Goal: Task Accomplishment & Management: Complete application form

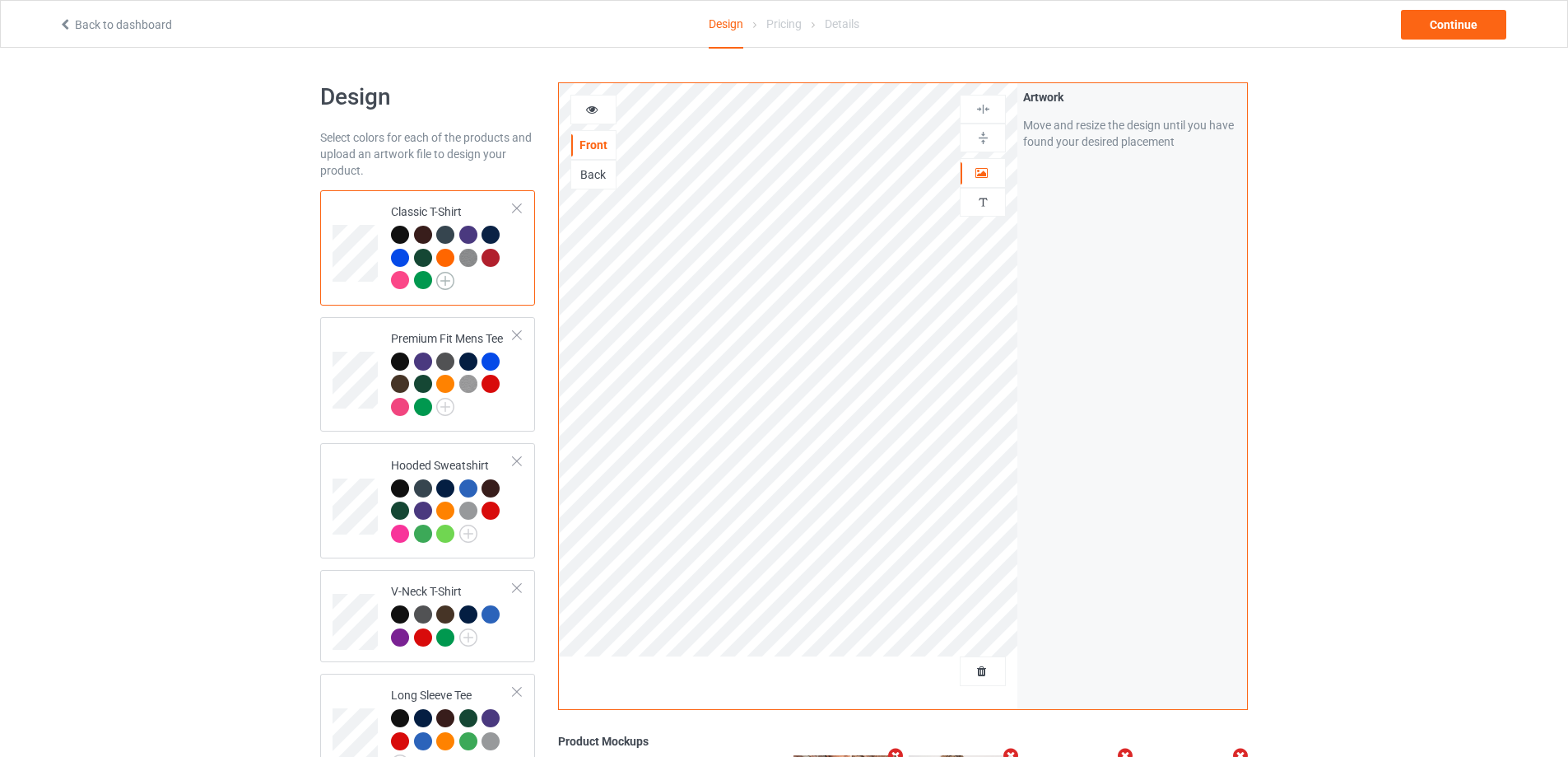
click at [438, 287] on img at bounding box center [445, 280] width 18 height 18
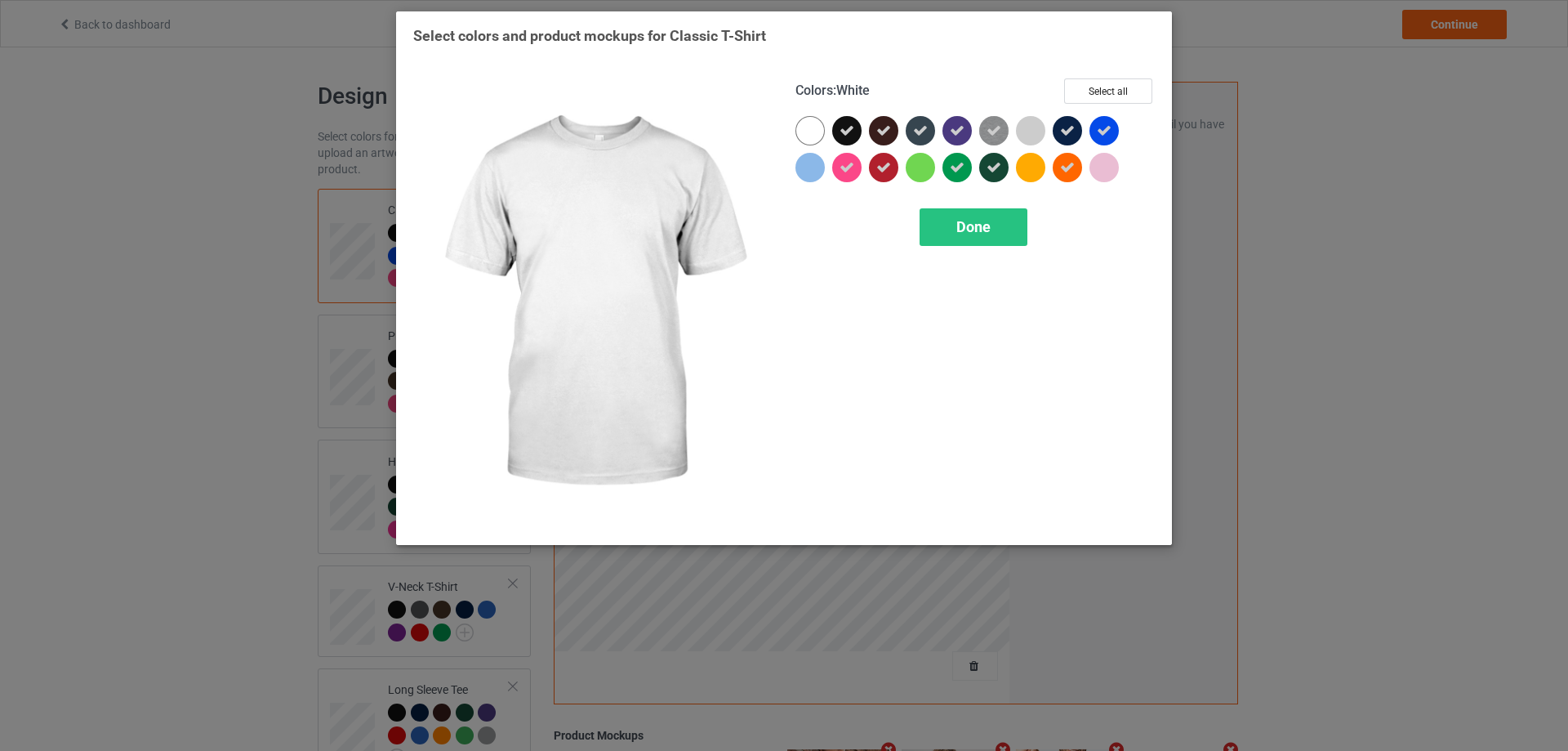
click at [817, 131] on div at bounding box center [810, 131] width 30 height 30
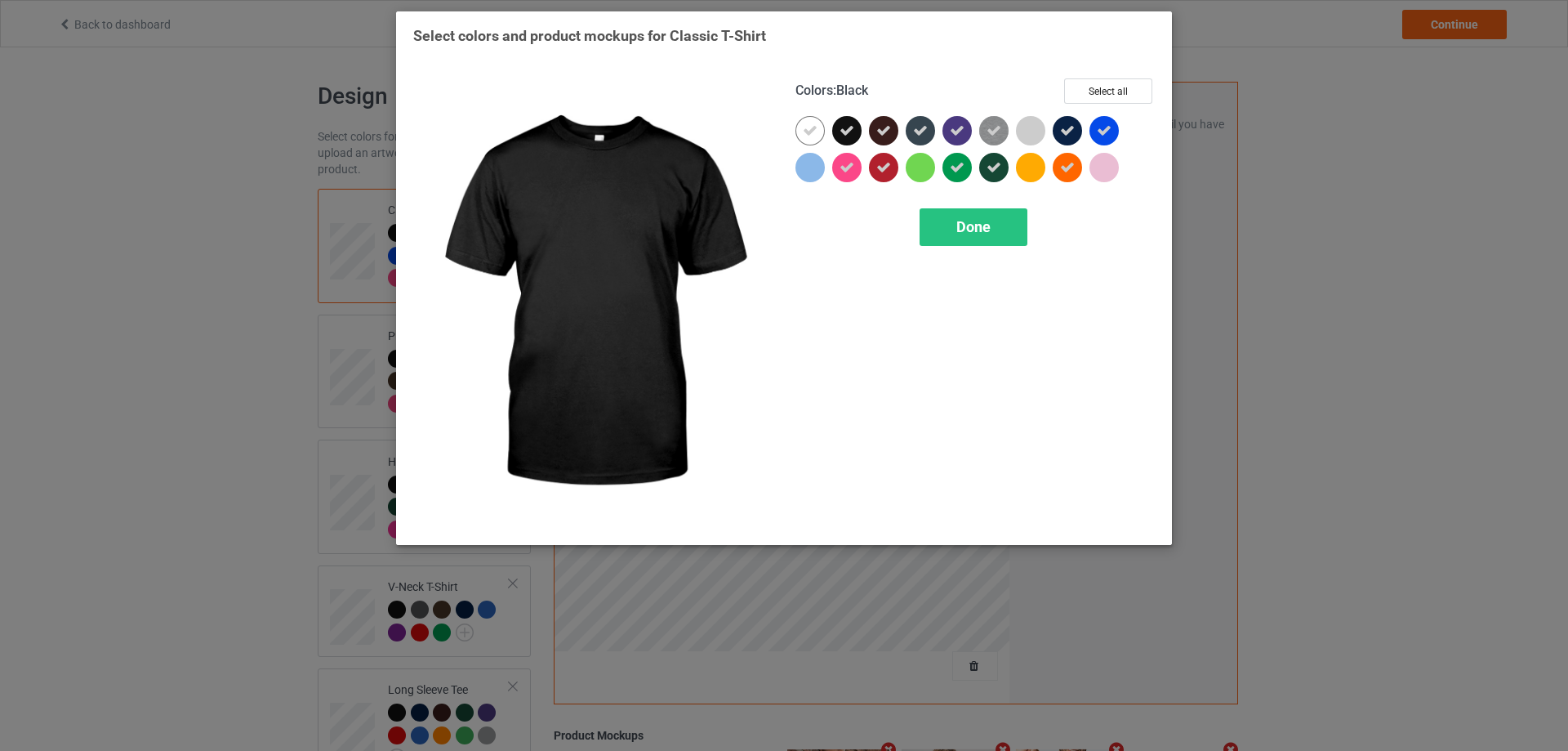
drag, startPoint x: 846, startPoint y: 132, endPoint x: 847, endPoint y: 143, distance: 11.0
click at [846, 133] on icon at bounding box center [846, 131] width 14 height 14
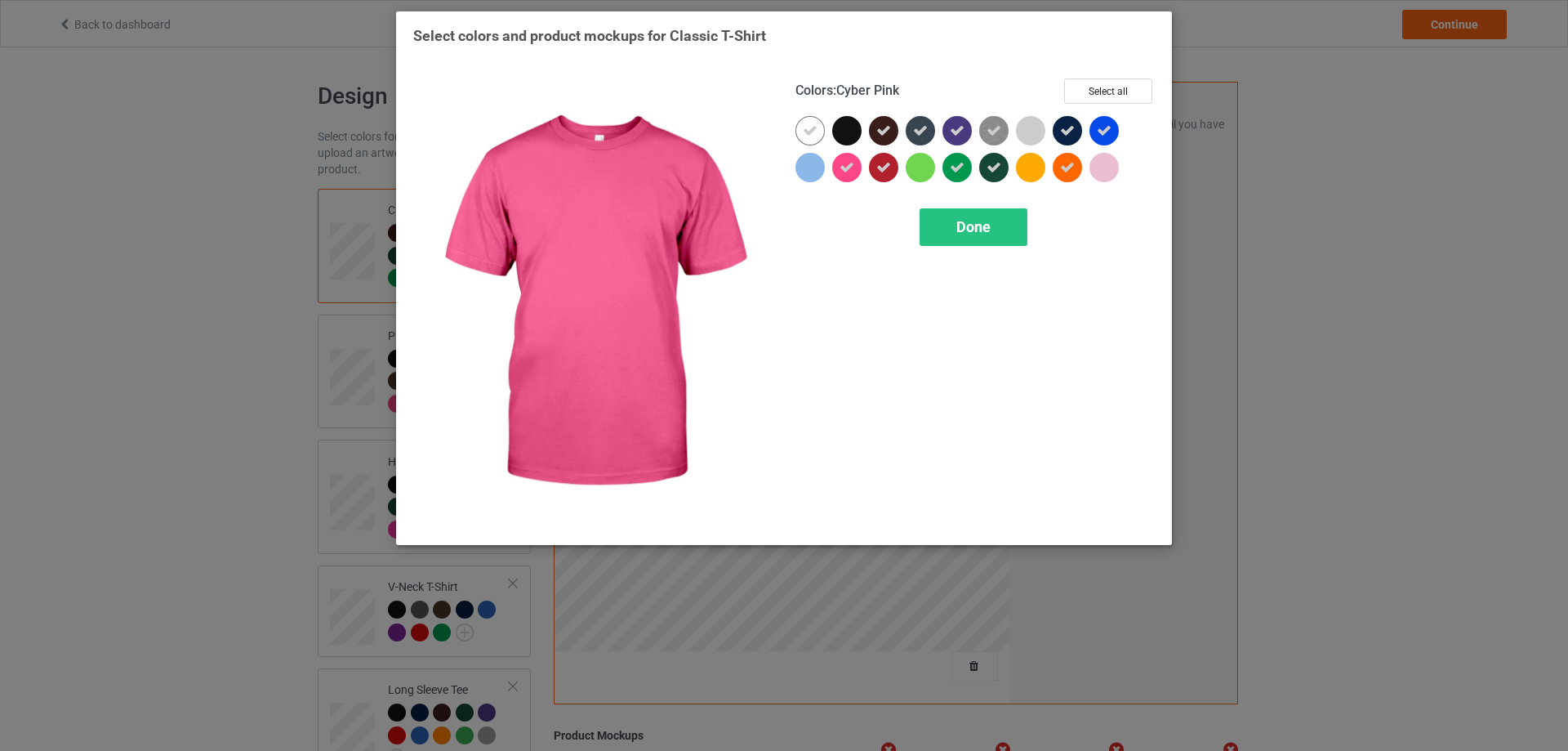
drag, startPoint x: 848, startPoint y: 171, endPoint x: 866, endPoint y: 161, distance: 20.6
click at [849, 172] on icon at bounding box center [846, 167] width 14 height 14
click at [881, 170] on icon at bounding box center [883, 167] width 14 height 14
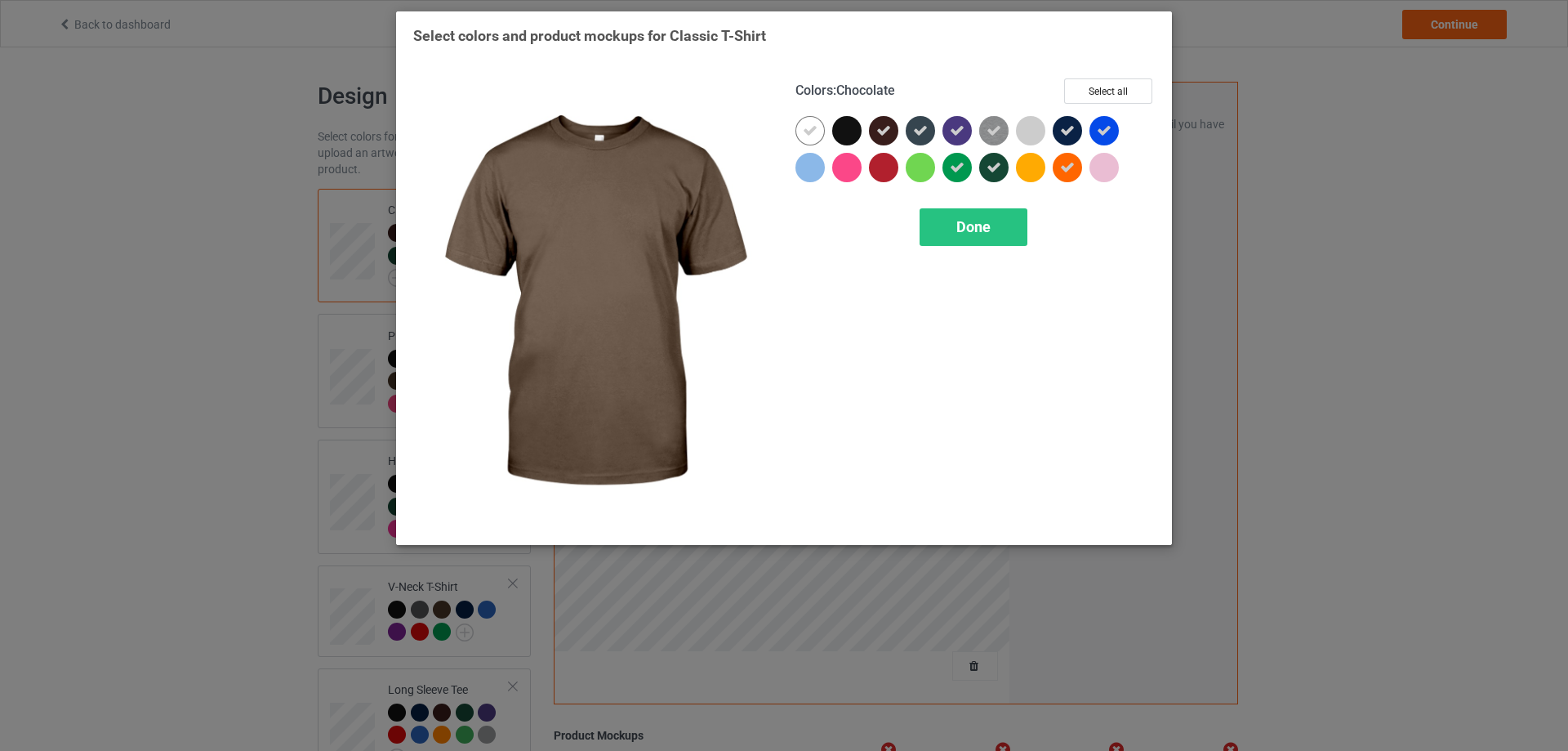
click at [890, 134] on icon at bounding box center [883, 131] width 14 height 14
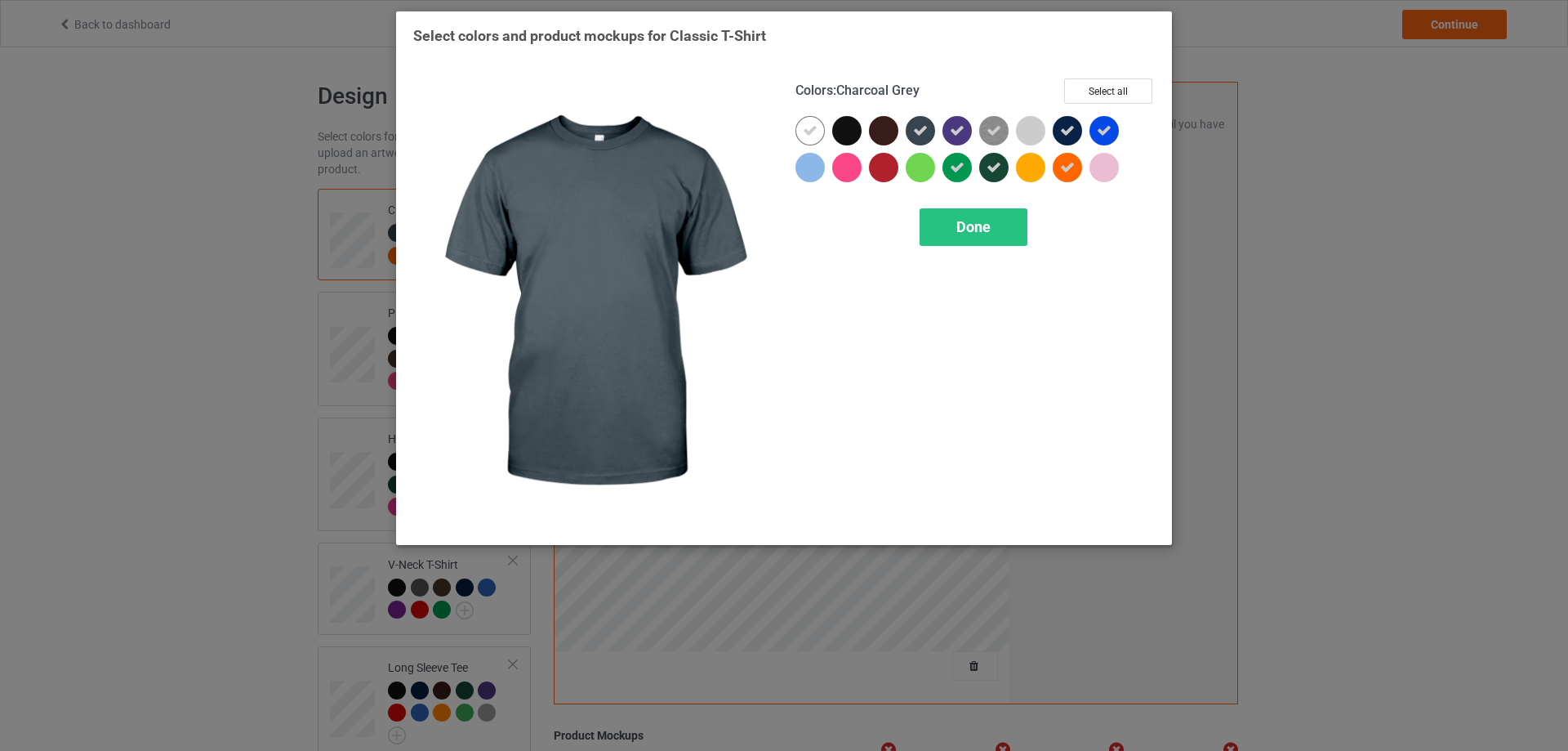
click at [921, 135] on icon at bounding box center [920, 131] width 14 height 14
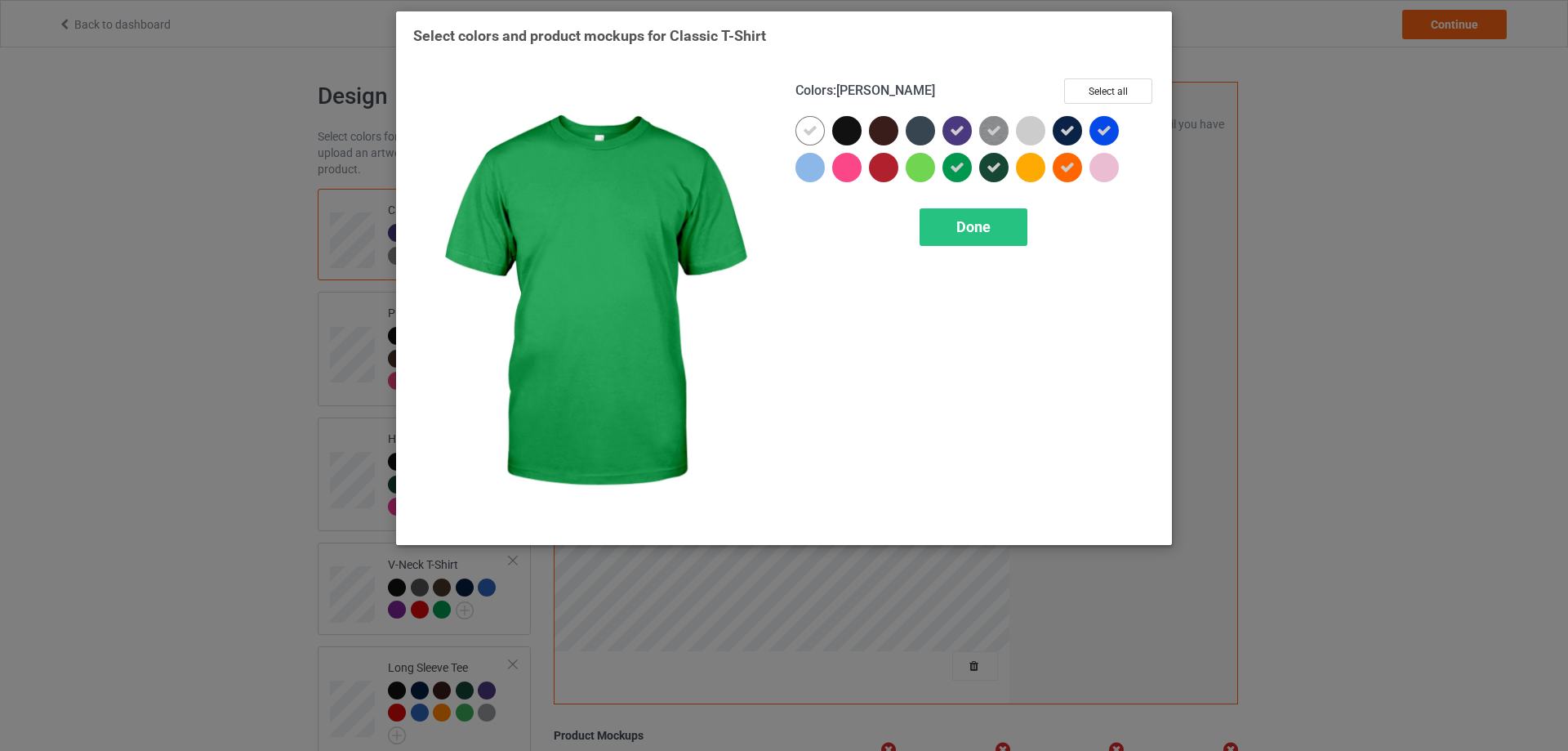
click at [956, 165] on icon at bounding box center [956, 167] width 14 height 14
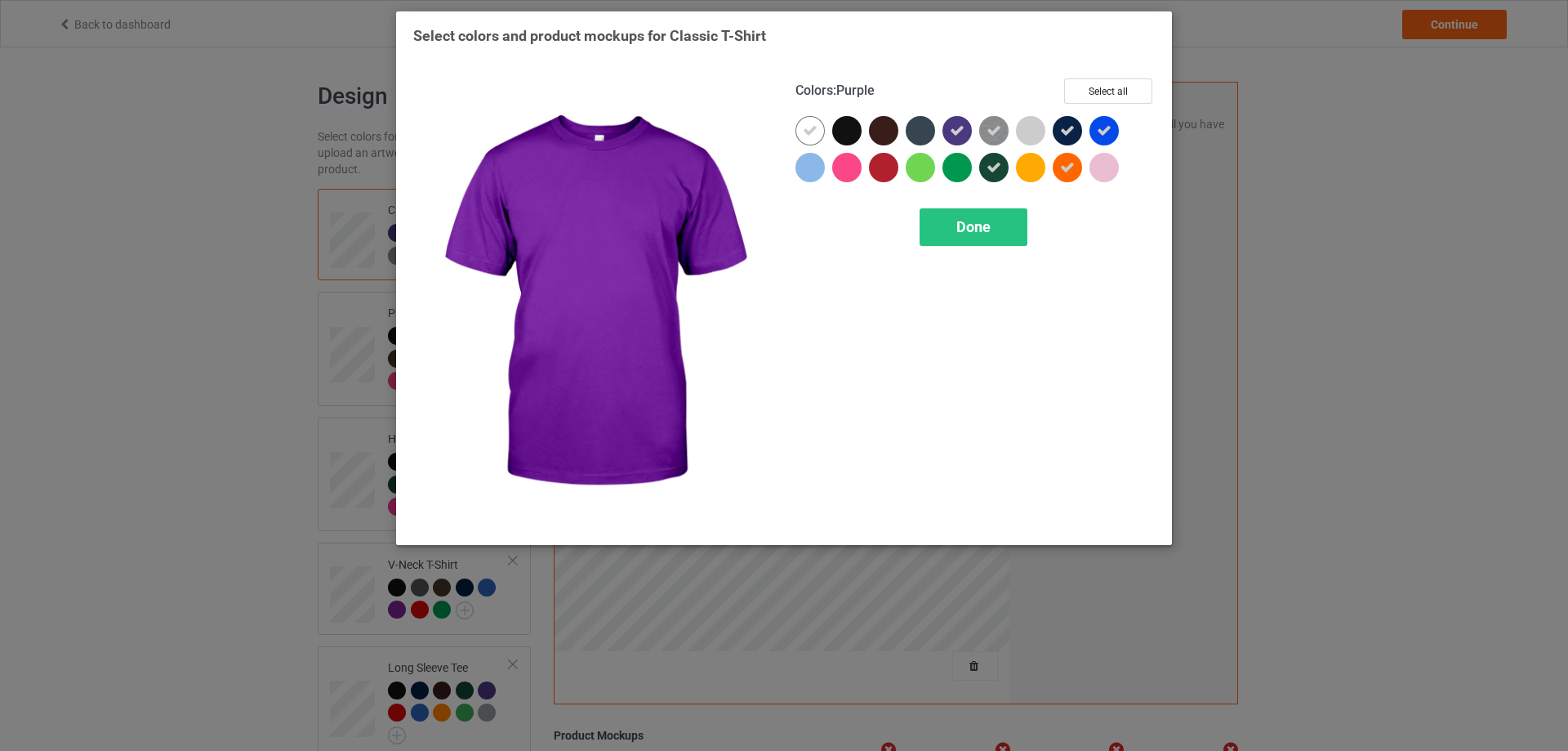
click at [968, 127] on div at bounding box center [956, 131] width 30 height 30
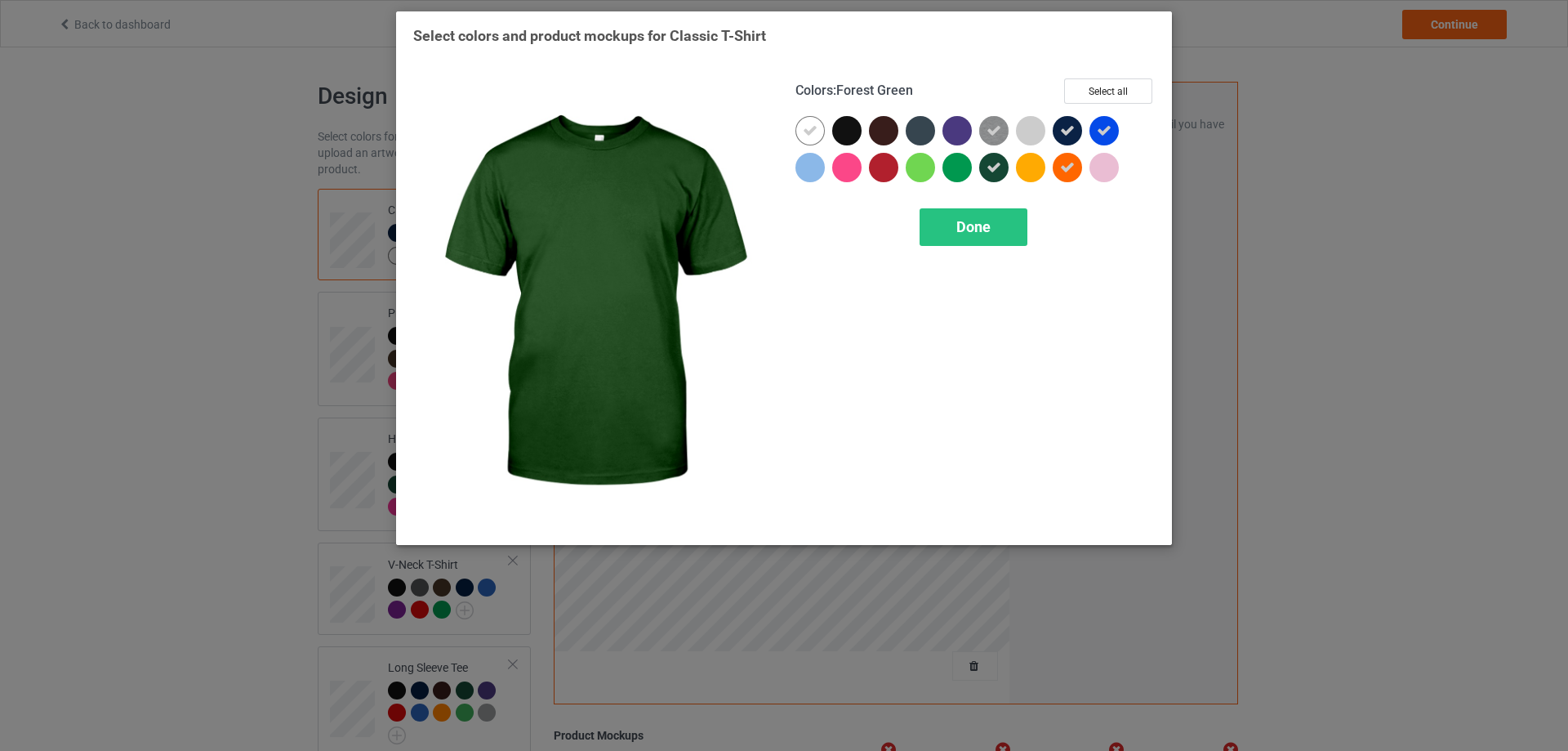
drag, startPoint x: 991, startPoint y: 170, endPoint x: 1026, endPoint y: 164, distance: 35.5
click at [993, 170] on icon at bounding box center [993, 167] width 14 height 14
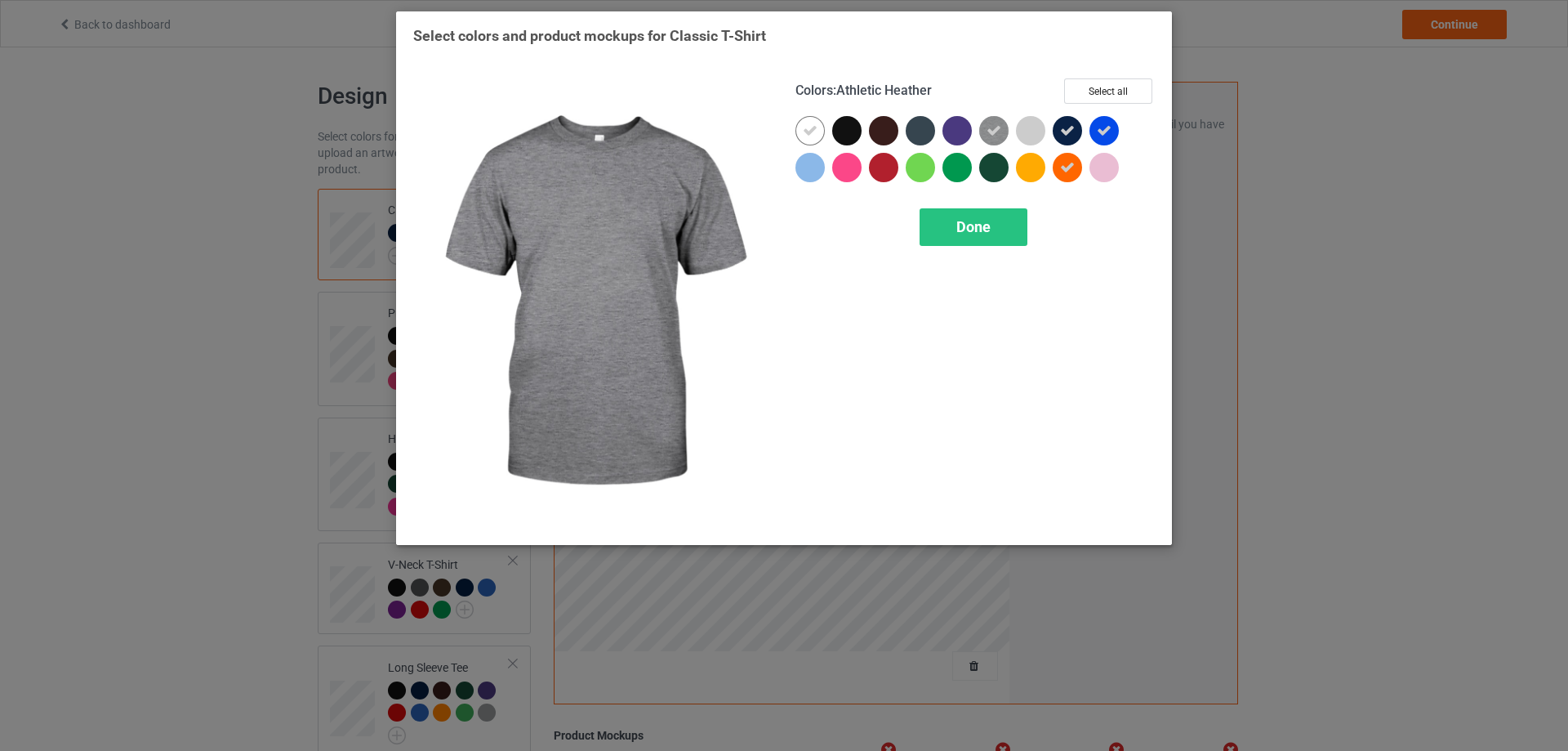
click at [995, 127] on icon at bounding box center [993, 131] width 14 height 14
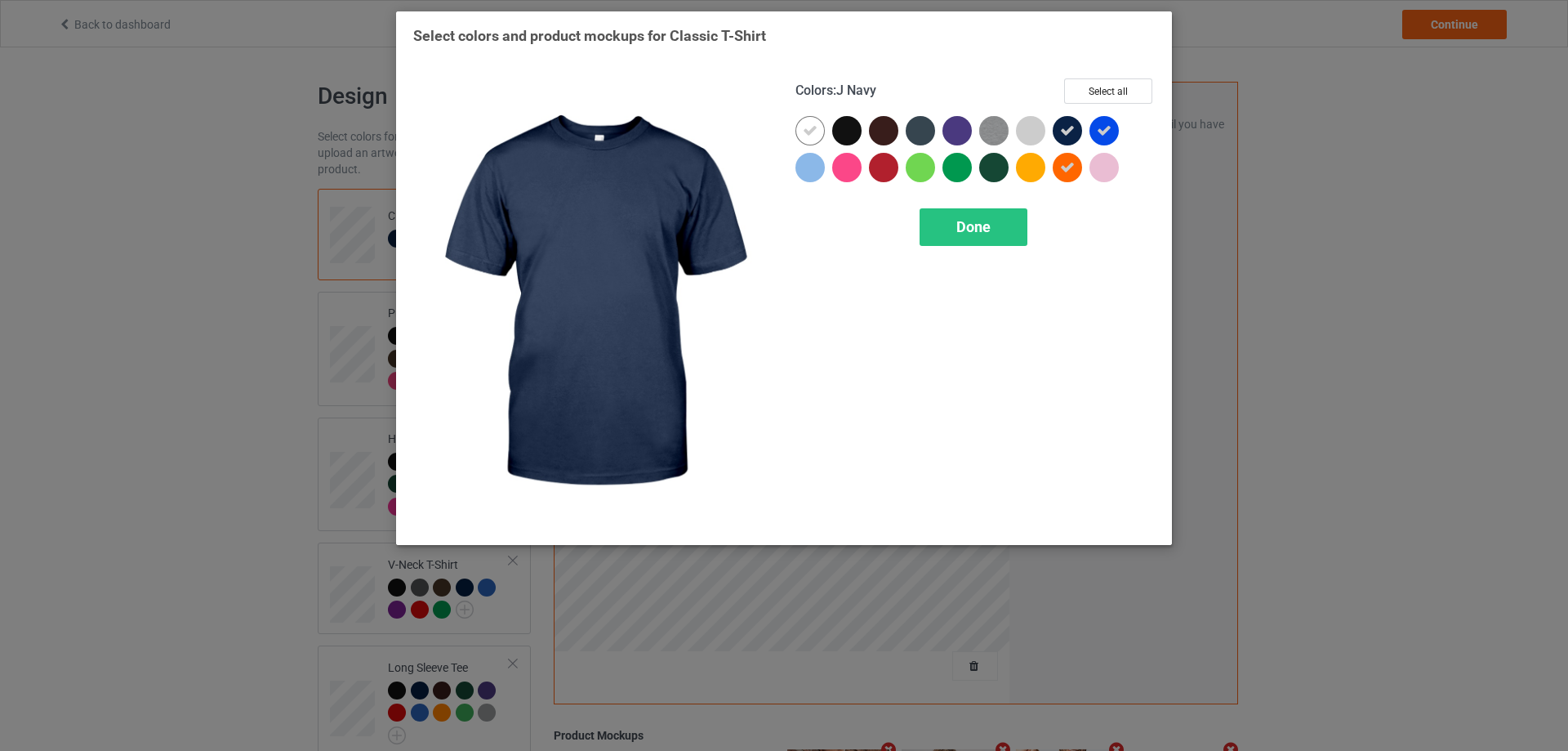
click at [1069, 133] on icon at bounding box center [1067, 131] width 14 height 14
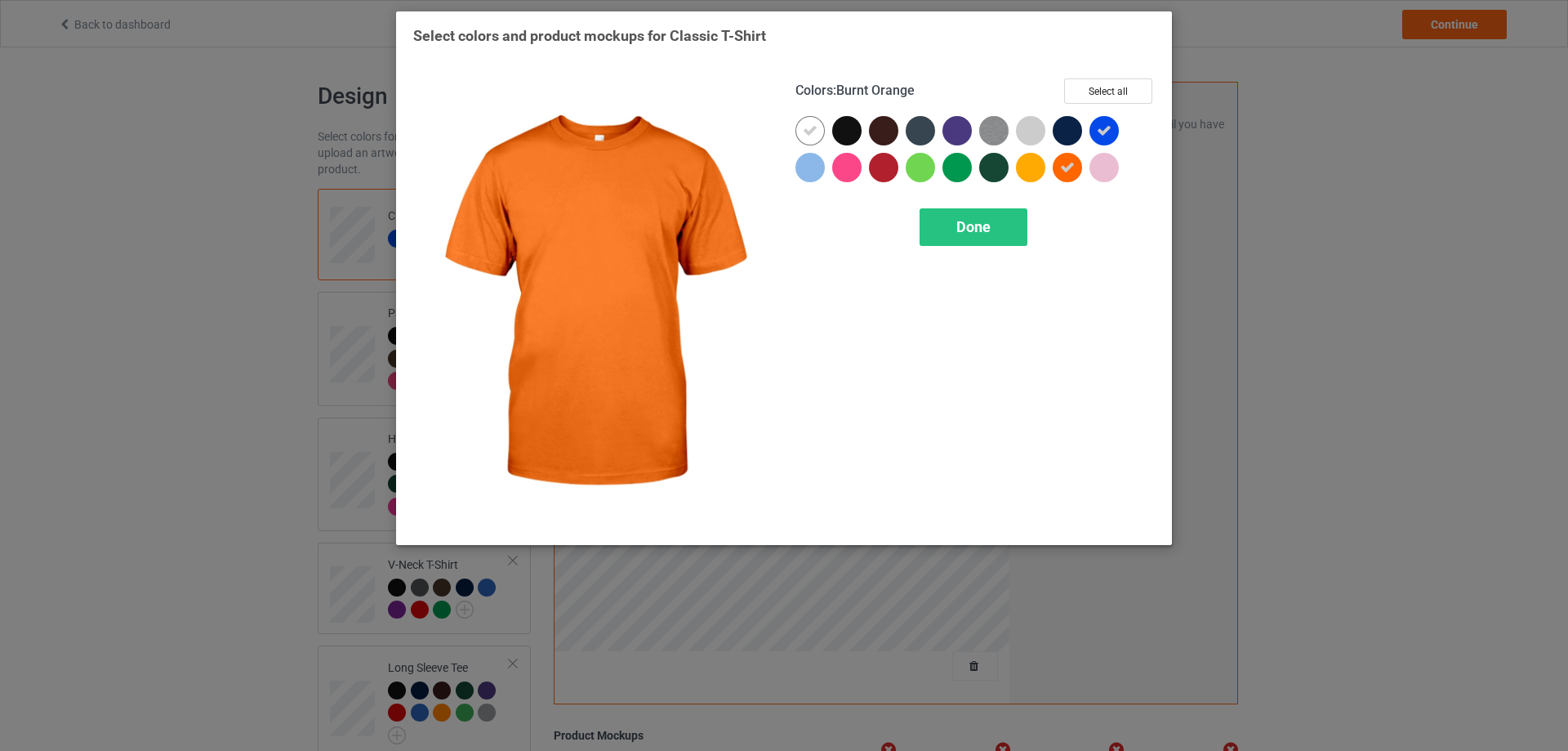
click at [1067, 176] on div at bounding box center [1067, 167] width 30 height 30
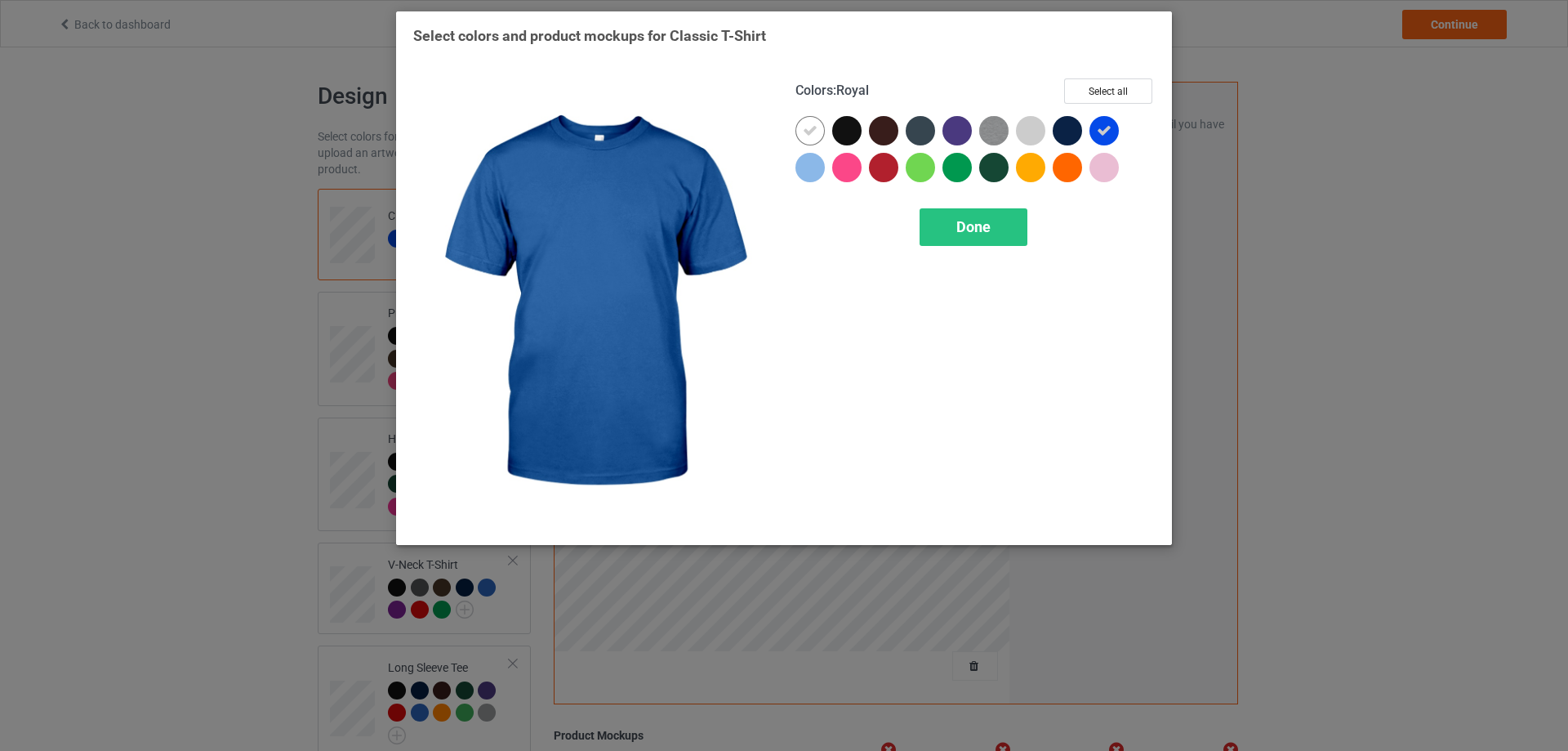
click at [1099, 135] on icon at bounding box center [1103, 131] width 14 height 14
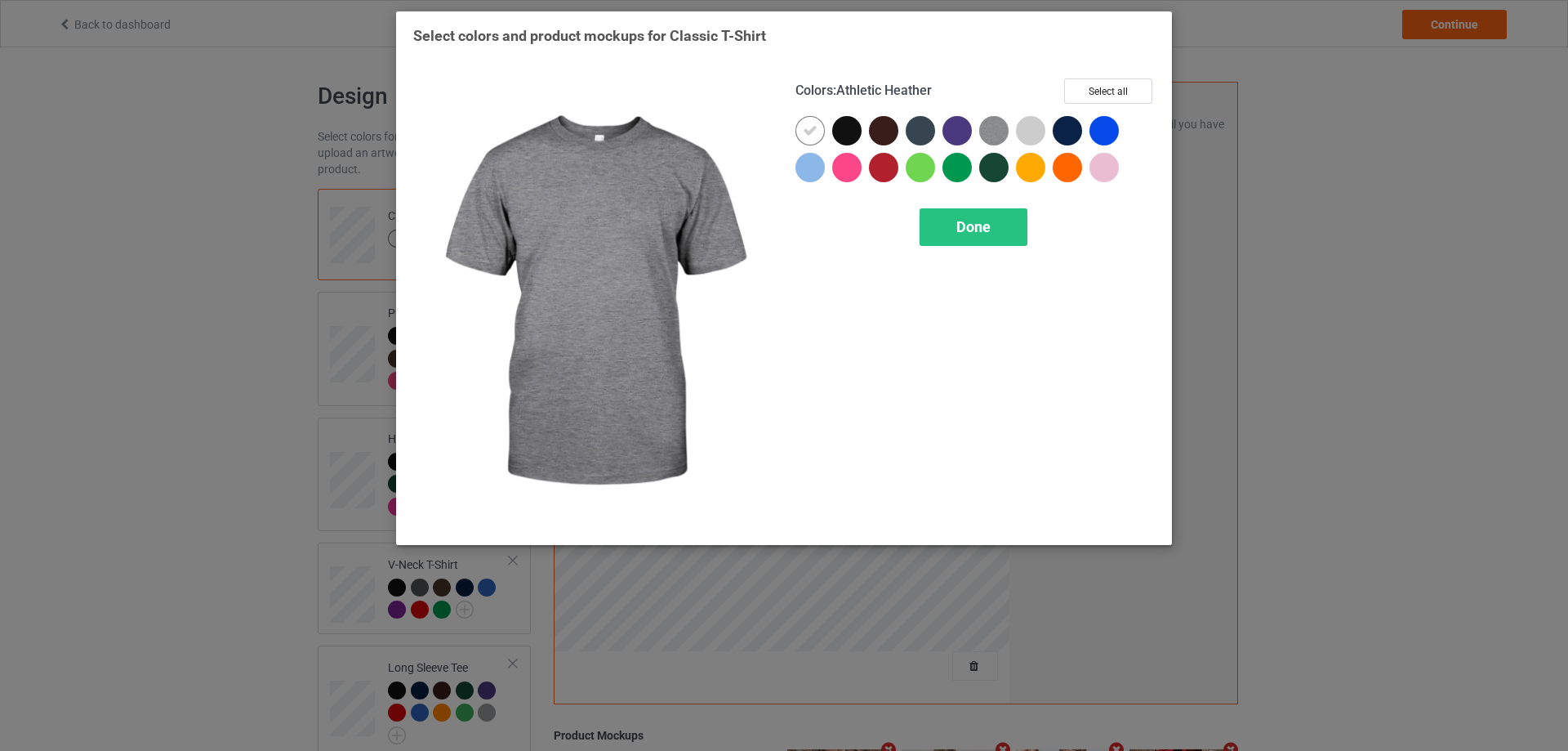
click at [1000, 131] on img at bounding box center [994, 131] width 30 height 30
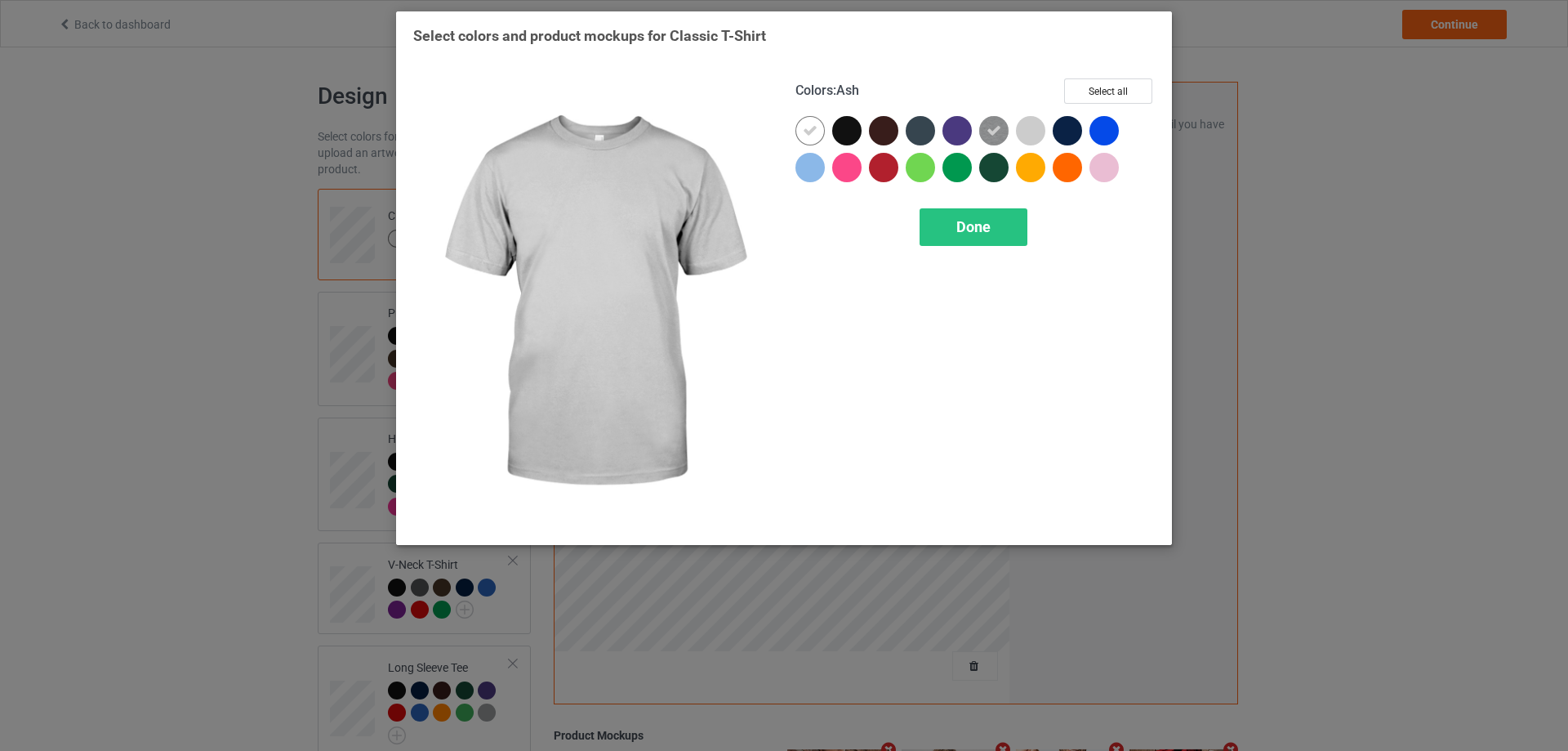
click at [1032, 132] on div at bounding box center [1030, 131] width 30 height 30
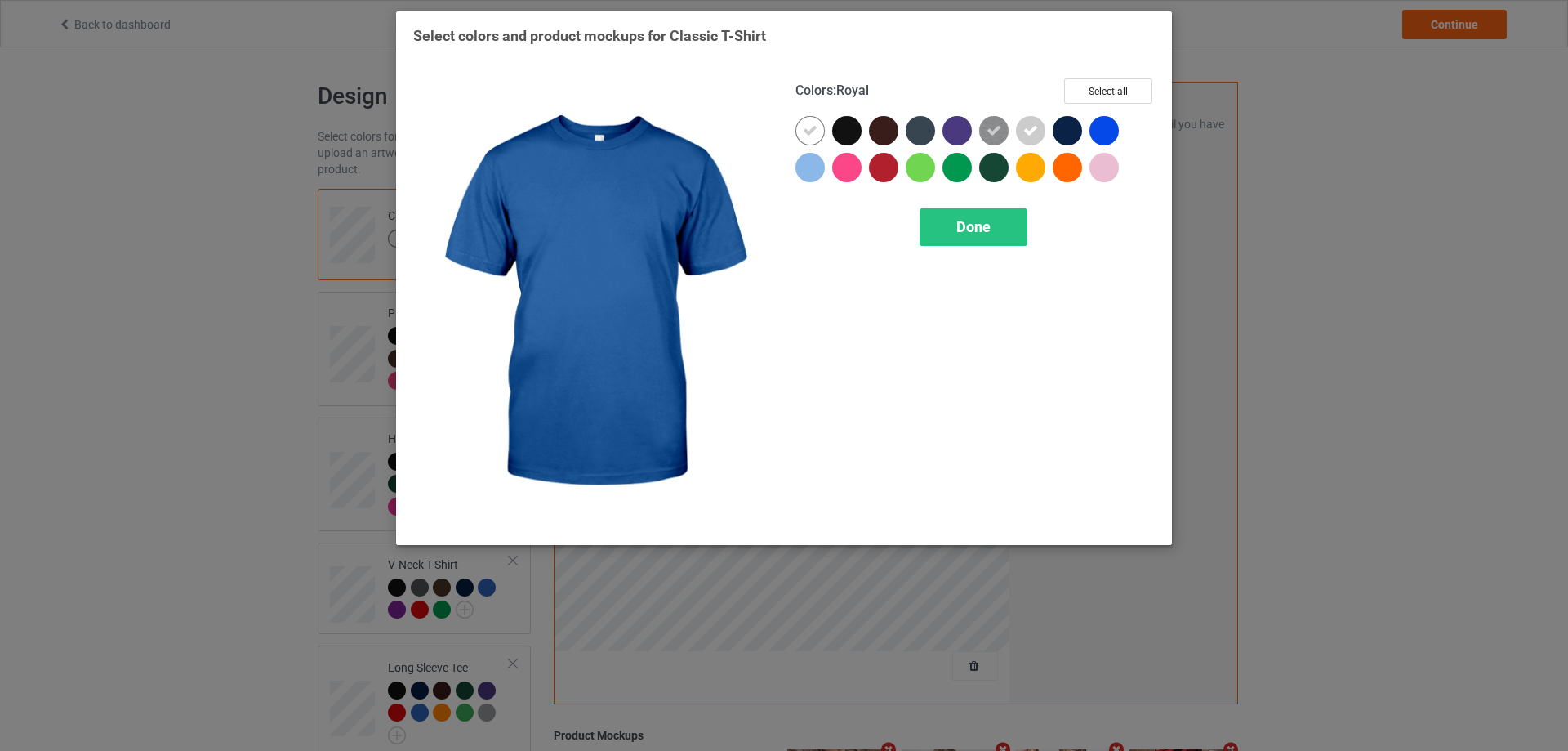
click at [1110, 136] on div at bounding box center [1104, 131] width 30 height 30
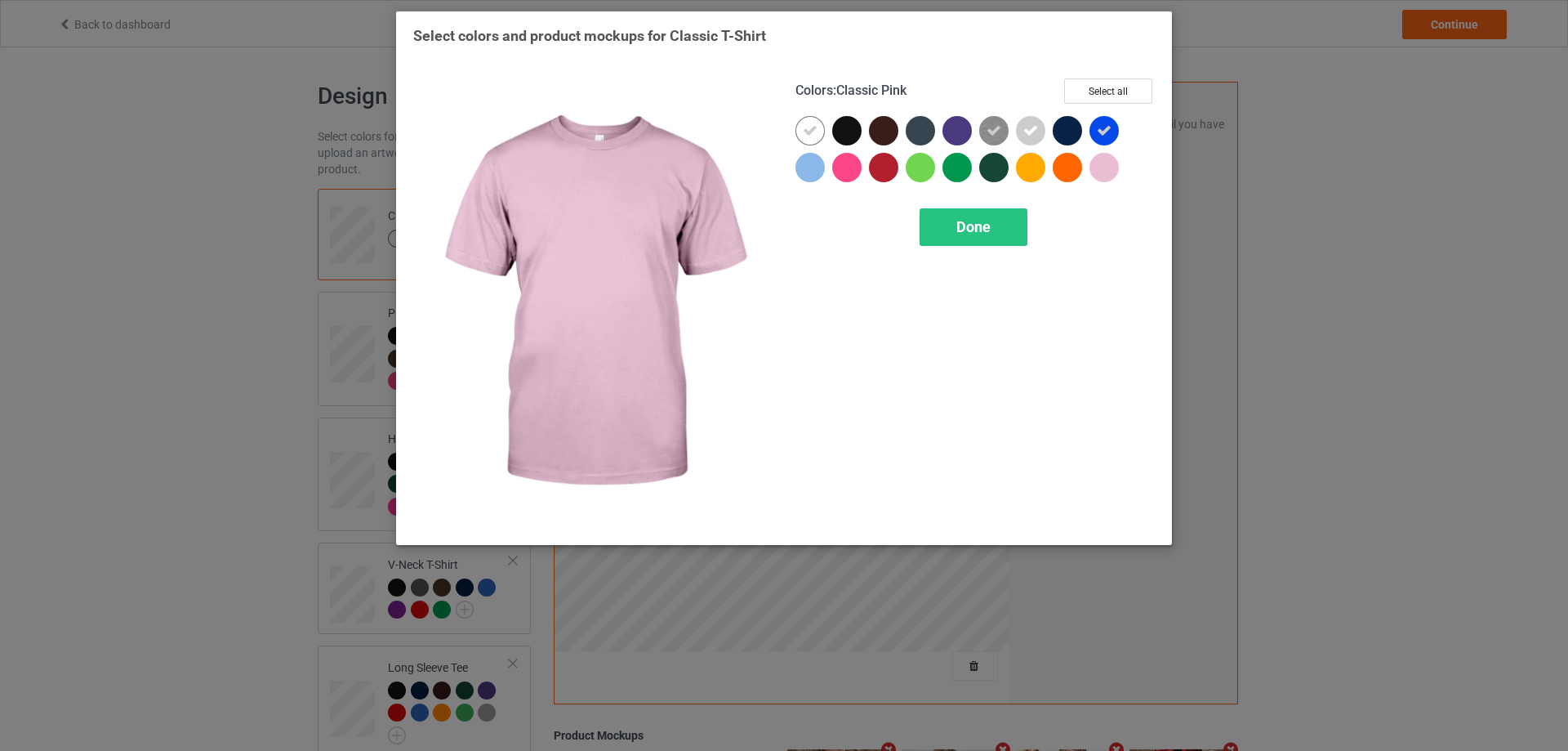
click at [1111, 163] on div at bounding box center [1104, 167] width 30 height 30
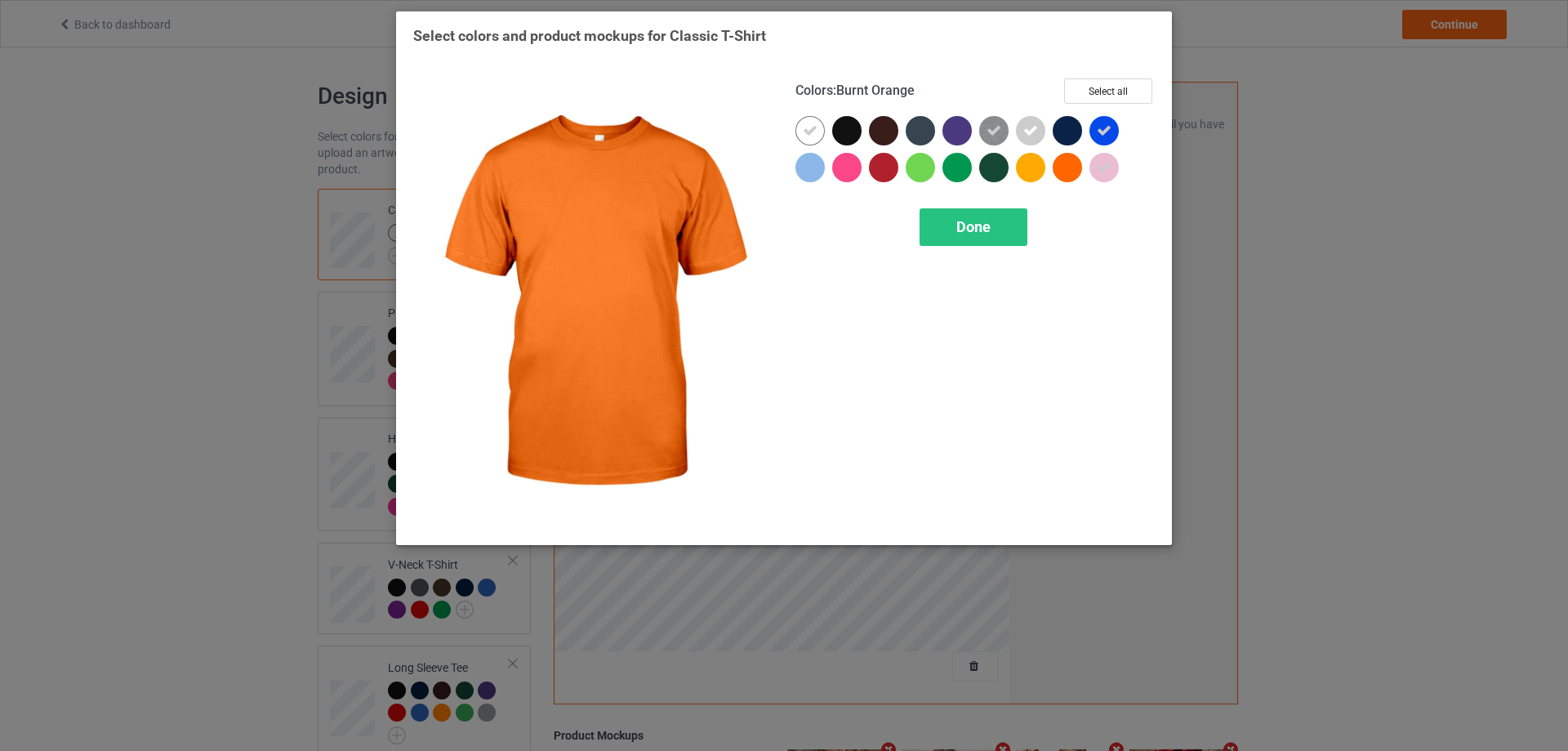
click at [1068, 167] on div at bounding box center [1067, 167] width 30 height 30
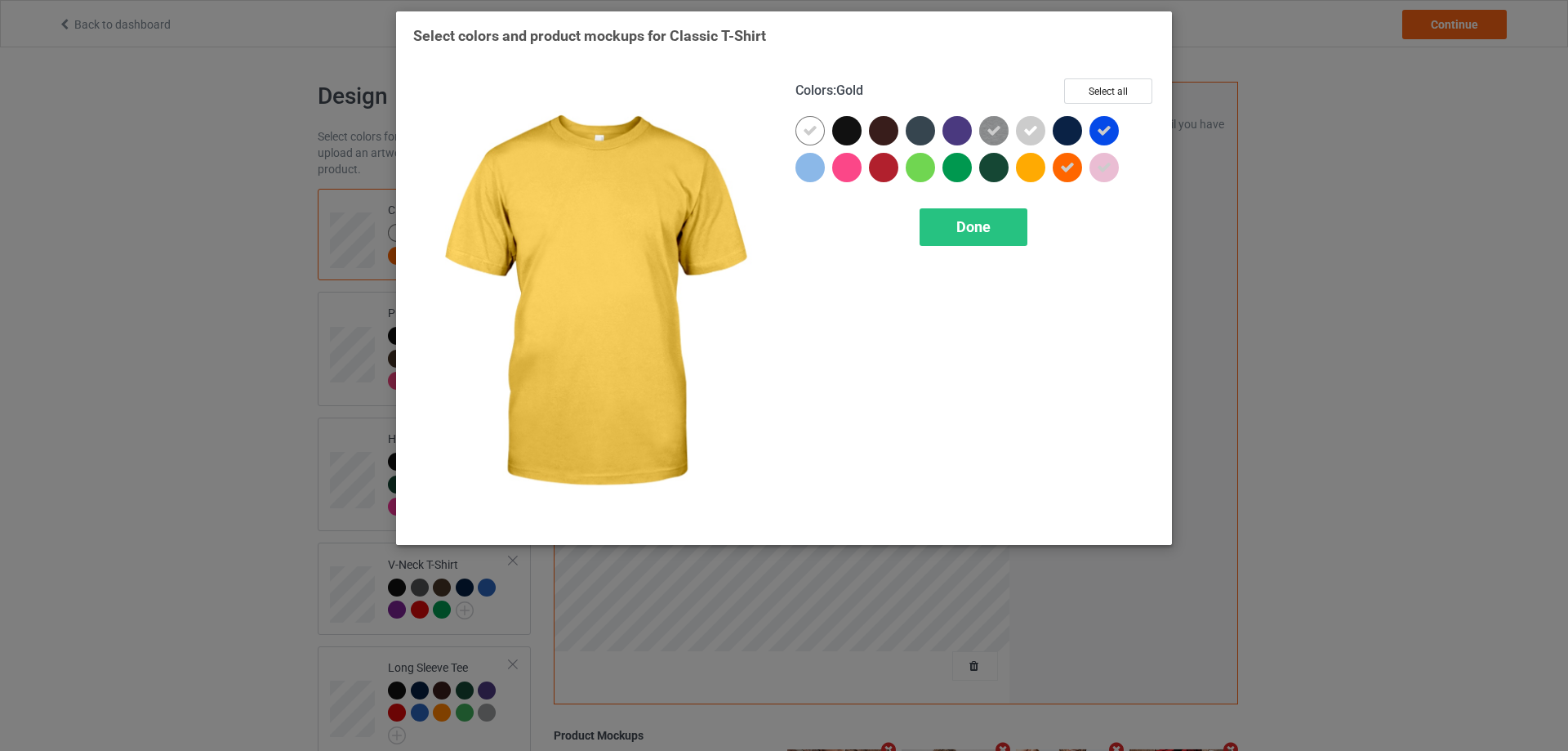
click at [1036, 170] on div at bounding box center [1030, 167] width 30 height 30
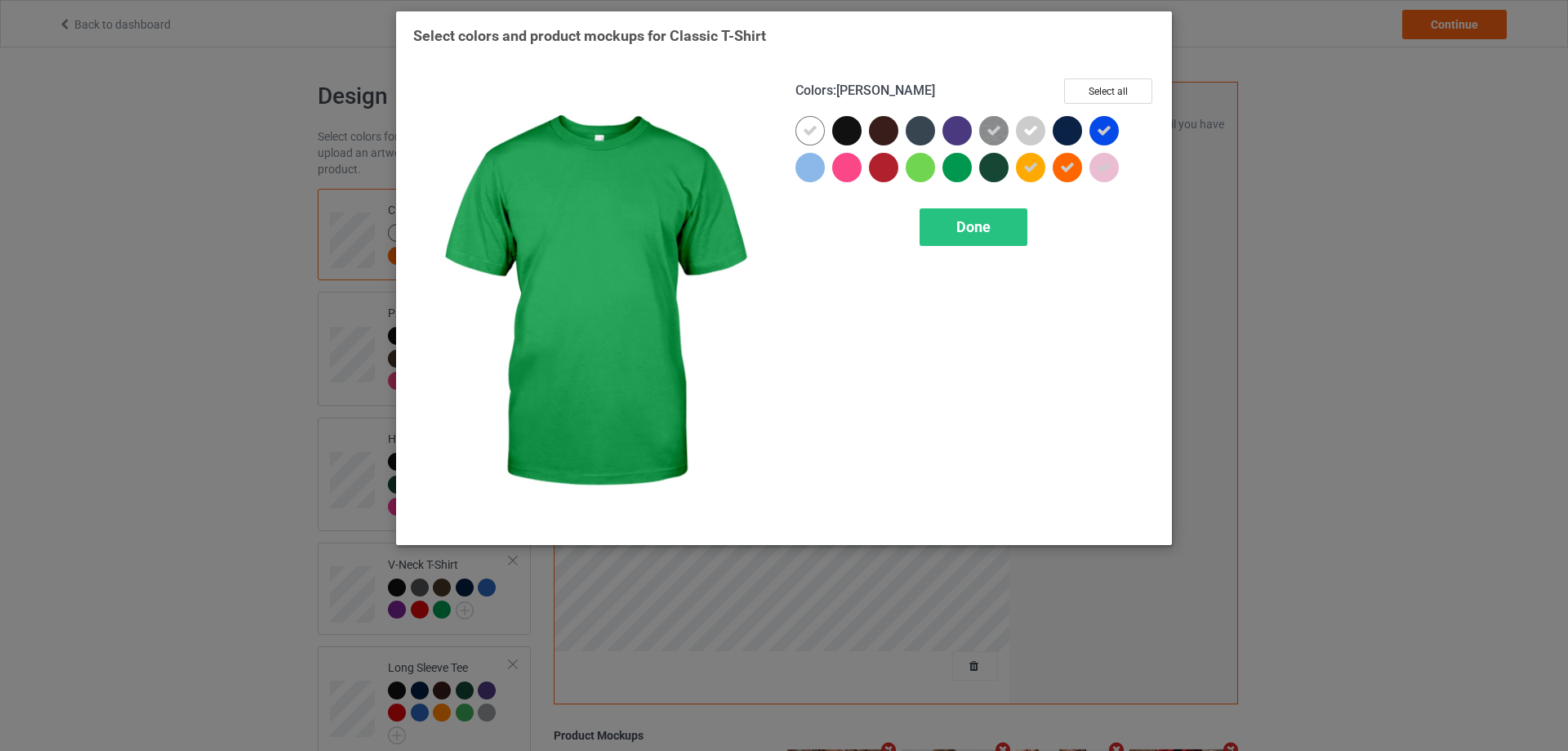
click at [959, 170] on div at bounding box center [956, 167] width 30 height 30
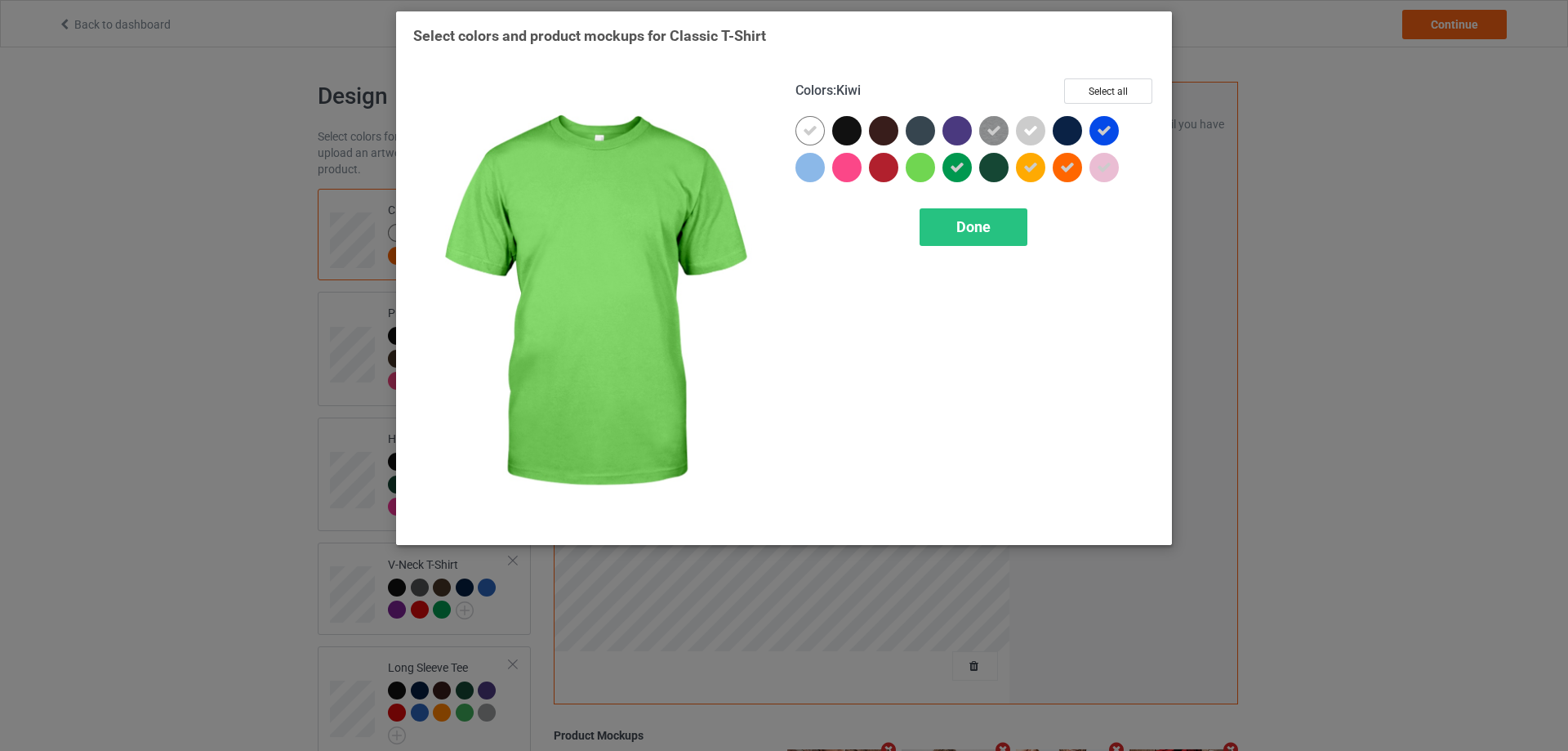
drag, startPoint x: 918, startPoint y: 170, endPoint x: 898, endPoint y: 170, distance: 20.0
click at [914, 171] on div at bounding box center [920, 167] width 30 height 30
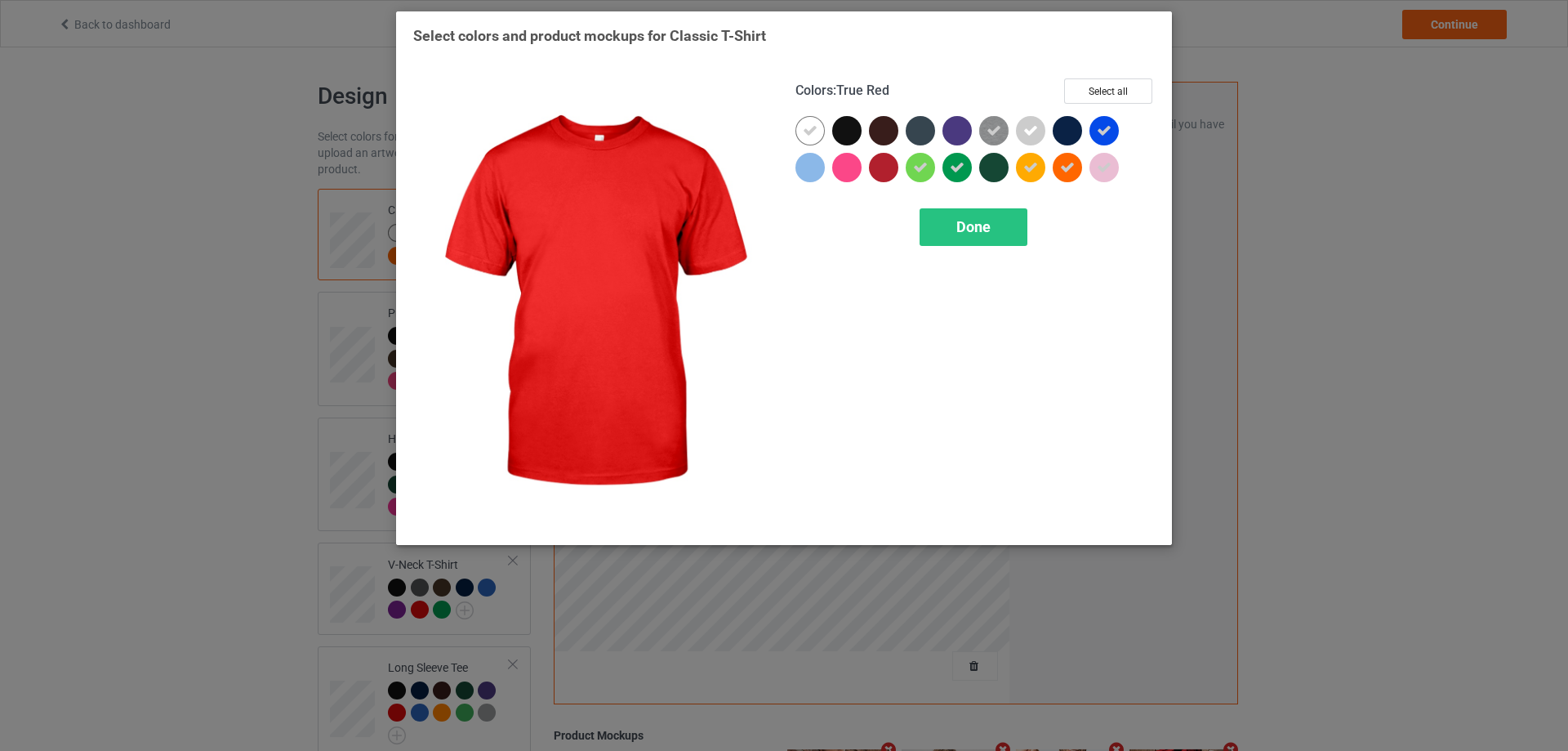
drag, startPoint x: 885, startPoint y: 170, endPoint x: 867, endPoint y: 170, distance: 18.0
click at [880, 170] on div at bounding box center [884, 167] width 30 height 30
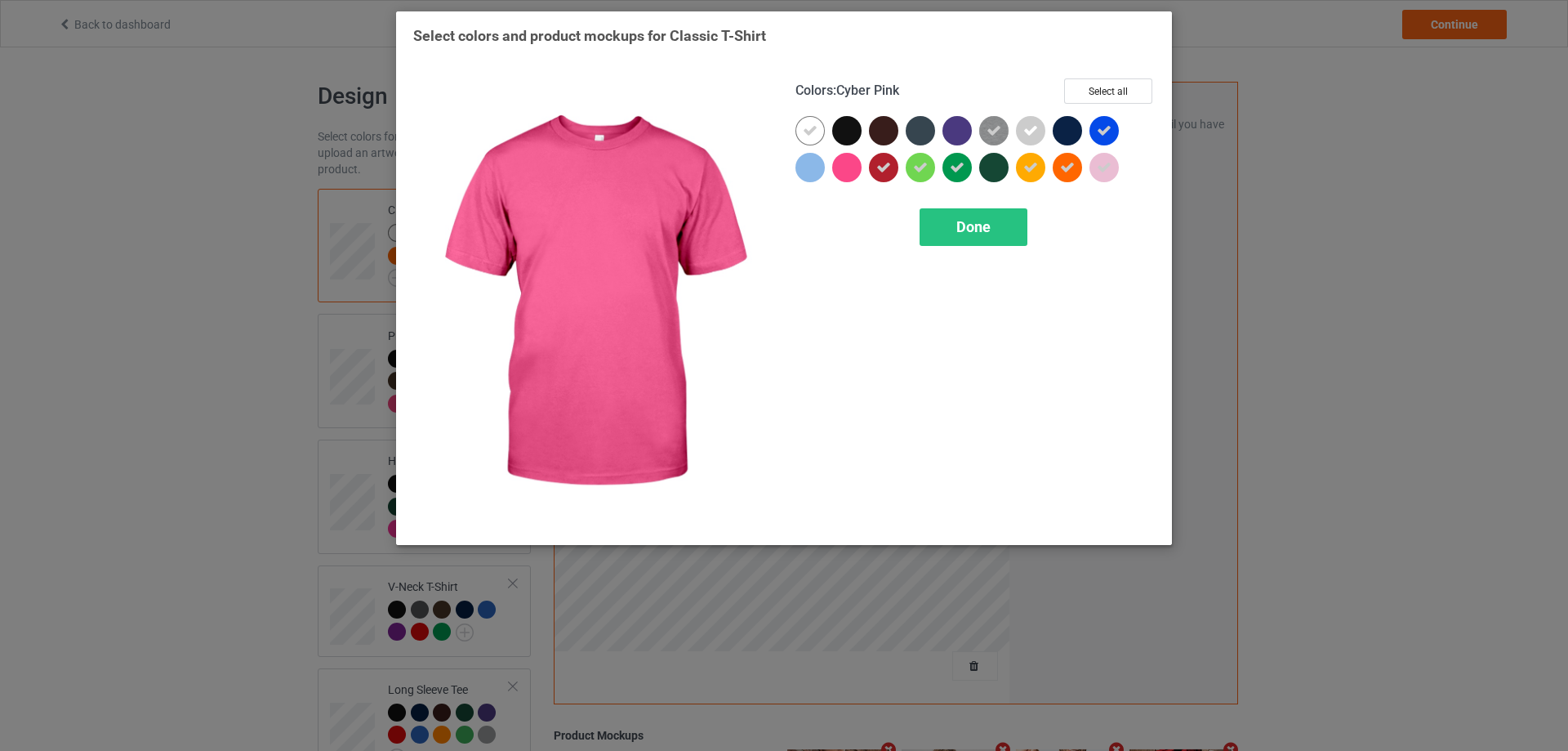
drag, startPoint x: 850, startPoint y: 170, endPoint x: 812, endPoint y: 170, distance: 38.0
click at [846, 170] on div at bounding box center [846, 167] width 30 height 30
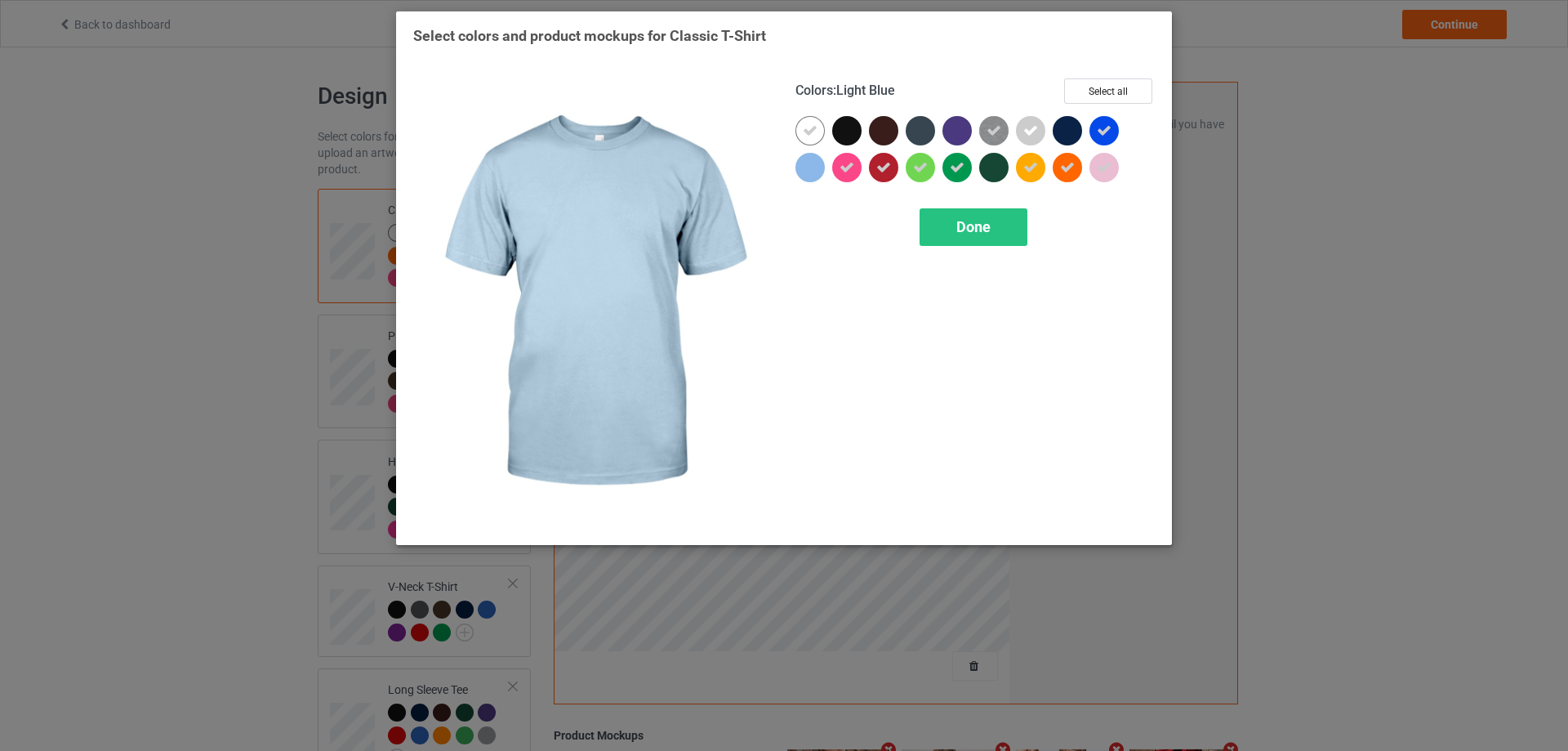
click at [812, 170] on div at bounding box center [810, 167] width 30 height 30
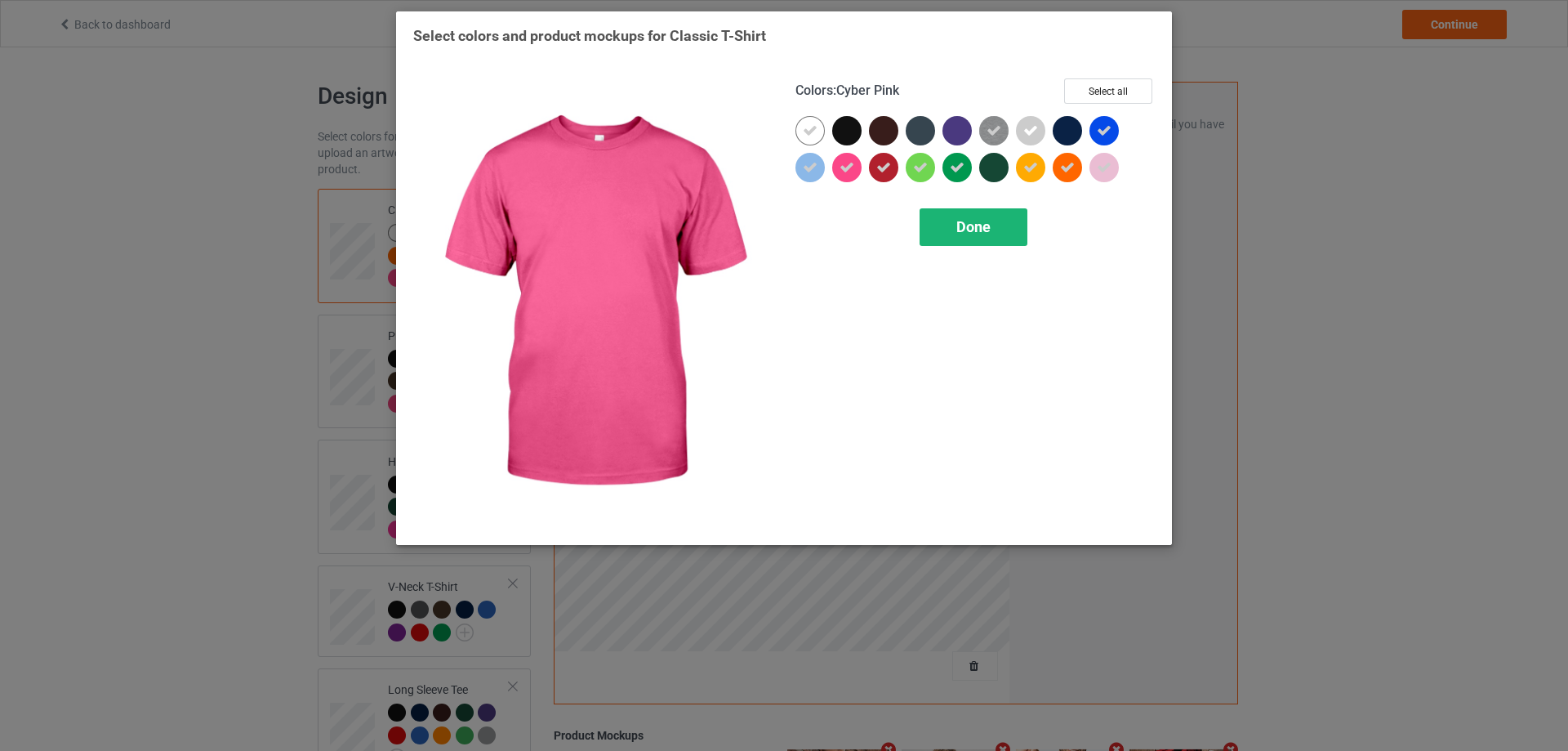
click at [981, 220] on span "Done" at bounding box center [973, 226] width 34 height 17
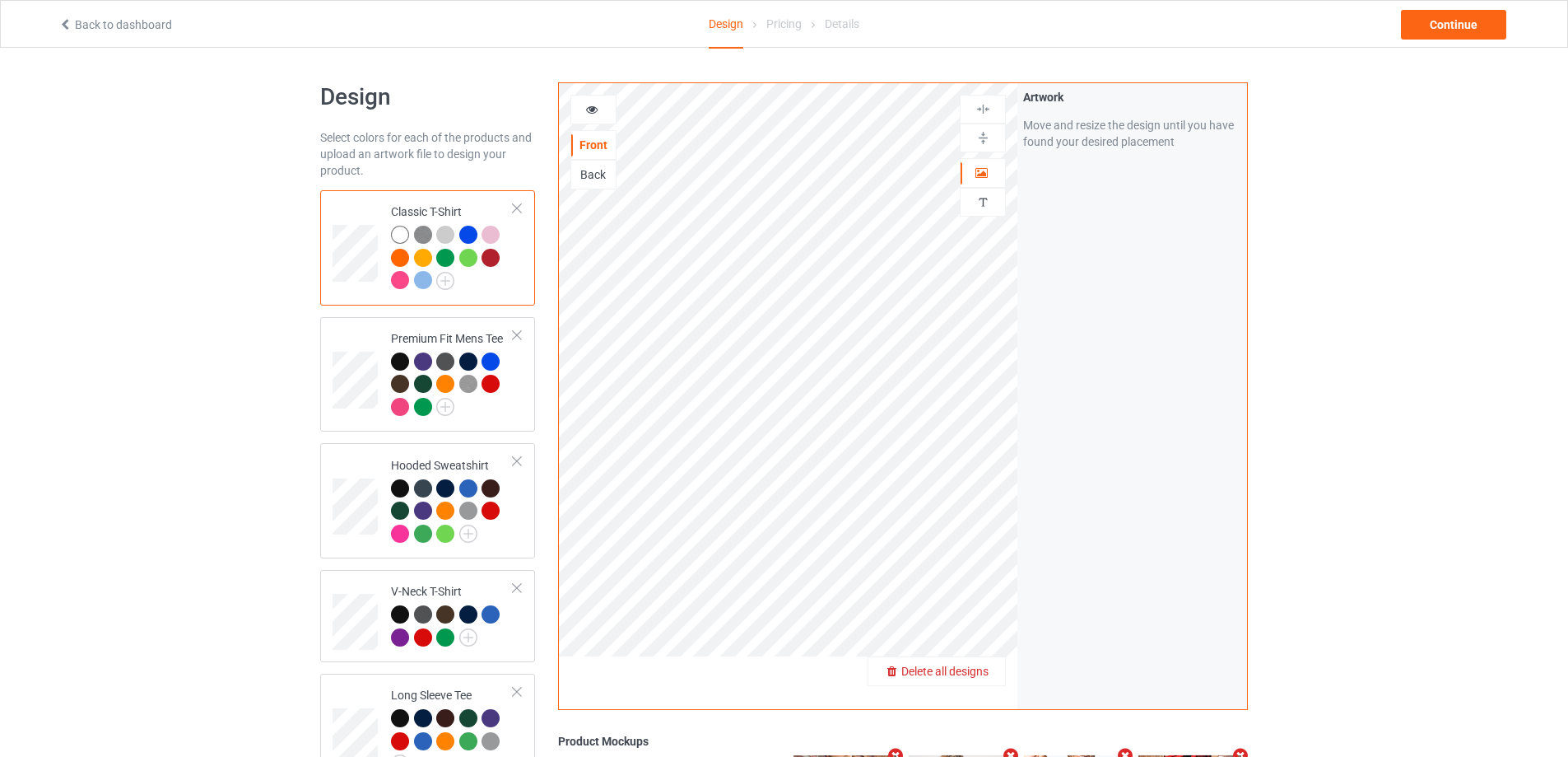
click at [980, 670] on span "Delete all designs" at bounding box center [945, 671] width 87 height 13
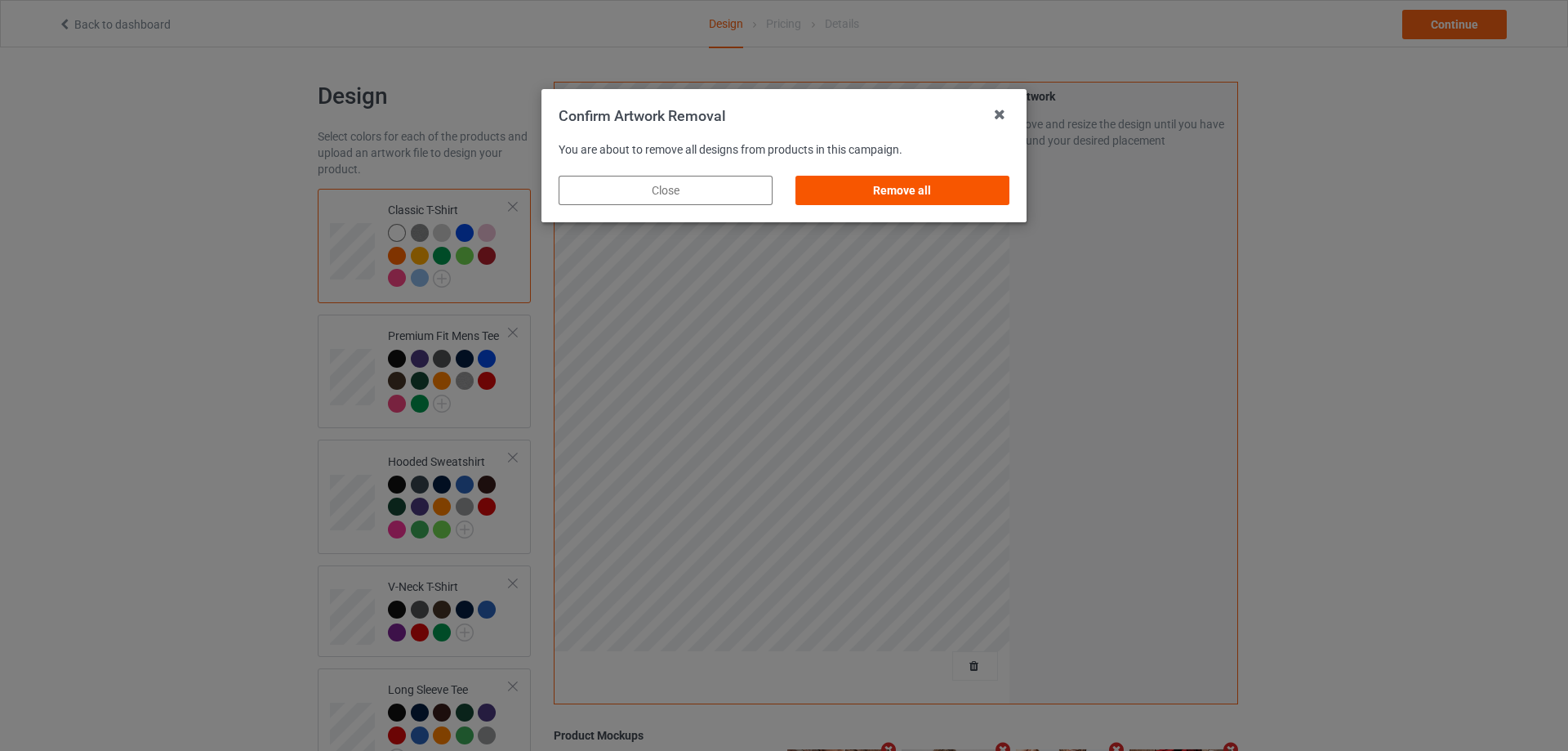
click at [867, 186] on div "Remove all" at bounding box center [902, 190] width 214 height 30
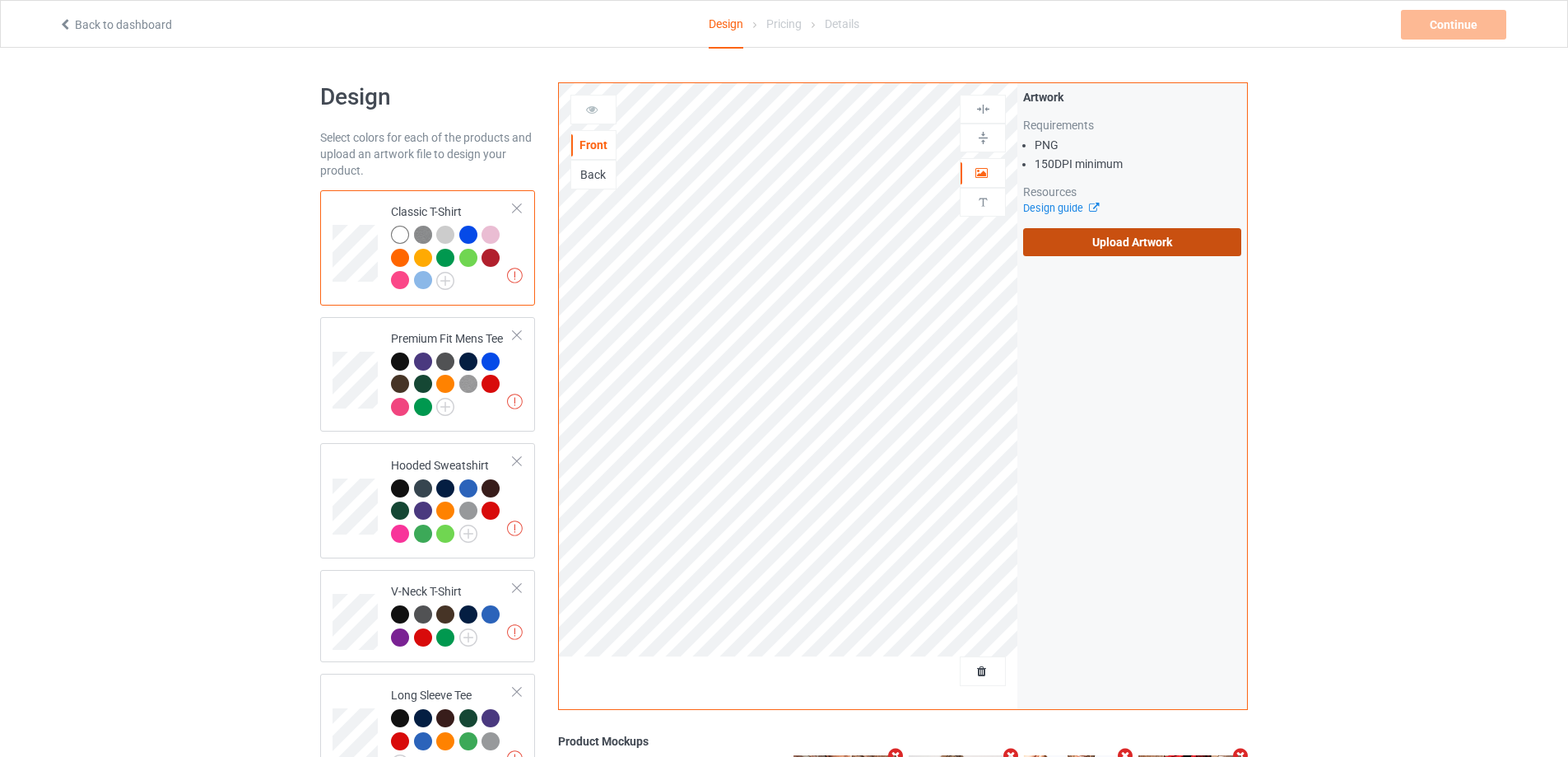
click at [1104, 243] on label "Upload Artwork" at bounding box center [1132, 242] width 218 height 28
click at [0, 0] on input "Upload Artwork" at bounding box center [0, 0] width 0 height 0
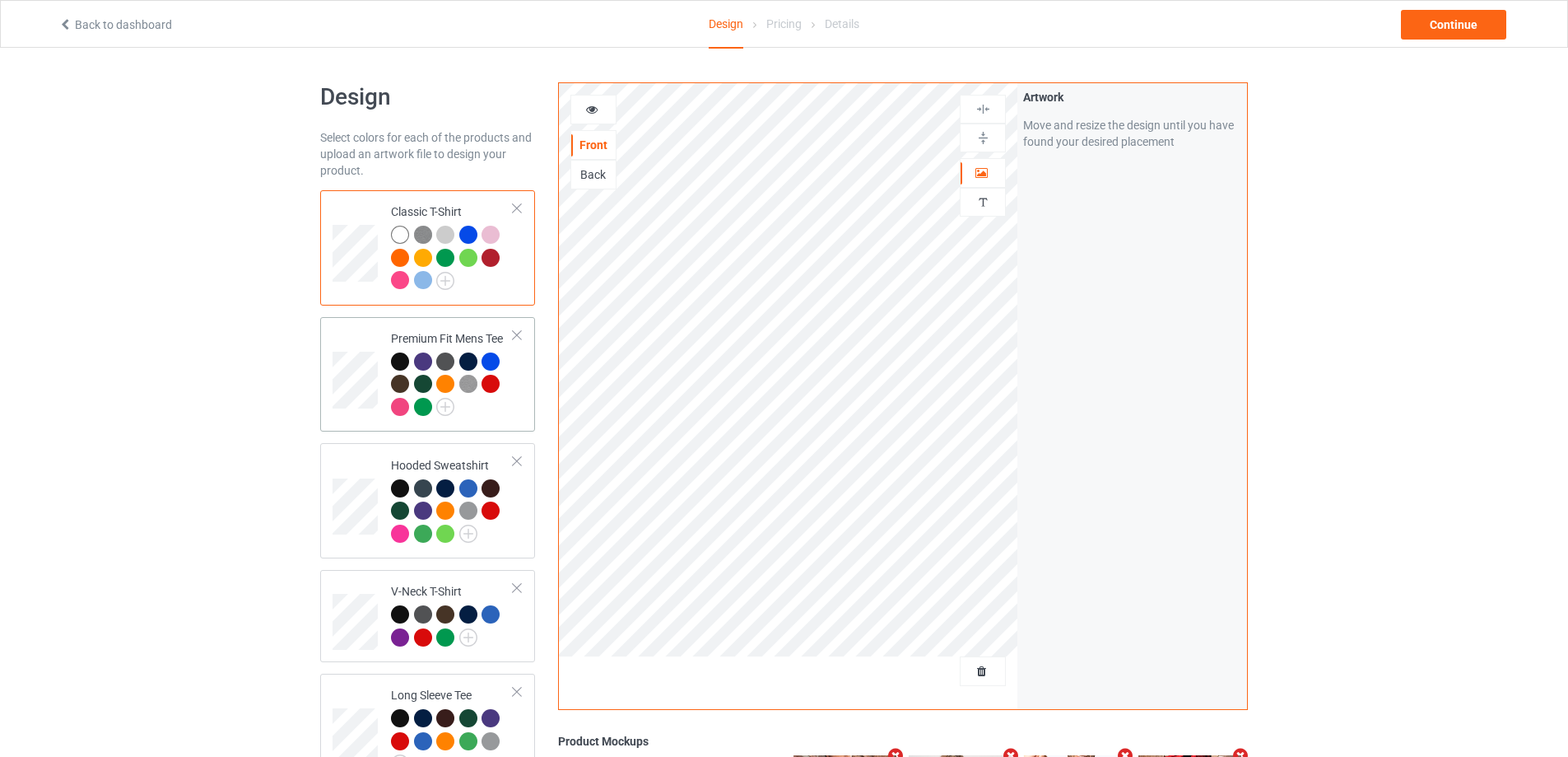
click at [436, 408] on div at bounding box center [425, 409] width 23 height 23
click at [445, 409] on img at bounding box center [445, 407] width 18 height 18
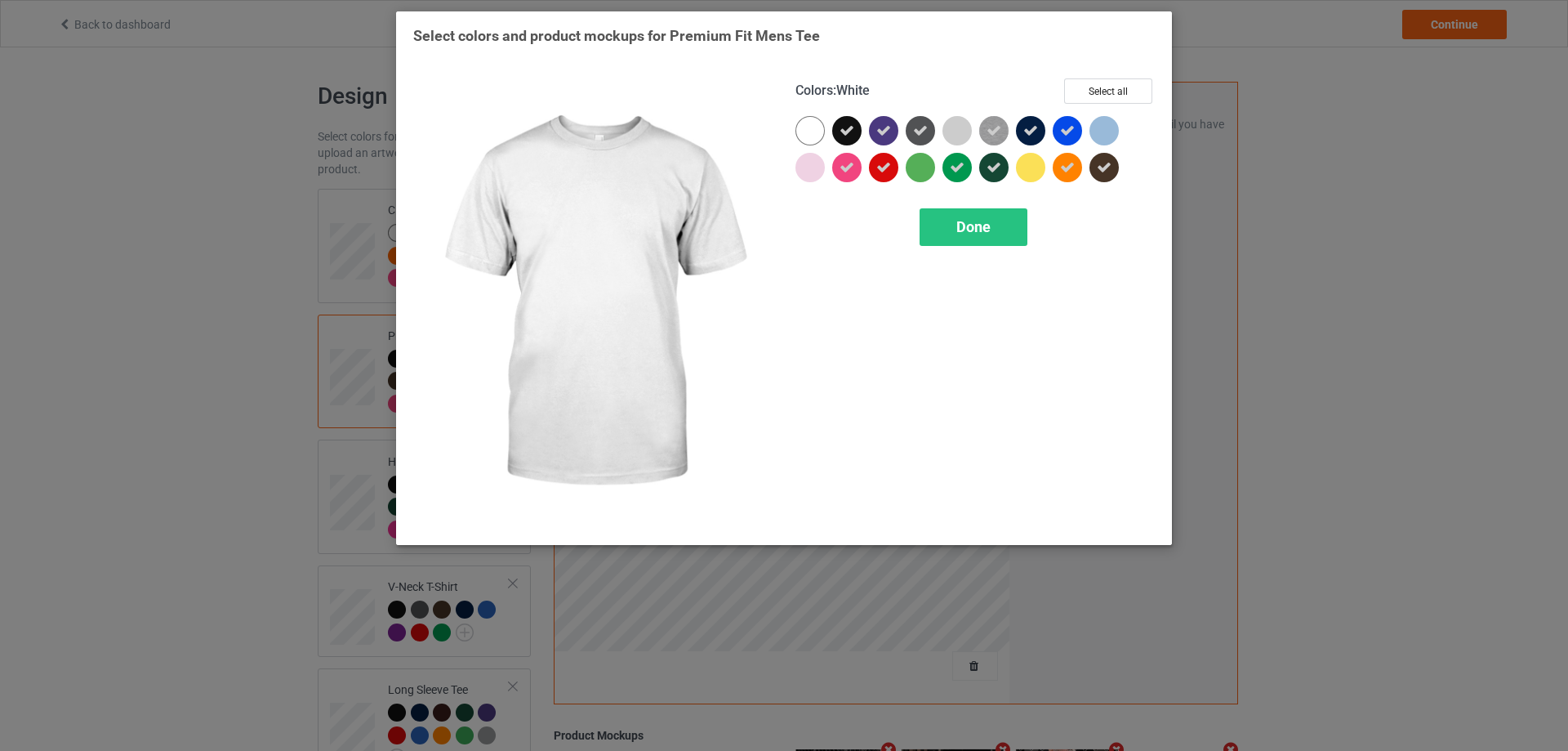
click at [802, 128] on div at bounding box center [810, 131] width 30 height 30
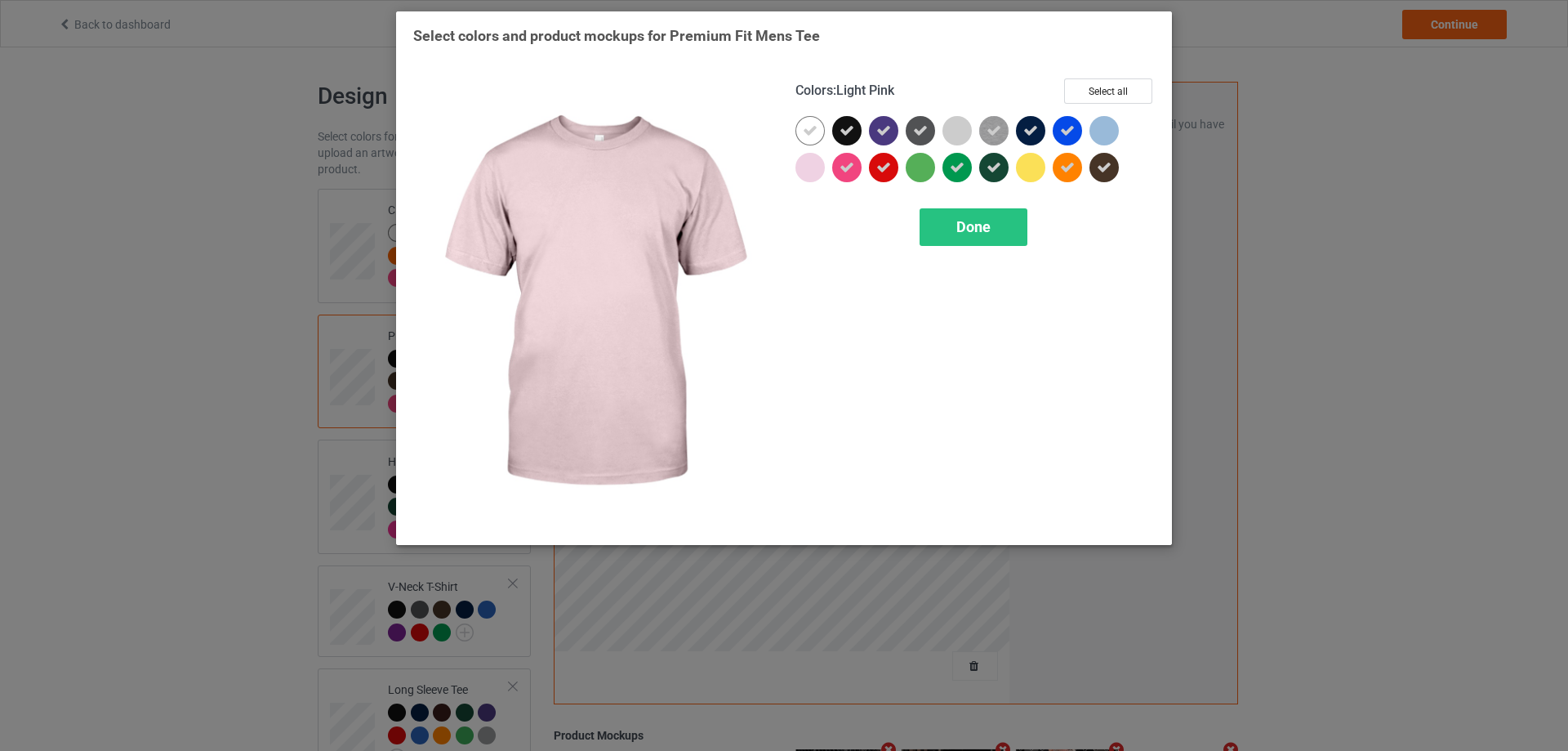
click at [815, 165] on div at bounding box center [810, 167] width 30 height 30
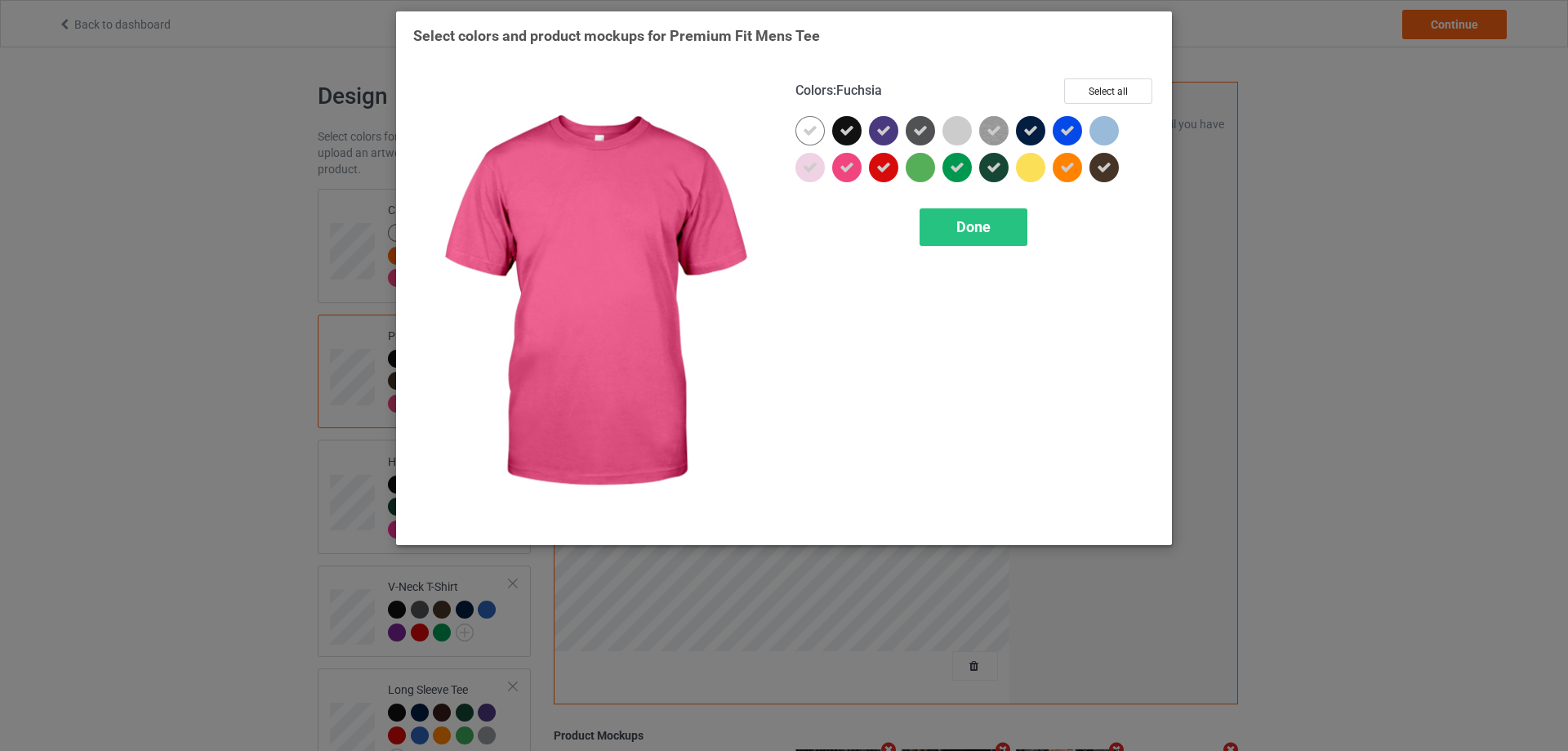
click at [855, 167] on div at bounding box center [846, 167] width 30 height 30
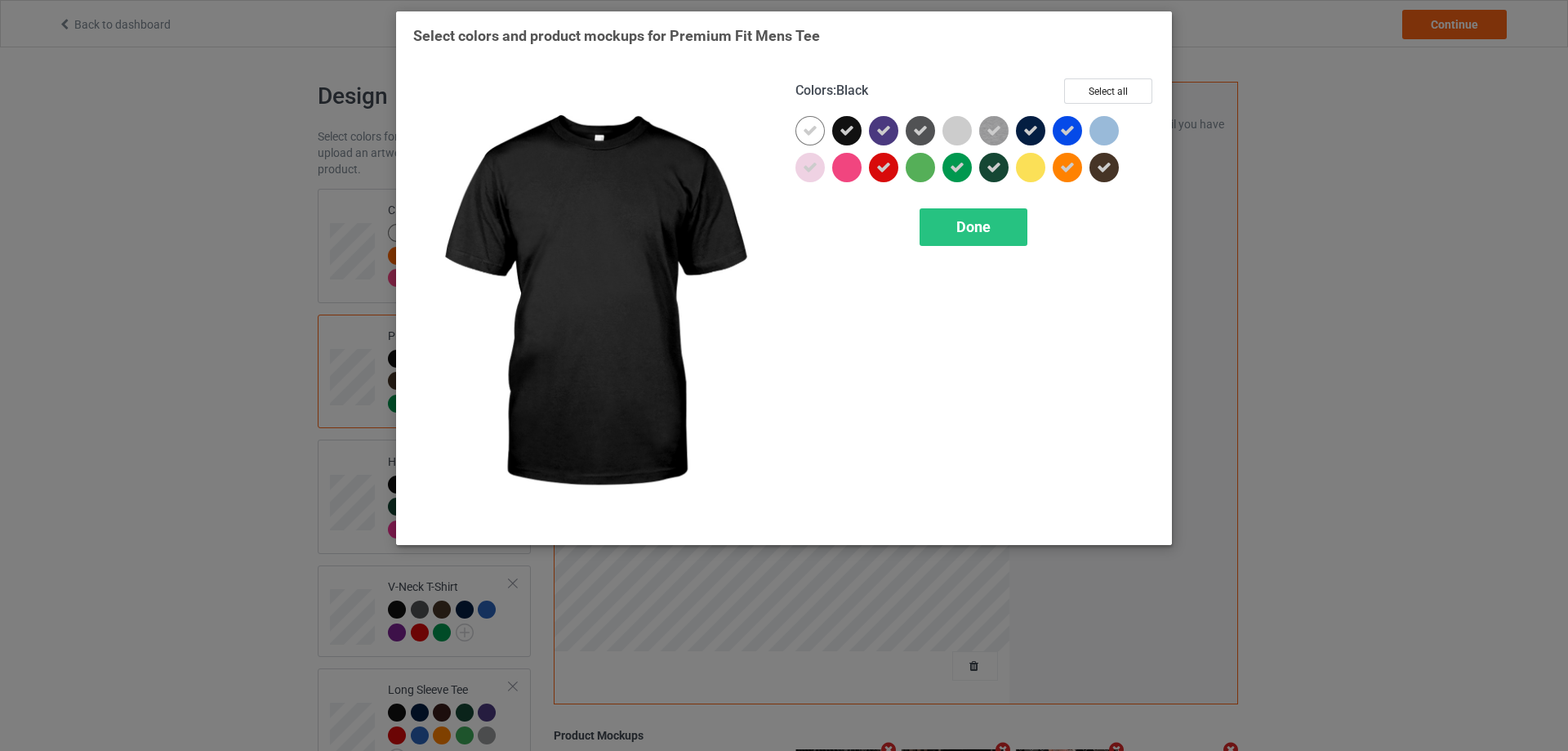
click at [853, 128] on icon at bounding box center [846, 131] width 14 height 14
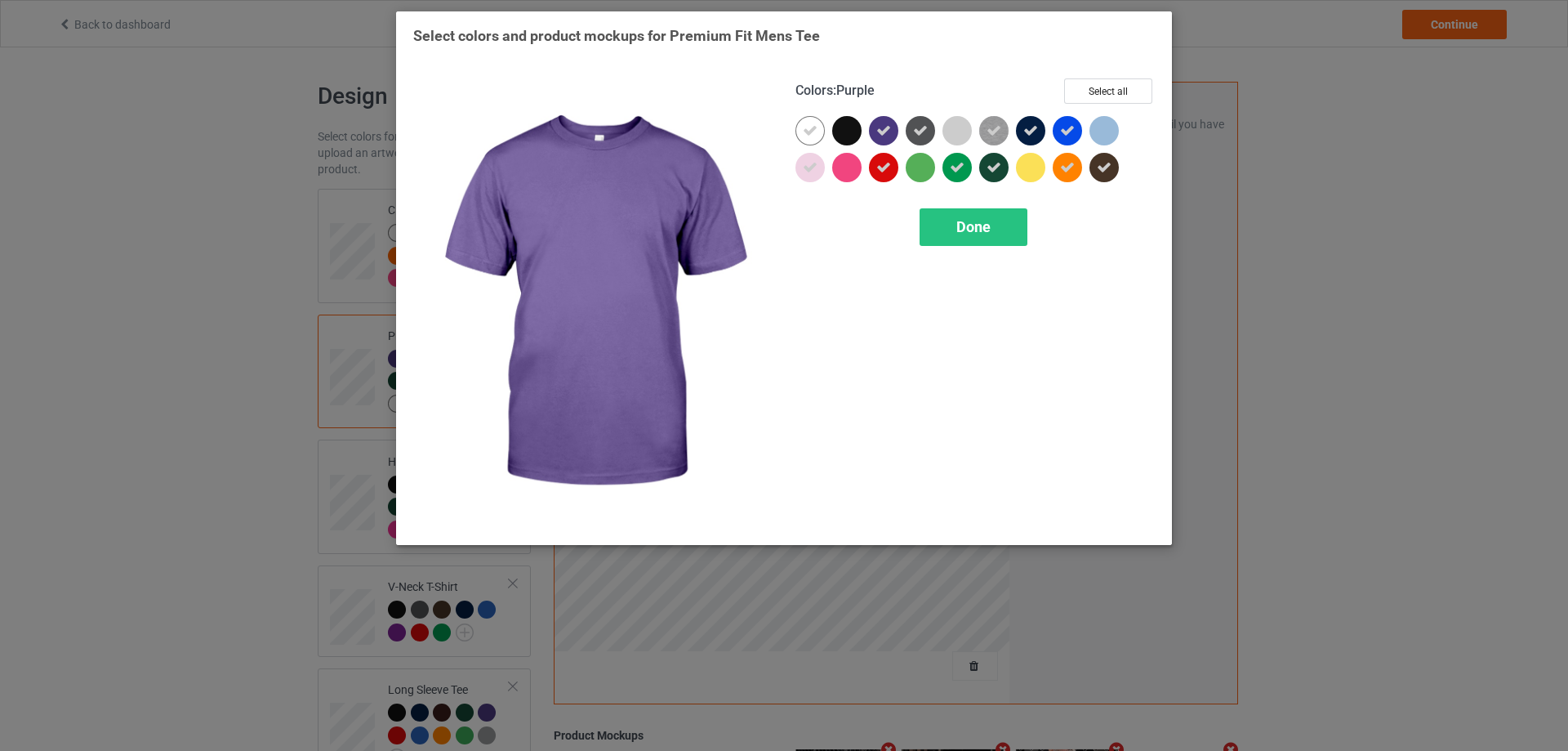
drag, startPoint x: 883, startPoint y: 126, endPoint x: 887, endPoint y: 168, distance: 42.2
click at [884, 136] on icon at bounding box center [883, 131] width 14 height 14
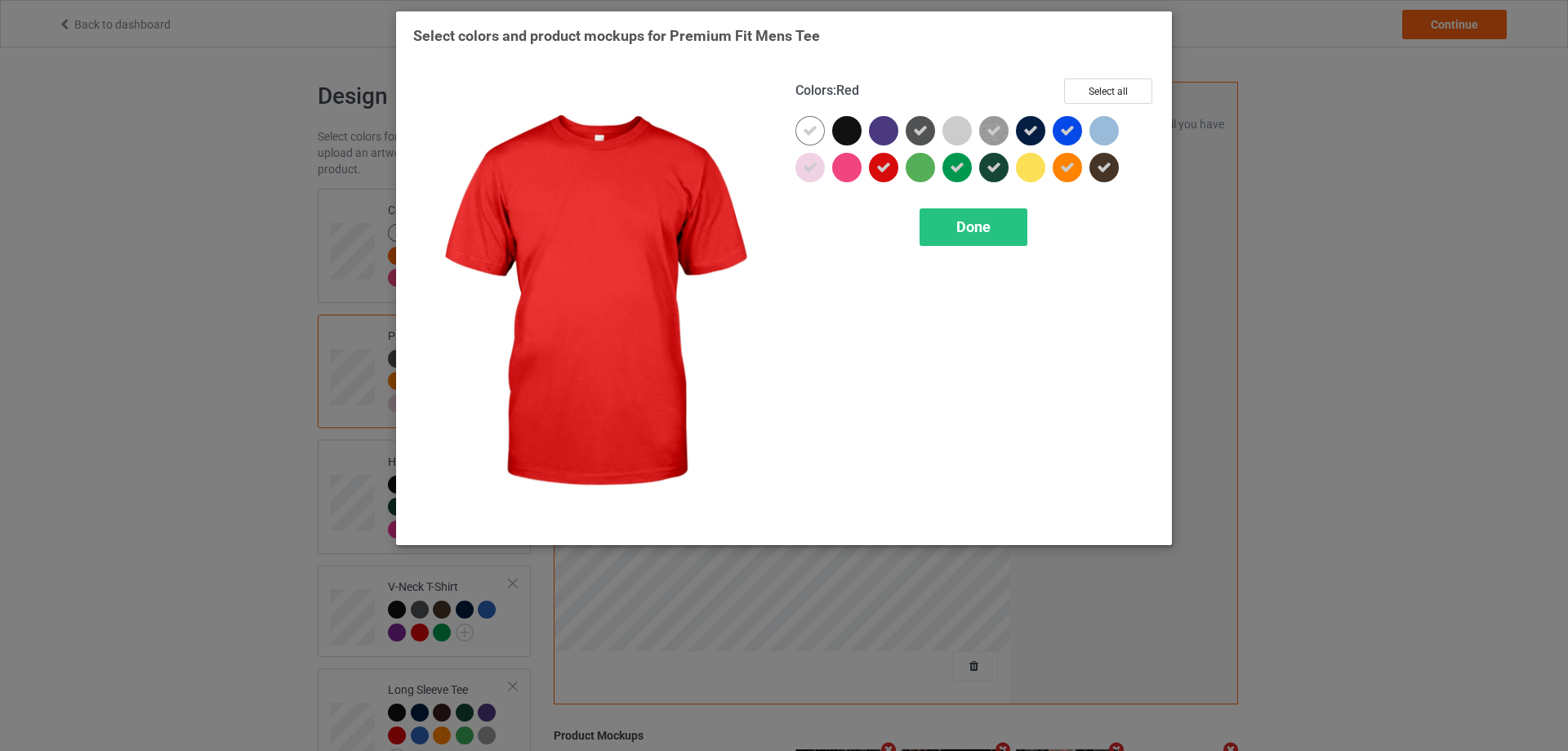
click at [887, 174] on icon at bounding box center [883, 167] width 14 height 14
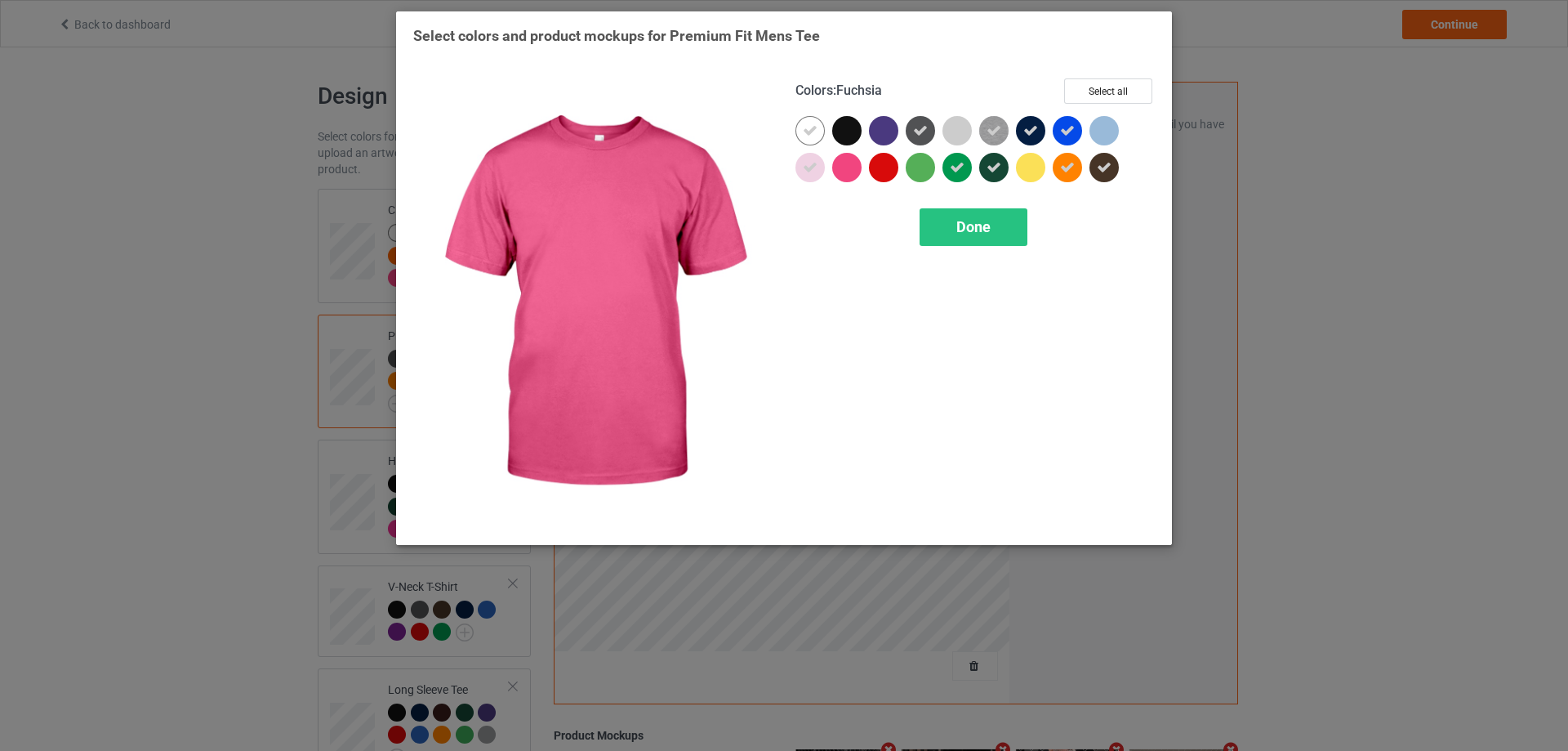
click at [850, 171] on div at bounding box center [846, 167] width 30 height 30
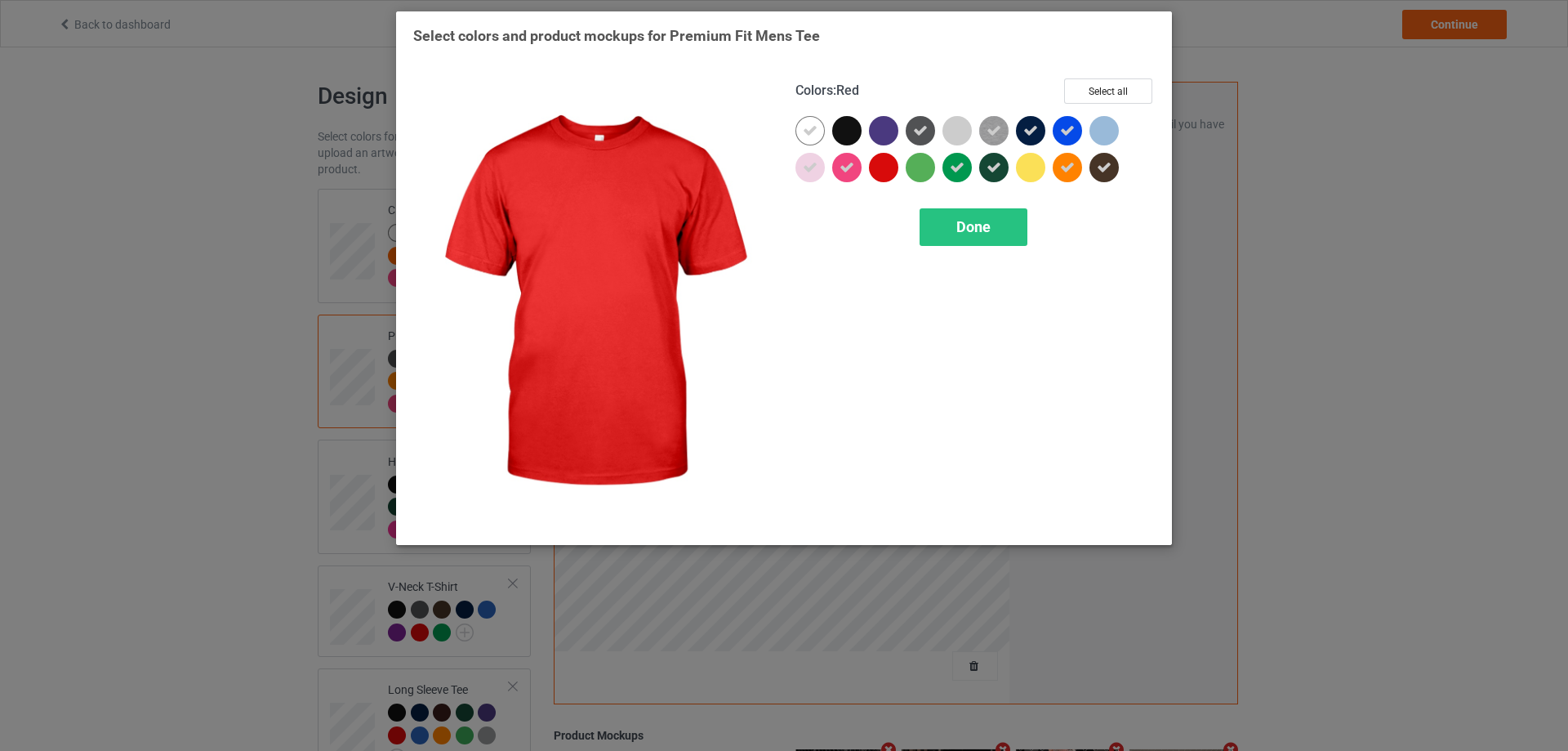
drag, startPoint x: 878, startPoint y: 168, endPoint x: 908, endPoint y: 147, distance: 36.6
click at [883, 166] on div at bounding box center [884, 167] width 30 height 30
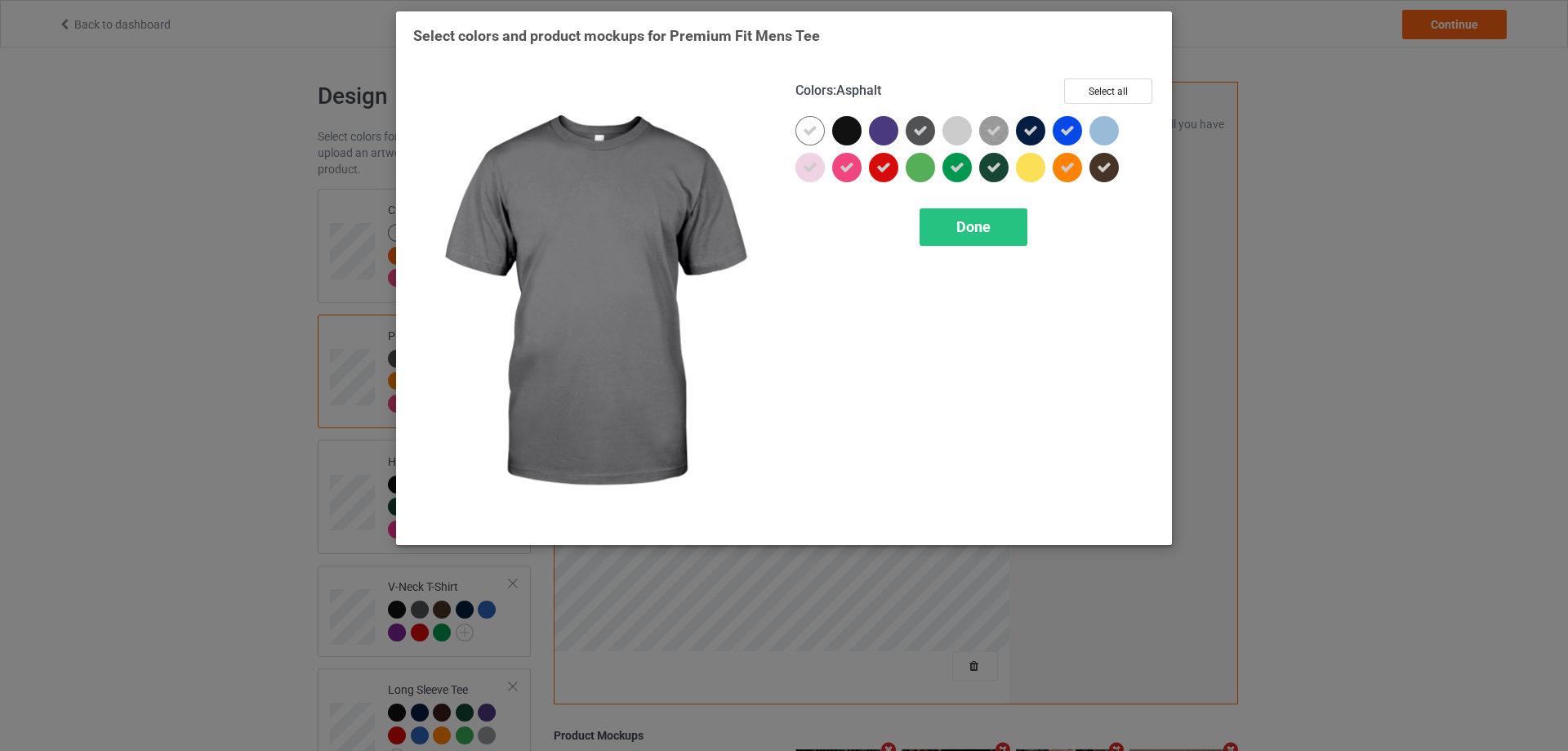
click at [917, 125] on icon at bounding box center [920, 131] width 14 height 14
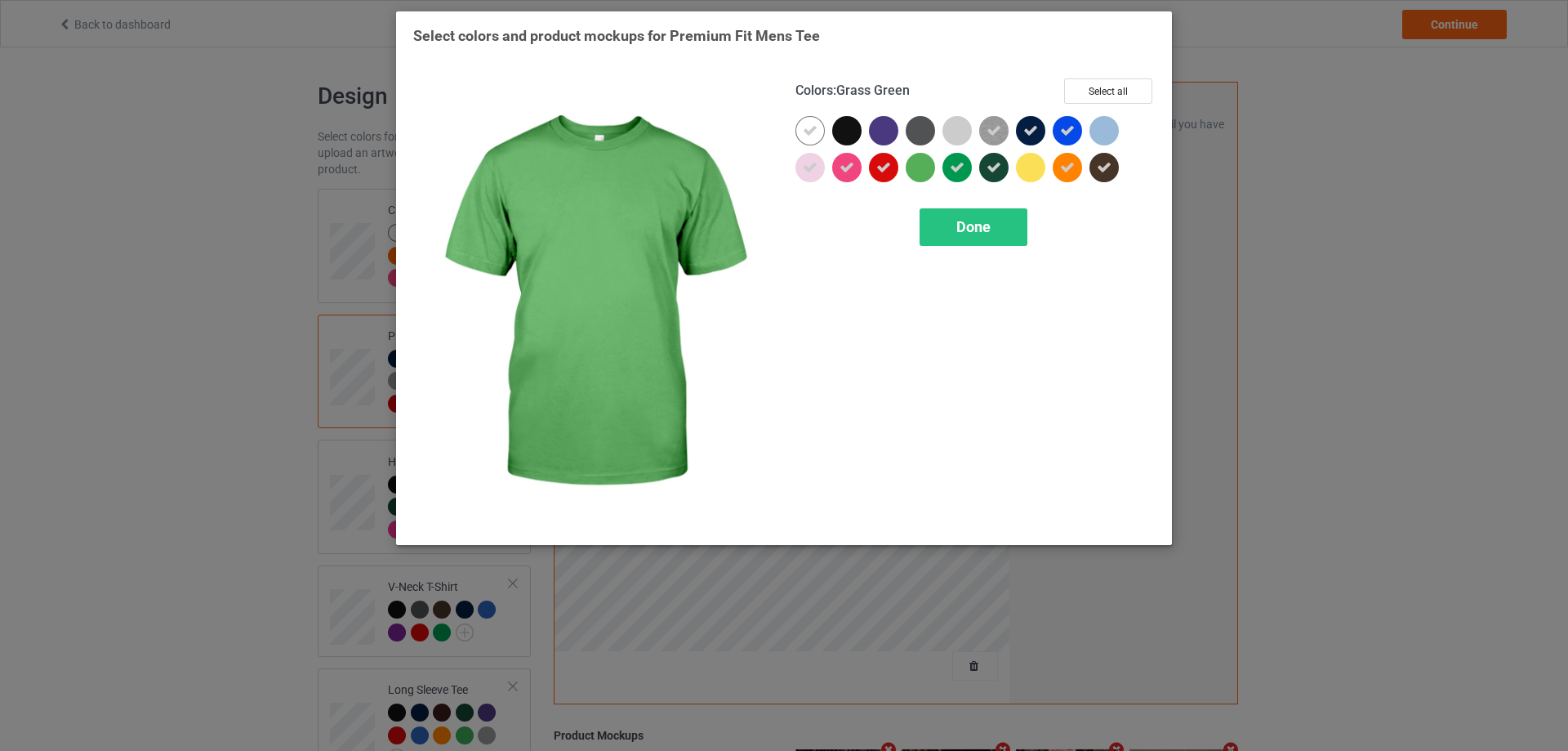
drag, startPoint x: 917, startPoint y: 172, endPoint x: 973, endPoint y: 131, distance: 69.4
click at [923, 173] on div at bounding box center [920, 167] width 30 height 30
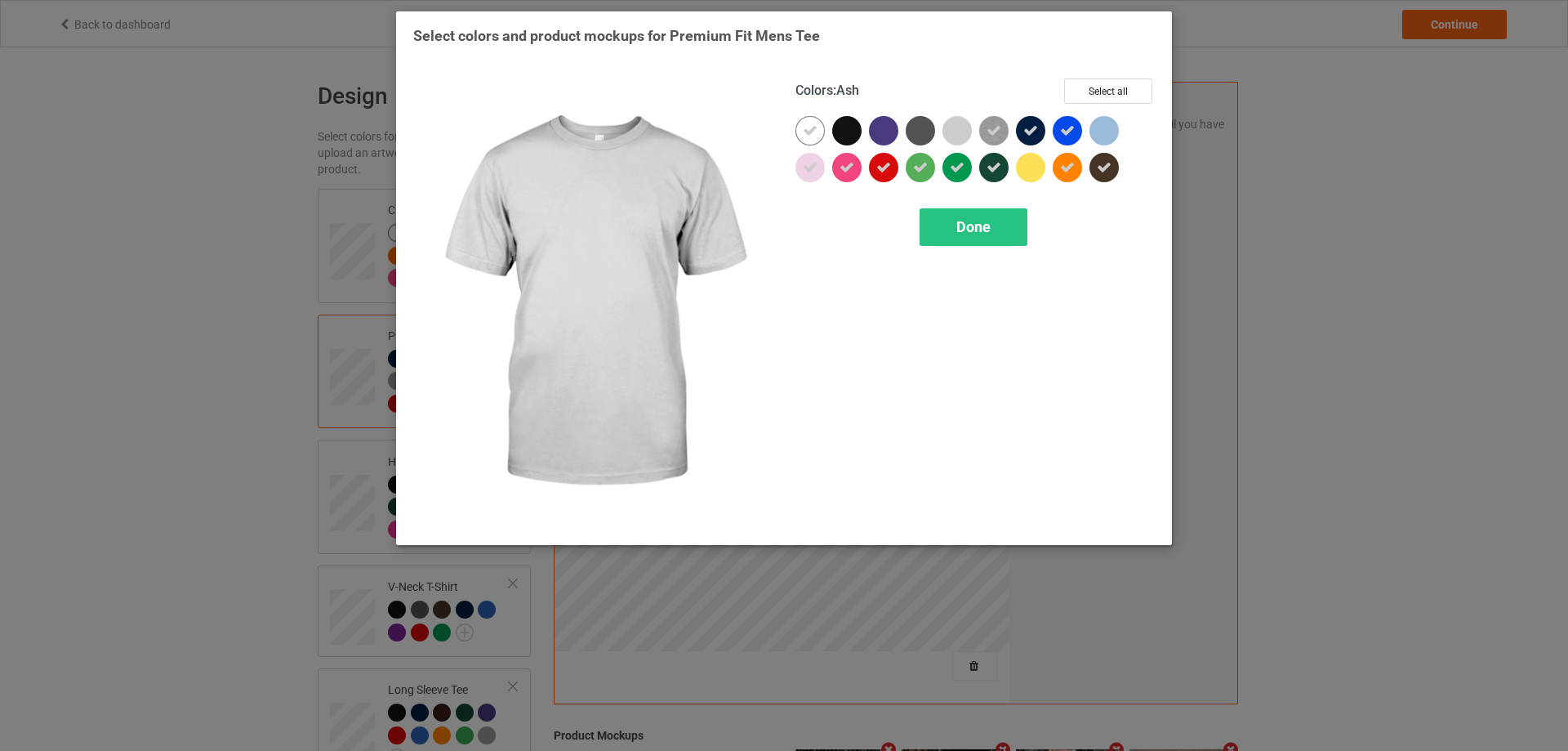
drag, startPoint x: 963, startPoint y: 129, endPoint x: 963, endPoint y: 159, distance: 30.0
click at [963, 132] on div at bounding box center [956, 131] width 30 height 30
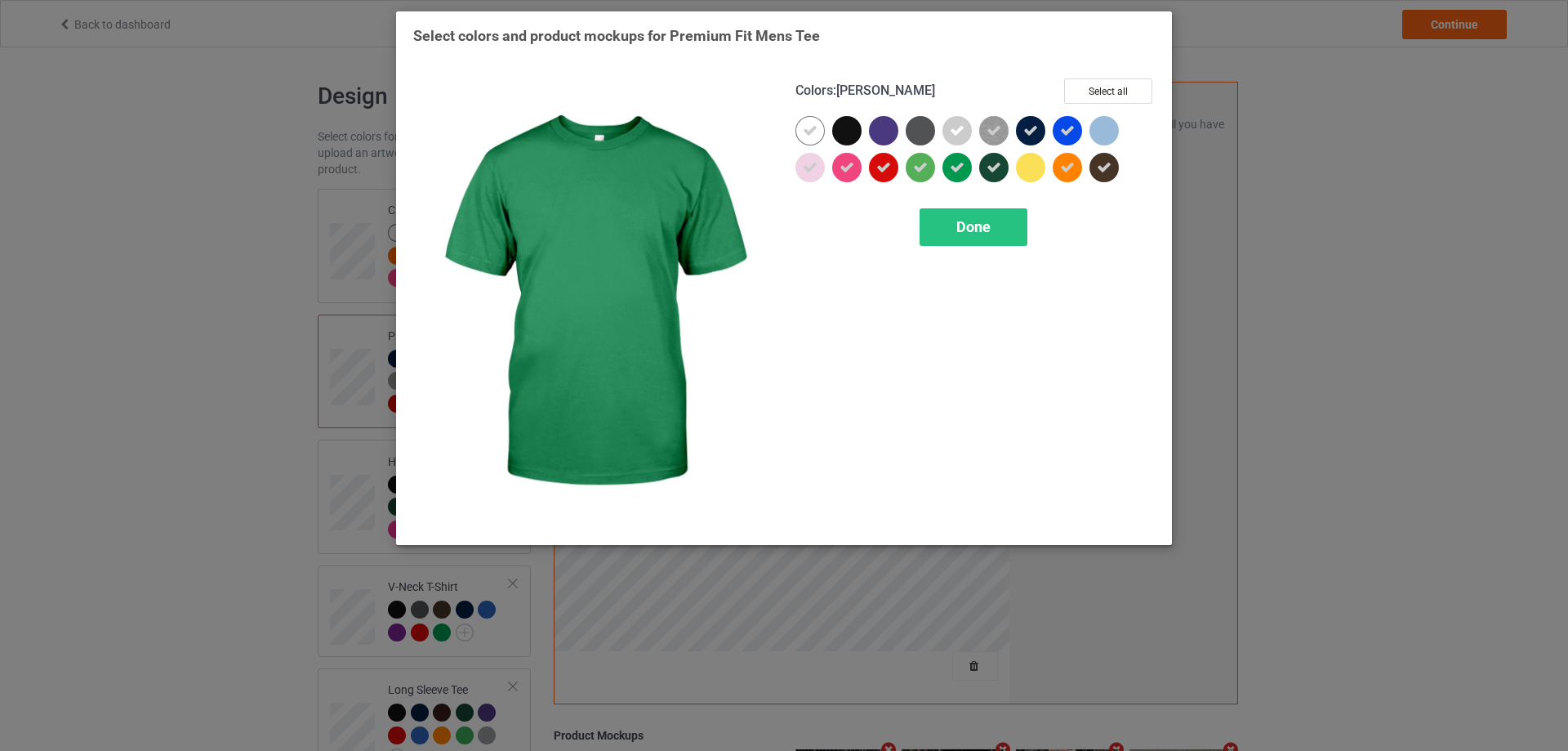
click at [962, 169] on icon at bounding box center [956, 167] width 14 height 14
click at [962, 169] on div at bounding box center [956, 167] width 30 height 30
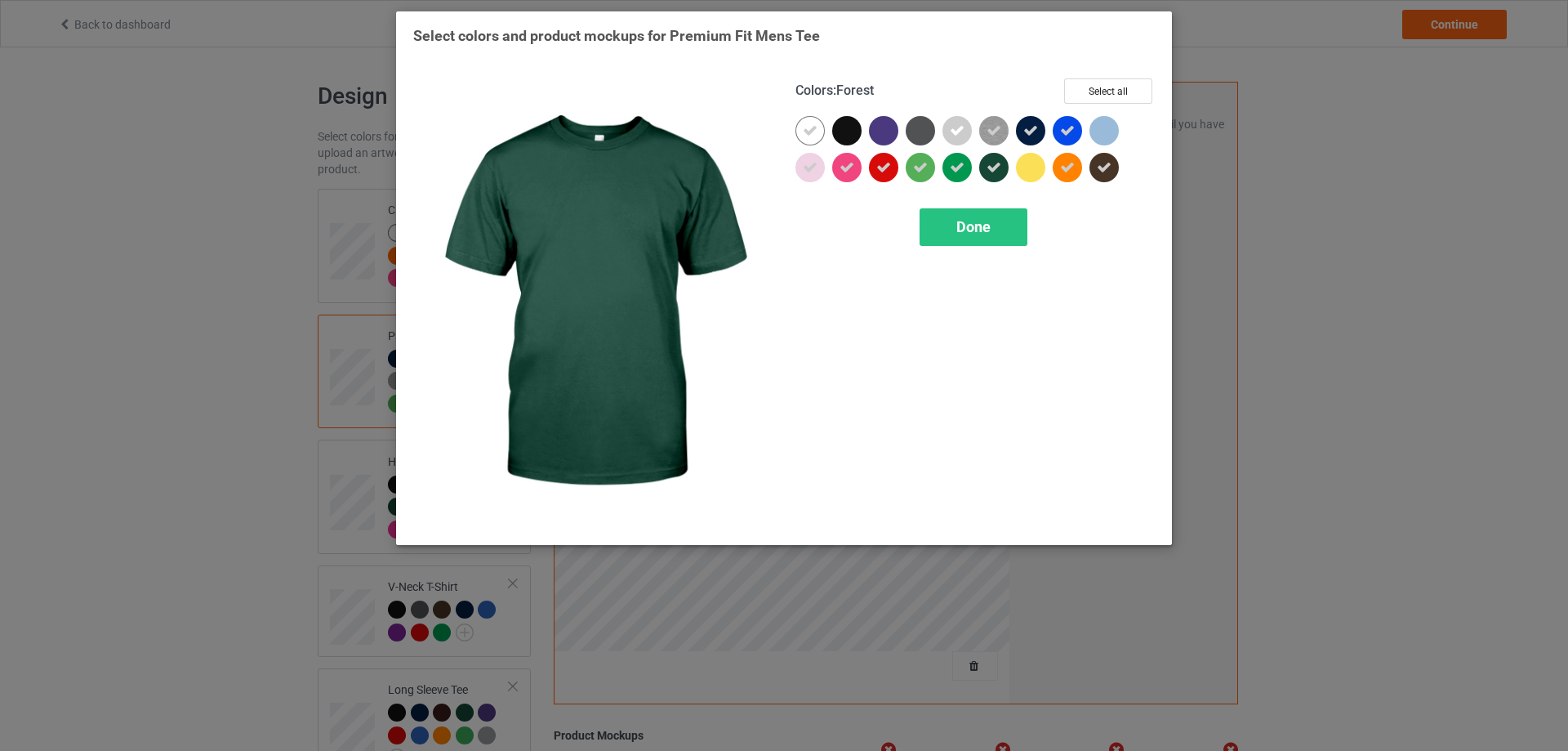
click at [992, 165] on icon at bounding box center [993, 167] width 14 height 14
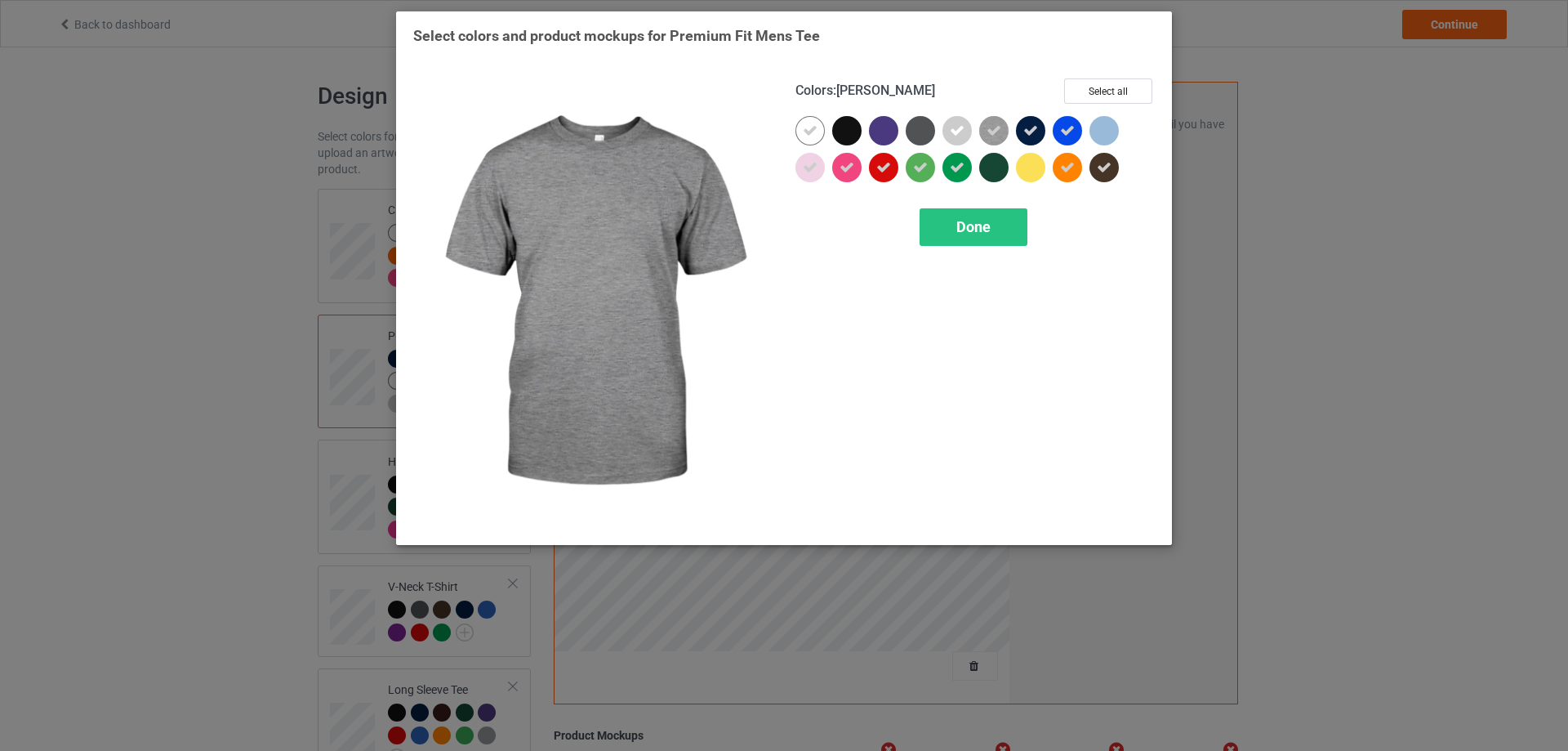
click at [995, 129] on icon at bounding box center [993, 131] width 14 height 14
click at [995, 129] on img at bounding box center [994, 131] width 30 height 30
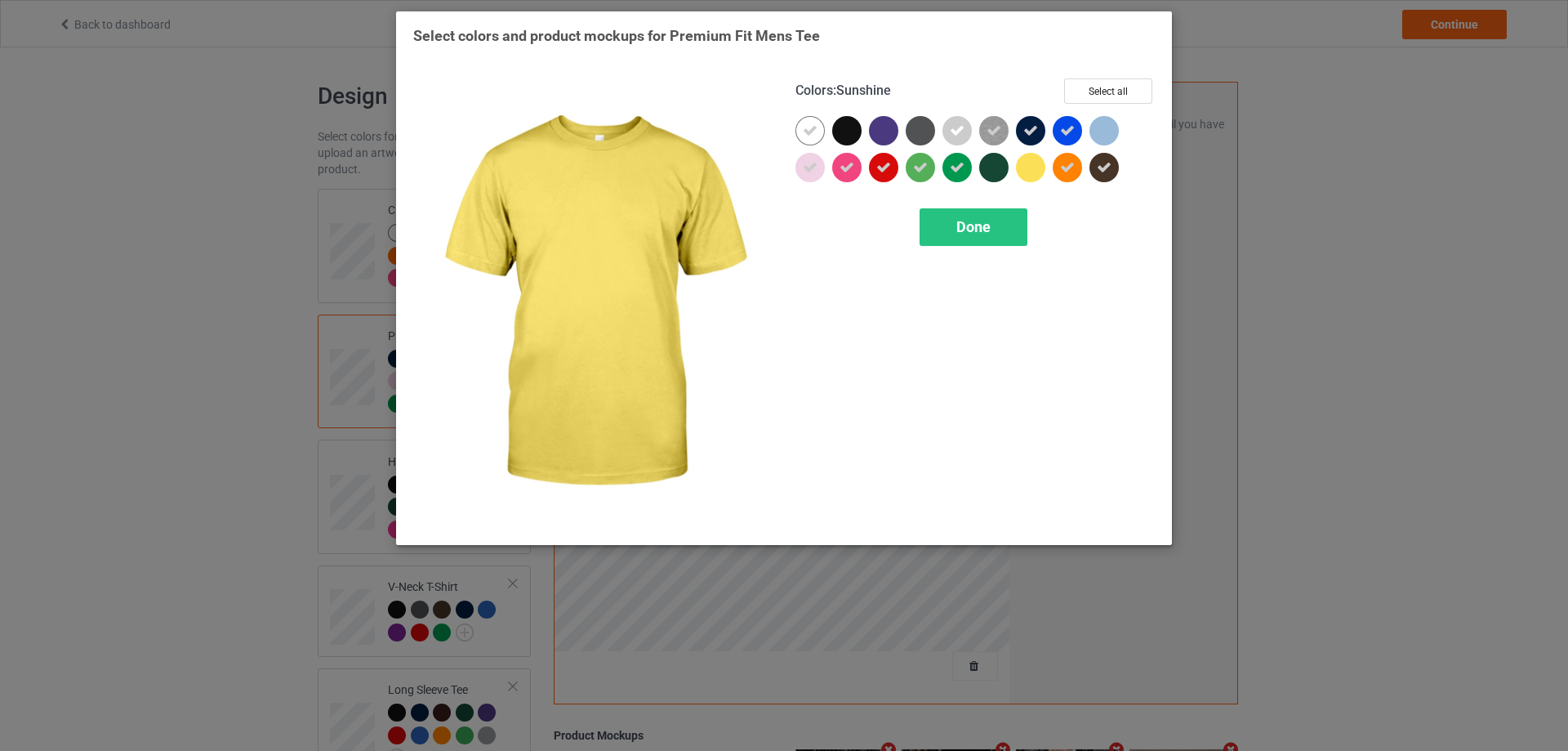
drag, startPoint x: 1028, startPoint y: 177, endPoint x: 1032, endPoint y: 140, distance: 37.2
click at [1029, 170] on div at bounding box center [1030, 167] width 30 height 30
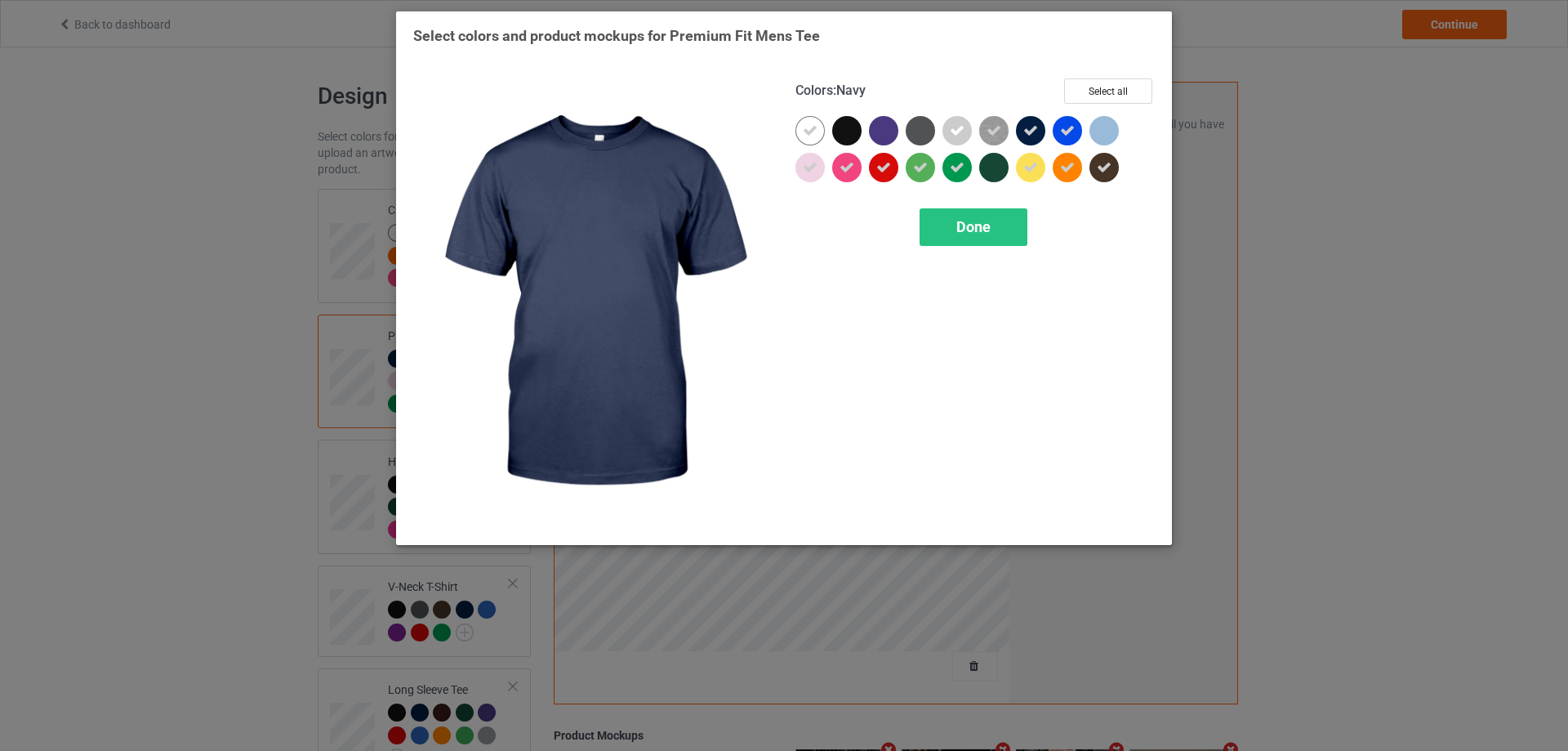
drag, startPoint x: 1032, startPoint y: 134, endPoint x: 1050, endPoint y: 132, distance: 18.1
click at [1033, 133] on icon at bounding box center [1030, 131] width 14 height 14
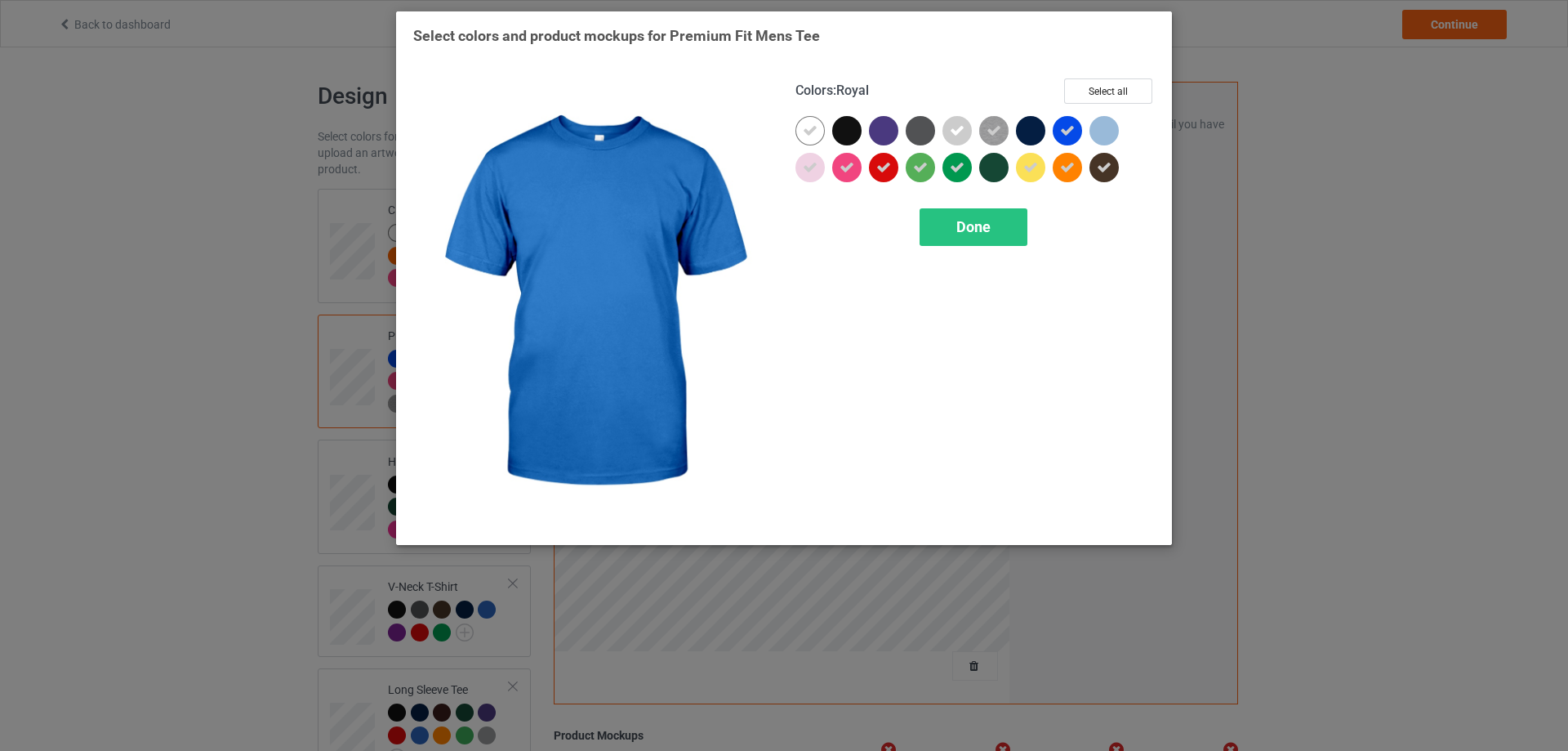
click at [1068, 132] on icon at bounding box center [1067, 131] width 14 height 14
click at [1072, 128] on div at bounding box center [1067, 131] width 30 height 30
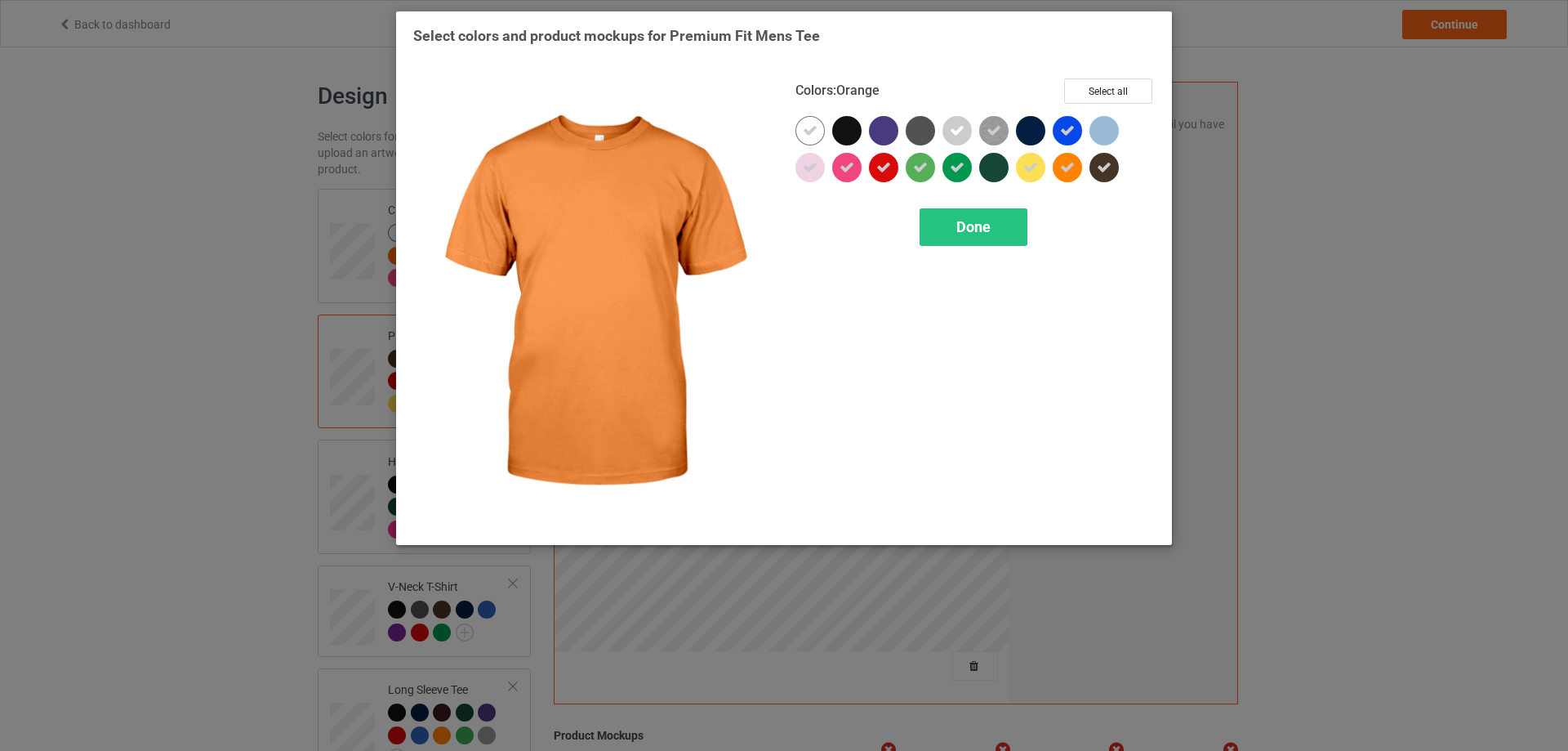
click at [1066, 170] on icon at bounding box center [1067, 167] width 14 height 14
click at [1066, 170] on div at bounding box center [1067, 167] width 30 height 30
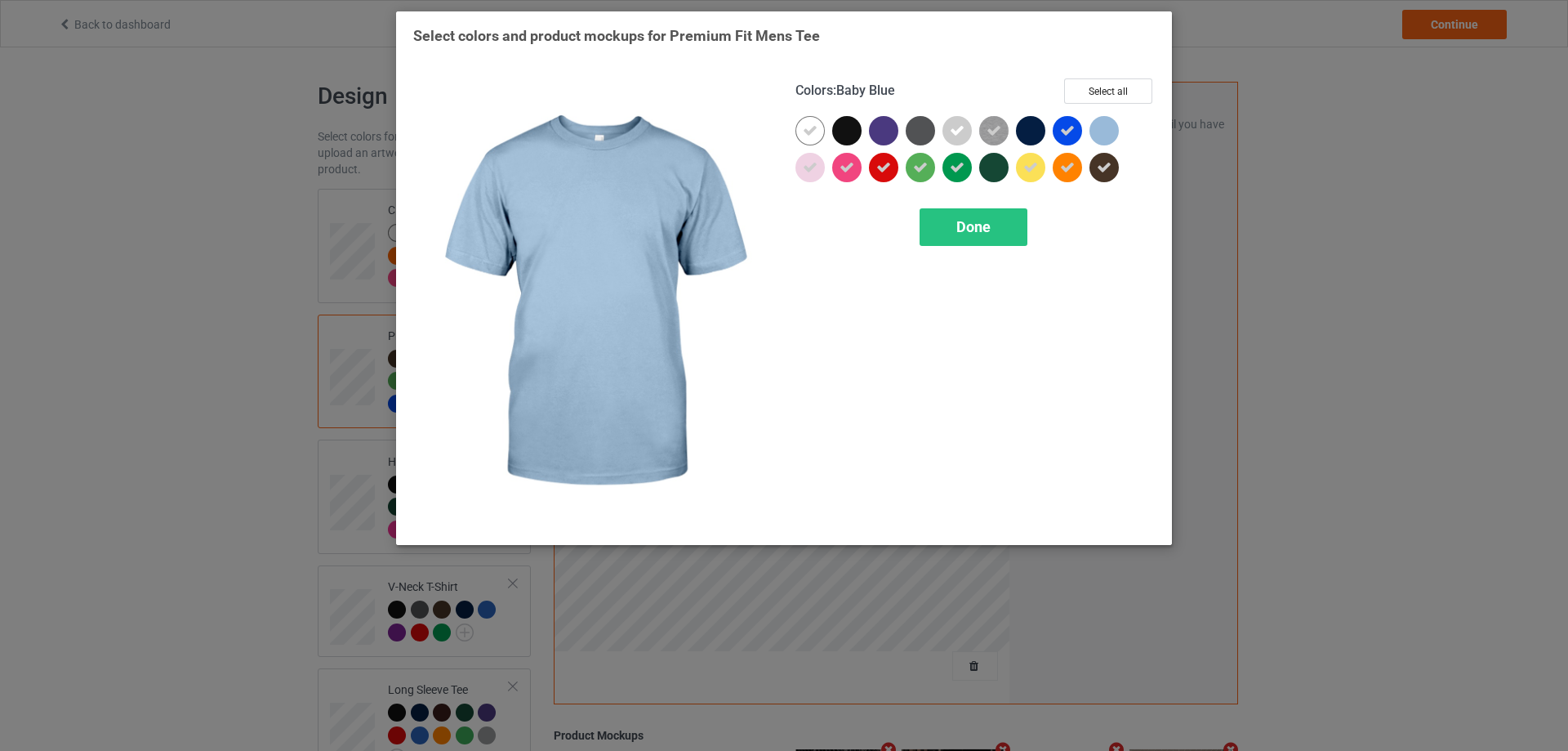
click at [1105, 131] on div at bounding box center [1104, 131] width 30 height 30
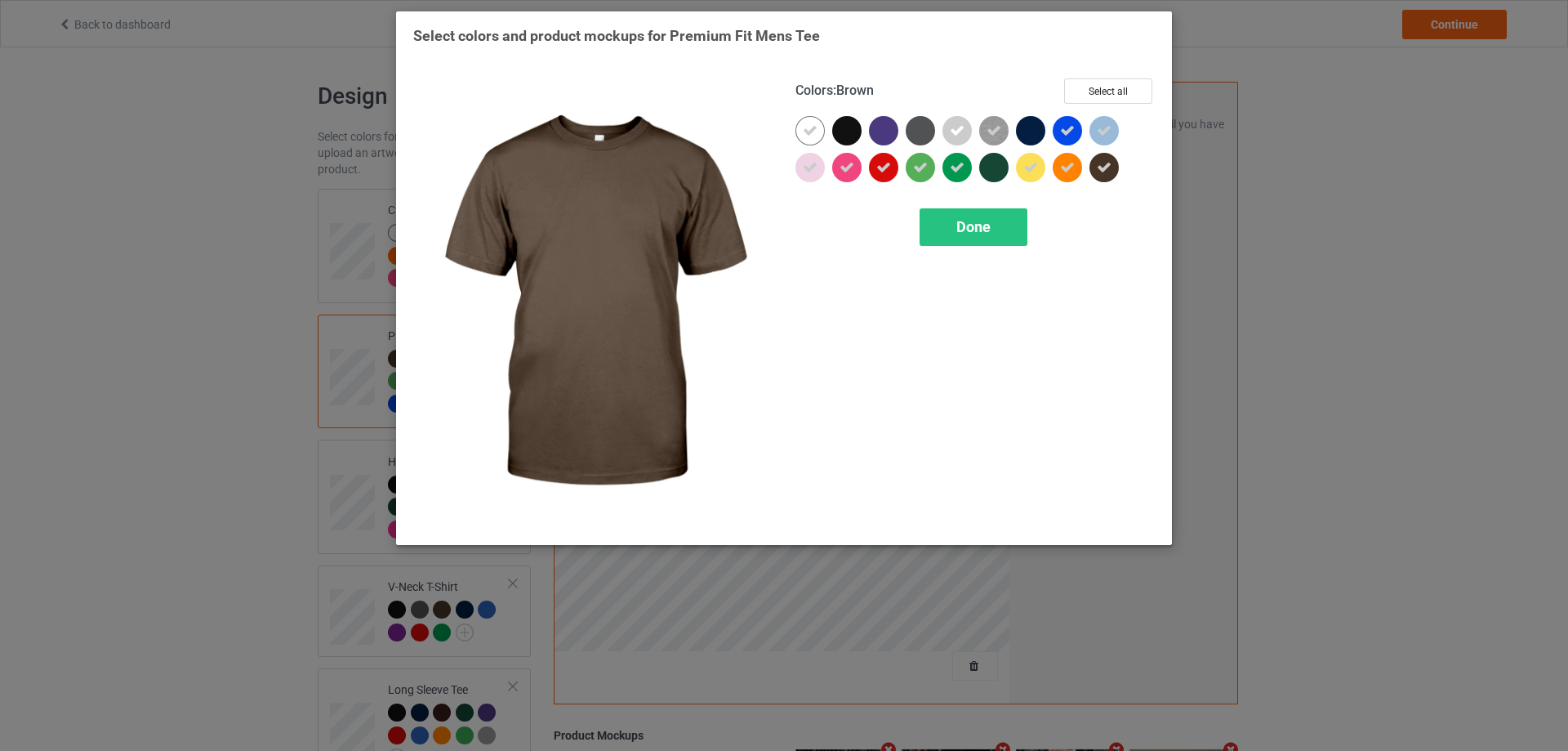
click at [1099, 168] on icon at bounding box center [1103, 167] width 14 height 14
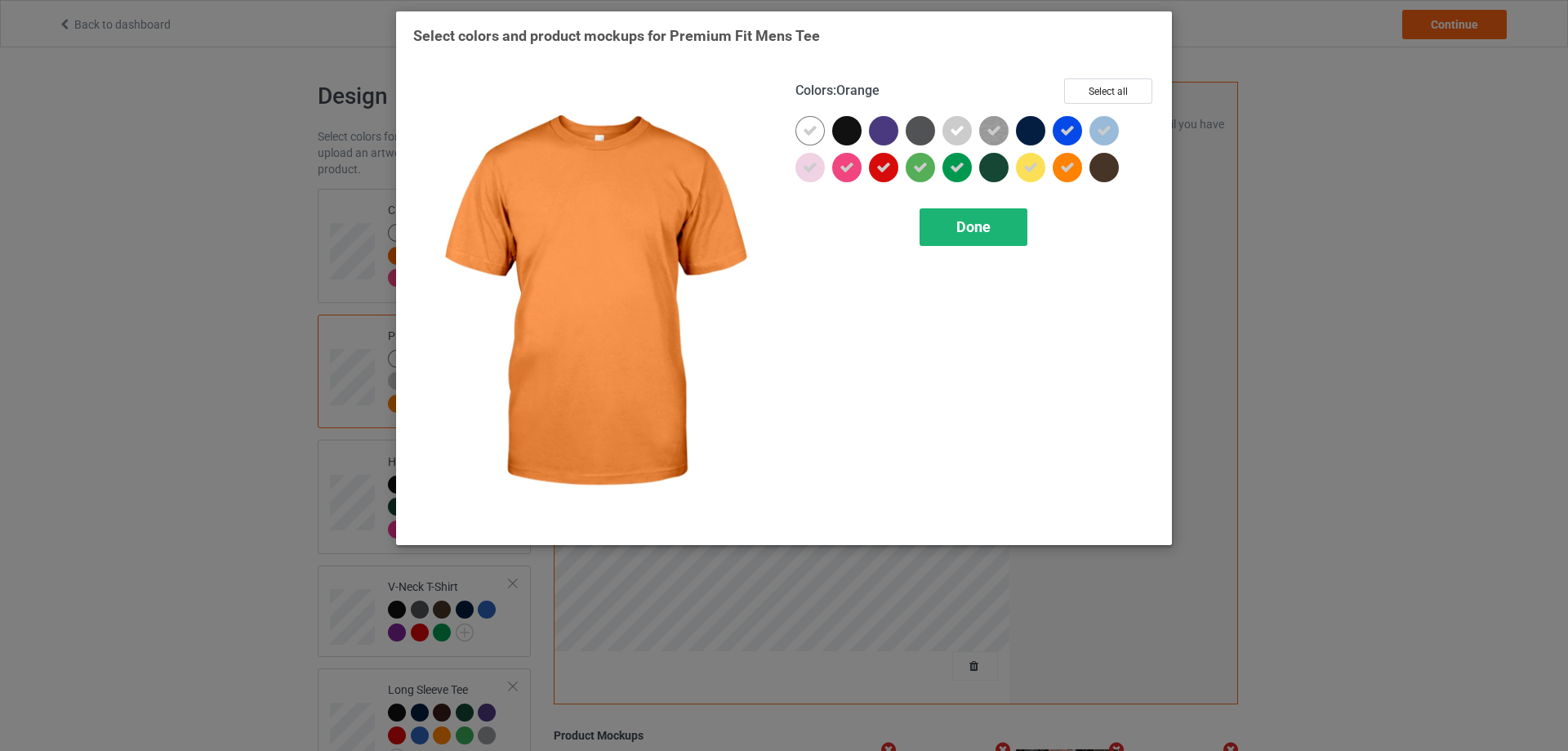
click at [987, 217] on div "Done" at bounding box center [972, 227] width 108 height 37
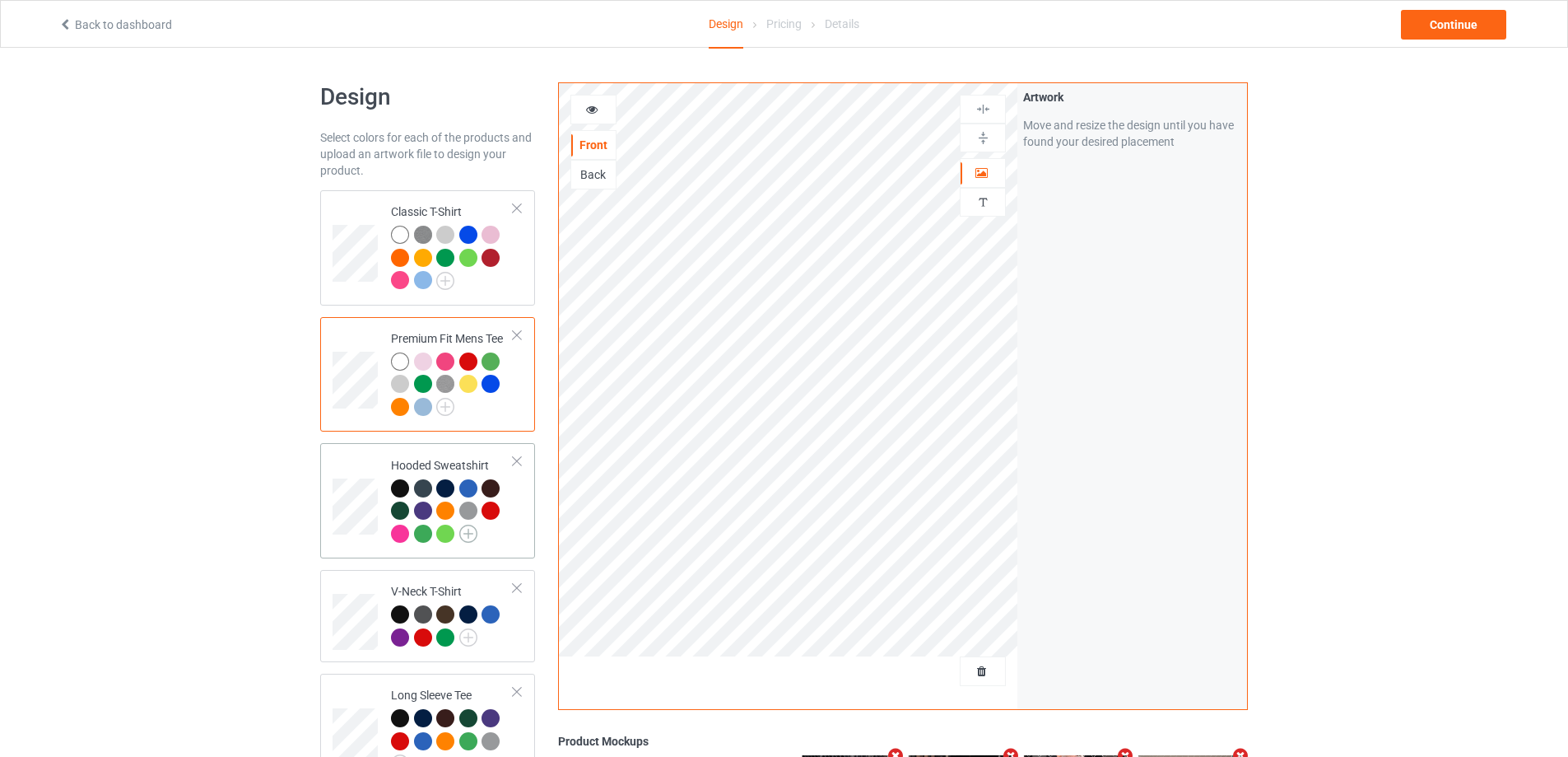
click at [471, 536] on img at bounding box center [468, 533] width 18 height 18
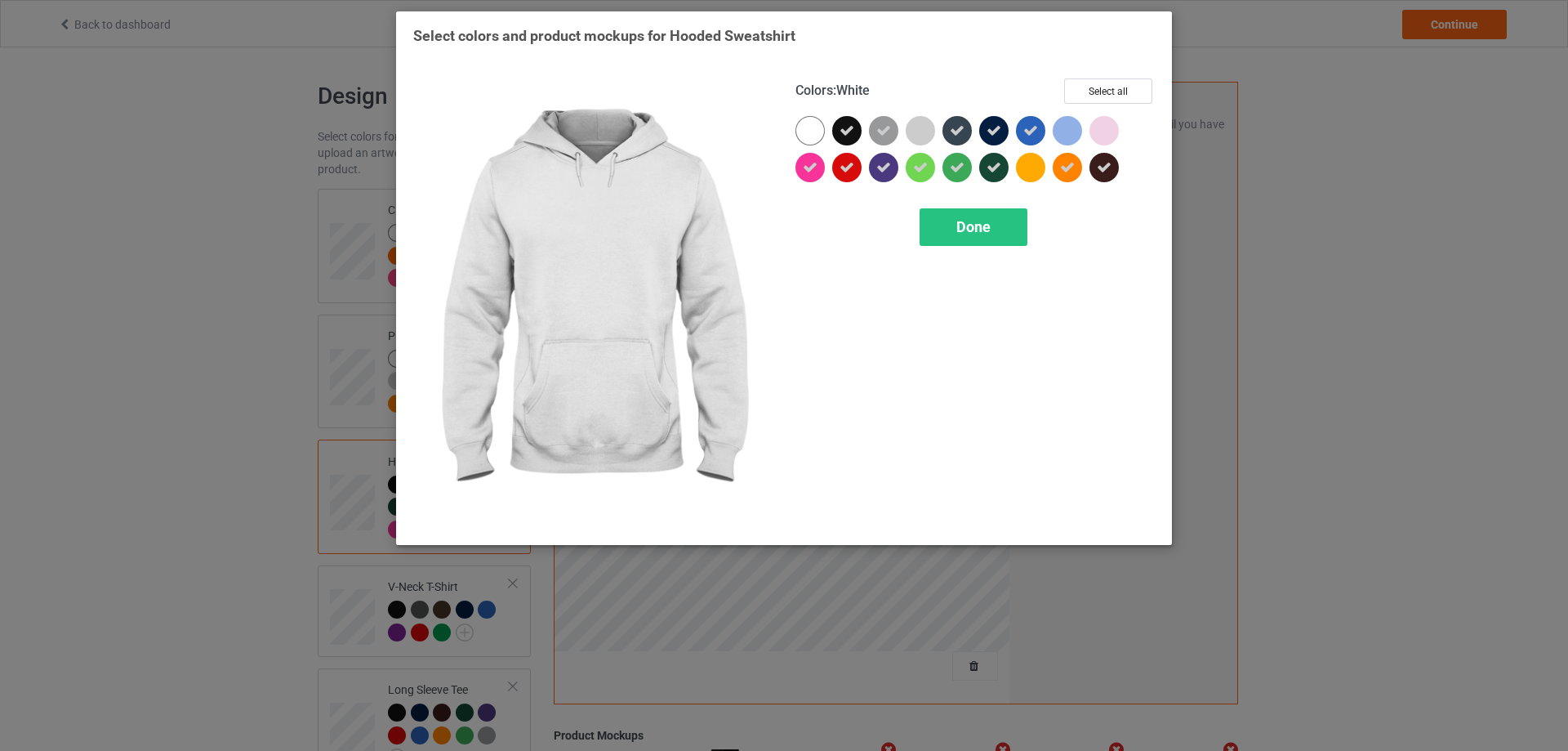
click at [813, 130] on div at bounding box center [810, 131] width 30 height 30
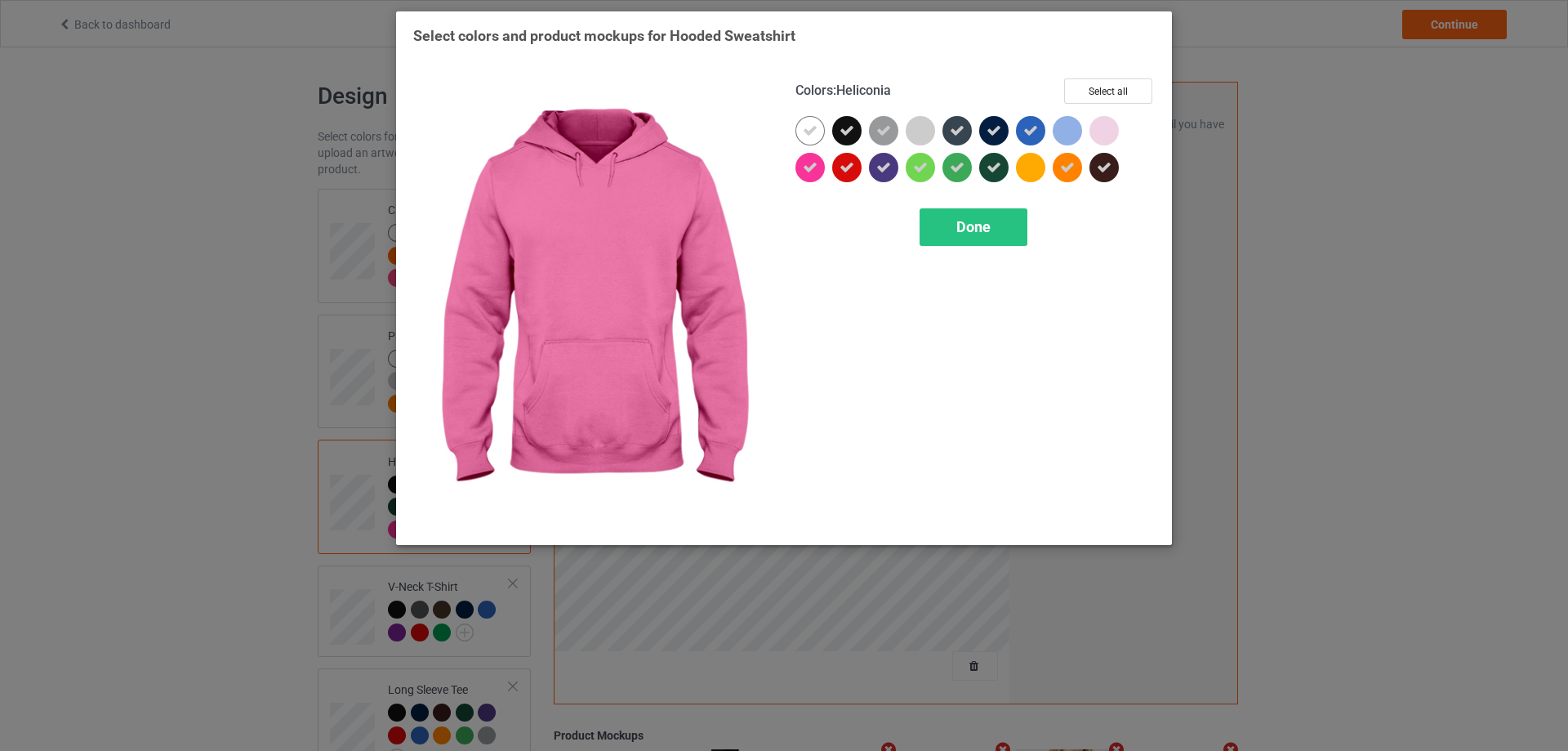
drag, startPoint x: 808, startPoint y: 163, endPoint x: 840, endPoint y: 164, distance: 32.0
click at [813, 164] on icon at bounding box center [809, 167] width 14 height 14
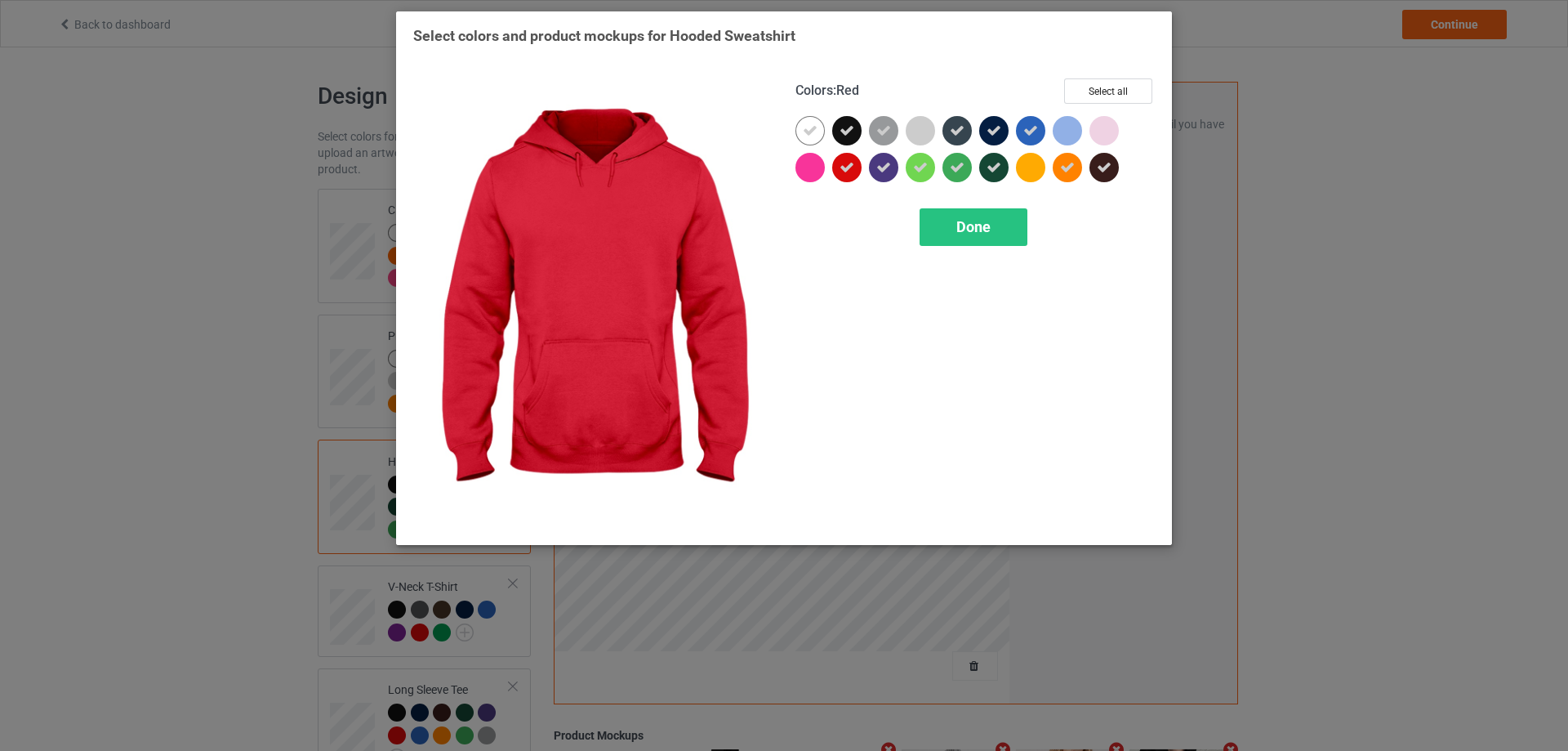
click at [850, 164] on icon at bounding box center [846, 167] width 14 height 14
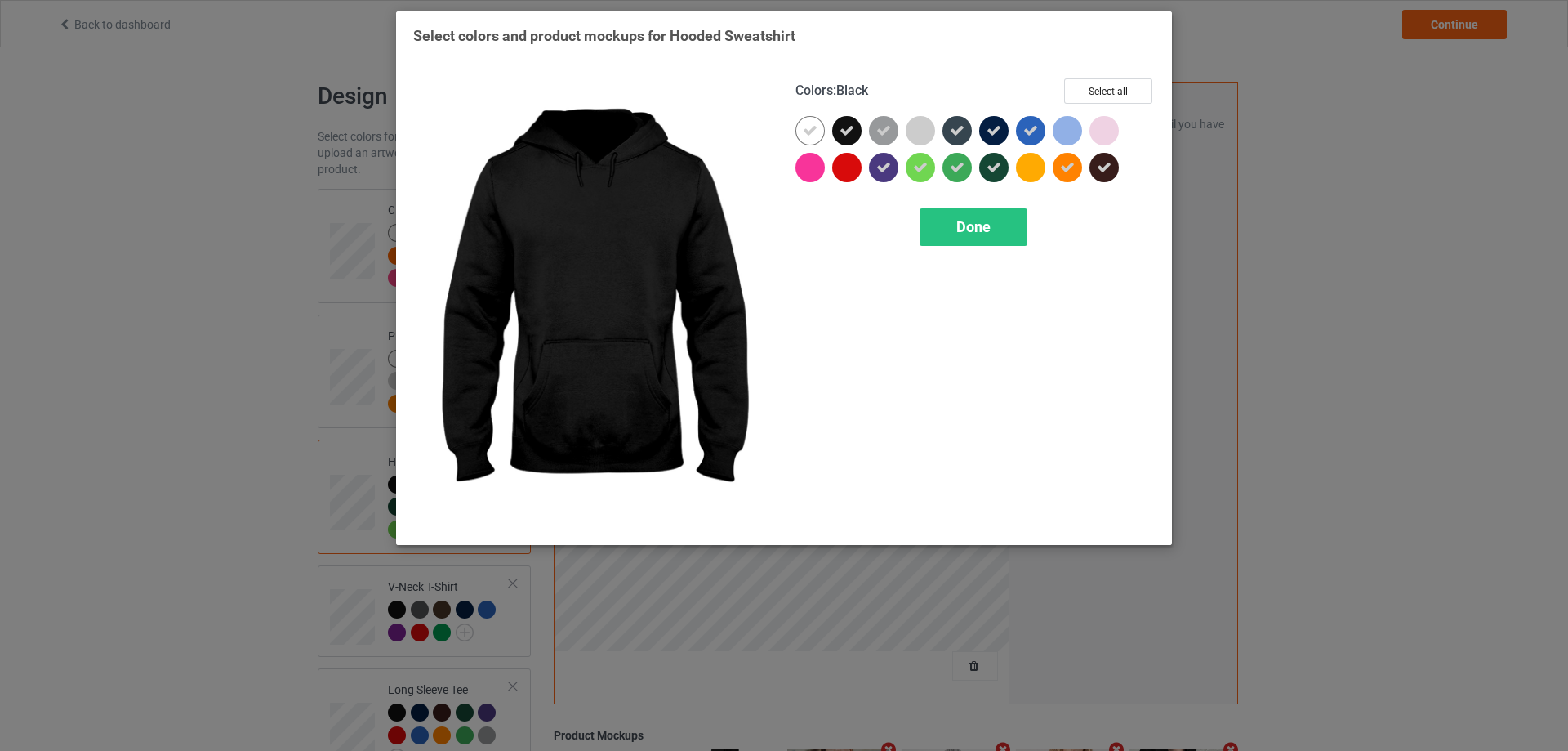
click at [856, 120] on div at bounding box center [846, 131] width 30 height 30
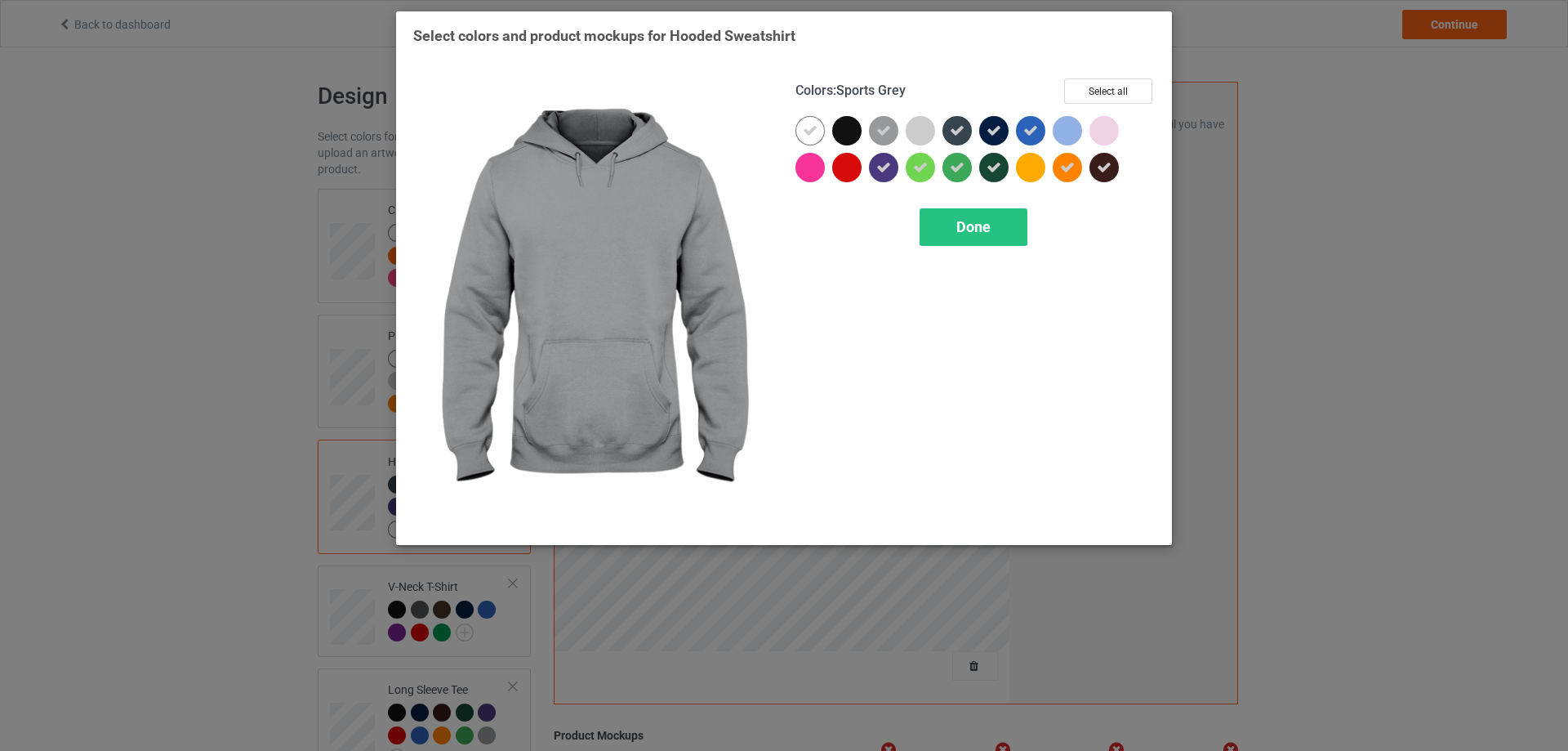
drag, startPoint x: 891, startPoint y: 125, endPoint x: 892, endPoint y: 153, distance: 28.0
click at [892, 131] on div at bounding box center [884, 131] width 30 height 30
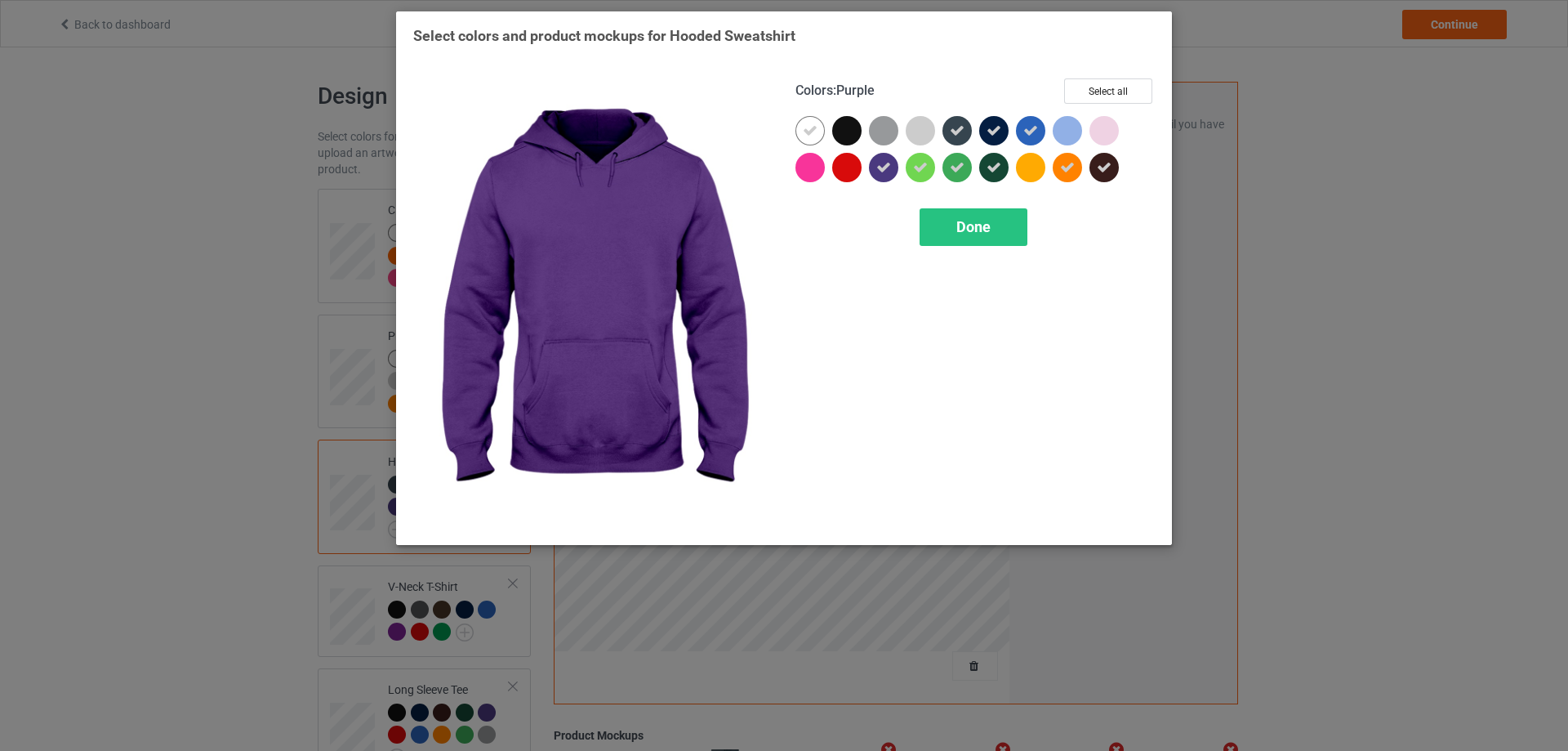
click at [884, 164] on icon at bounding box center [883, 167] width 14 height 14
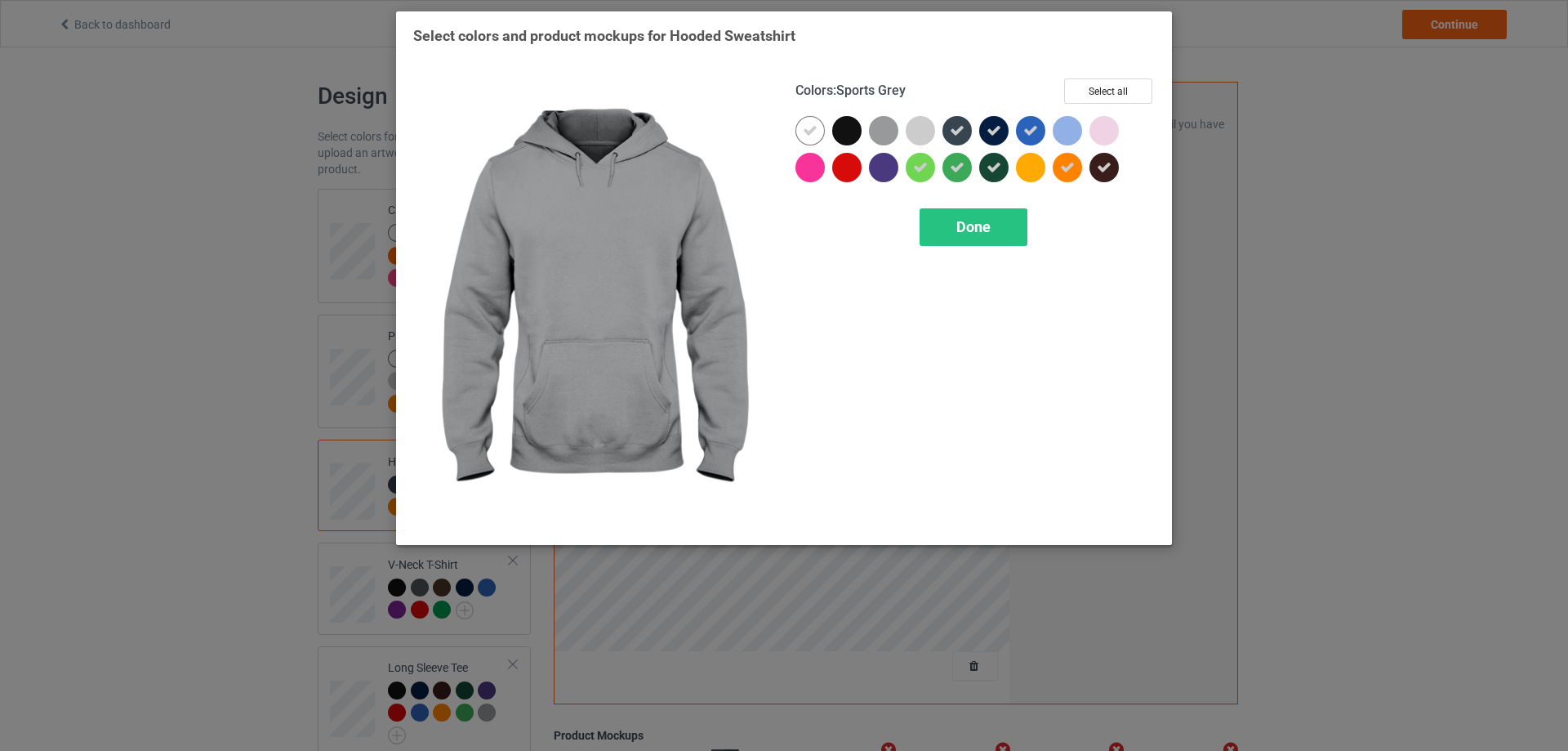
click at [883, 130] on div at bounding box center [884, 131] width 30 height 30
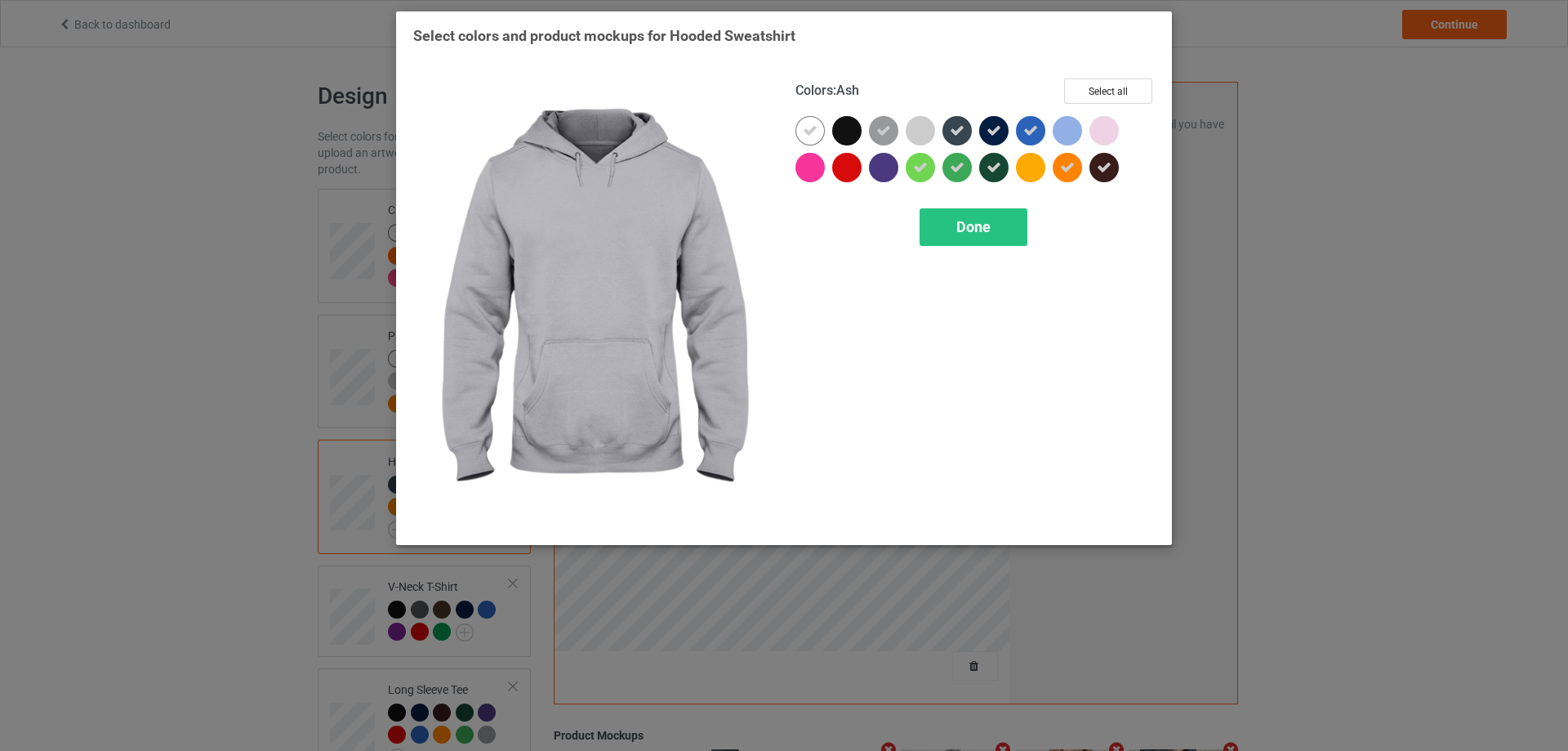
drag, startPoint x: 910, startPoint y: 129, endPoint x: 916, endPoint y: 161, distance: 32.6
click at [913, 129] on div at bounding box center [920, 131] width 30 height 30
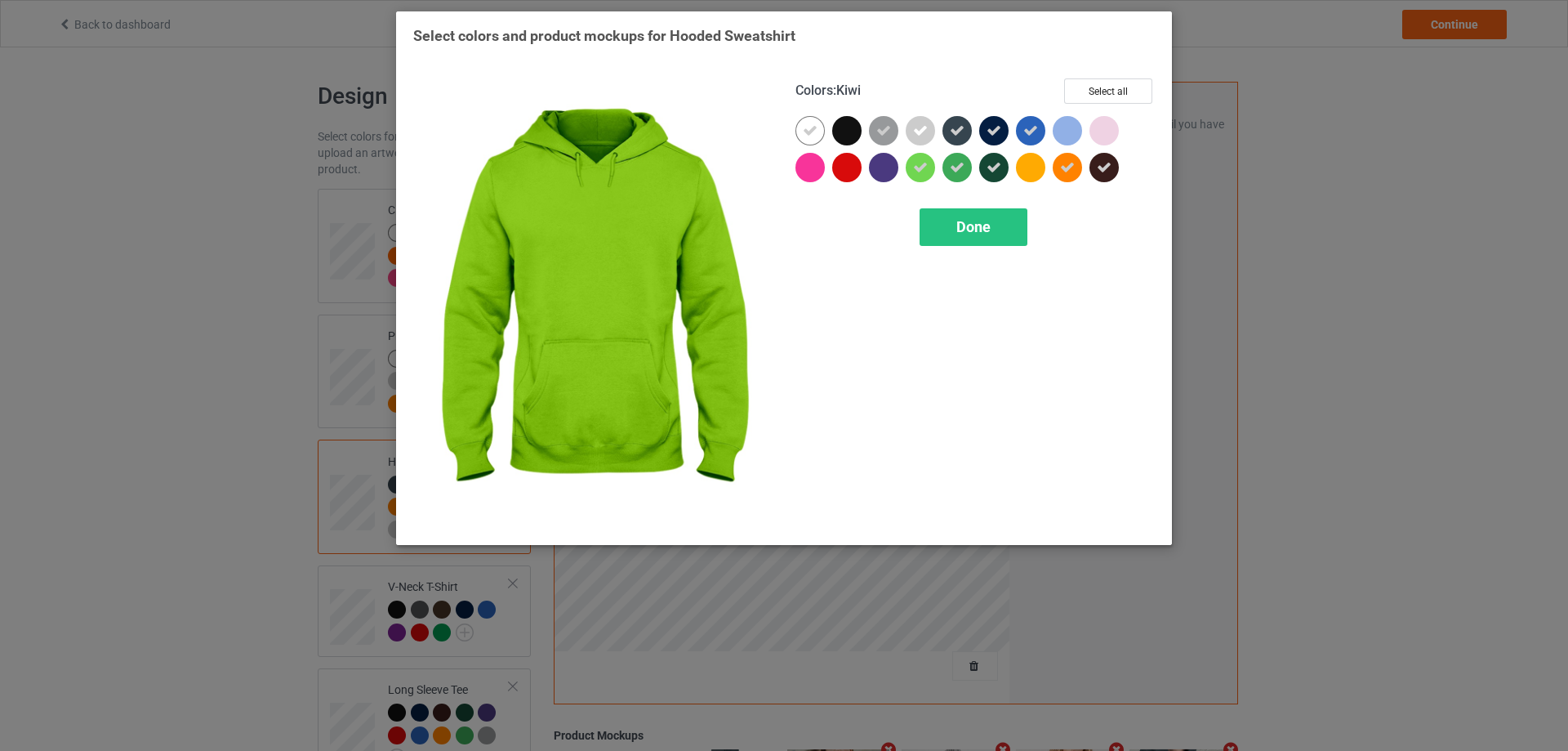
click at [916, 169] on icon at bounding box center [920, 167] width 14 height 14
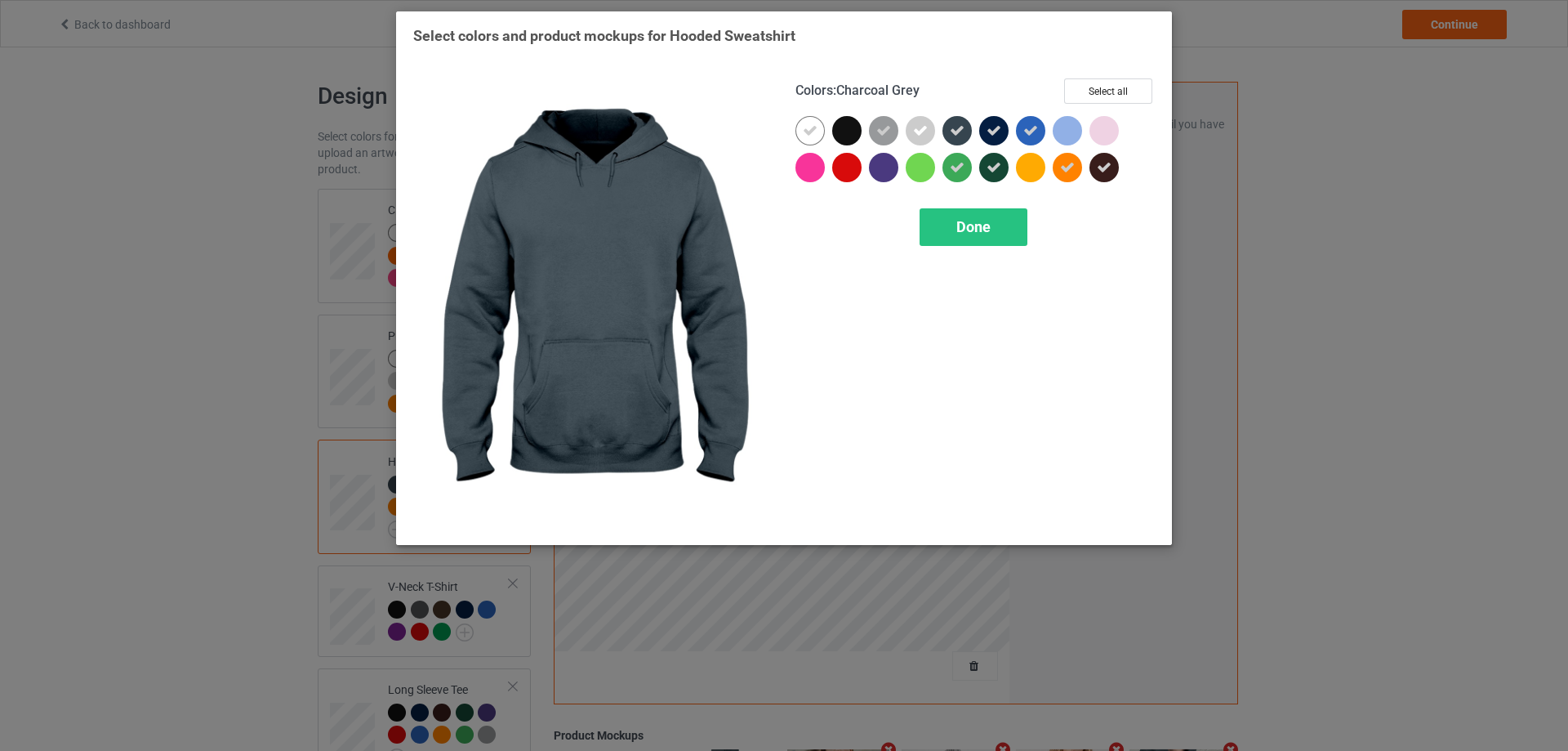
click at [954, 131] on icon at bounding box center [956, 131] width 14 height 14
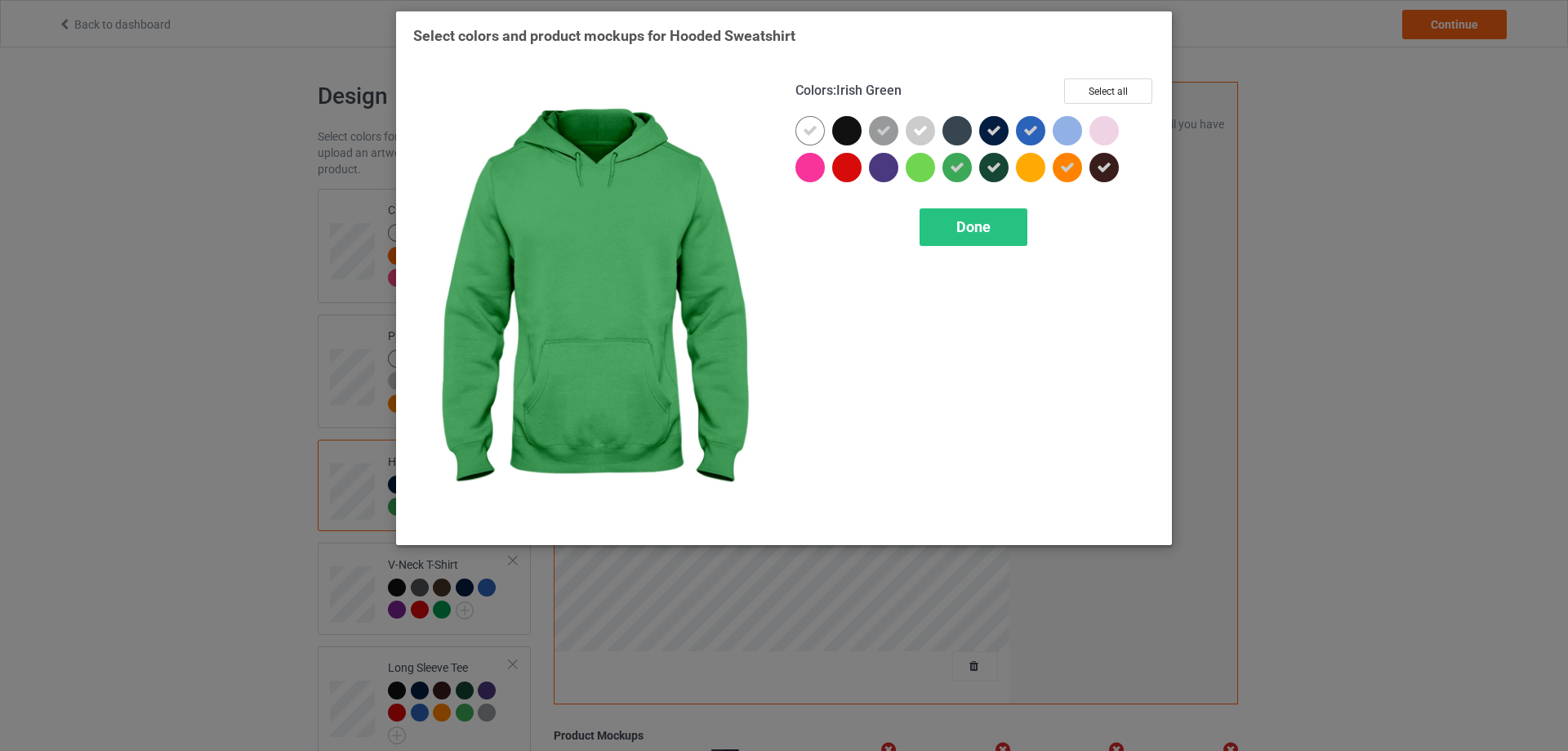
click at [961, 181] on div at bounding box center [956, 167] width 30 height 30
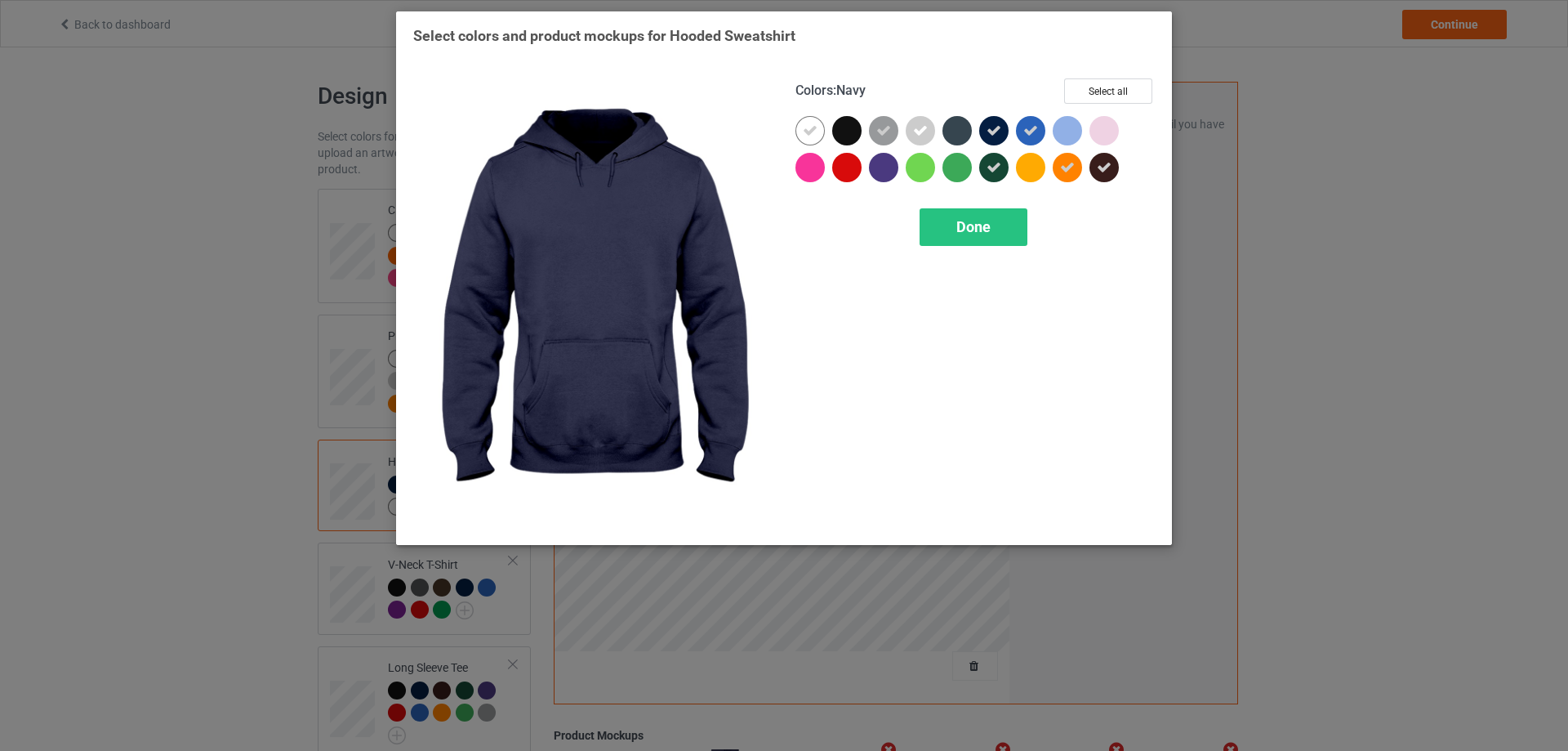
drag, startPoint x: 1000, startPoint y: 133, endPoint x: 998, endPoint y: 161, distance: 28.1
click at [998, 135] on icon at bounding box center [993, 131] width 14 height 14
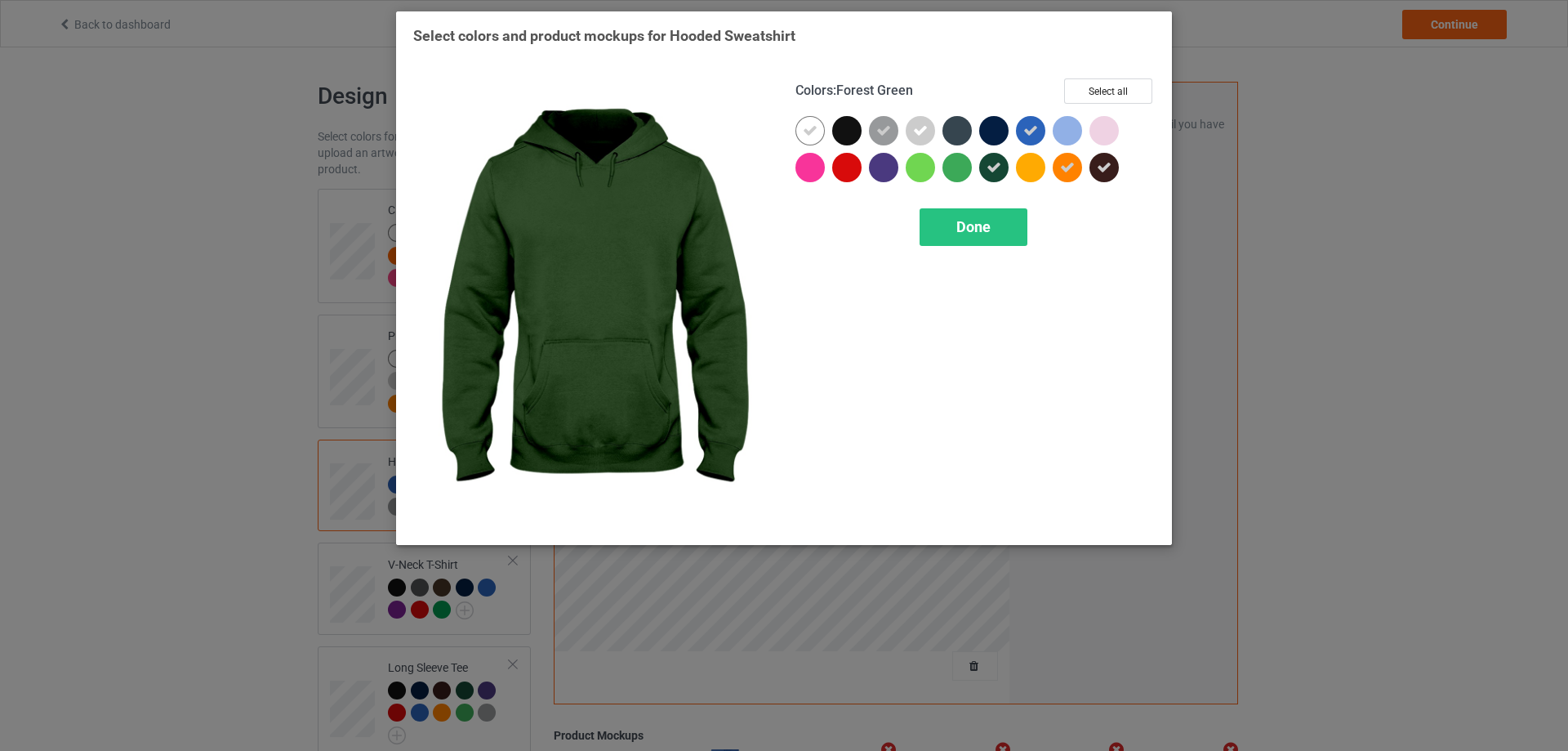
drag, startPoint x: 998, startPoint y: 163, endPoint x: 1017, endPoint y: 128, distance: 39.8
click at [1000, 164] on icon at bounding box center [993, 167] width 14 height 14
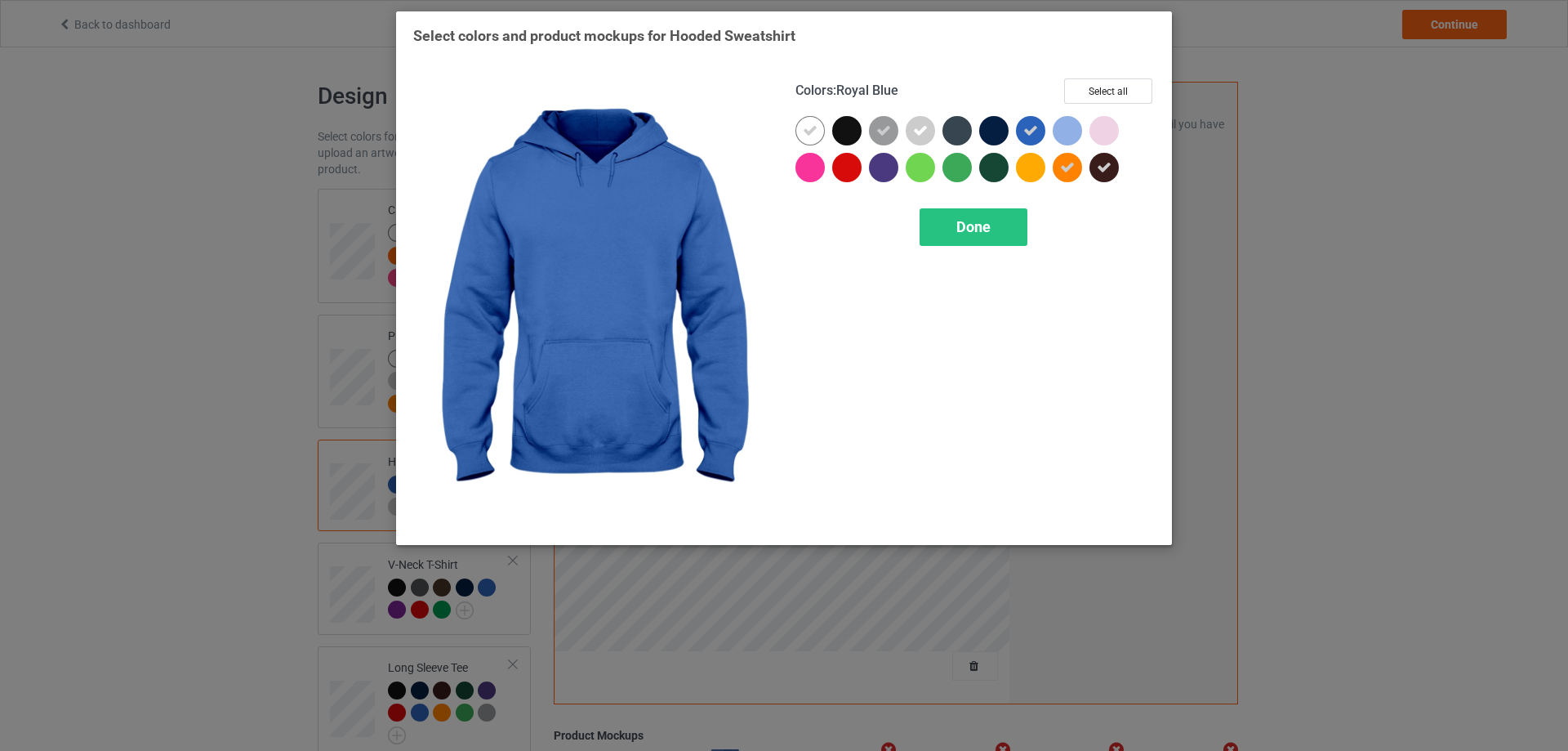
drag, startPoint x: 1021, startPoint y: 125, endPoint x: 1023, endPoint y: 142, distance: 17.1
click at [1022, 134] on div at bounding box center [1030, 131] width 30 height 30
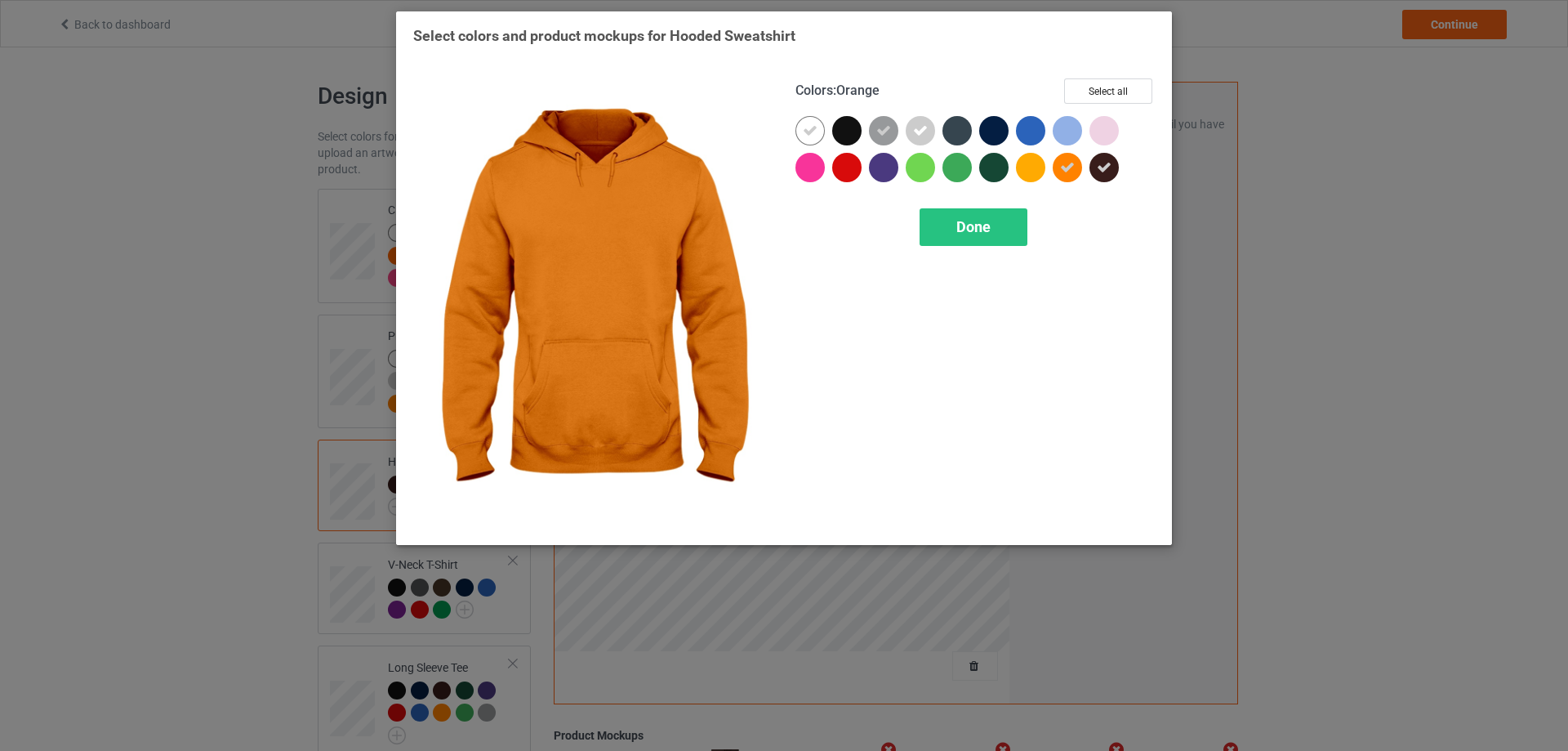
click at [1061, 164] on icon at bounding box center [1067, 167] width 14 height 14
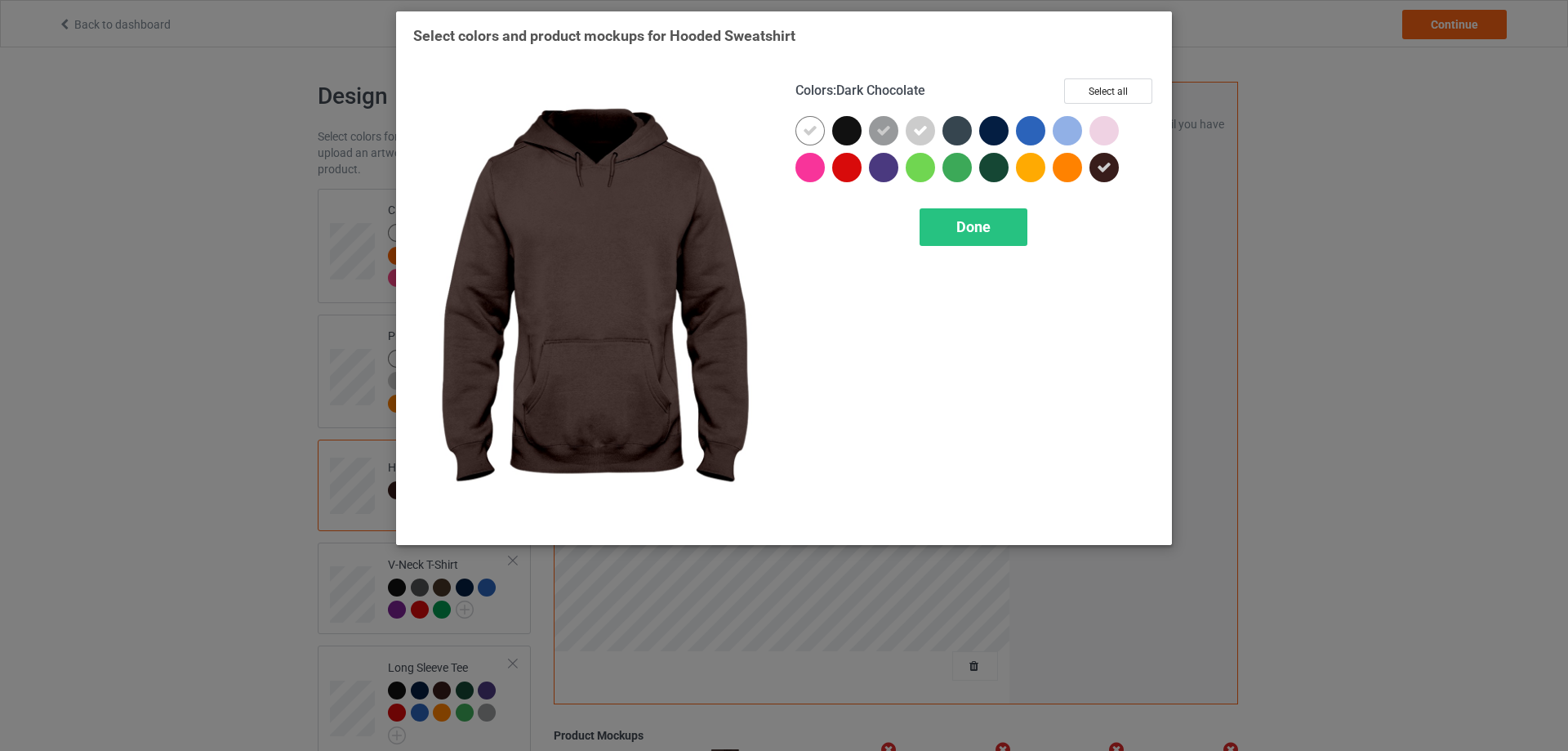
drag, startPoint x: 1097, startPoint y: 165, endPoint x: 1098, endPoint y: 153, distance: 12.0
click at [1099, 165] on icon at bounding box center [1103, 167] width 14 height 14
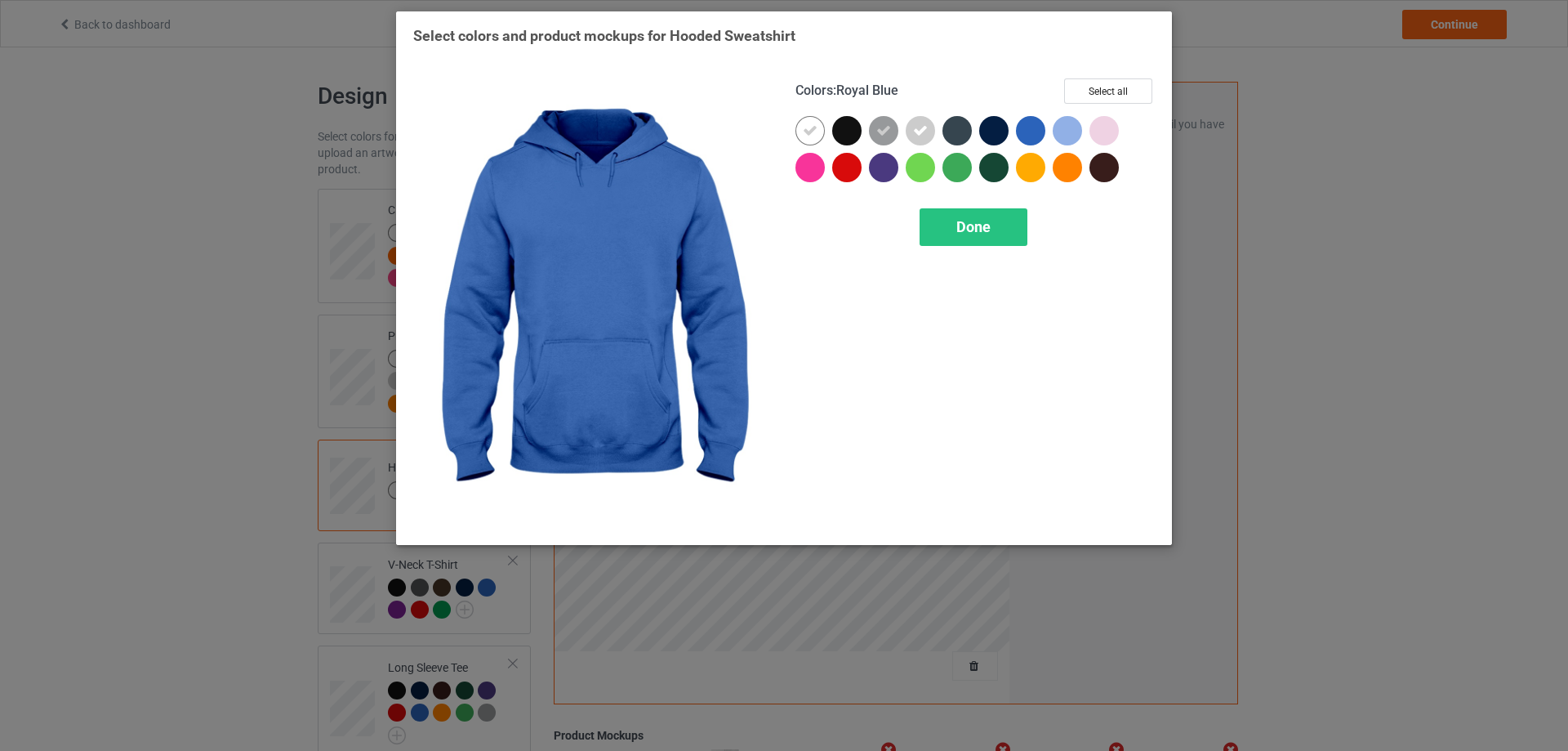
click at [1032, 132] on div at bounding box center [1030, 131] width 30 height 30
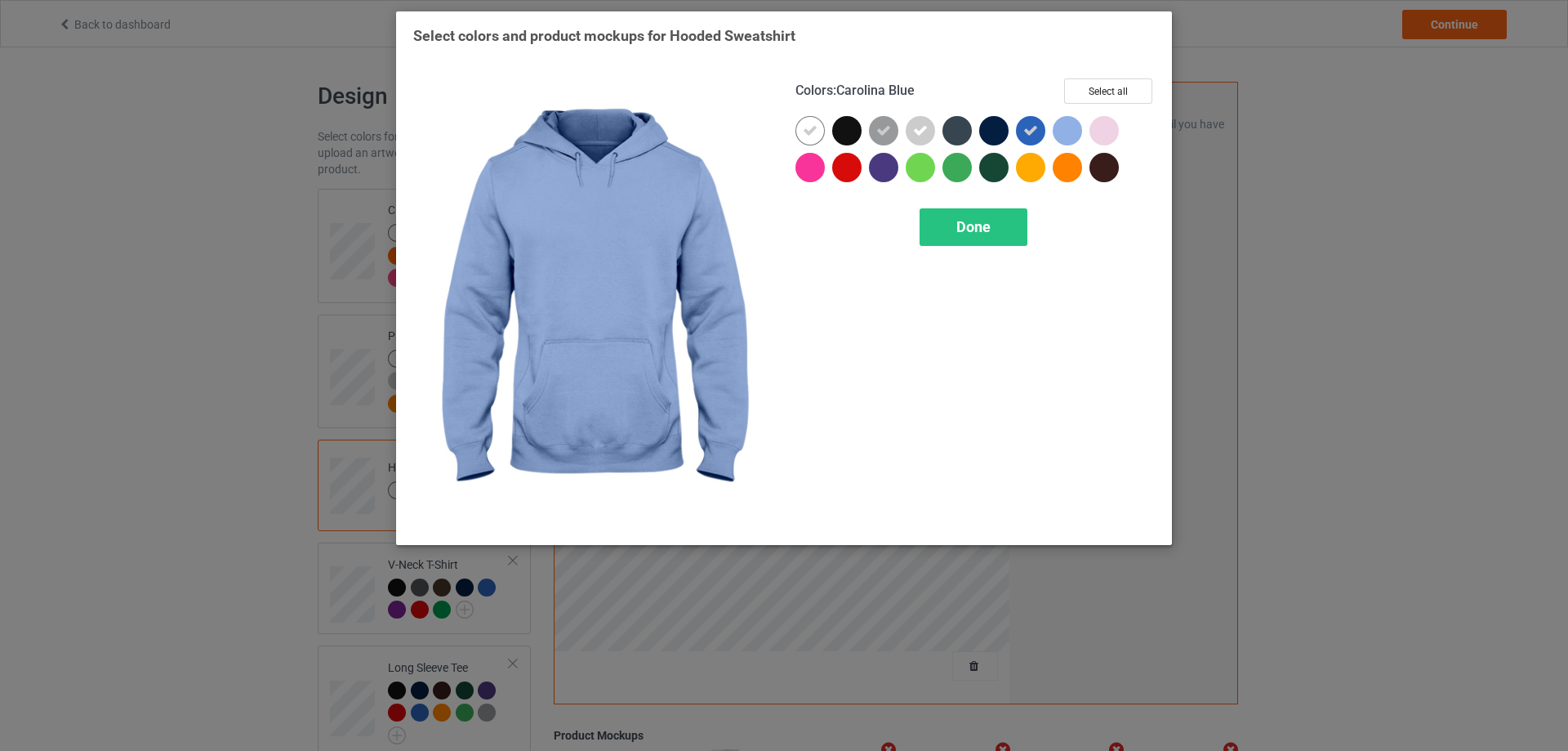
click at [1072, 131] on div at bounding box center [1067, 131] width 30 height 30
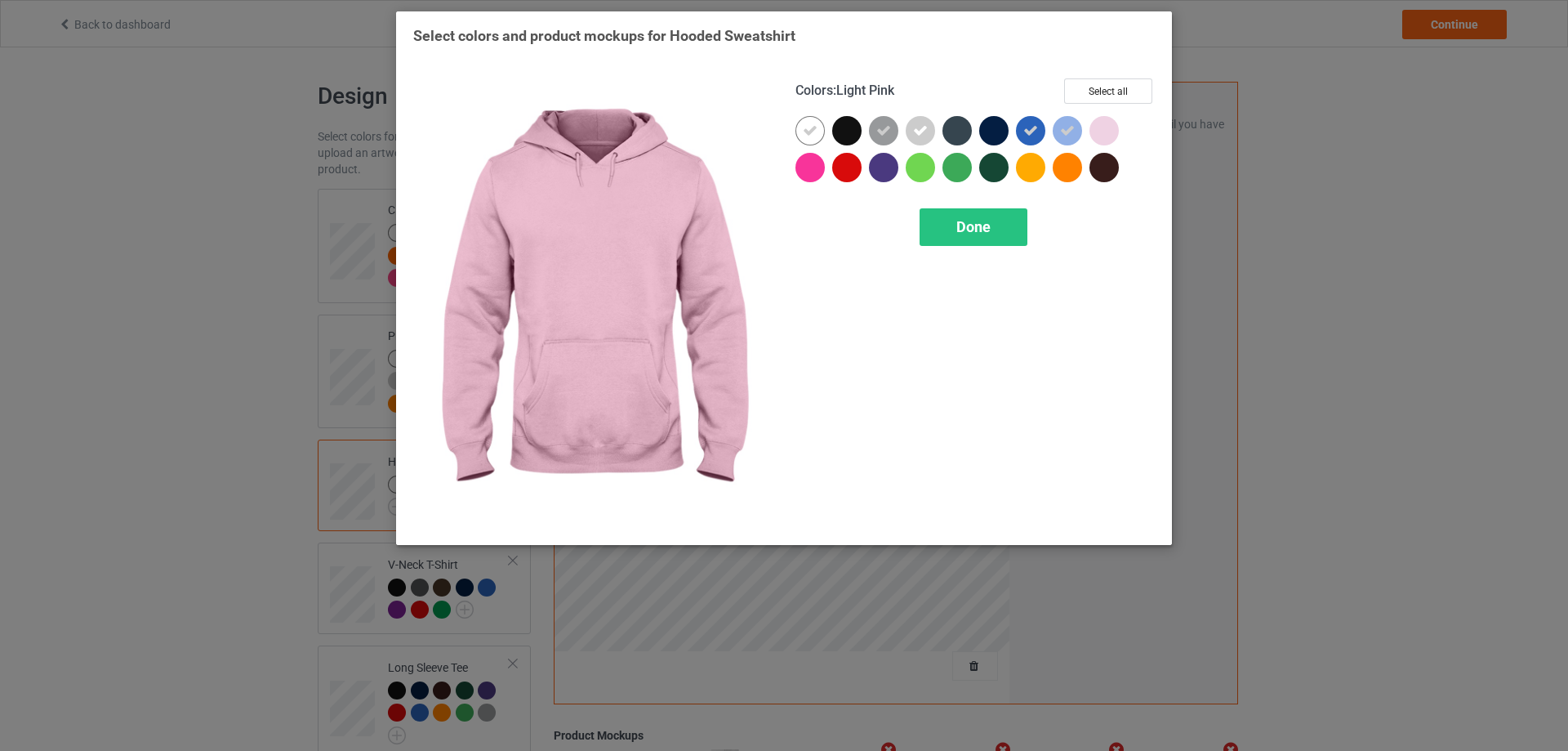
click at [1104, 131] on div at bounding box center [1104, 131] width 30 height 30
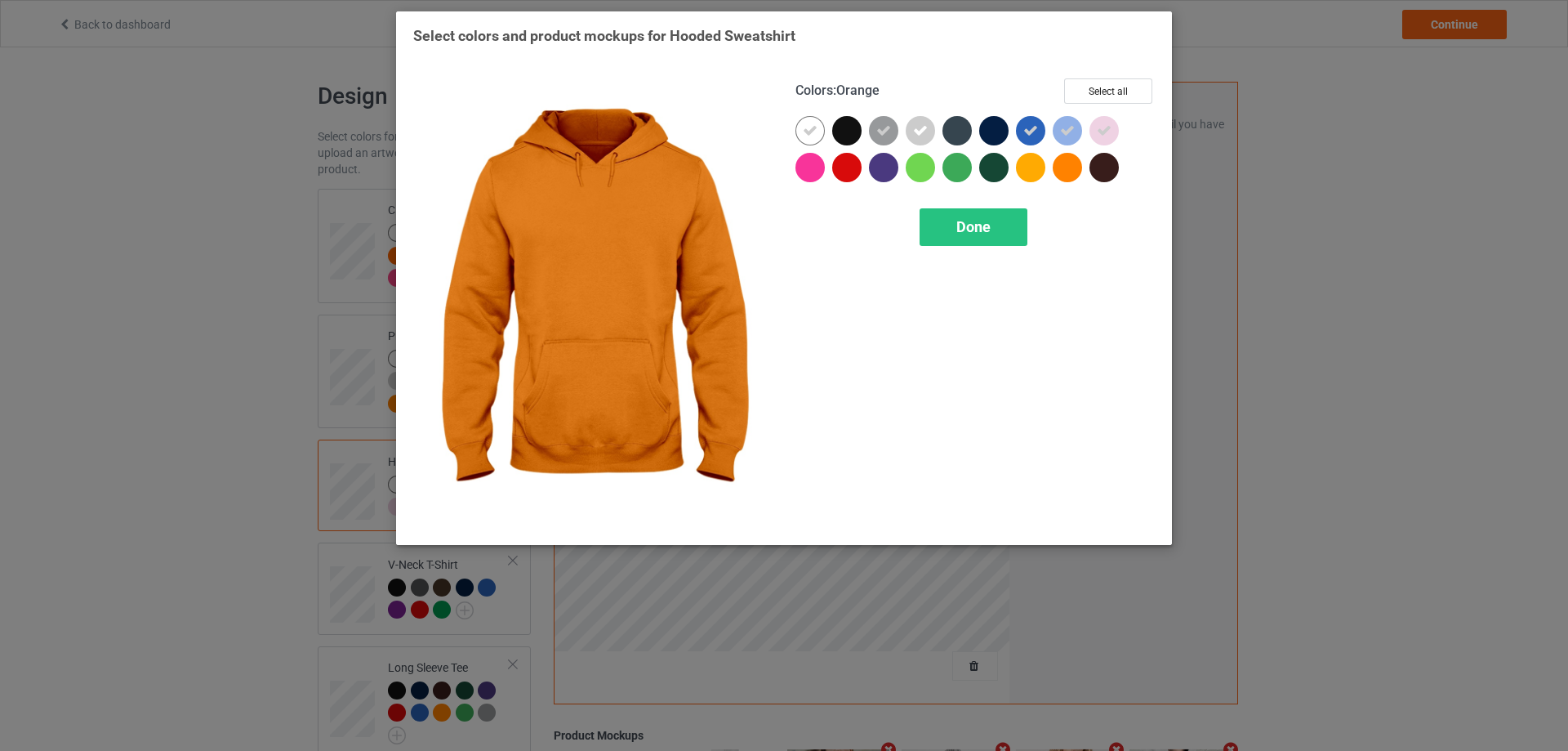
drag, startPoint x: 1067, startPoint y: 162, endPoint x: 1029, endPoint y: 170, distance: 38.8
click at [1064, 164] on div at bounding box center [1067, 167] width 30 height 30
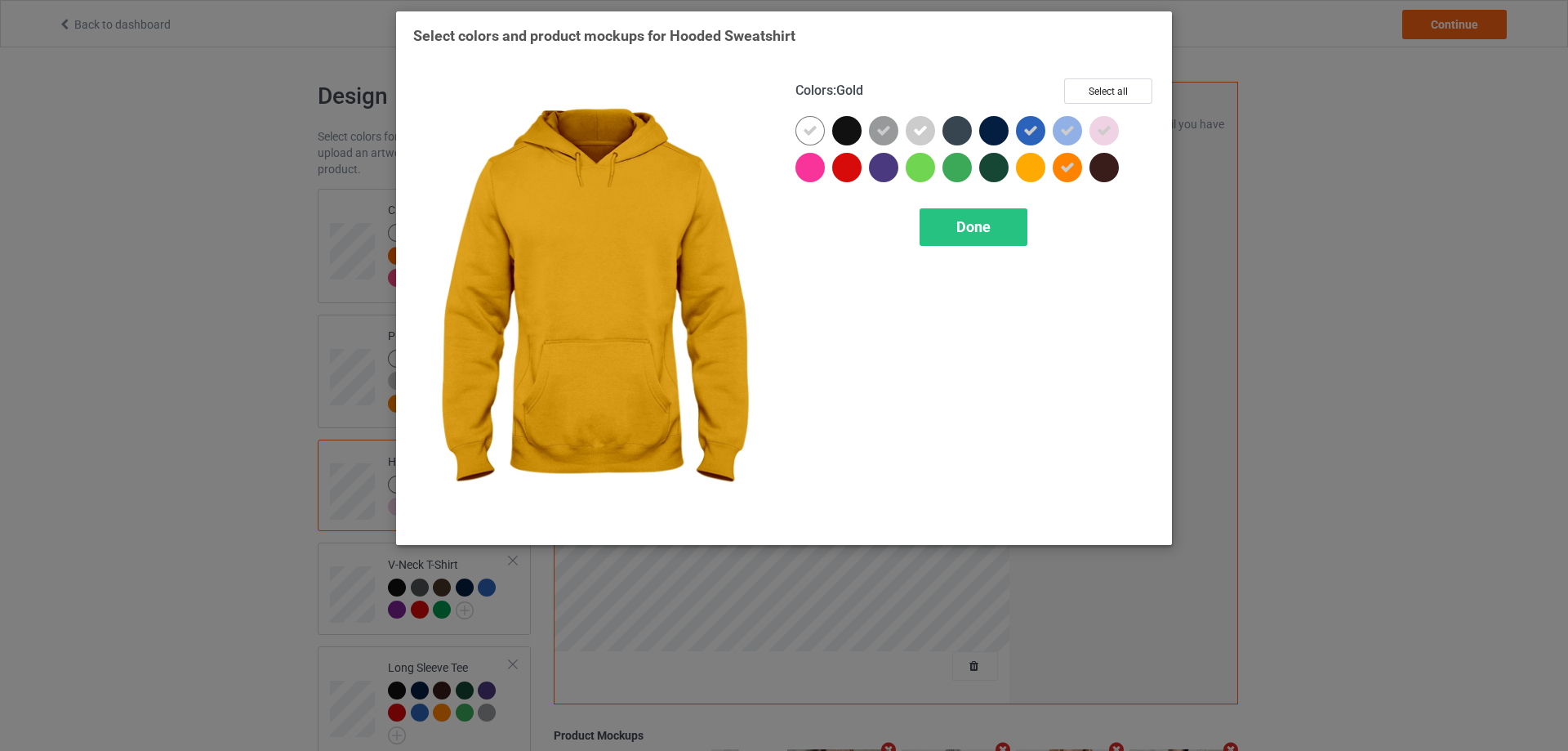
drag, startPoint x: 1029, startPoint y: 170, endPoint x: 991, endPoint y: 171, distance: 38.0
click at [1028, 171] on div at bounding box center [1030, 167] width 30 height 30
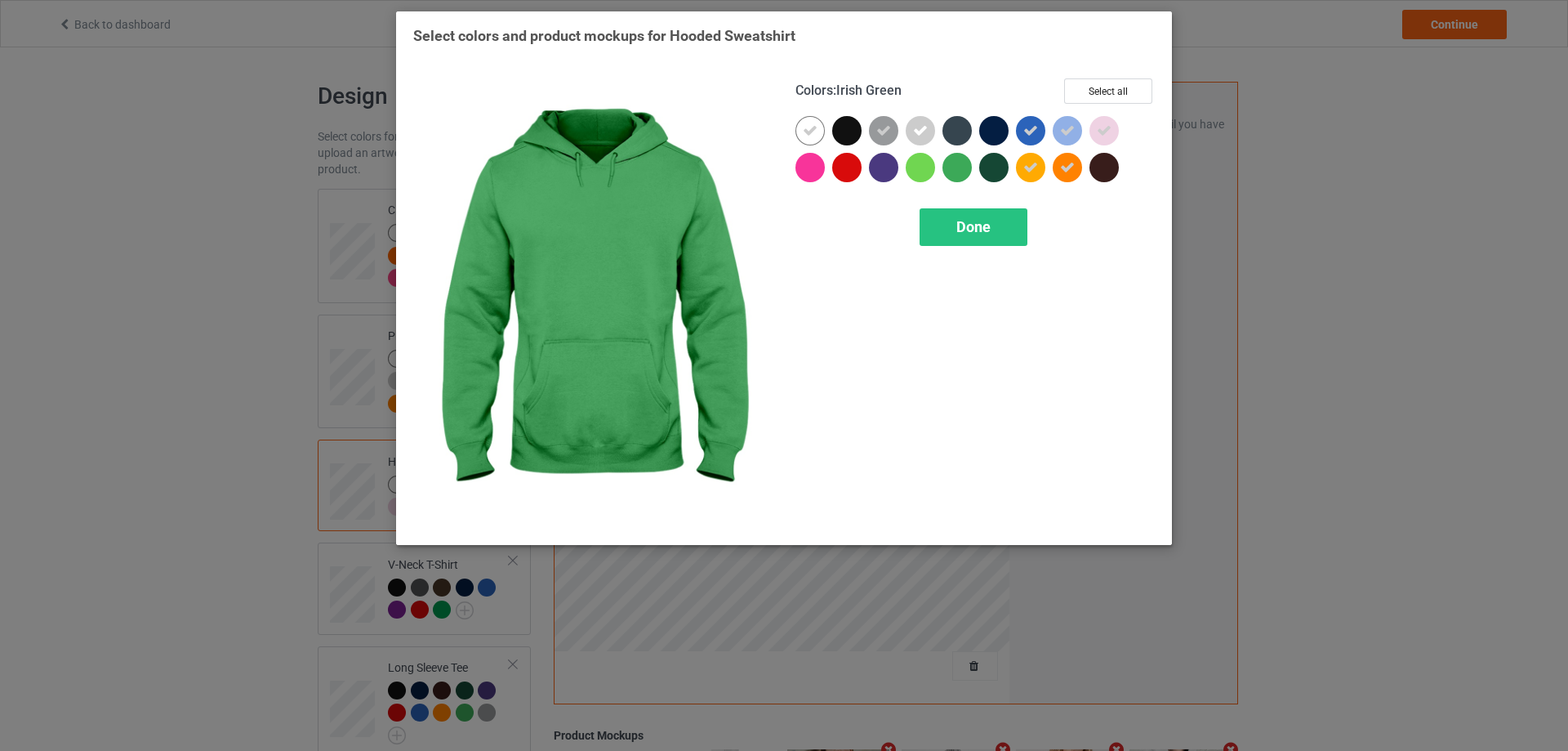
click at [957, 169] on div at bounding box center [956, 167] width 30 height 30
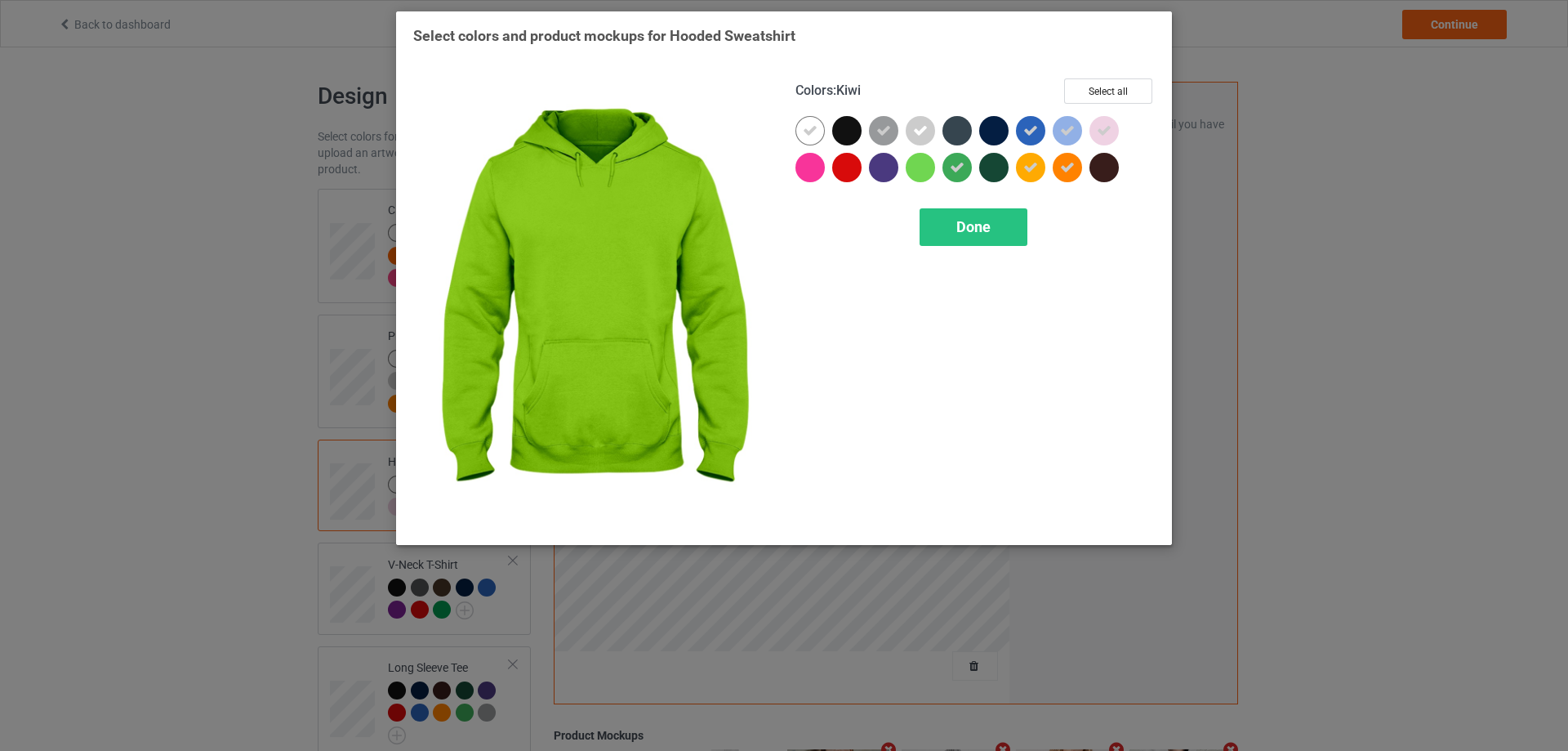
drag, startPoint x: 922, startPoint y: 170, endPoint x: 911, endPoint y: 170, distance: 11.0
click at [918, 170] on div at bounding box center [920, 167] width 30 height 30
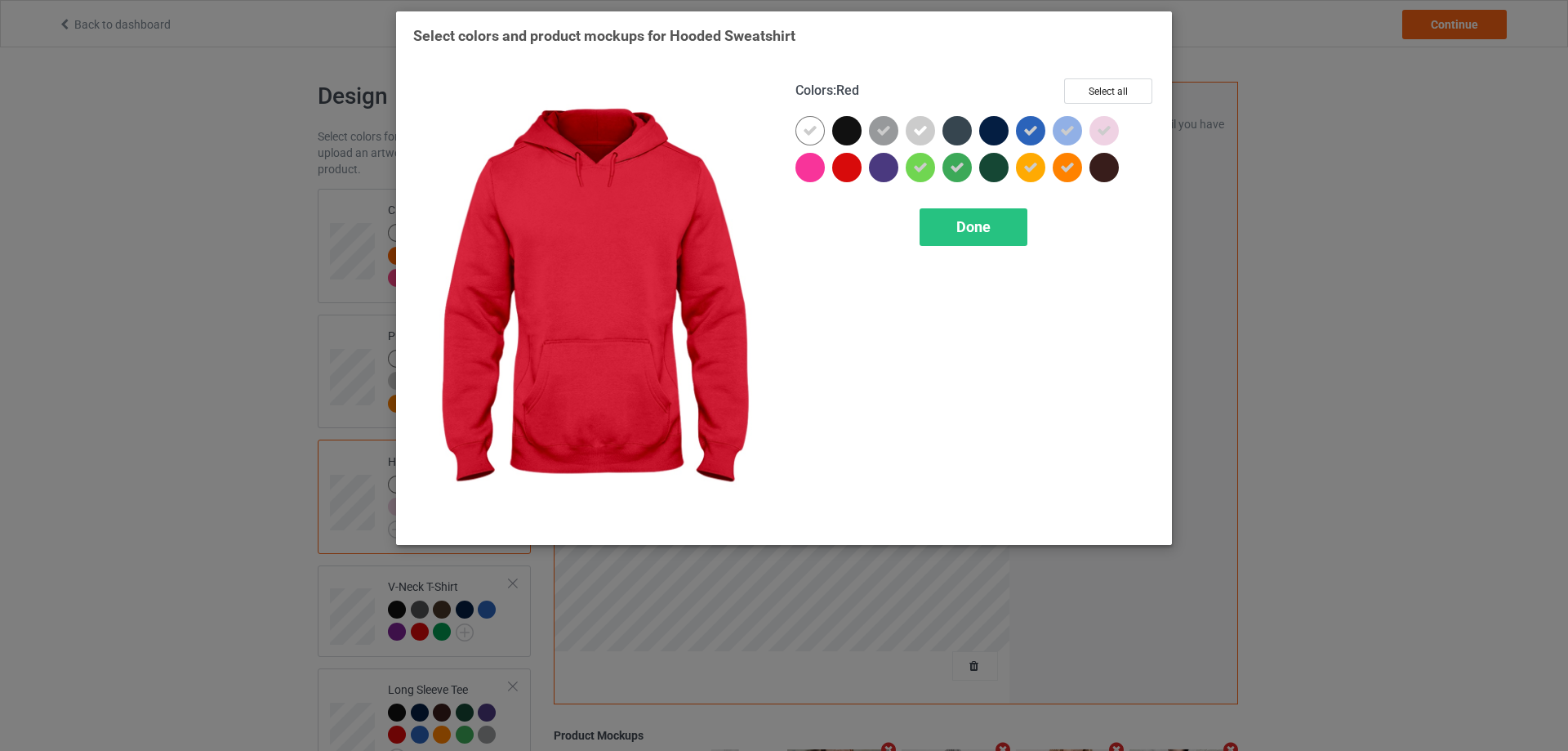
drag, startPoint x: 847, startPoint y: 170, endPoint x: 806, endPoint y: 170, distance: 41.0
click at [842, 170] on div at bounding box center [846, 167] width 30 height 30
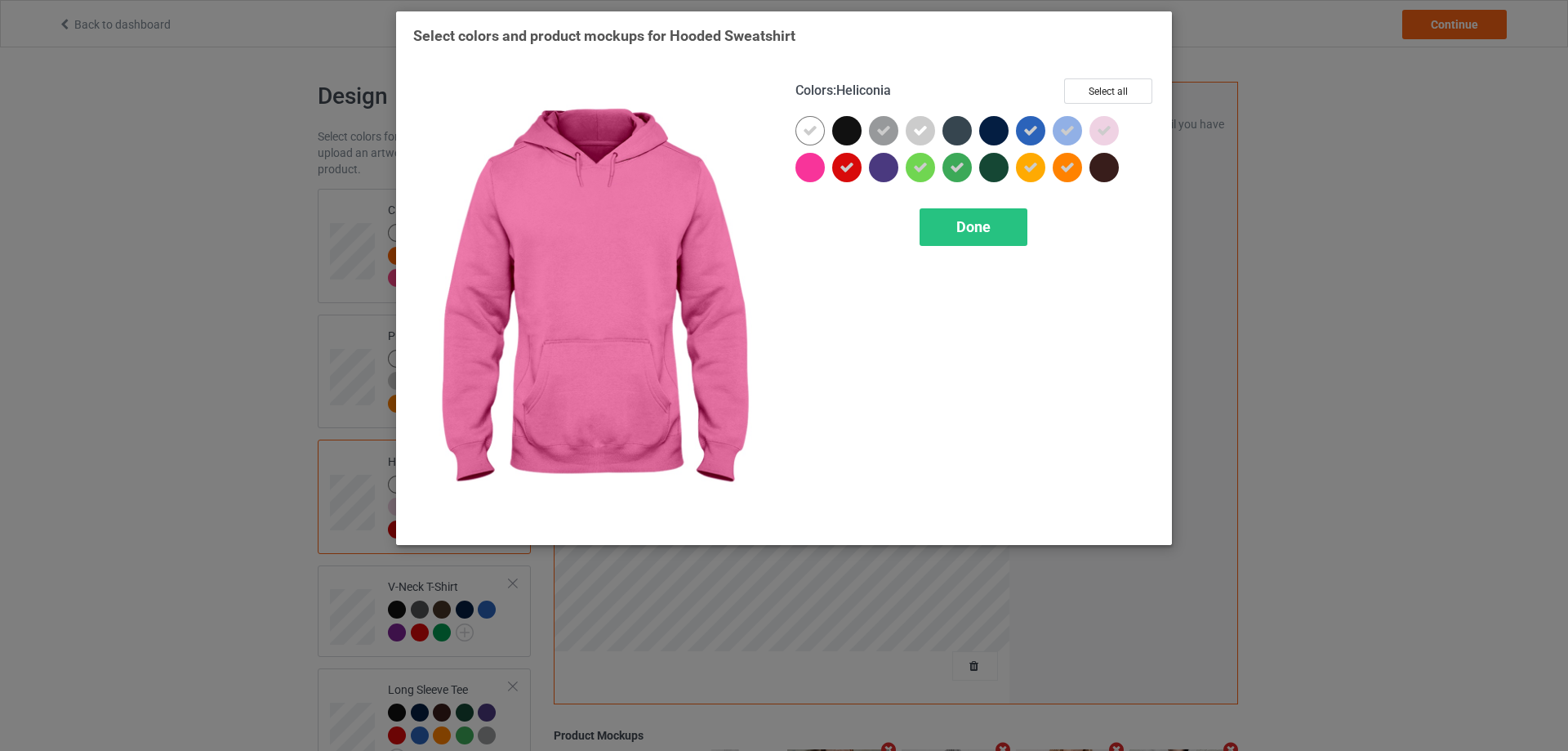
click at [805, 170] on div at bounding box center [810, 167] width 30 height 30
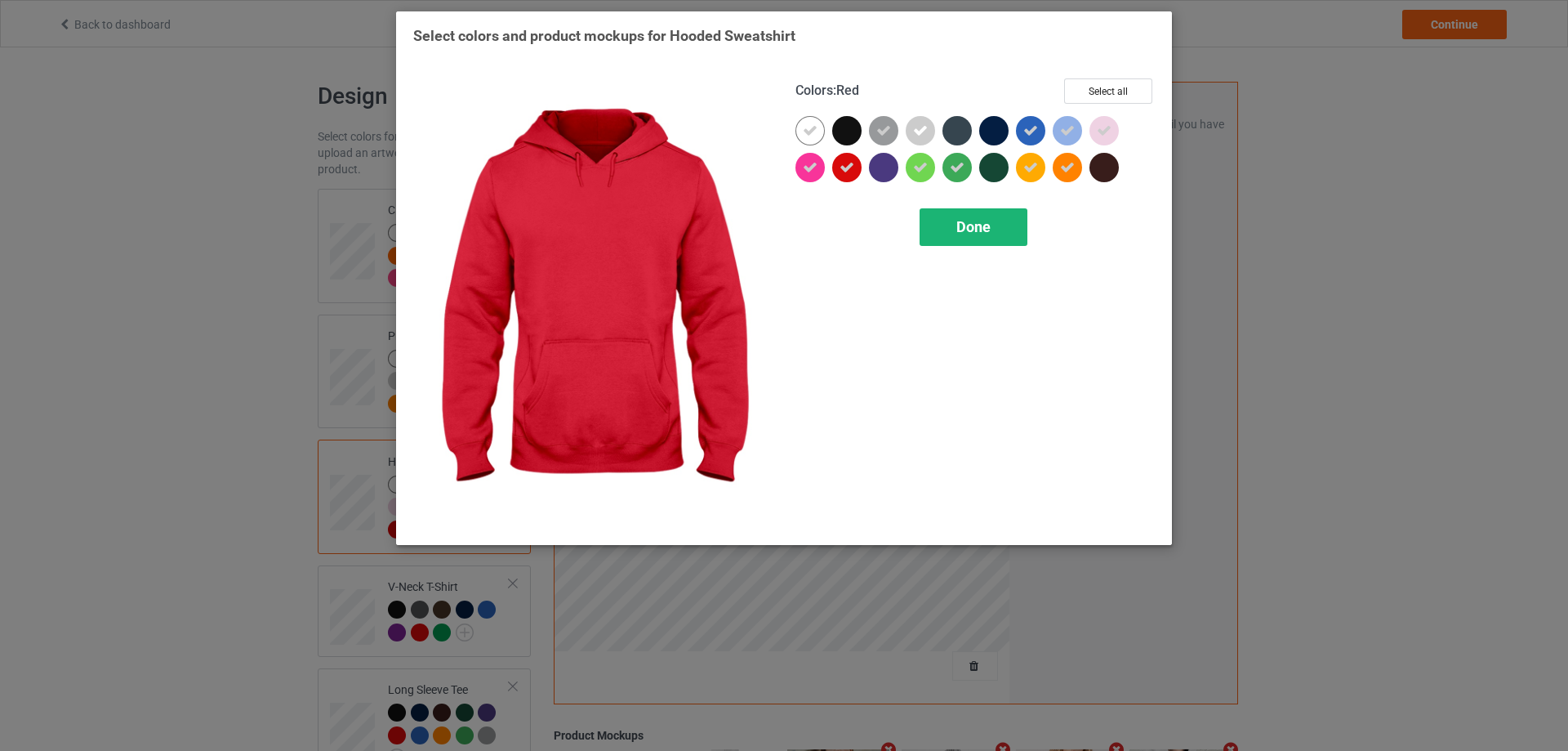
click at [973, 233] on span "Done" at bounding box center [973, 226] width 34 height 17
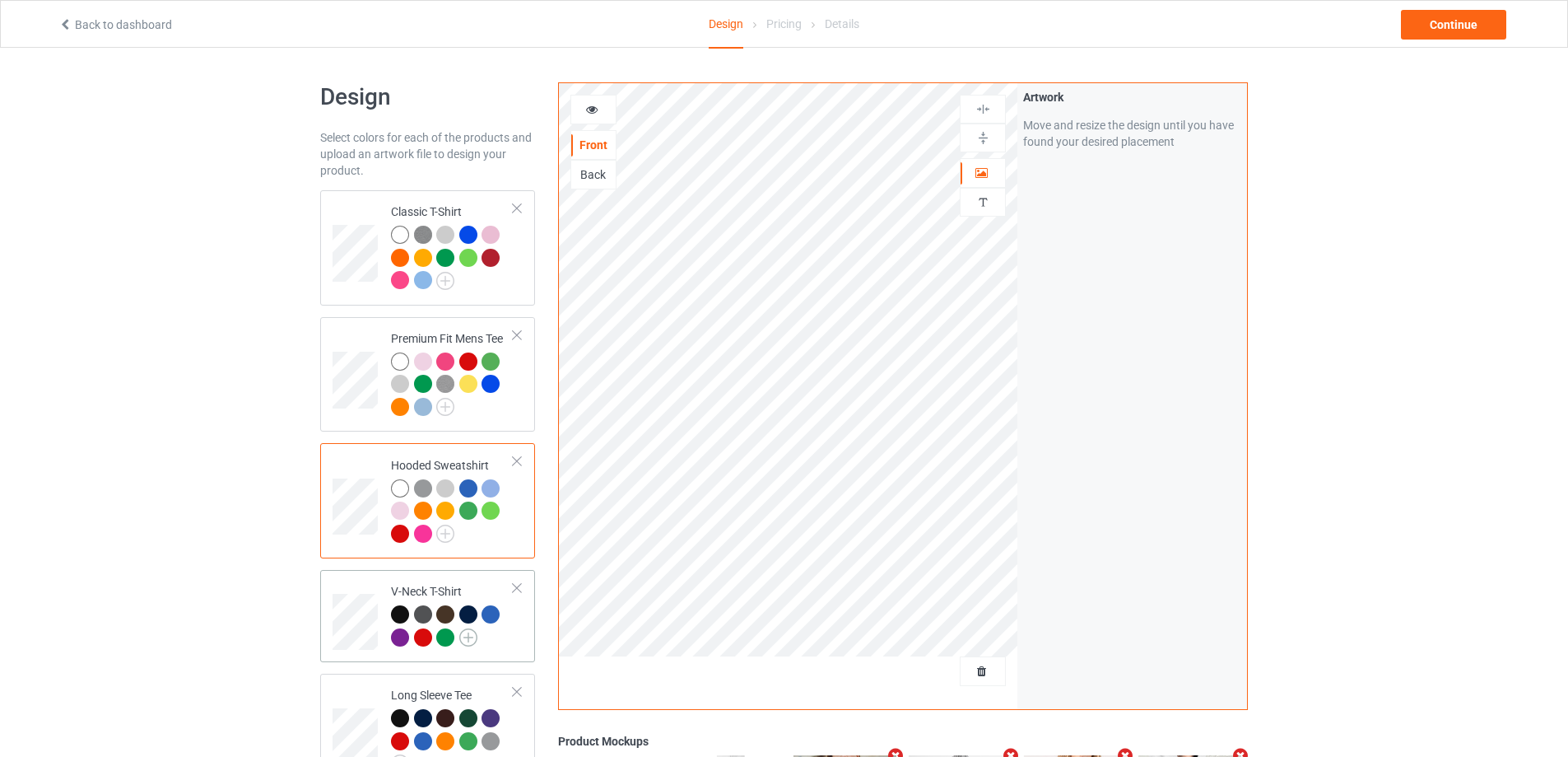
click at [467, 639] on img at bounding box center [468, 637] width 18 height 18
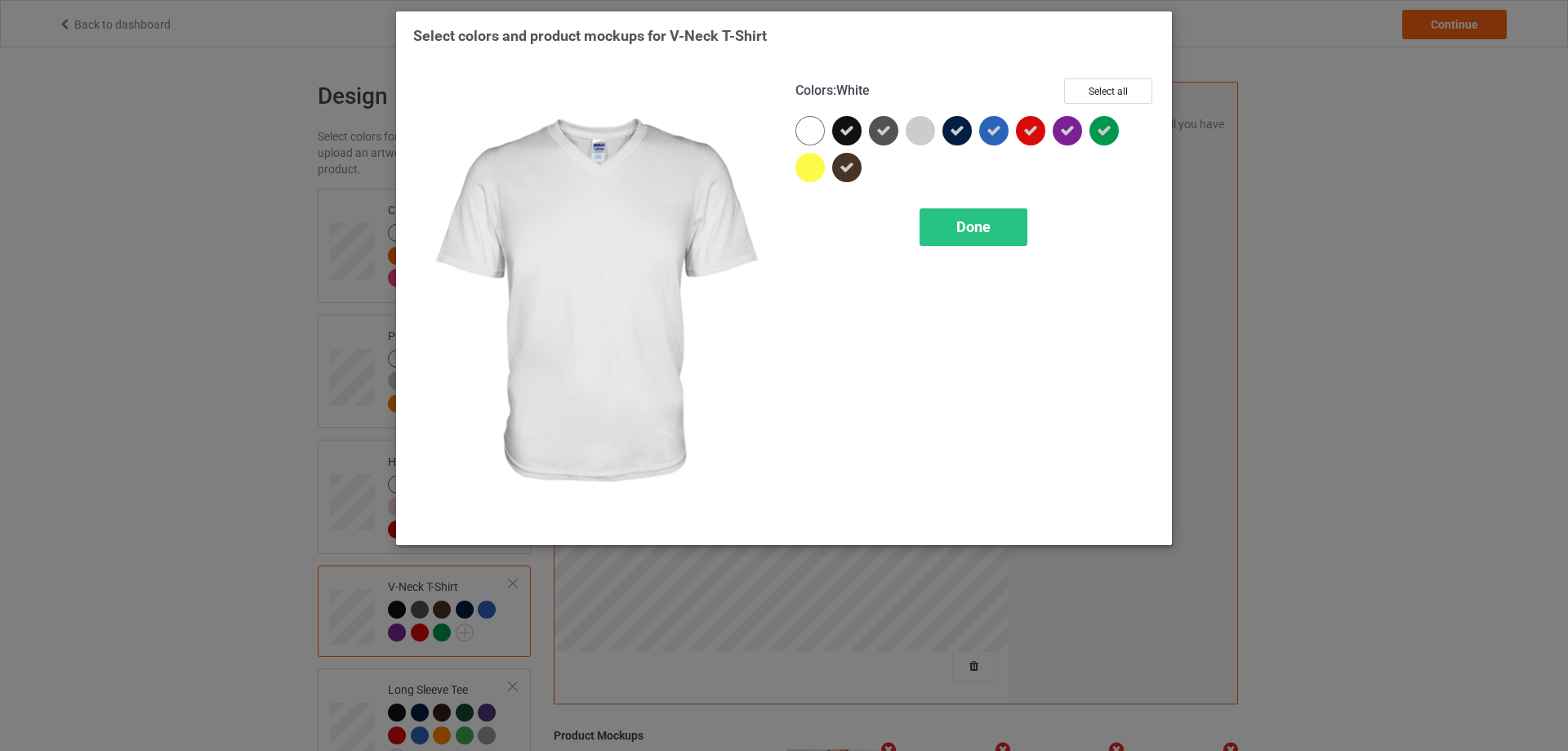
click at [817, 129] on div at bounding box center [810, 131] width 30 height 30
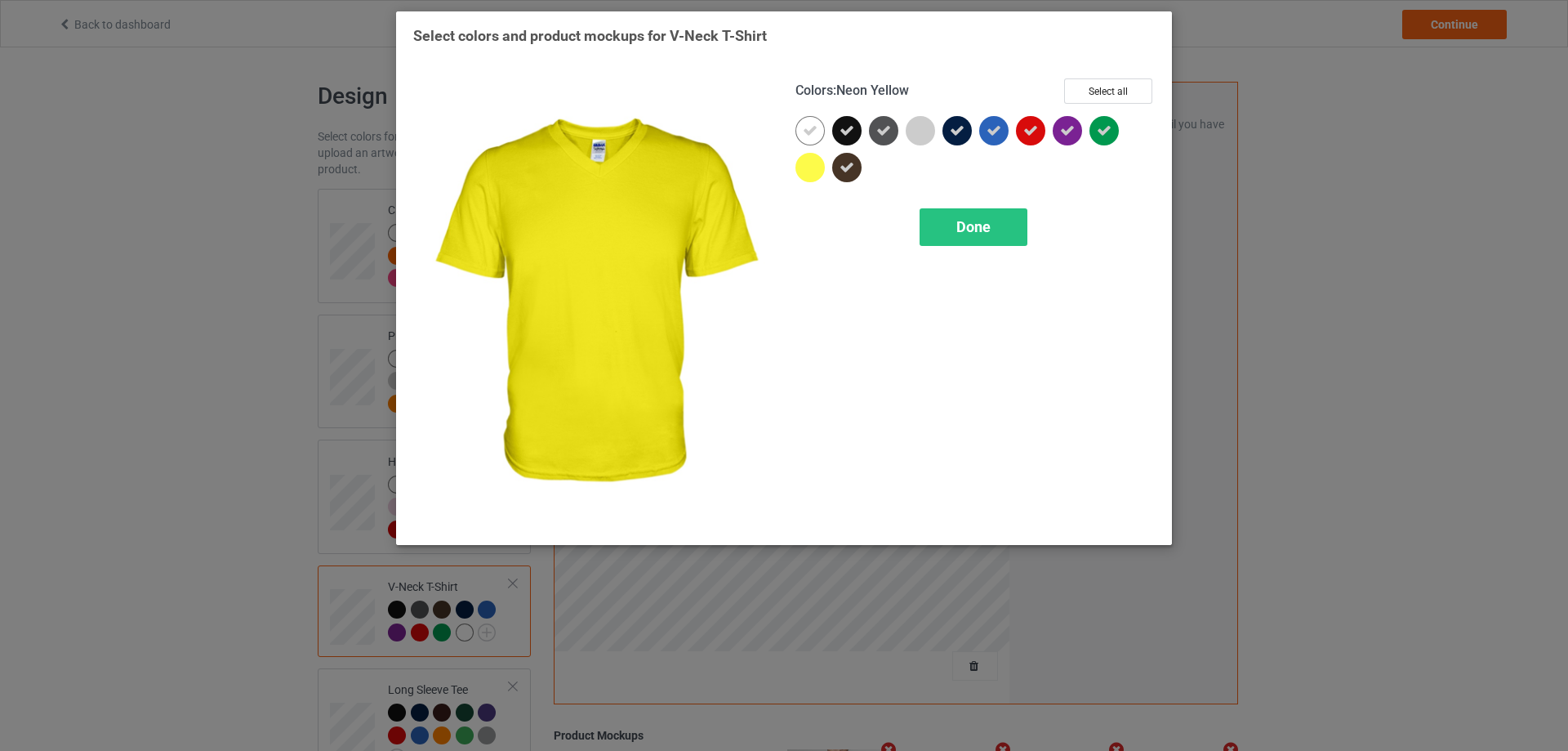
drag, startPoint x: 810, startPoint y: 168, endPoint x: 825, endPoint y: 170, distance: 15.1
click at [810, 169] on div at bounding box center [810, 167] width 30 height 30
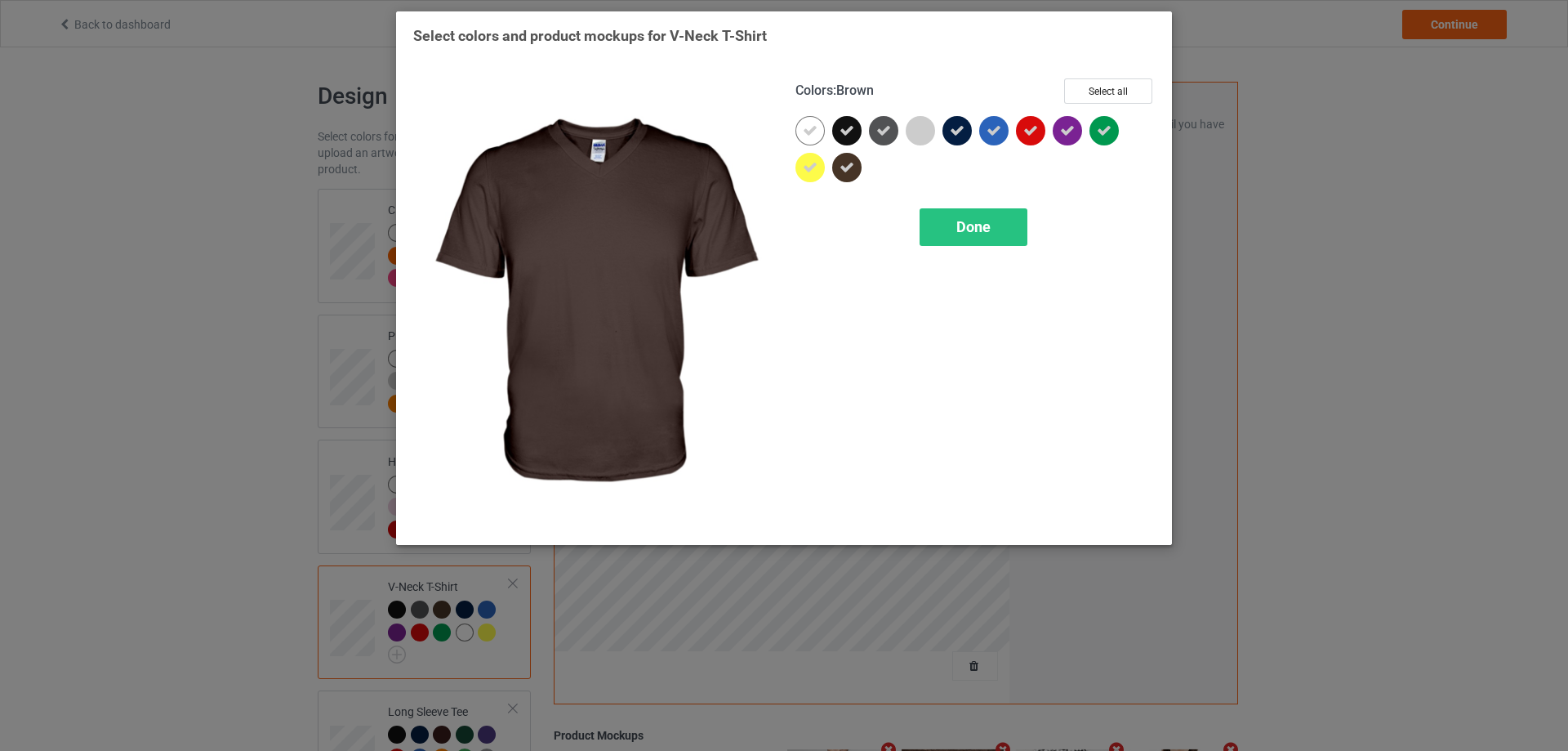
drag, startPoint x: 845, startPoint y: 165, endPoint x: 849, endPoint y: 141, distance: 24.3
click at [846, 160] on icon at bounding box center [846, 167] width 14 height 14
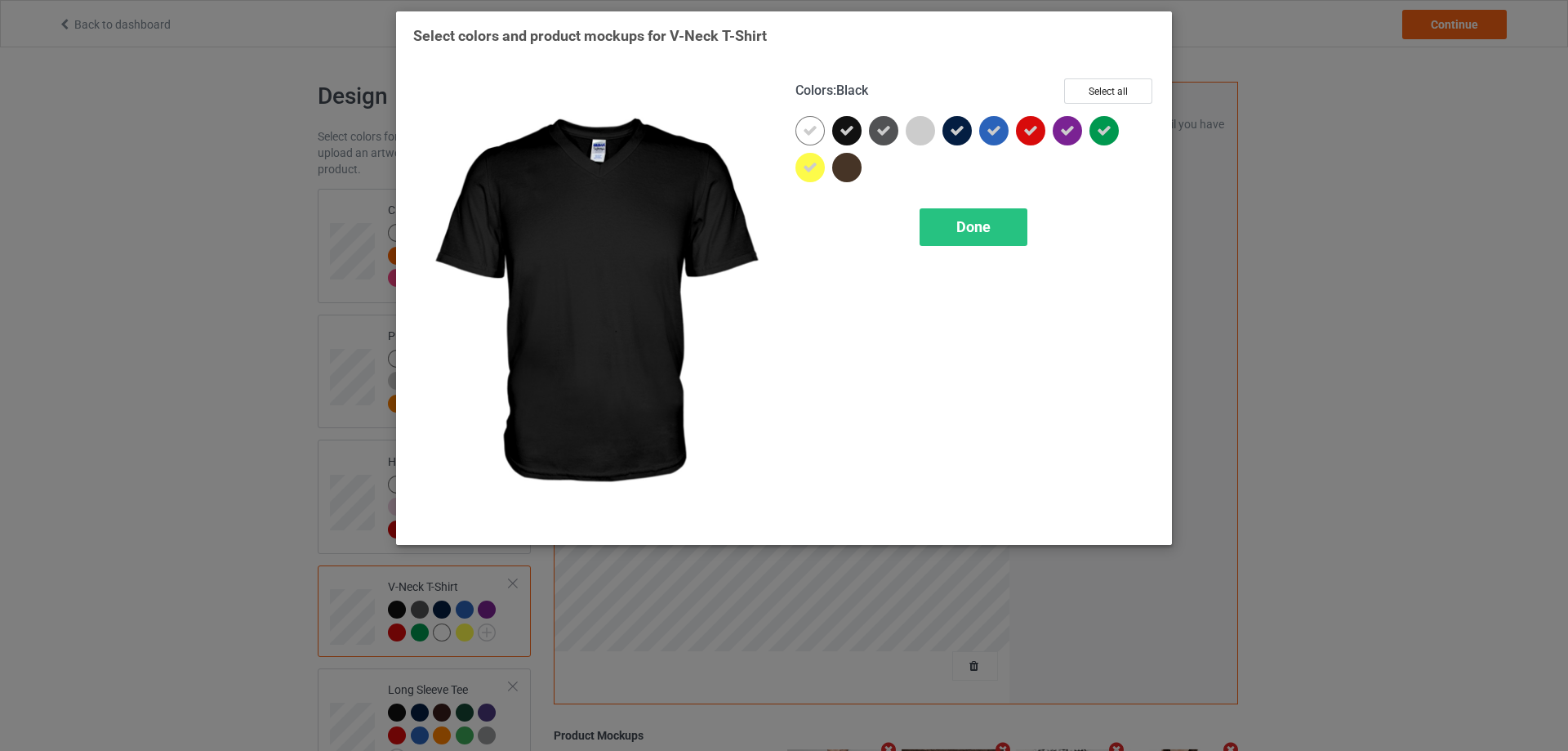
drag, startPoint x: 849, startPoint y: 137, endPoint x: 892, endPoint y: 131, distance: 43.4
click at [852, 136] on icon at bounding box center [846, 131] width 14 height 14
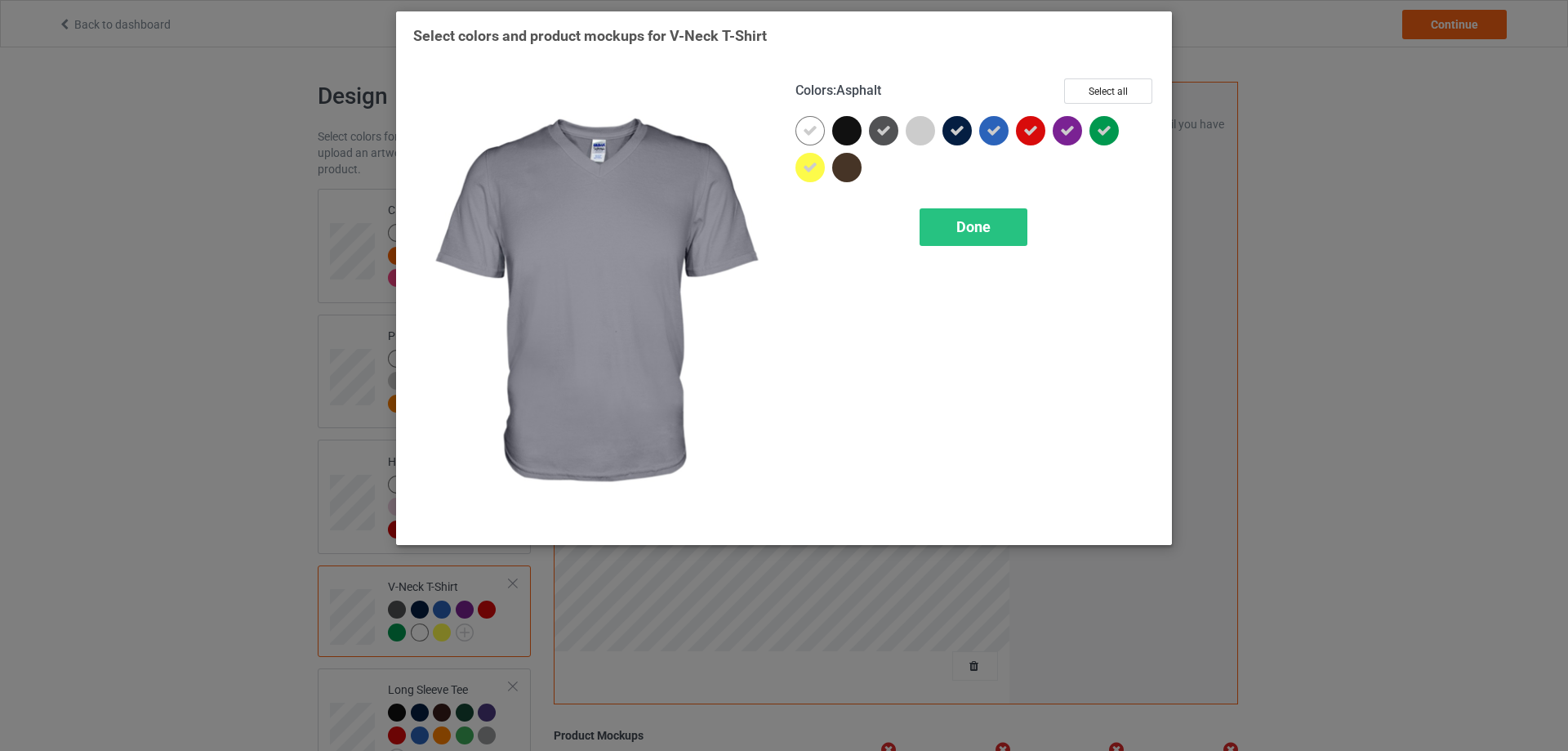
click at [892, 131] on div at bounding box center [884, 131] width 30 height 30
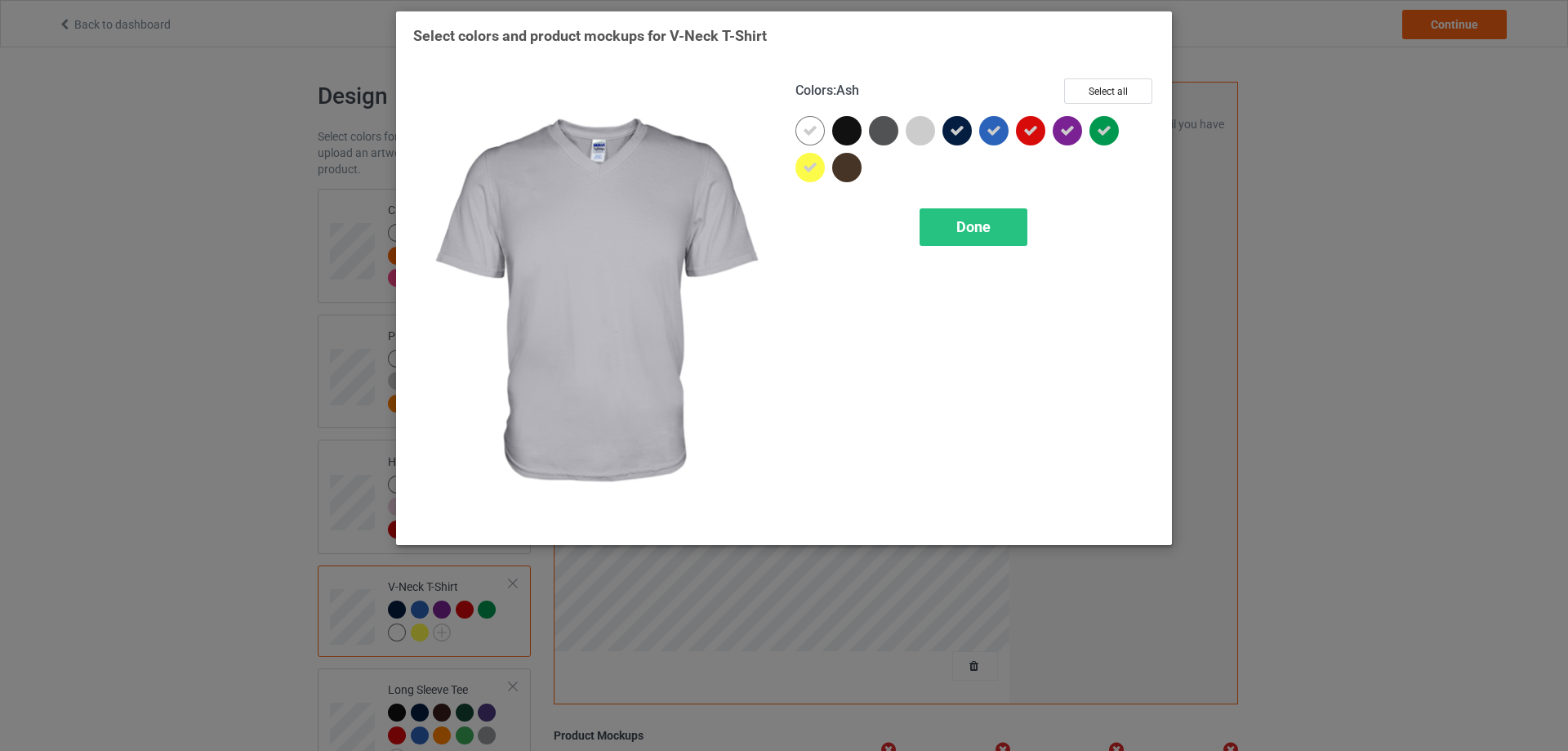
click at [926, 127] on div at bounding box center [920, 131] width 30 height 30
drag, startPoint x: 961, startPoint y: 127, endPoint x: 981, endPoint y: 127, distance: 20.0
click at [967, 127] on div at bounding box center [956, 131] width 30 height 30
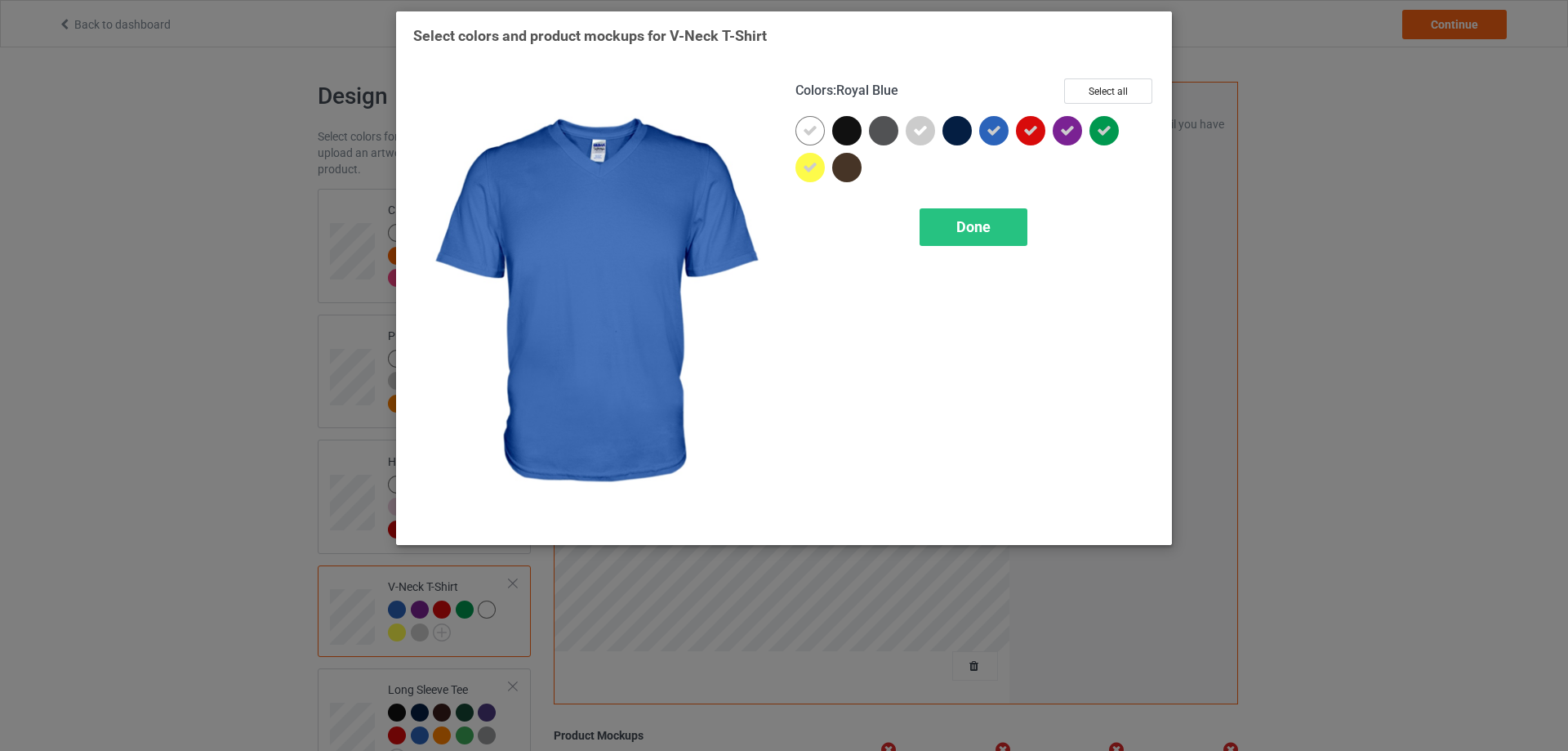
drag, startPoint x: 983, startPoint y: 127, endPoint x: 995, endPoint y: 127, distance: 12.0
click at [989, 127] on div at bounding box center [994, 131] width 30 height 30
click at [995, 127] on div at bounding box center [994, 131] width 30 height 30
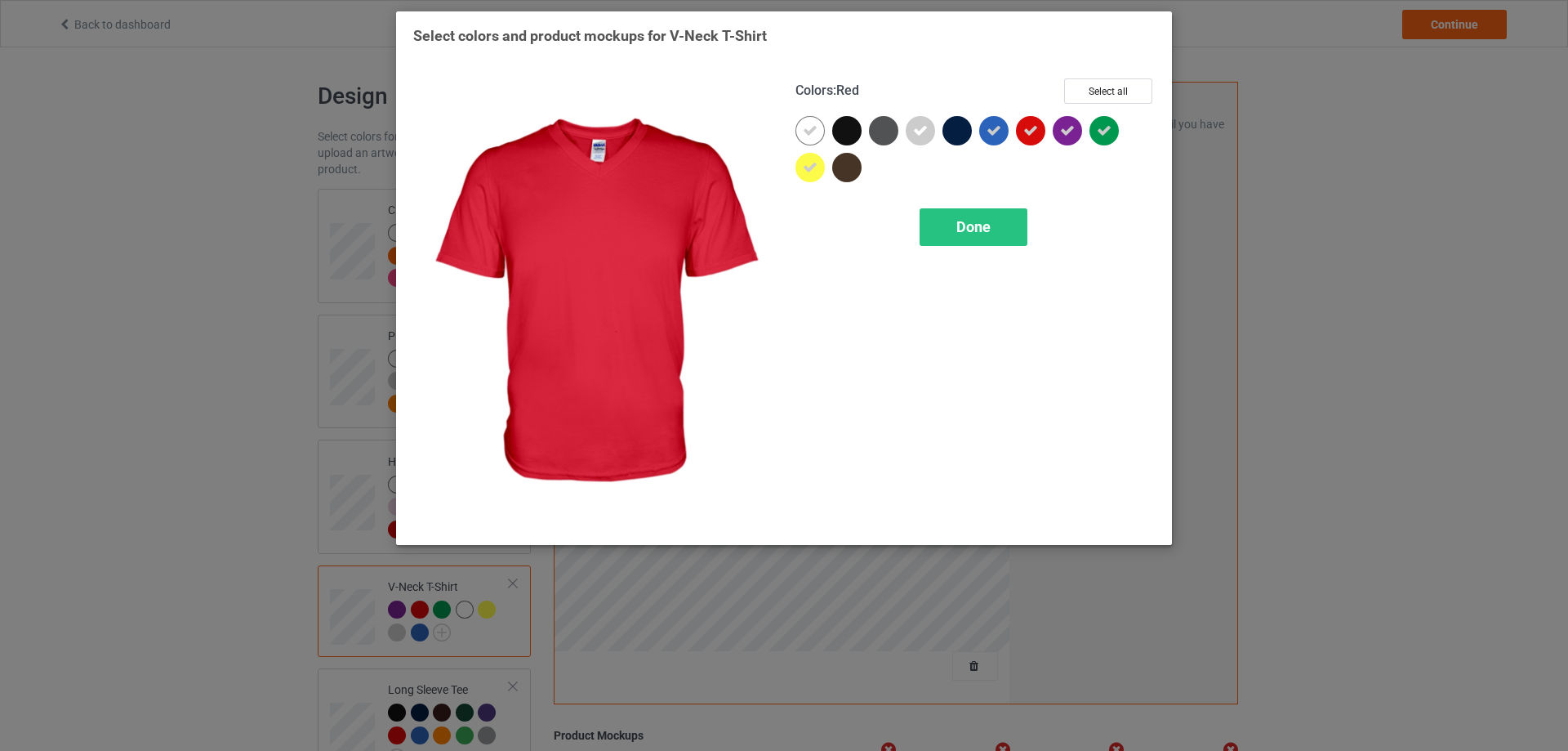
drag, startPoint x: 1027, startPoint y: 127, endPoint x: 1061, endPoint y: 132, distance: 34.4
click at [1028, 127] on icon at bounding box center [1030, 131] width 14 height 14
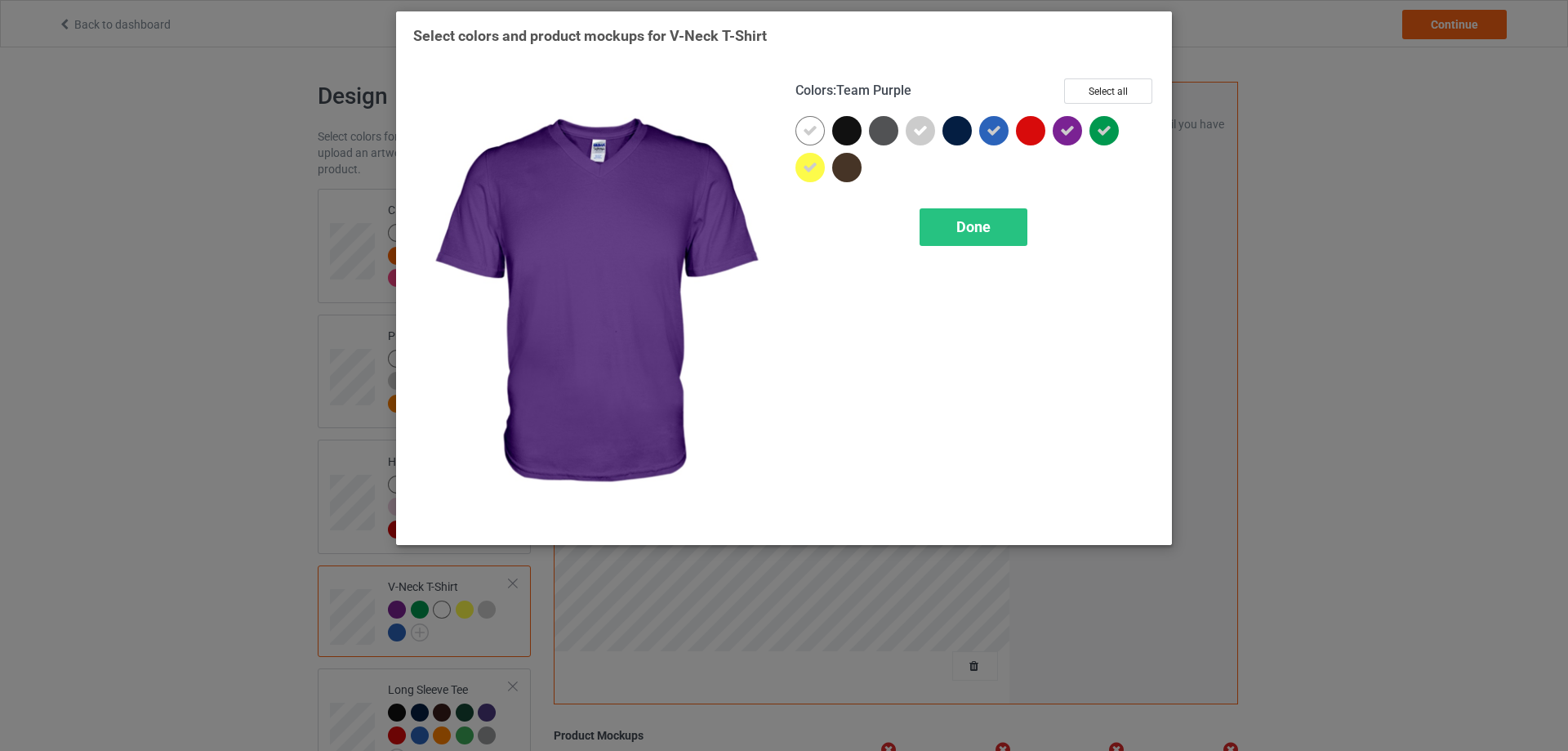
click at [1061, 132] on icon at bounding box center [1067, 131] width 14 height 14
click at [1100, 129] on icon at bounding box center [1103, 131] width 14 height 14
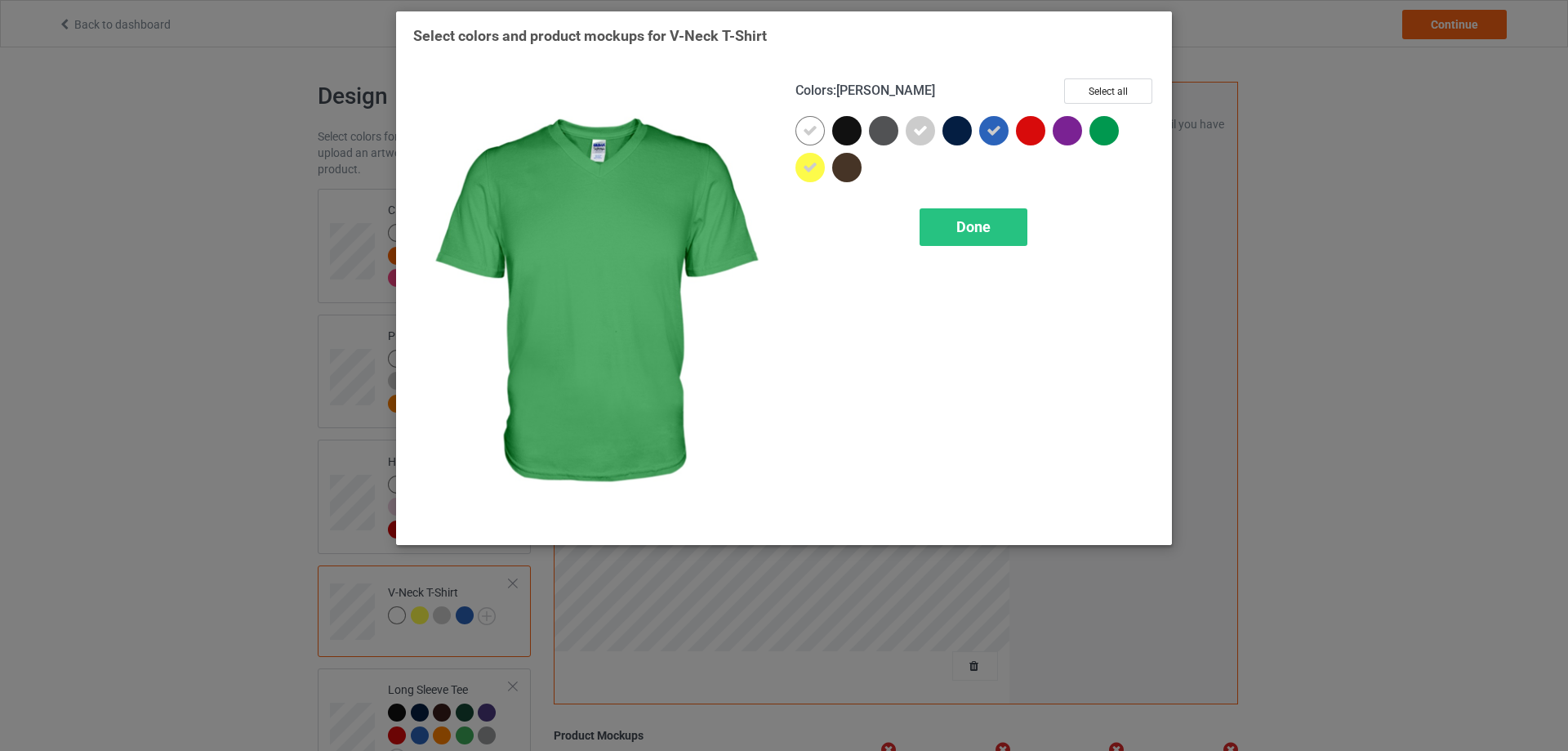
click at [1103, 129] on div at bounding box center [1104, 131] width 30 height 30
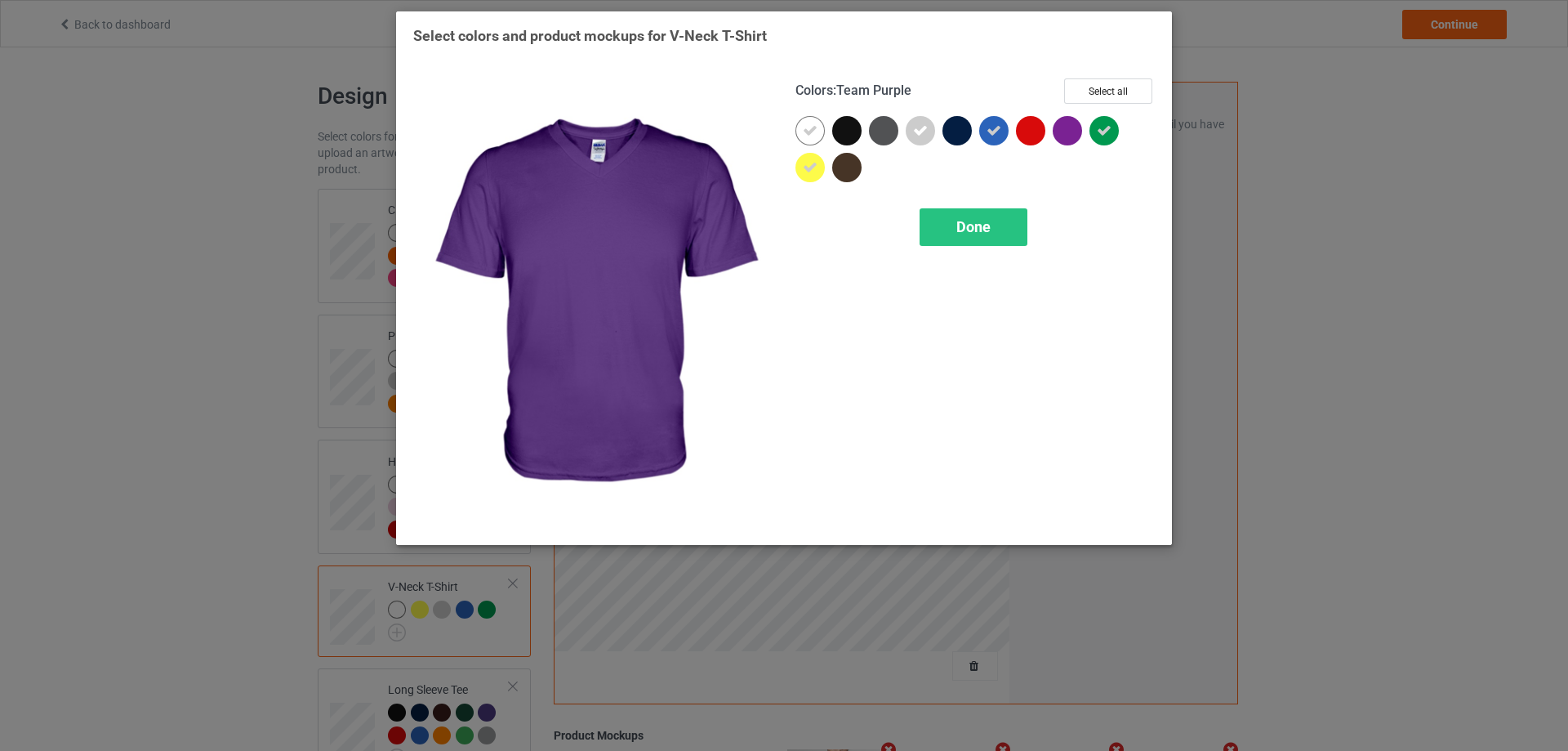
click at [1057, 130] on div at bounding box center [1067, 131] width 30 height 30
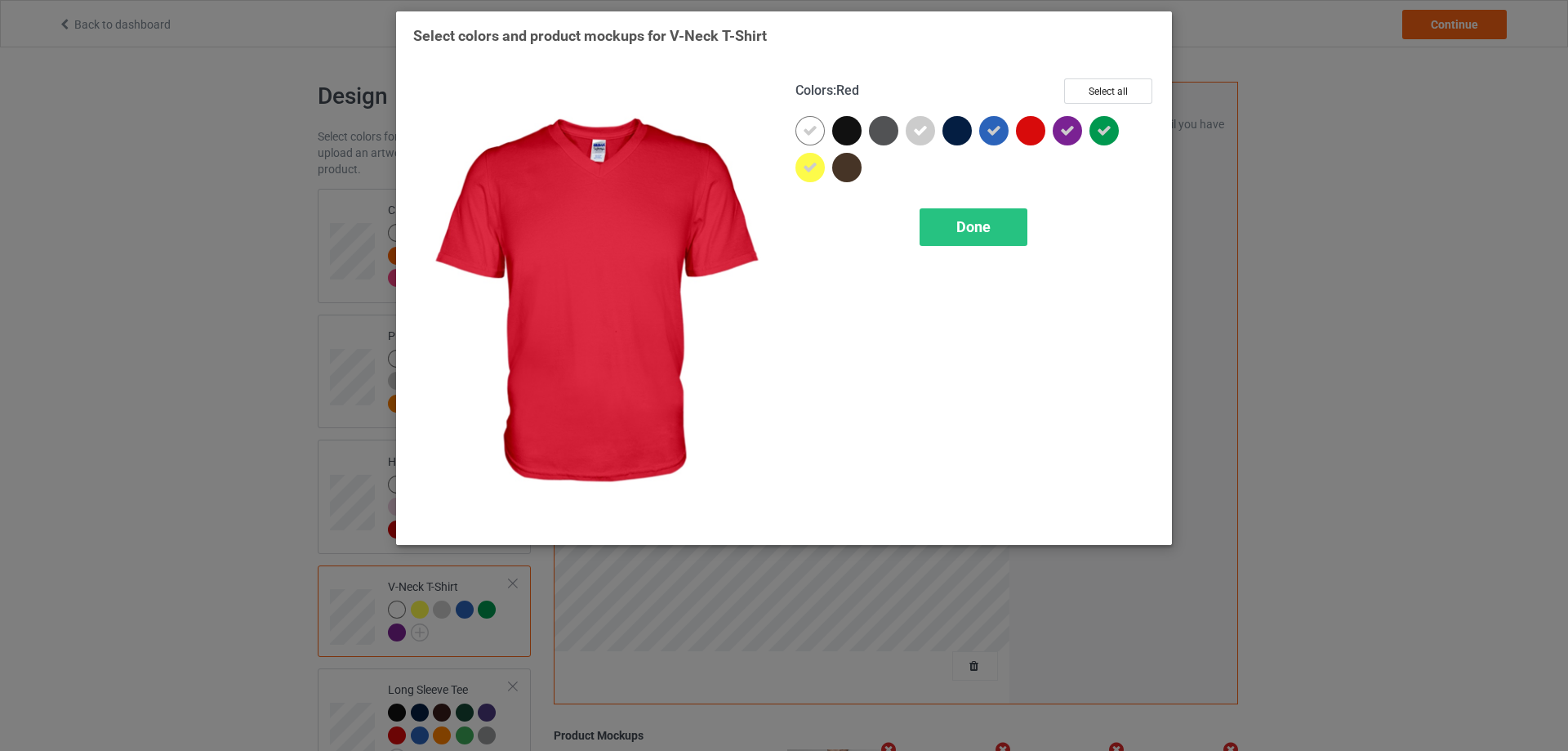
click at [1030, 130] on div at bounding box center [1030, 131] width 30 height 30
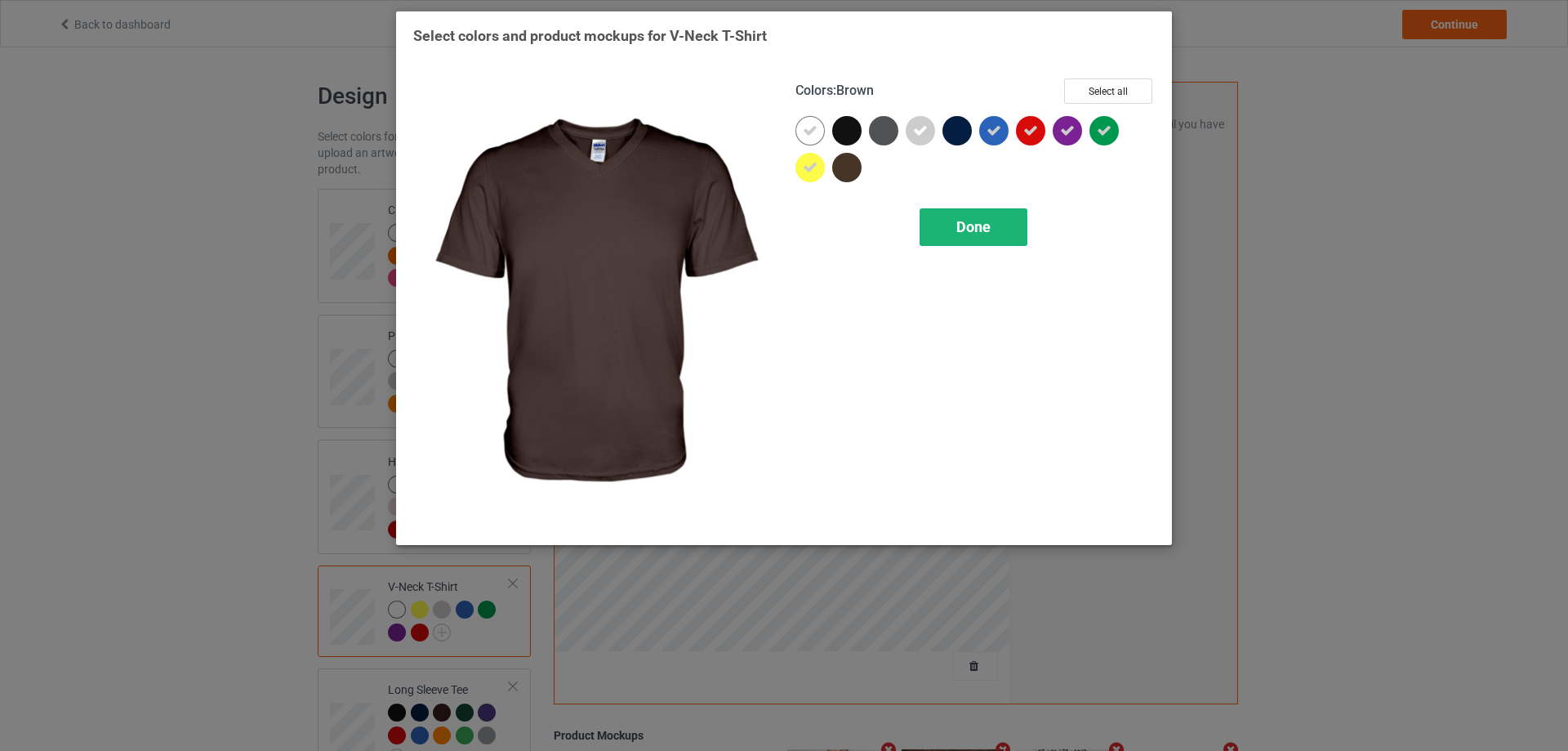
click at [955, 222] on div "Done" at bounding box center [972, 227] width 108 height 37
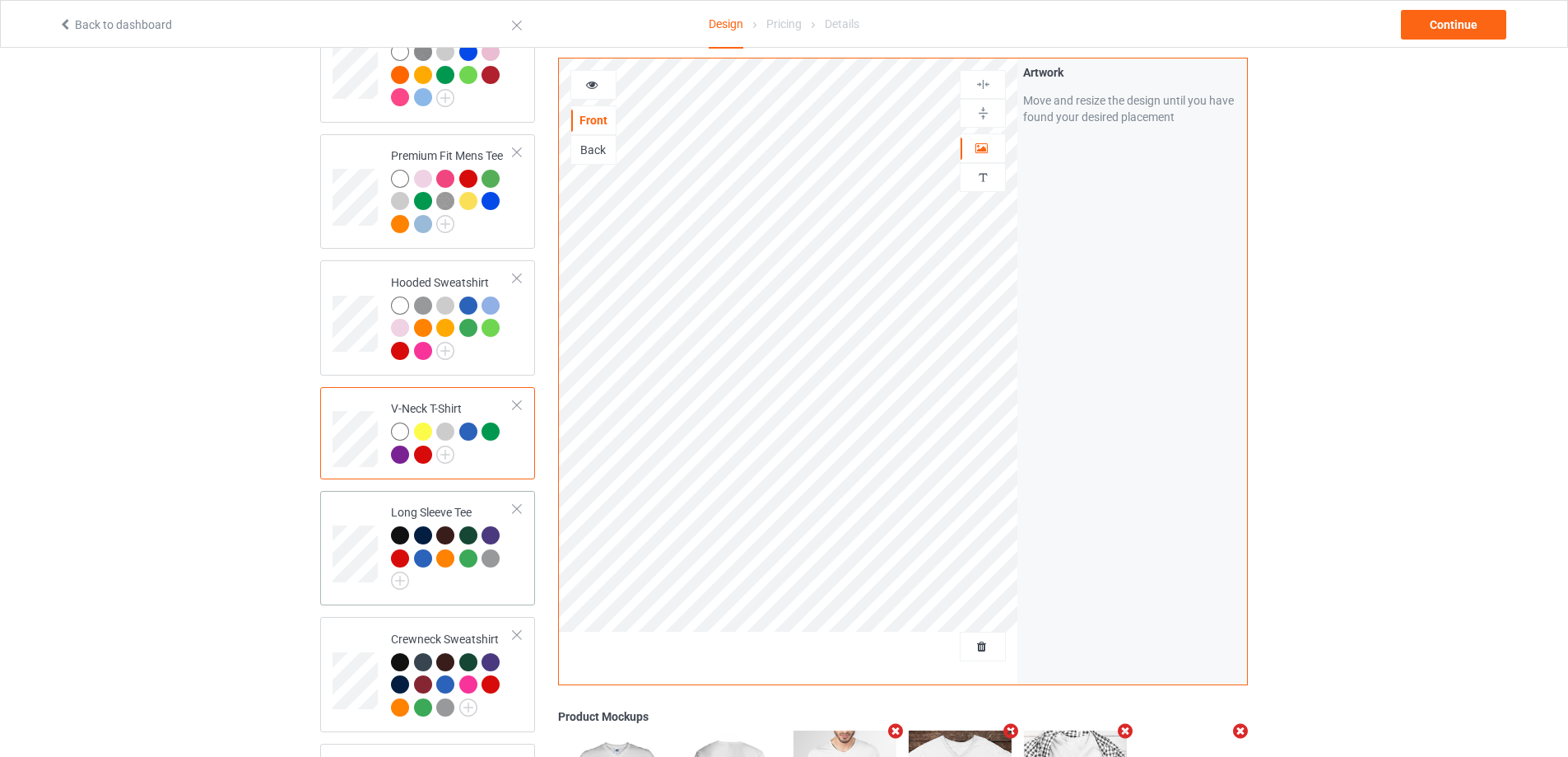
scroll to position [330, 0]
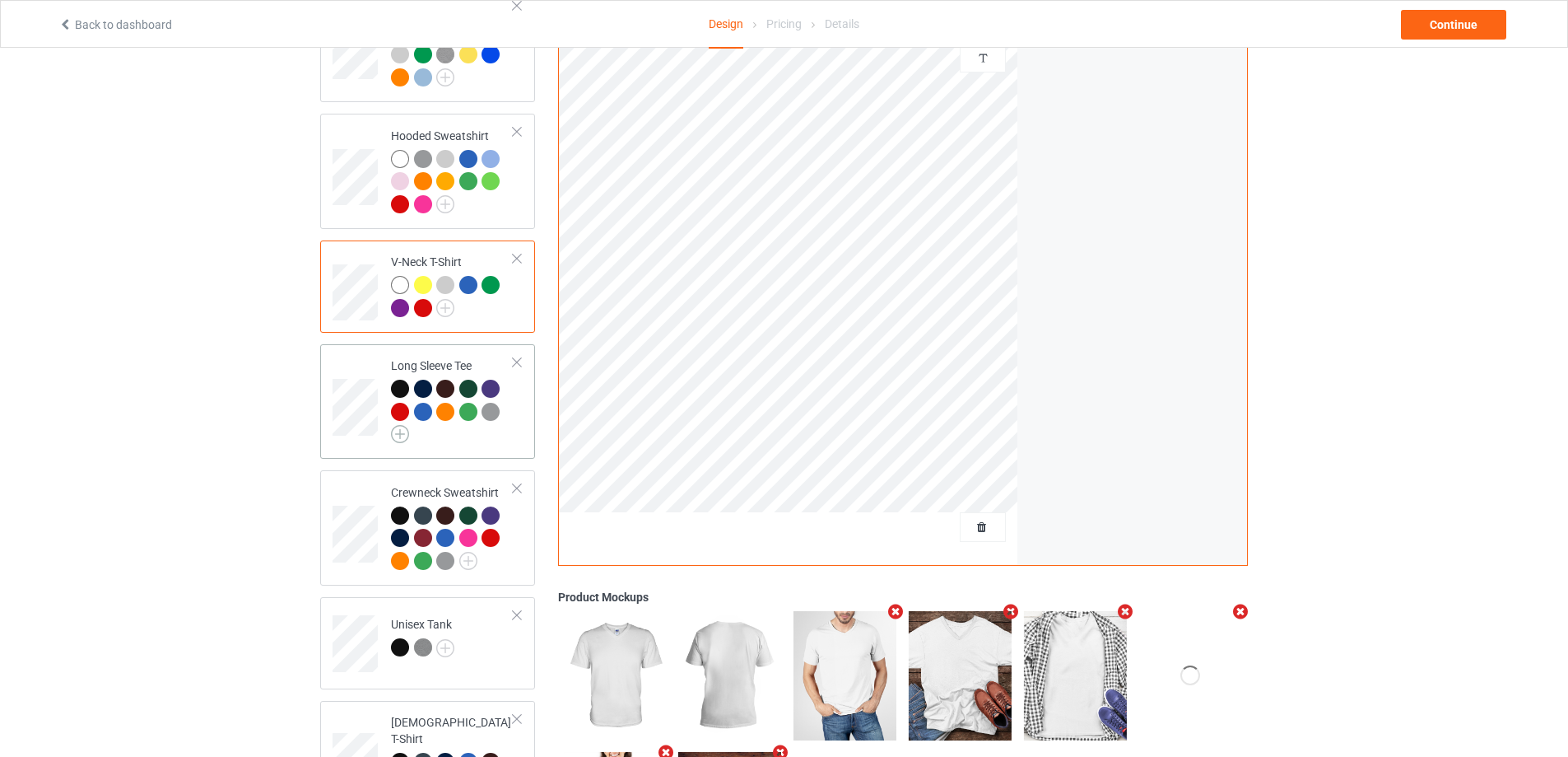
click at [401, 437] on img at bounding box center [400, 433] width 18 height 18
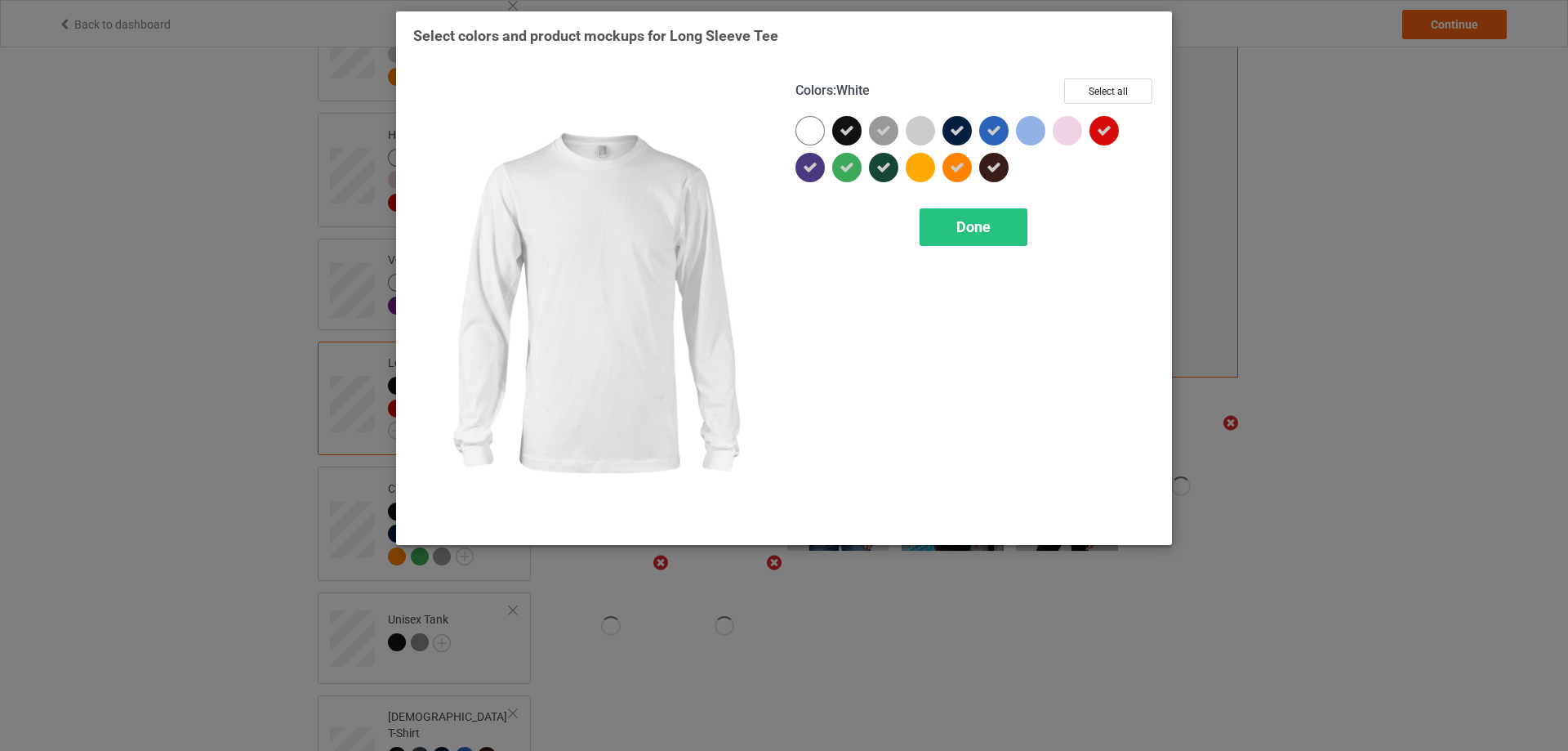
drag, startPoint x: 810, startPoint y: 126, endPoint x: 810, endPoint y: 159, distance: 33.0
click at [811, 127] on div at bounding box center [810, 131] width 30 height 30
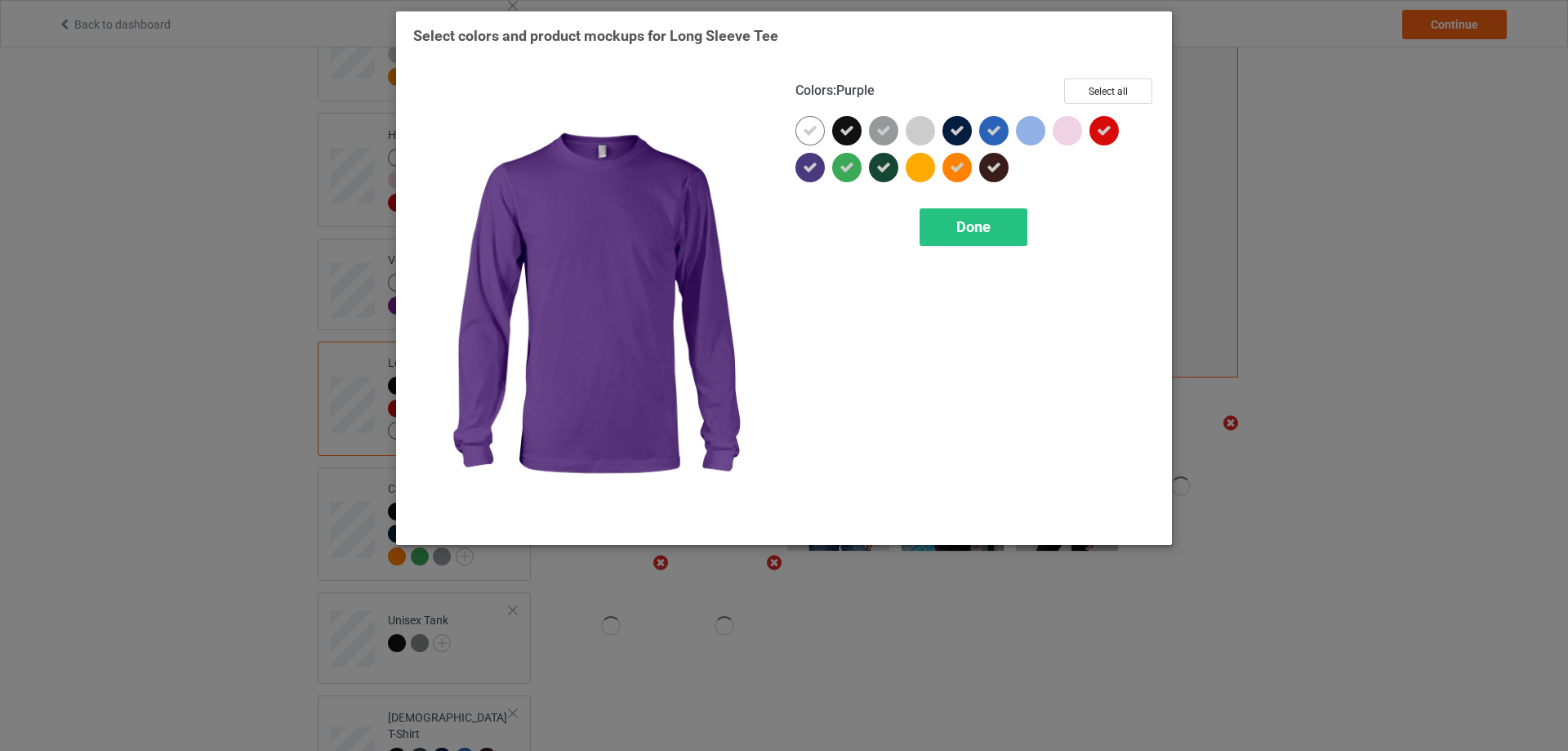
click at [810, 162] on icon at bounding box center [809, 167] width 14 height 14
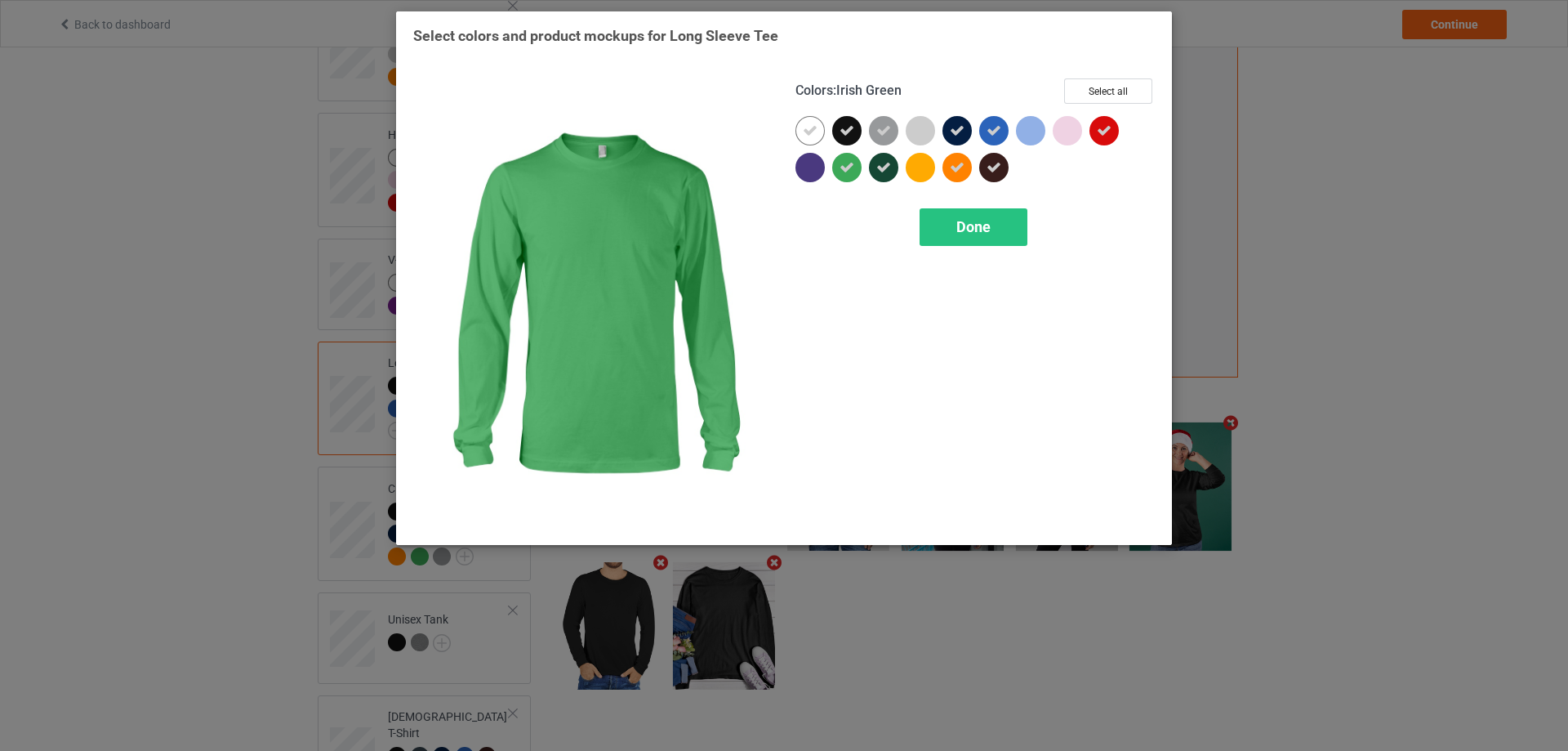
click at [850, 161] on icon at bounding box center [846, 167] width 14 height 14
click at [847, 168] on div at bounding box center [846, 167] width 30 height 30
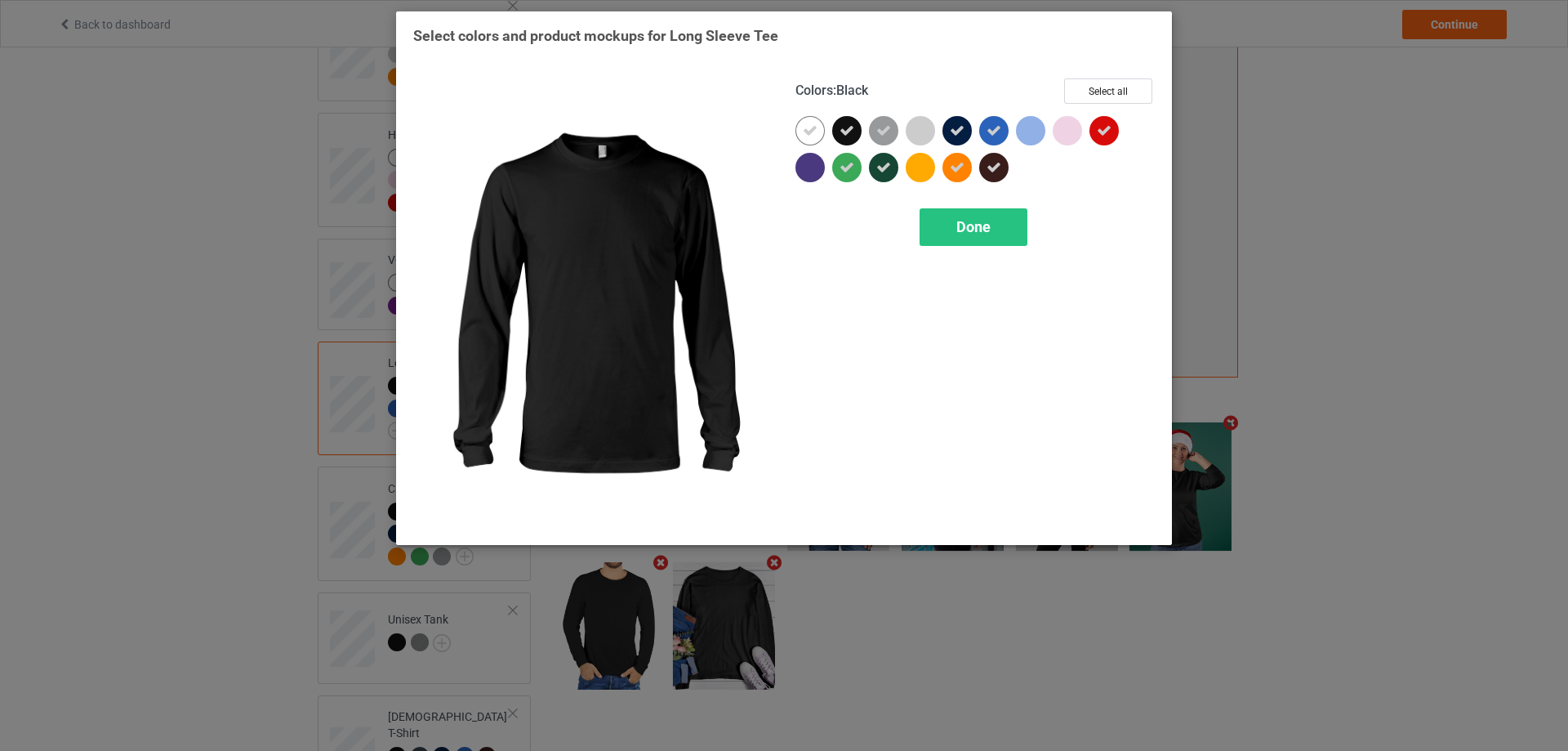
click at [848, 125] on icon at bounding box center [846, 131] width 14 height 14
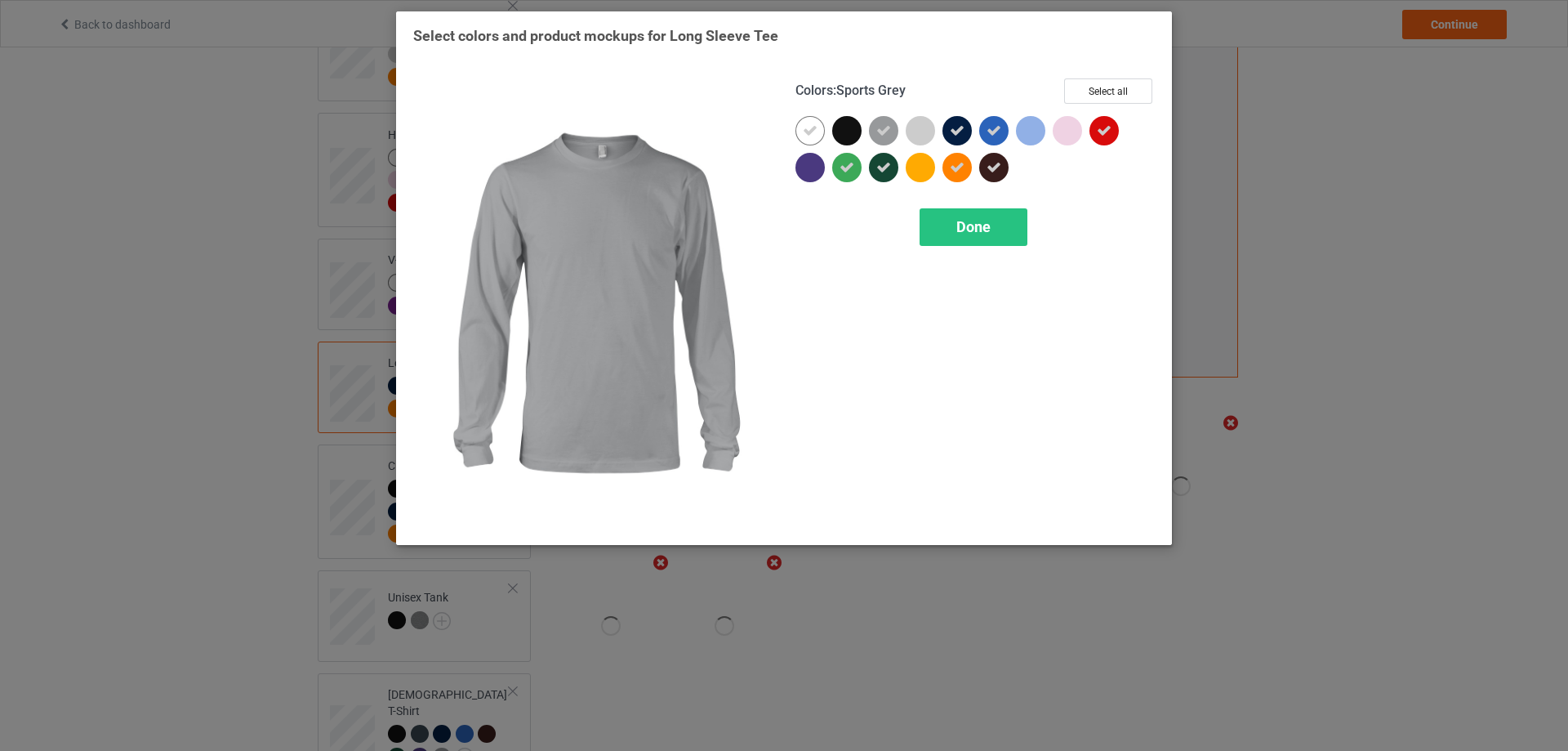
click at [883, 128] on icon at bounding box center [883, 131] width 14 height 14
click at [883, 132] on div at bounding box center [884, 131] width 30 height 30
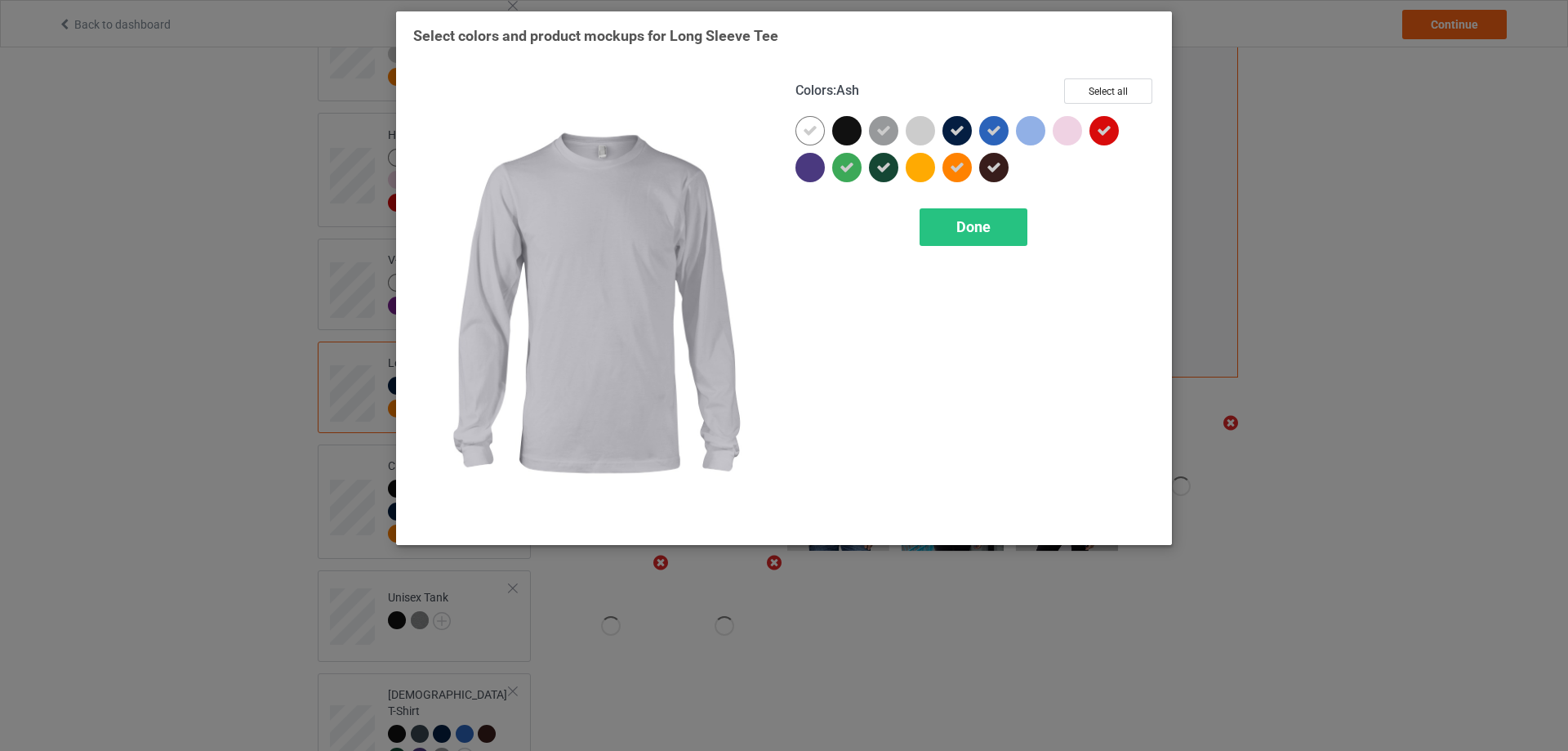
drag, startPoint x: 906, startPoint y: 131, endPoint x: 906, endPoint y: 148, distance: 17.0
click at [914, 130] on div at bounding box center [920, 131] width 30 height 30
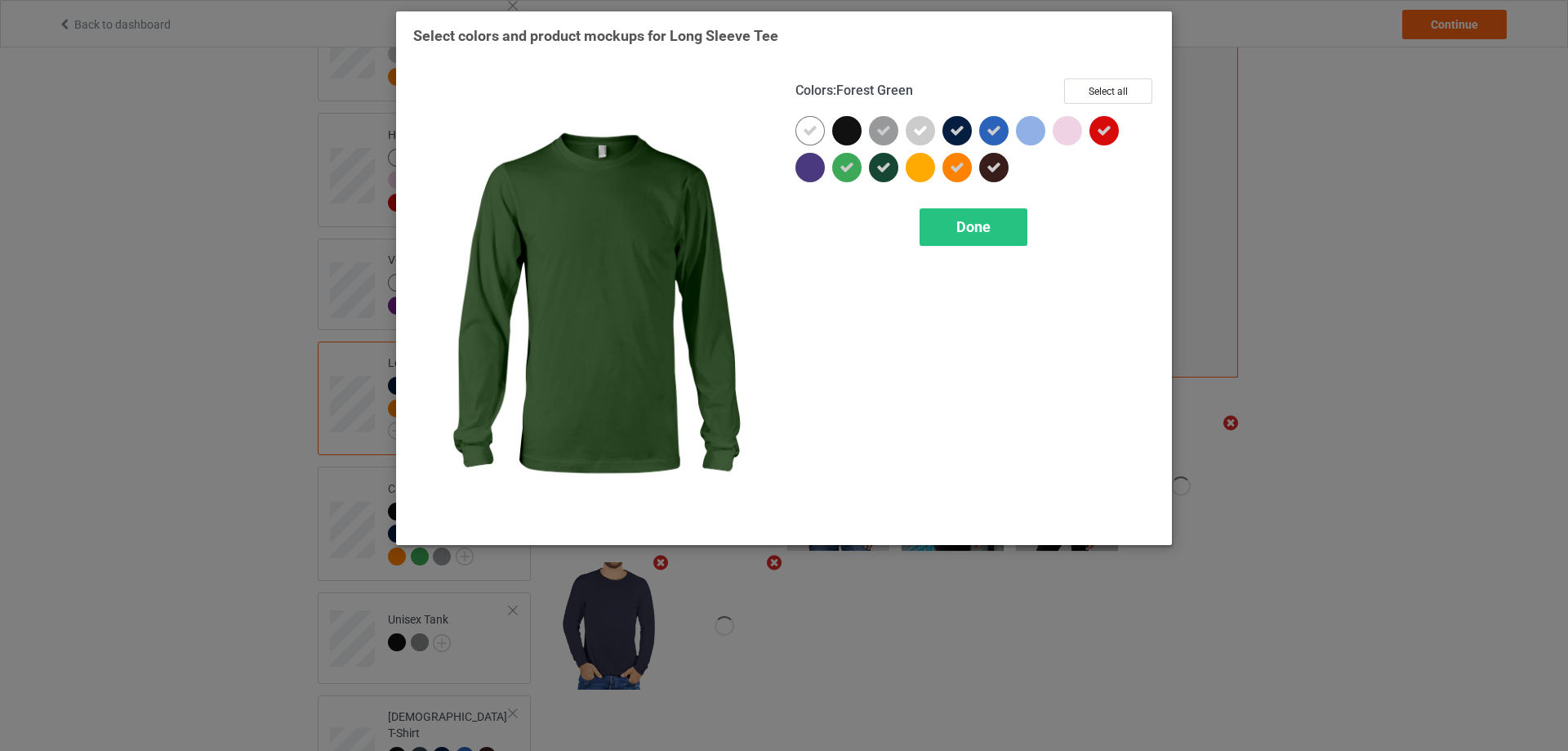
click at [884, 167] on icon at bounding box center [883, 167] width 14 height 14
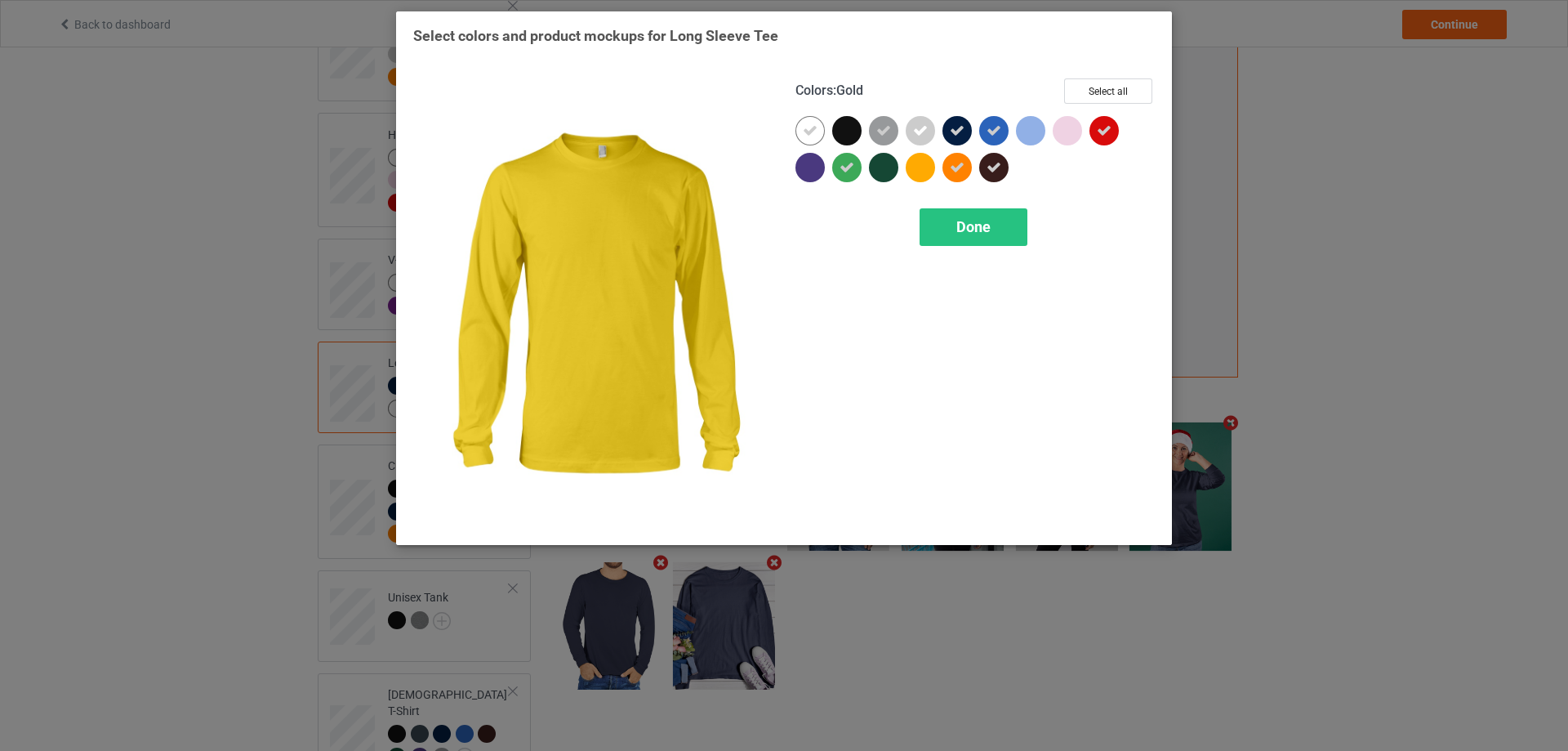
click at [926, 164] on div at bounding box center [920, 167] width 30 height 30
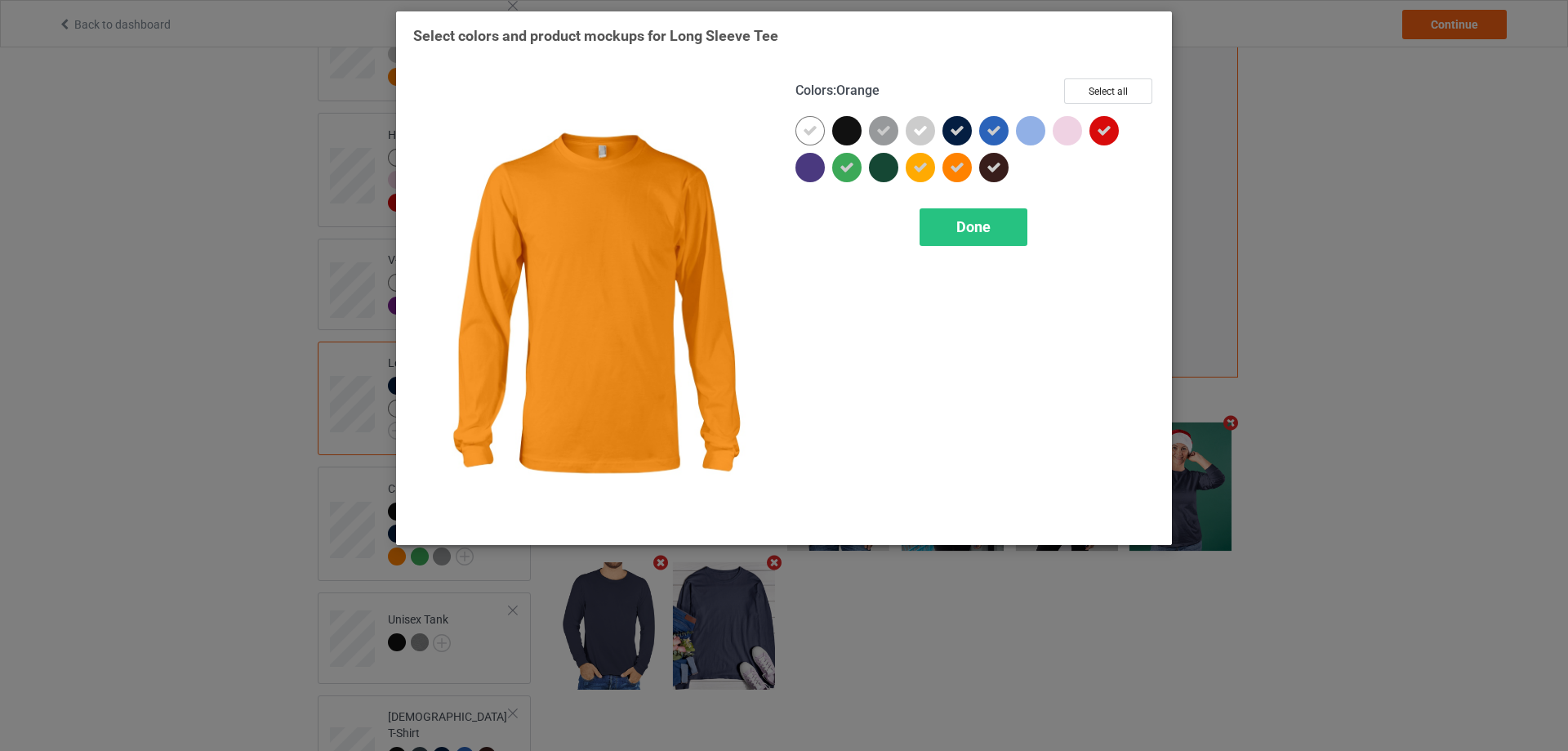
click at [964, 162] on div at bounding box center [956, 167] width 30 height 30
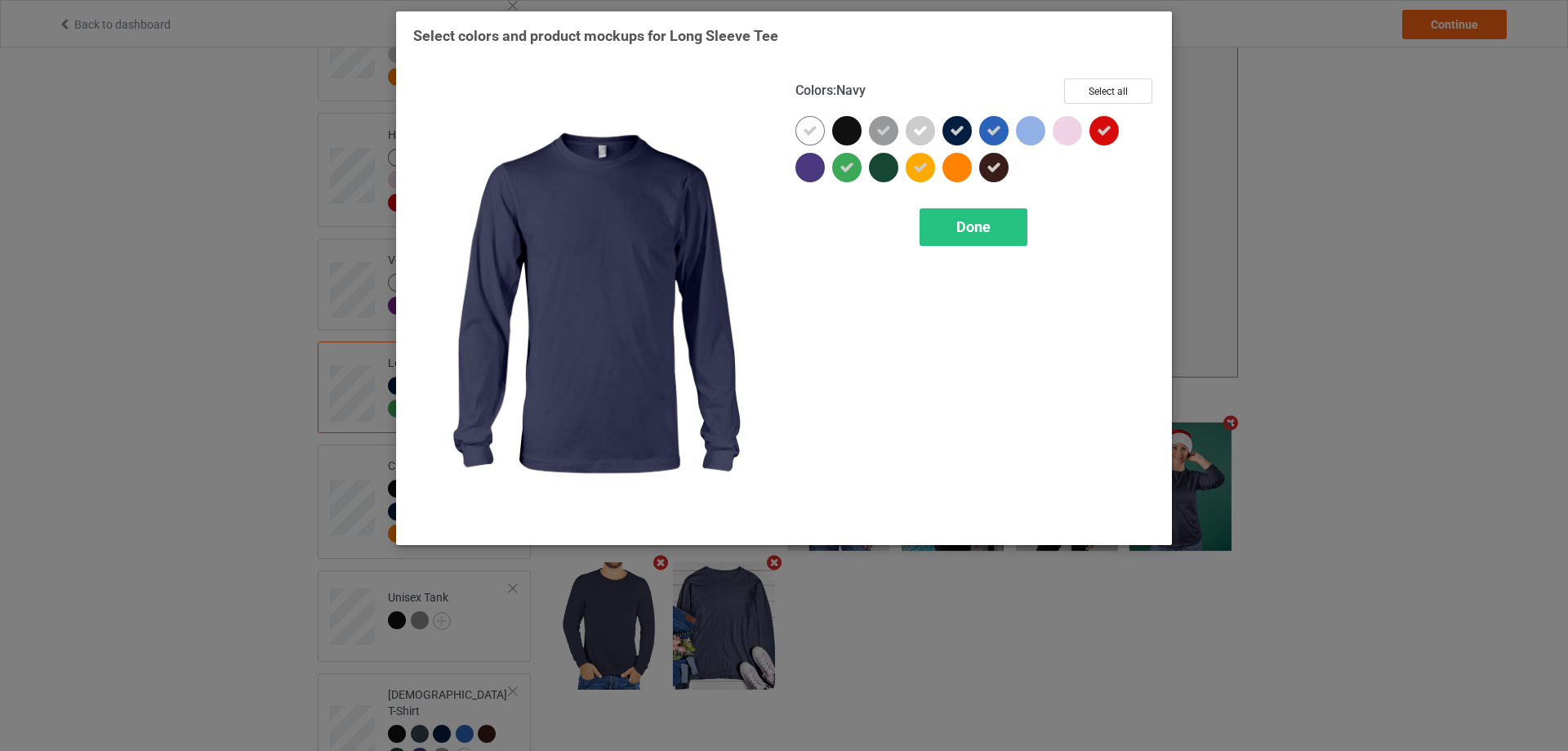
click at [950, 125] on icon at bounding box center [956, 131] width 14 height 14
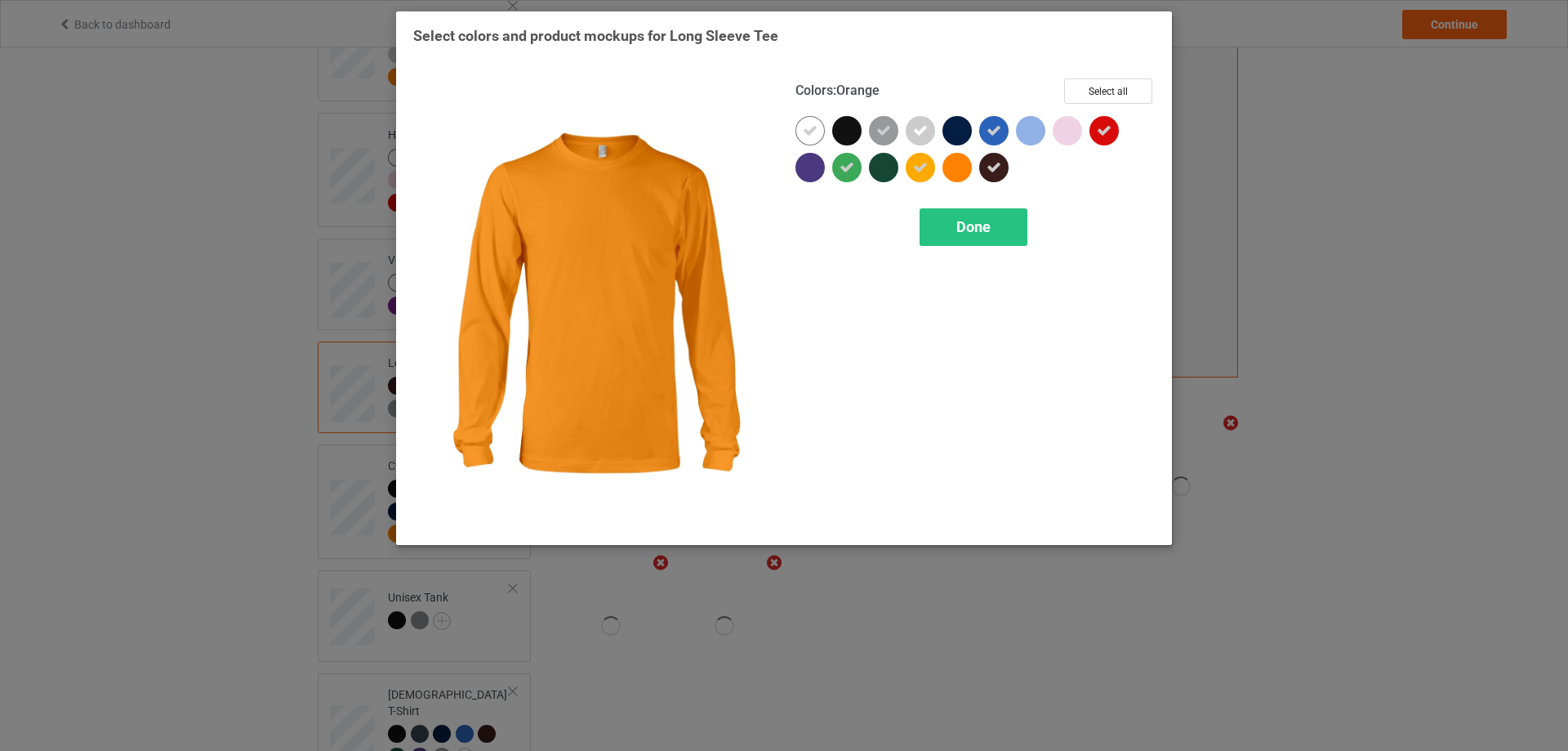
drag, startPoint x: 954, startPoint y: 167, endPoint x: 978, endPoint y: 147, distance: 31.2
click at [954, 168] on div at bounding box center [956, 167] width 30 height 30
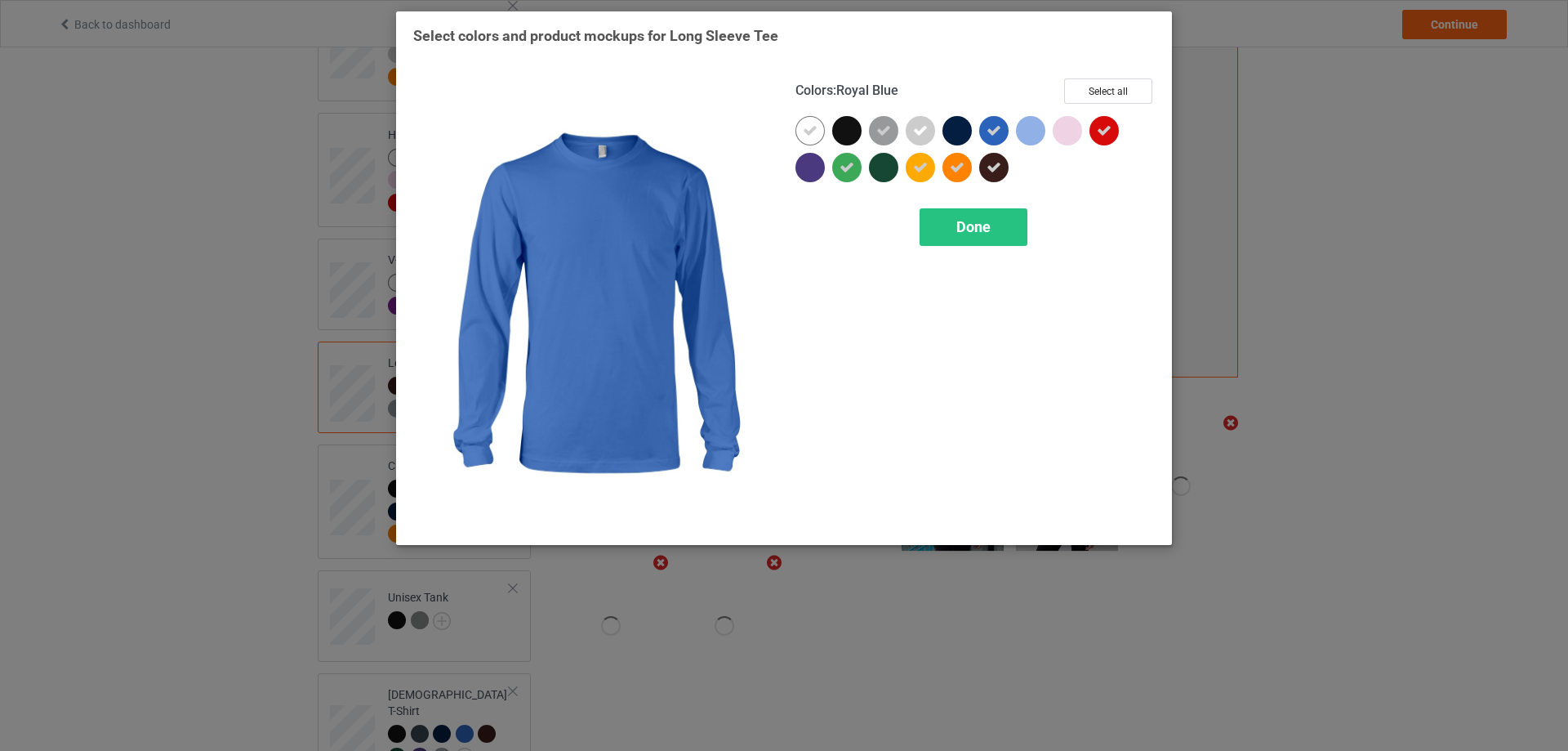
click at [983, 129] on div at bounding box center [994, 131] width 30 height 30
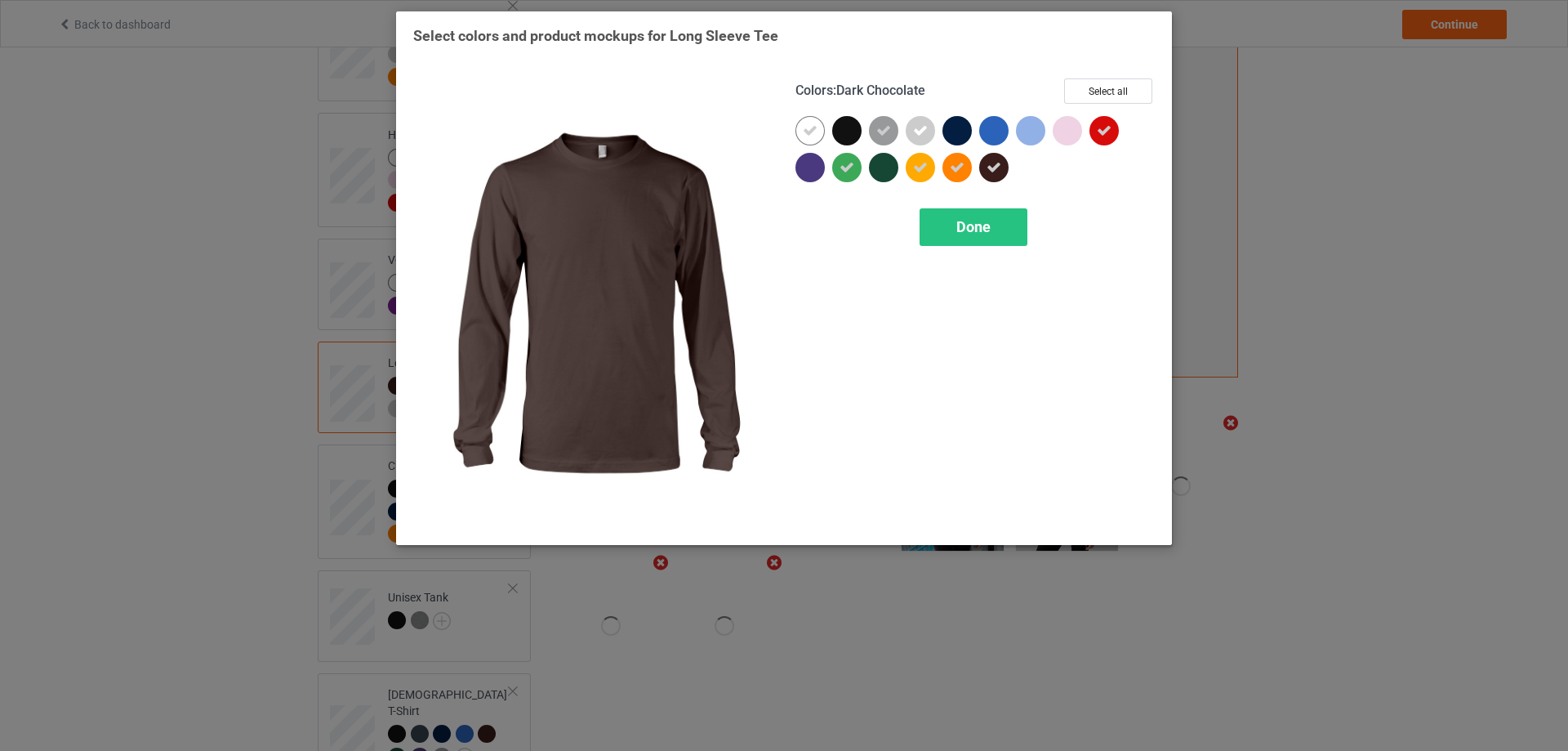
click at [992, 166] on icon at bounding box center [993, 167] width 14 height 14
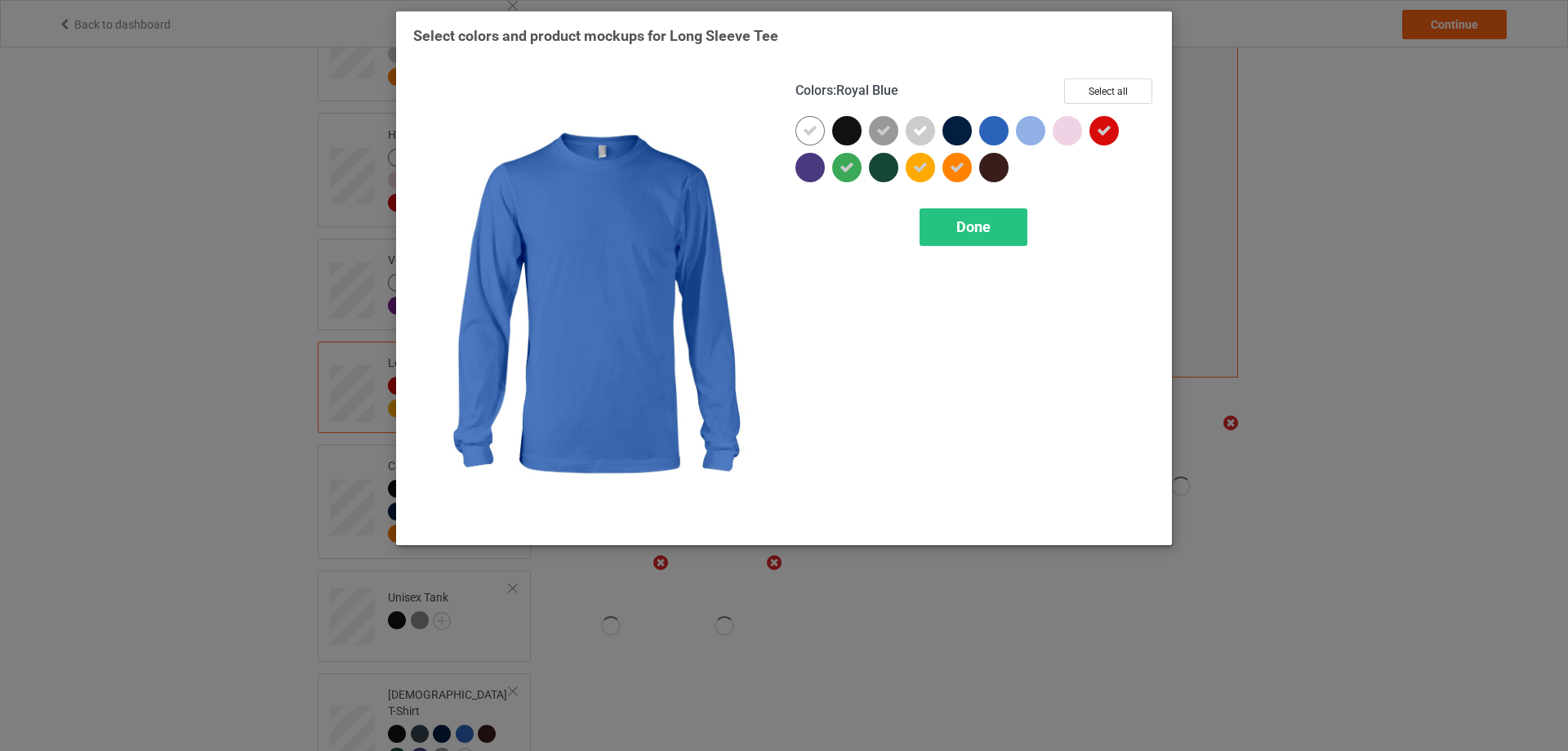
drag, startPoint x: 1000, startPoint y: 134, endPoint x: 1027, endPoint y: 127, distance: 27.9
click at [1003, 131] on div at bounding box center [994, 131] width 30 height 30
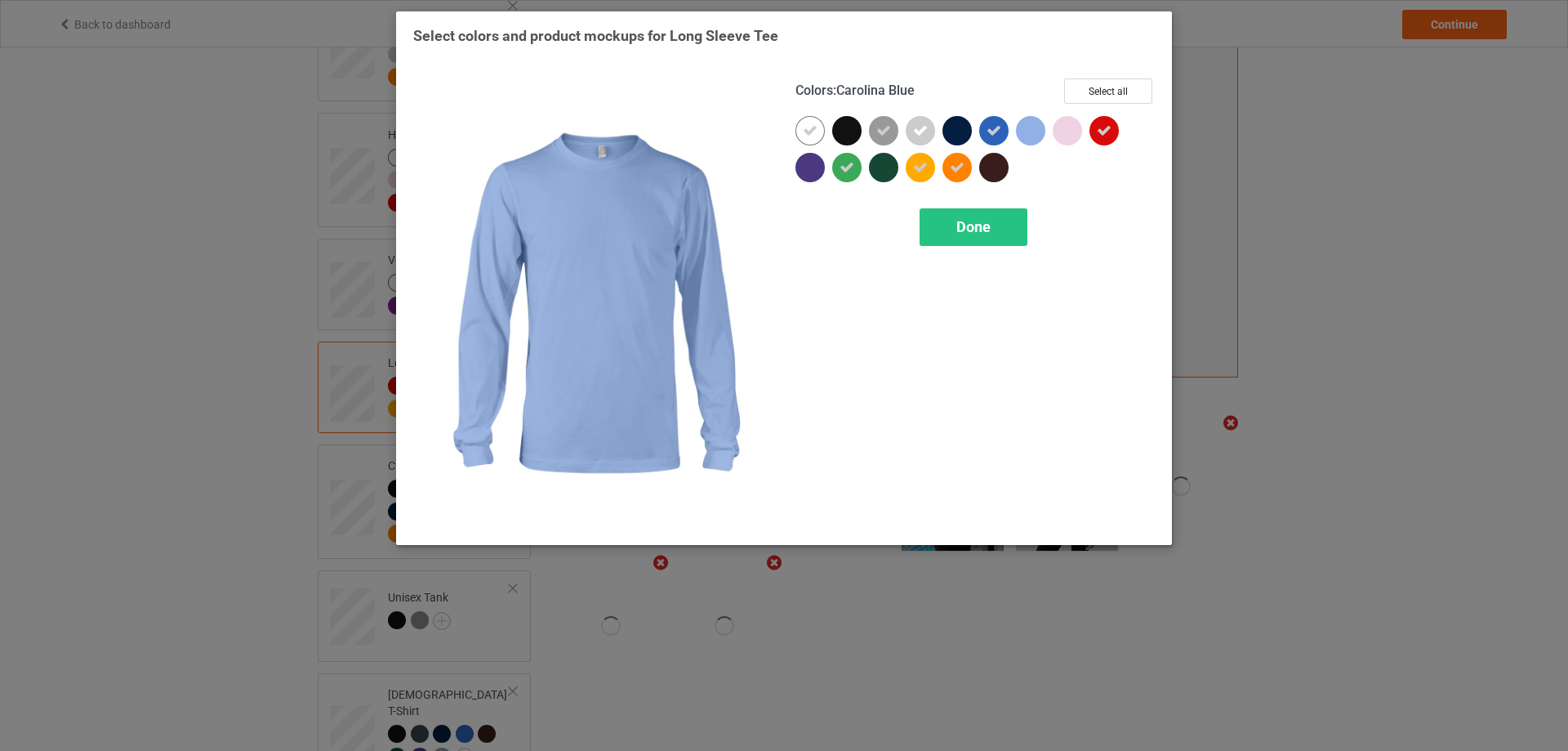
drag, startPoint x: 1029, startPoint y: 127, endPoint x: 1061, endPoint y: 127, distance: 32.0
click at [1041, 127] on div at bounding box center [1030, 131] width 30 height 30
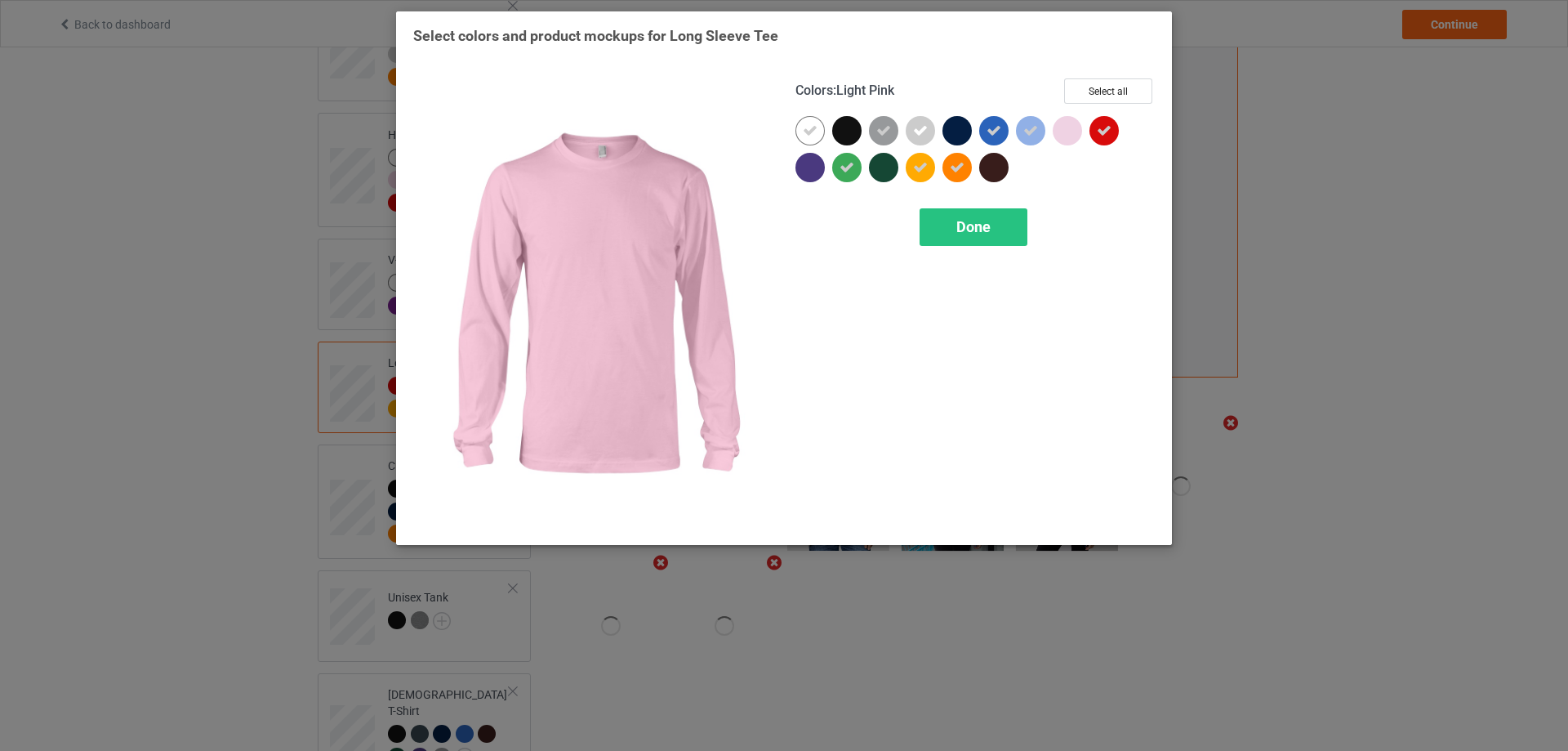
click at [1070, 127] on div at bounding box center [1067, 131] width 30 height 30
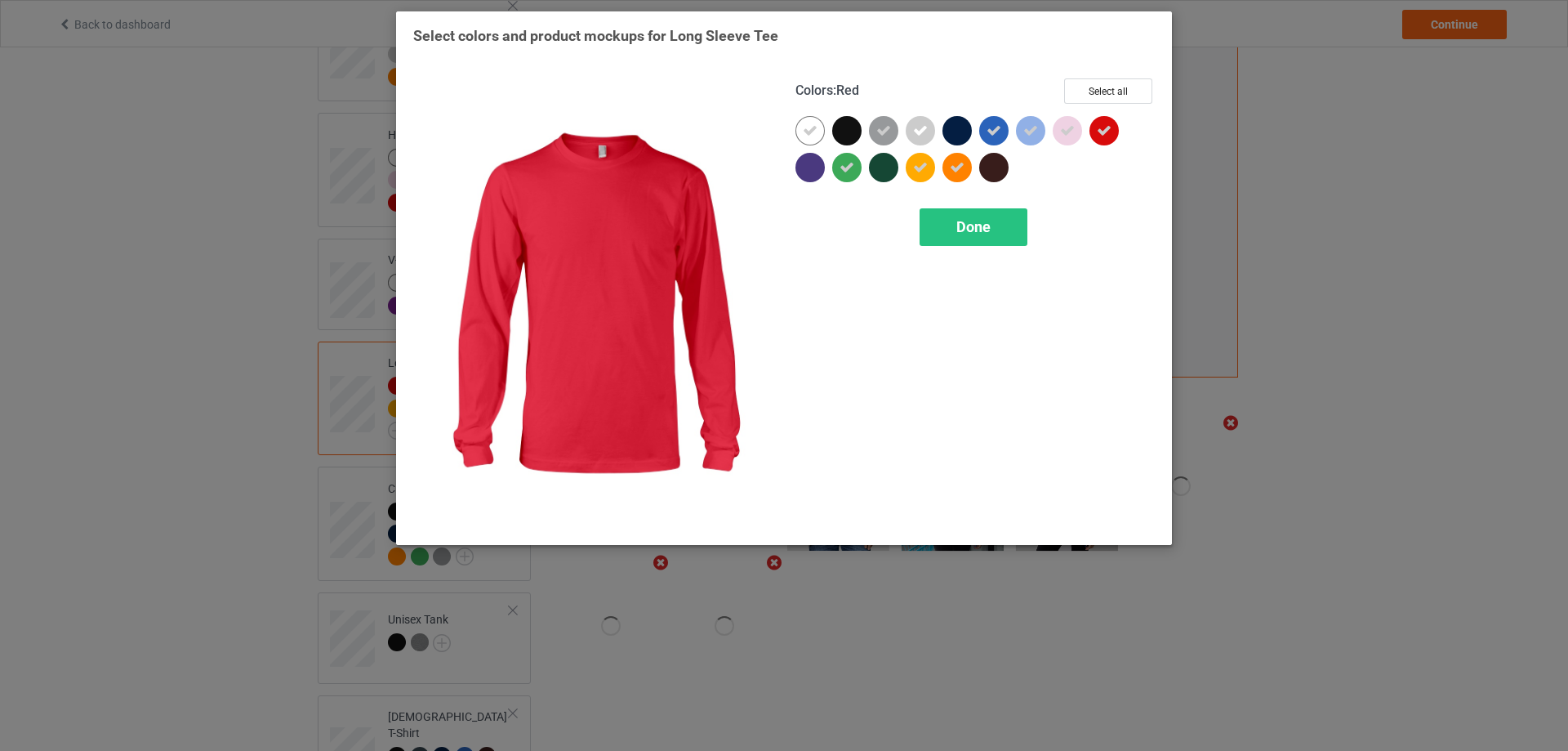
click at [1107, 127] on icon at bounding box center [1103, 131] width 14 height 14
click at [1102, 128] on div at bounding box center [1104, 131] width 30 height 30
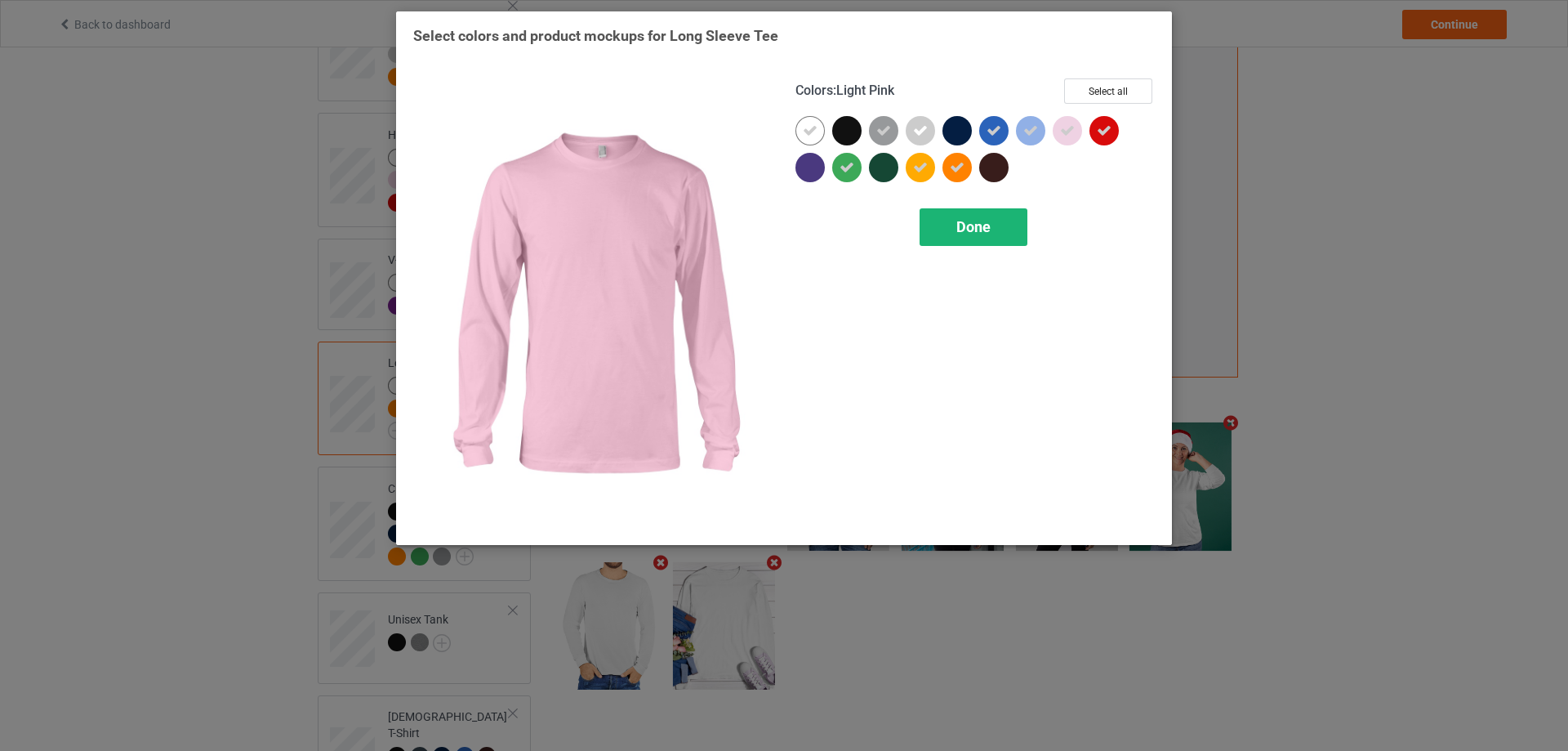
click at [986, 231] on span "Done" at bounding box center [973, 226] width 34 height 17
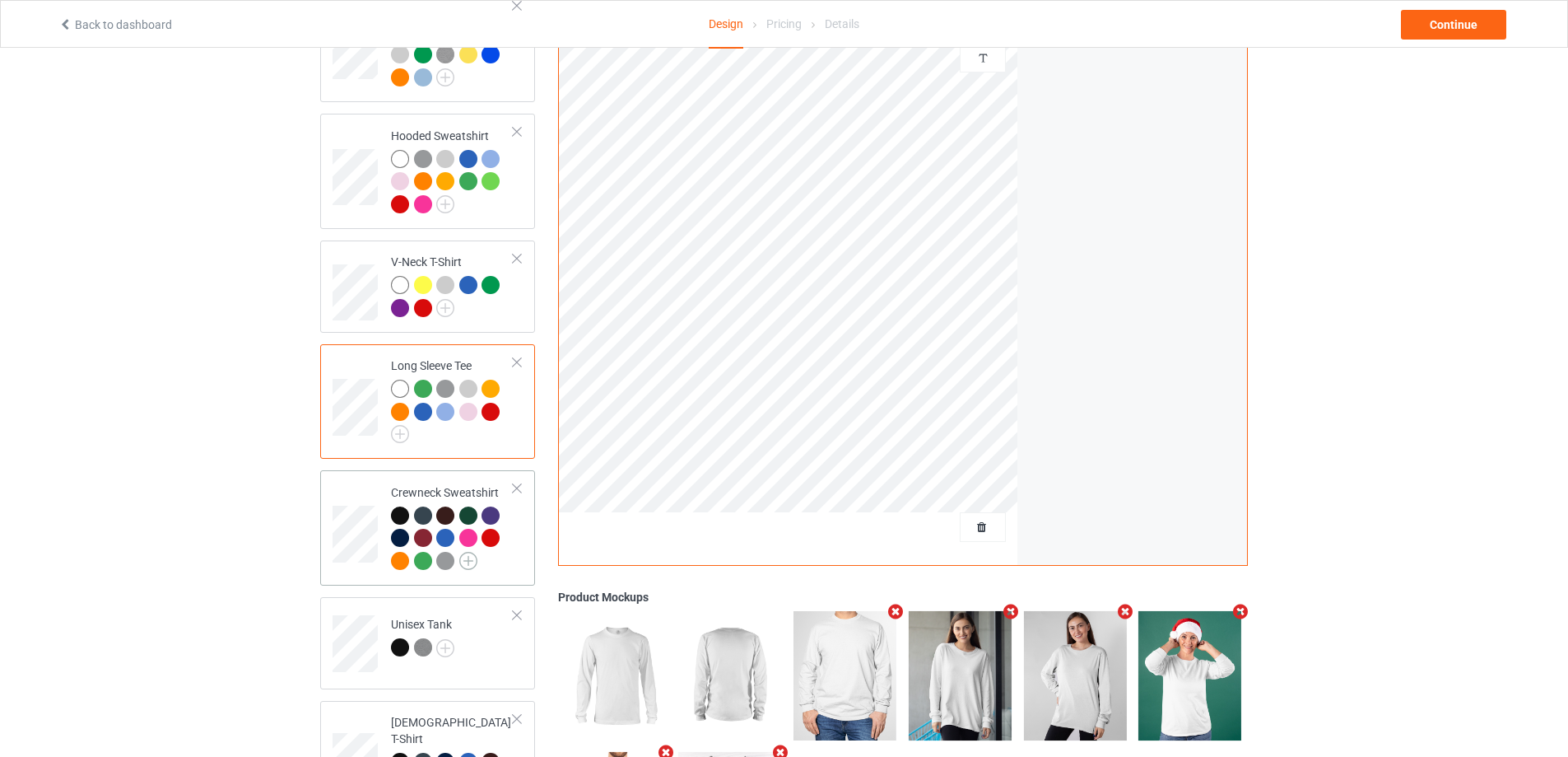
click at [473, 569] on img at bounding box center [468, 560] width 18 height 18
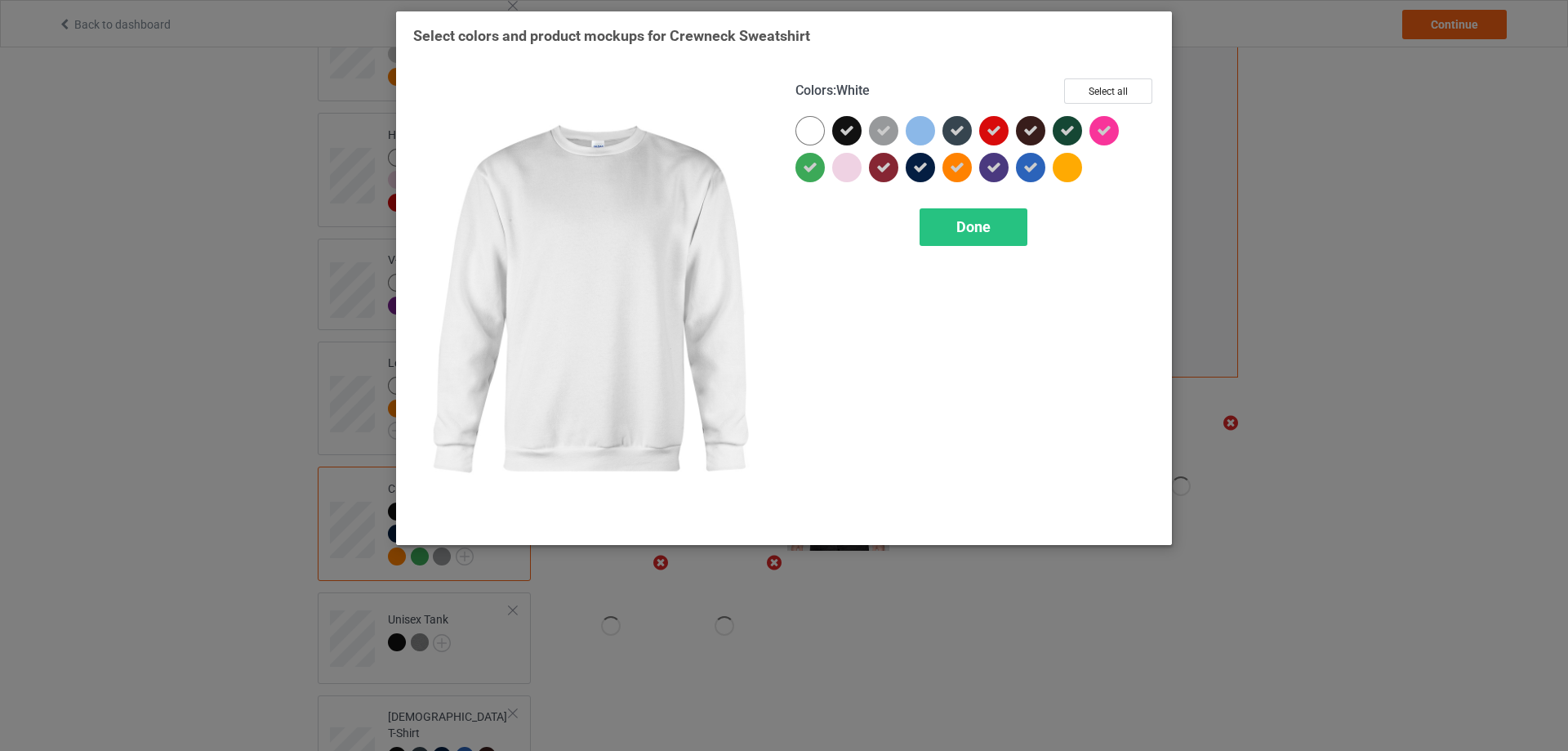
click at [805, 138] on div at bounding box center [810, 131] width 30 height 30
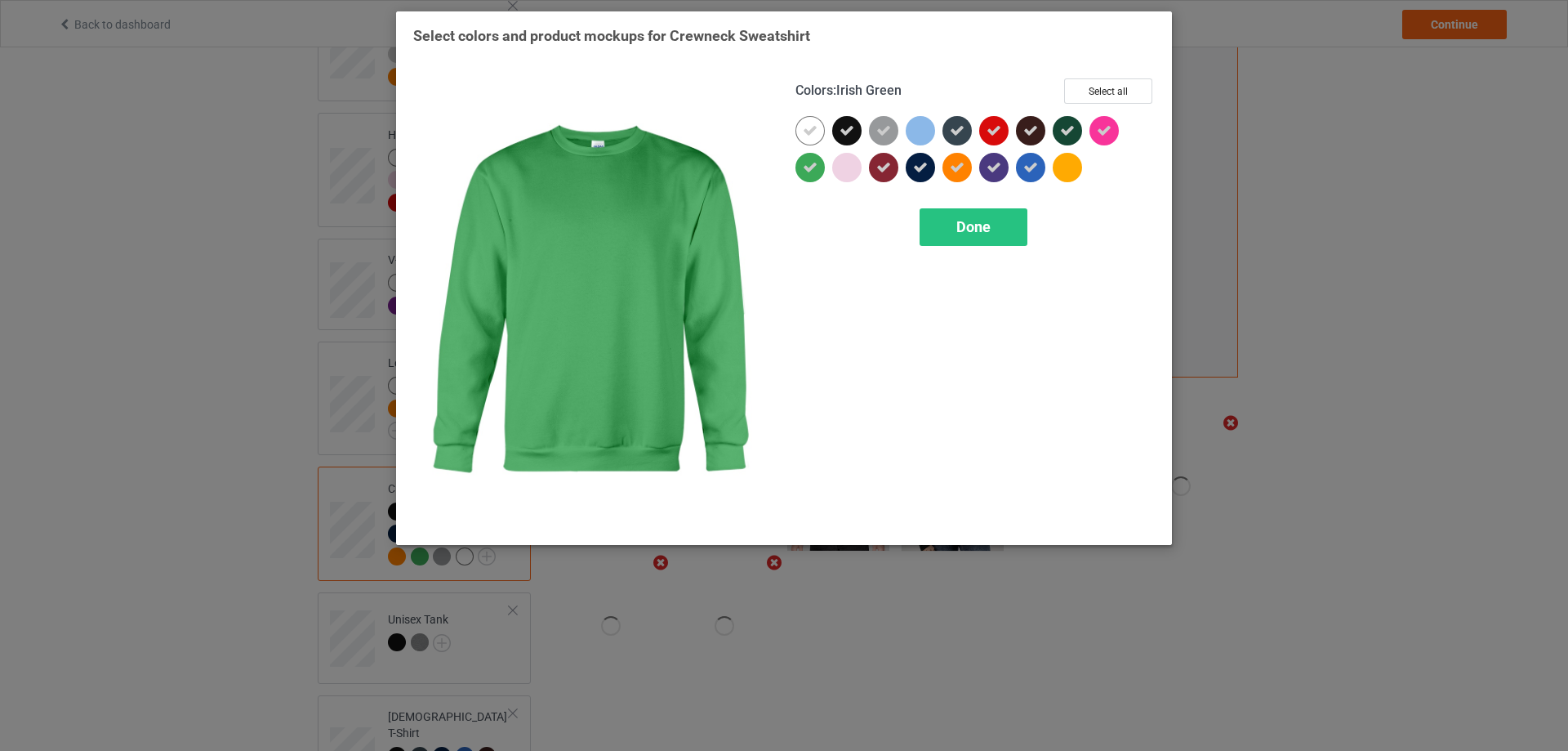
drag, startPoint x: 805, startPoint y: 170, endPoint x: 840, endPoint y: 162, distance: 35.9
click at [811, 170] on icon at bounding box center [809, 167] width 14 height 14
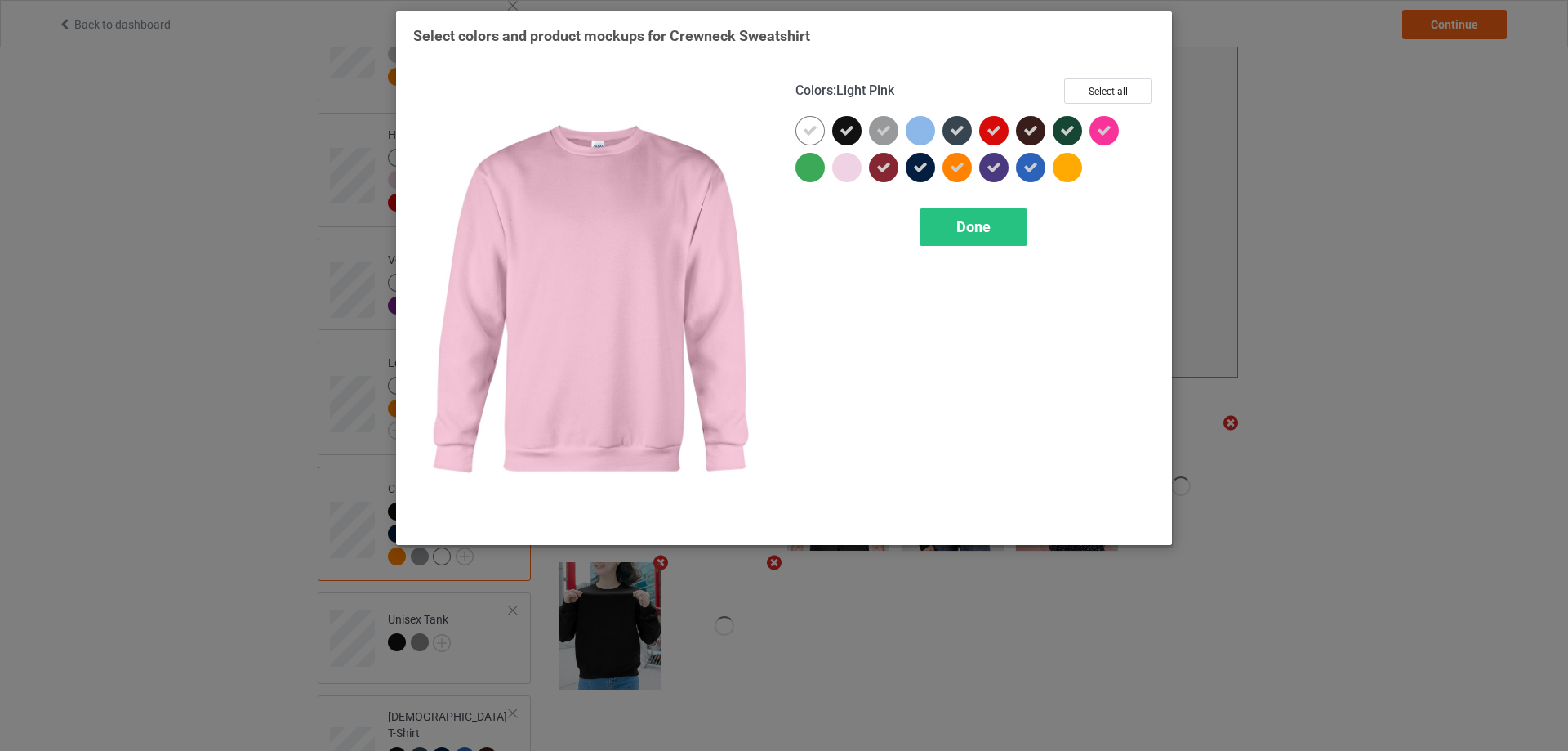
drag, startPoint x: 864, startPoint y: 169, endPoint x: 851, endPoint y: 173, distance: 13.6
click at [862, 173] on div at bounding box center [850, 170] width 36 height 36
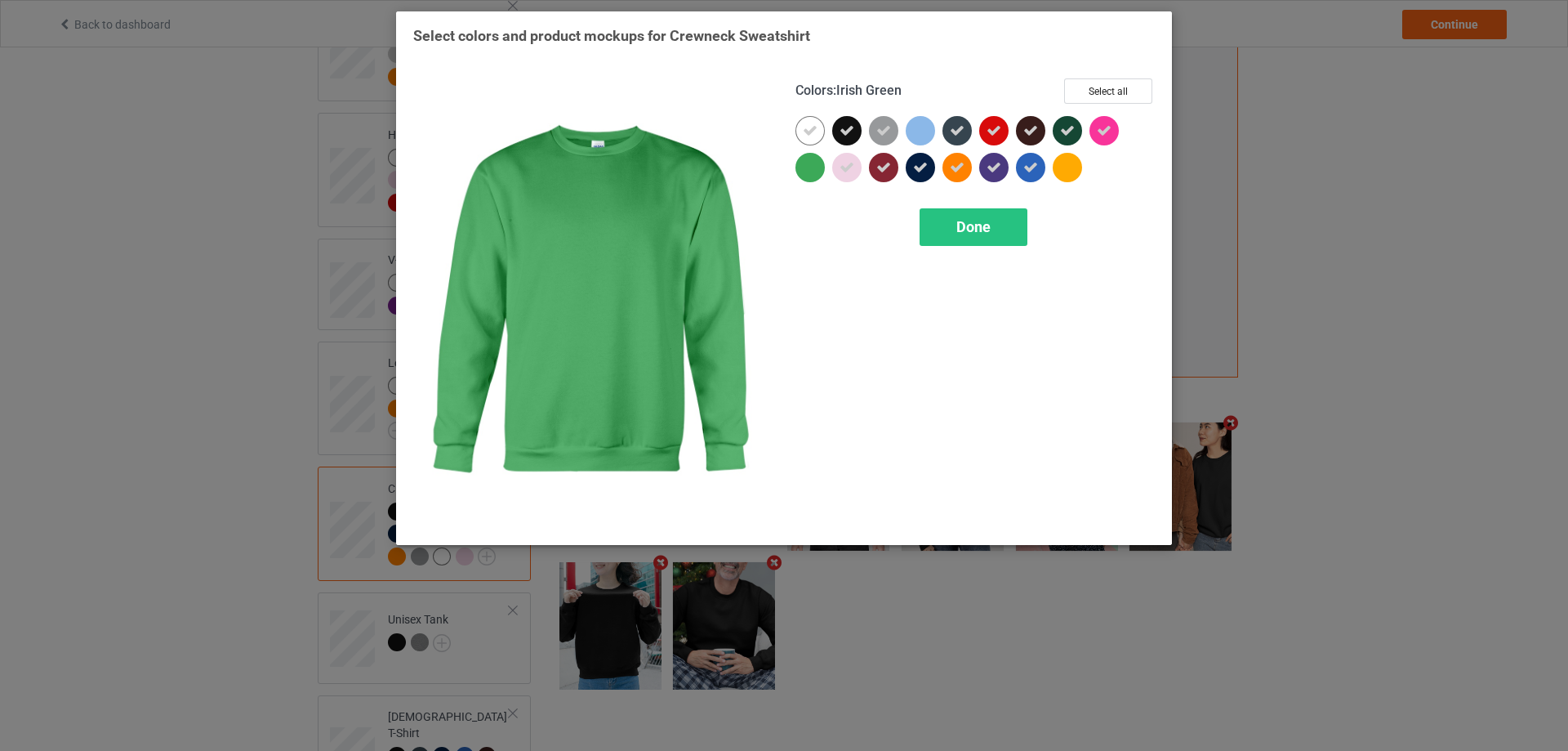
click at [812, 168] on div at bounding box center [810, 167] width 30 height 30
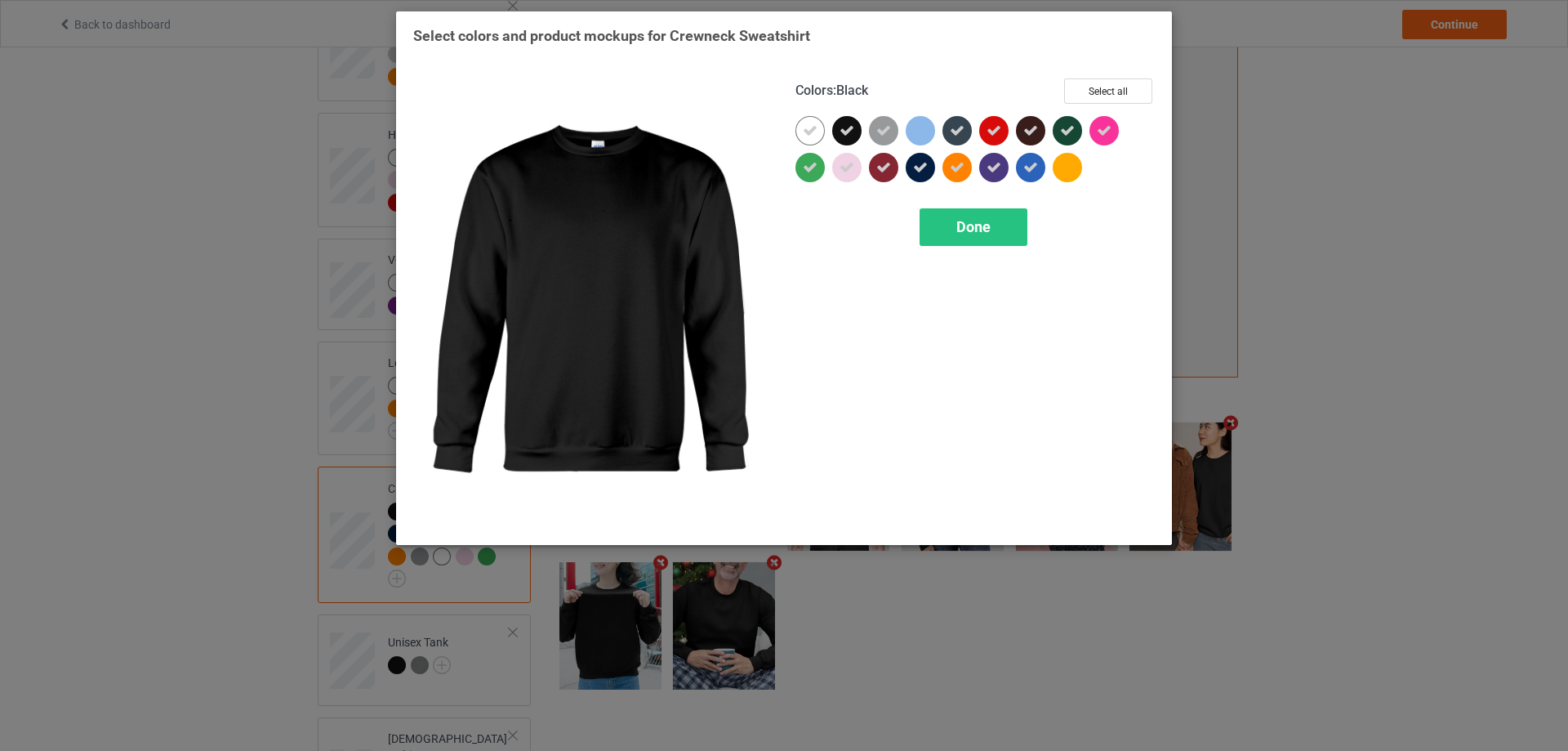
drag, startPoint x: 847, startPoint y: 133, endPoint x: 875, endPoint y: 126, distance: 28.9
click at [850, 132] on icon at bounding box center [846, 131] width 14 height 14
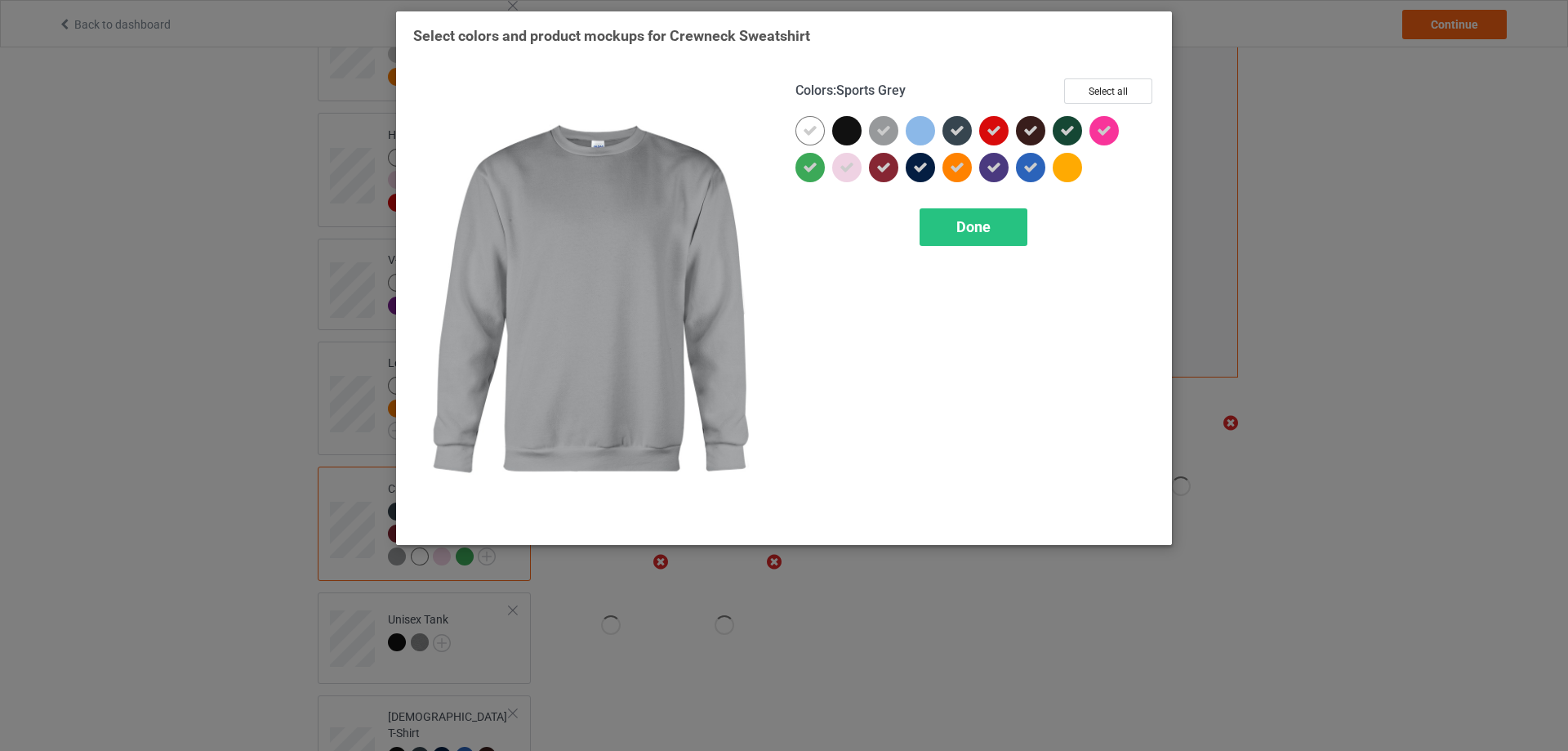
click at [876, 126] on icon at bounding box center [883, 131] width 14 height 14
click at [884, 137] on div at bounding box center [884, 131] width 30 height 30
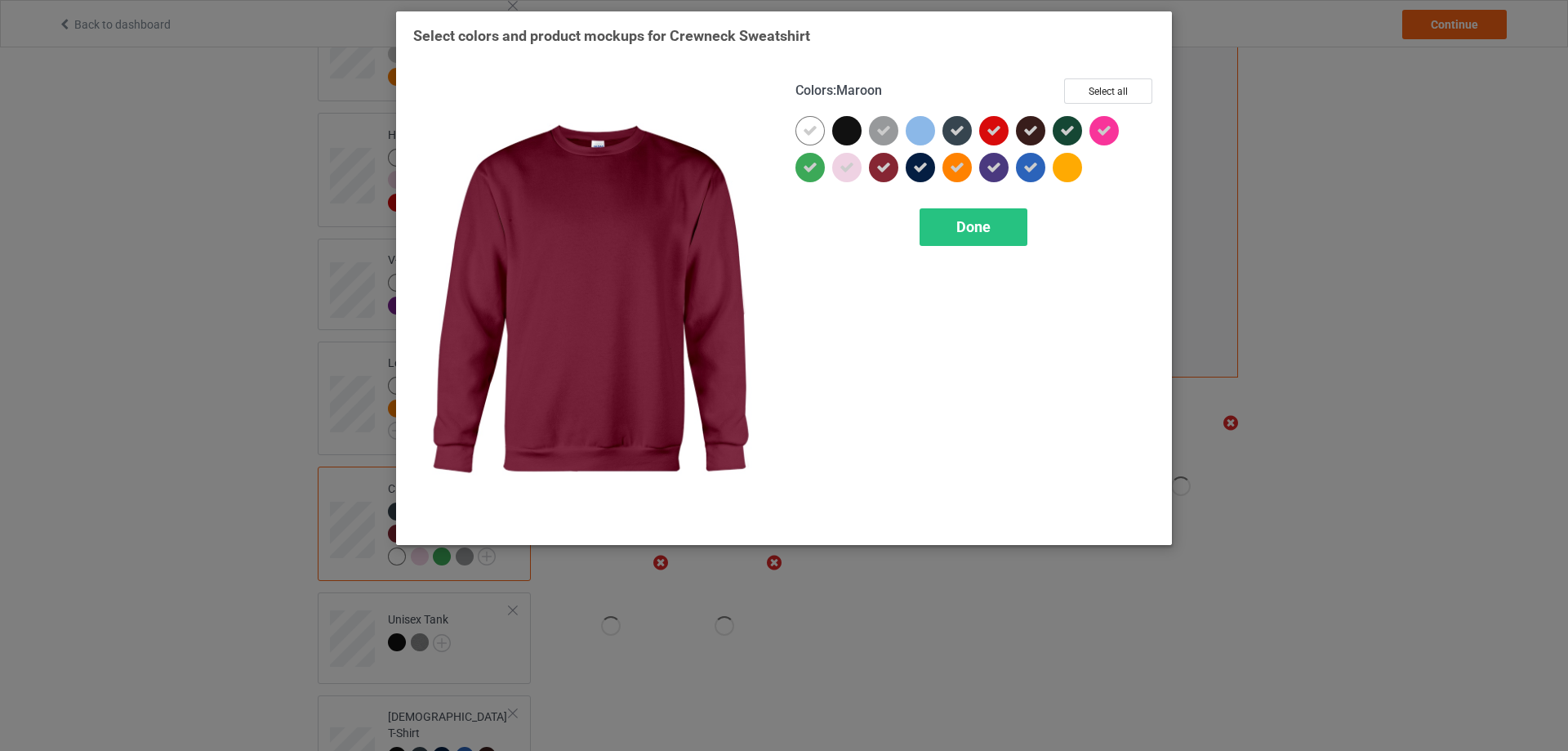
drag, startPoint x: 891, startPoint y: 166, endPoint x: 900, endPoint y: 166, distance: 9.0
click at [891, 168] on div at bounding box center [884, 167] width 30 height 30
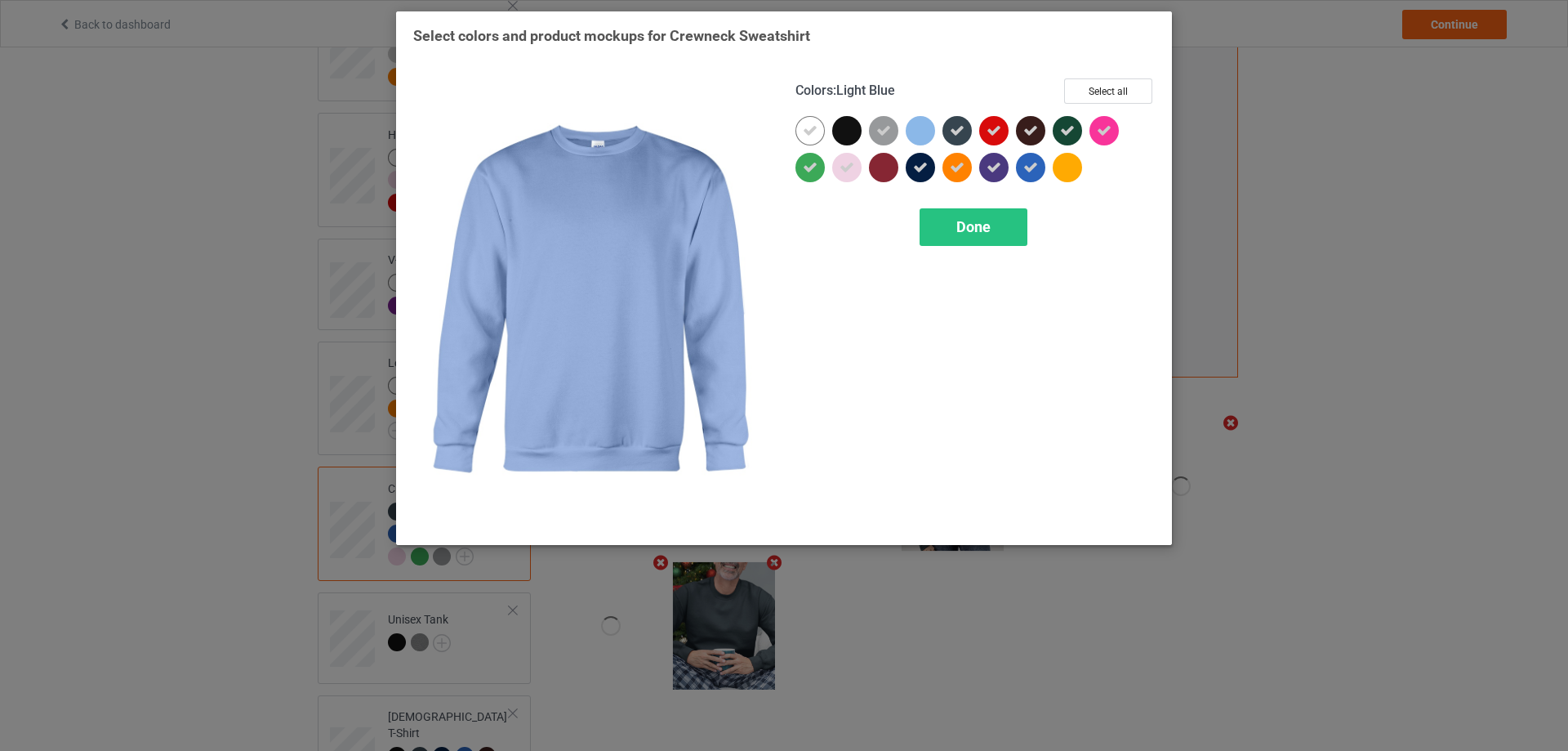
click at [923, 134] on div at bounding box center [920, 131] width 30 height 30
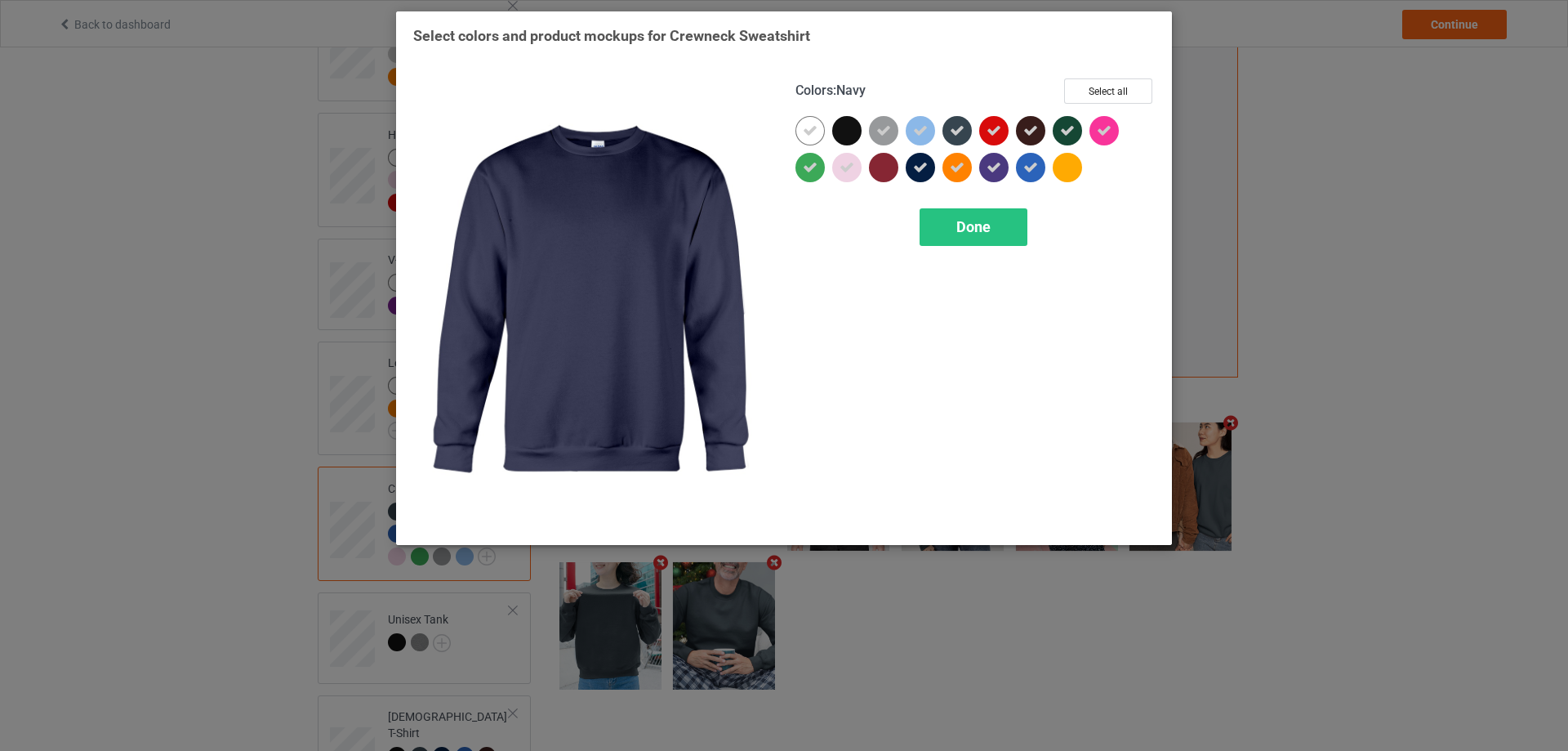
click at [922, 174] on icon at bounding box center [920, 167] width 14 height 14
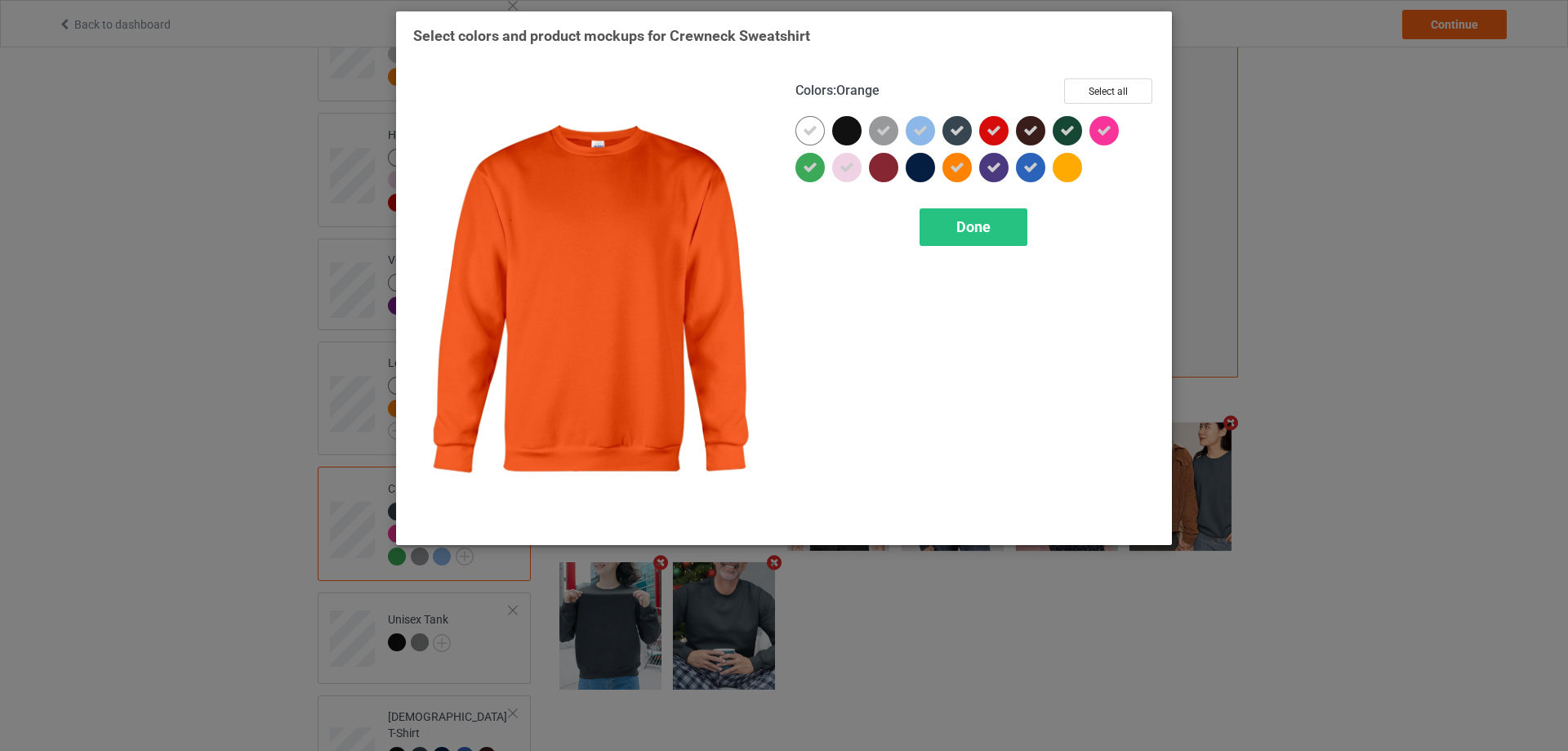
click at [944, 173] on div at bounding box center [956, 167] width 30 height 30
click at [951, 173] on div at bounding box center [956, 167] width 30 height 30
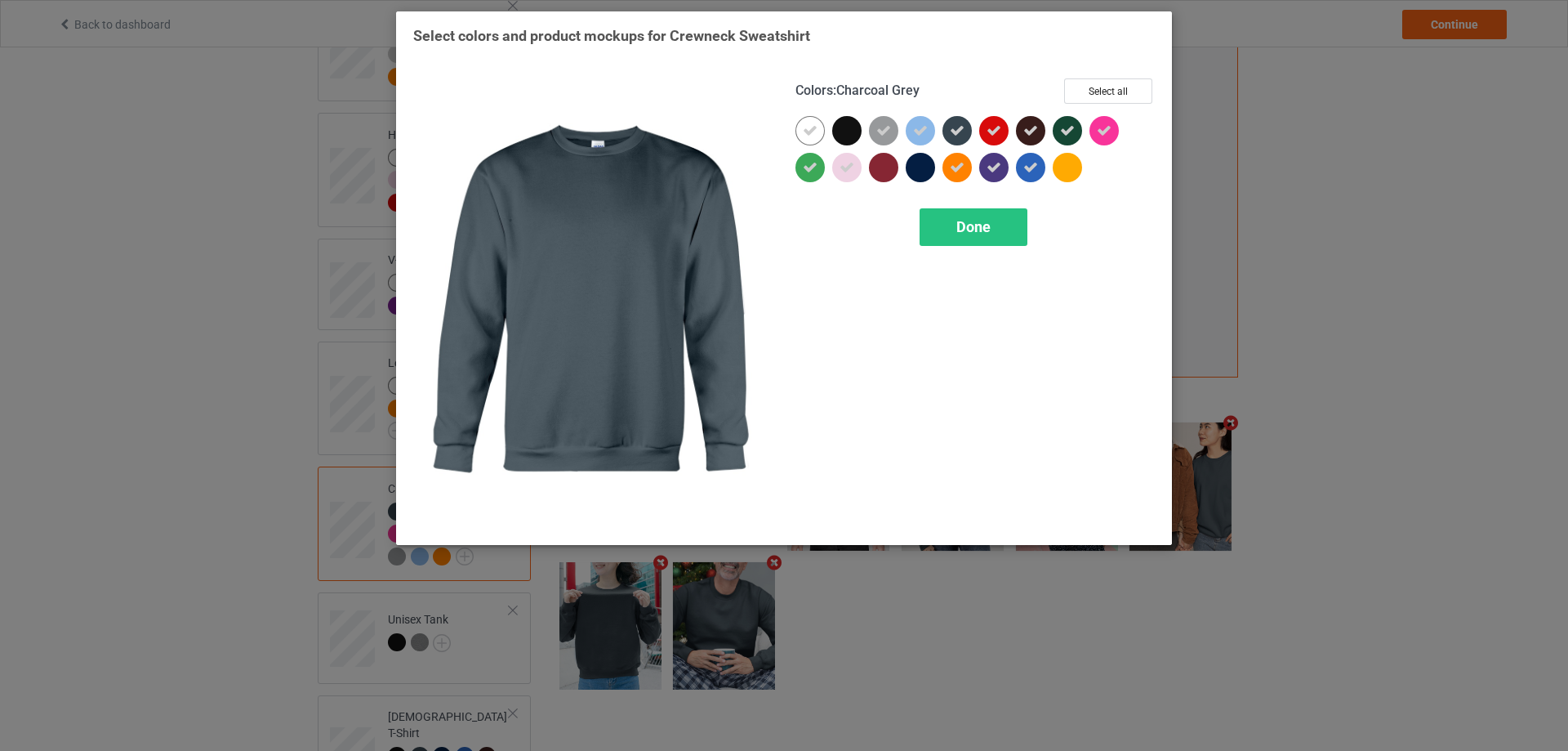
click at [958, 134] on icon at bounding box center [956, 131] width 14 height 14
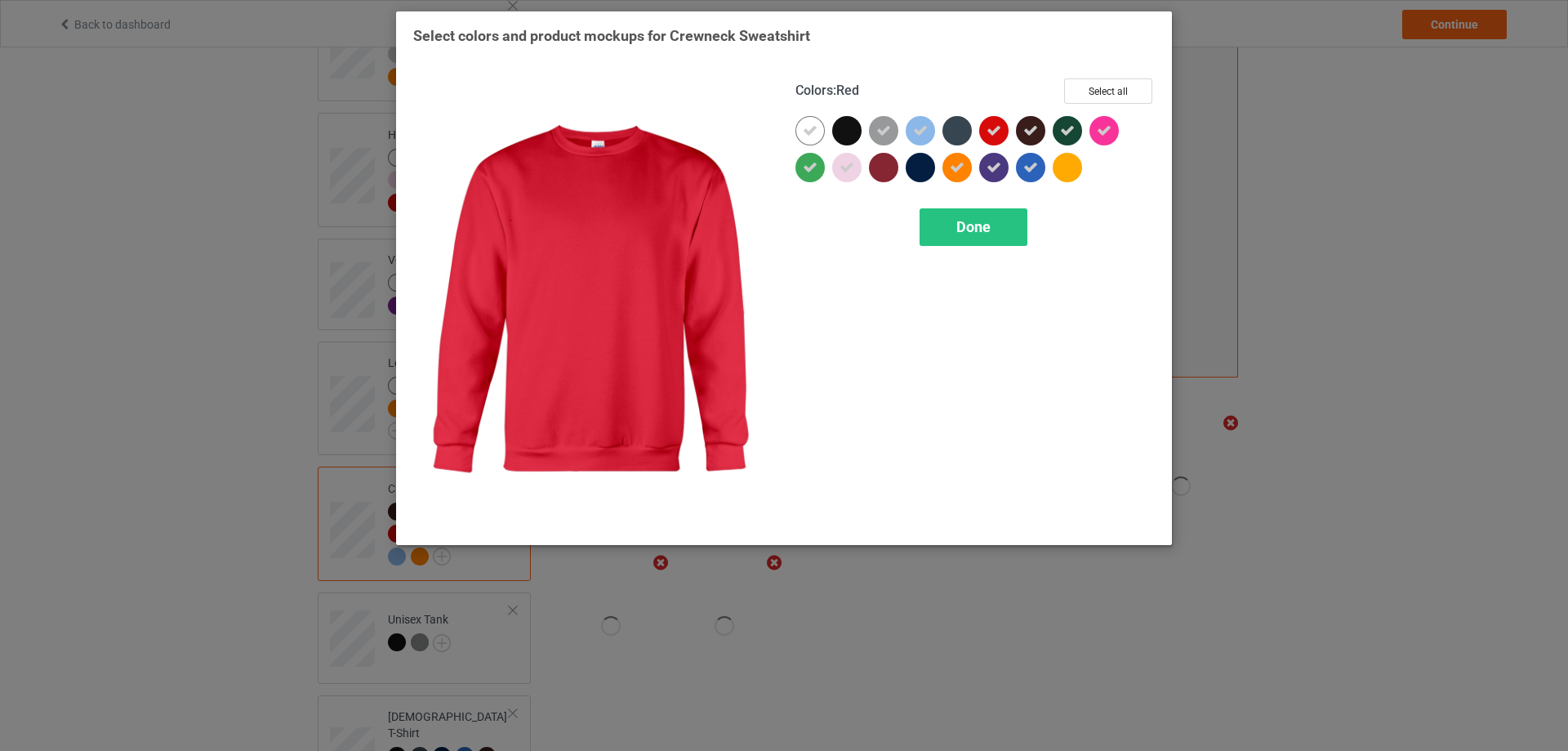
click at [987, 138] on icon at bounding box center [993, 131] width 14 height 14
click at [989, 136] on div at bounding box center [994, 131] width 30 height 30
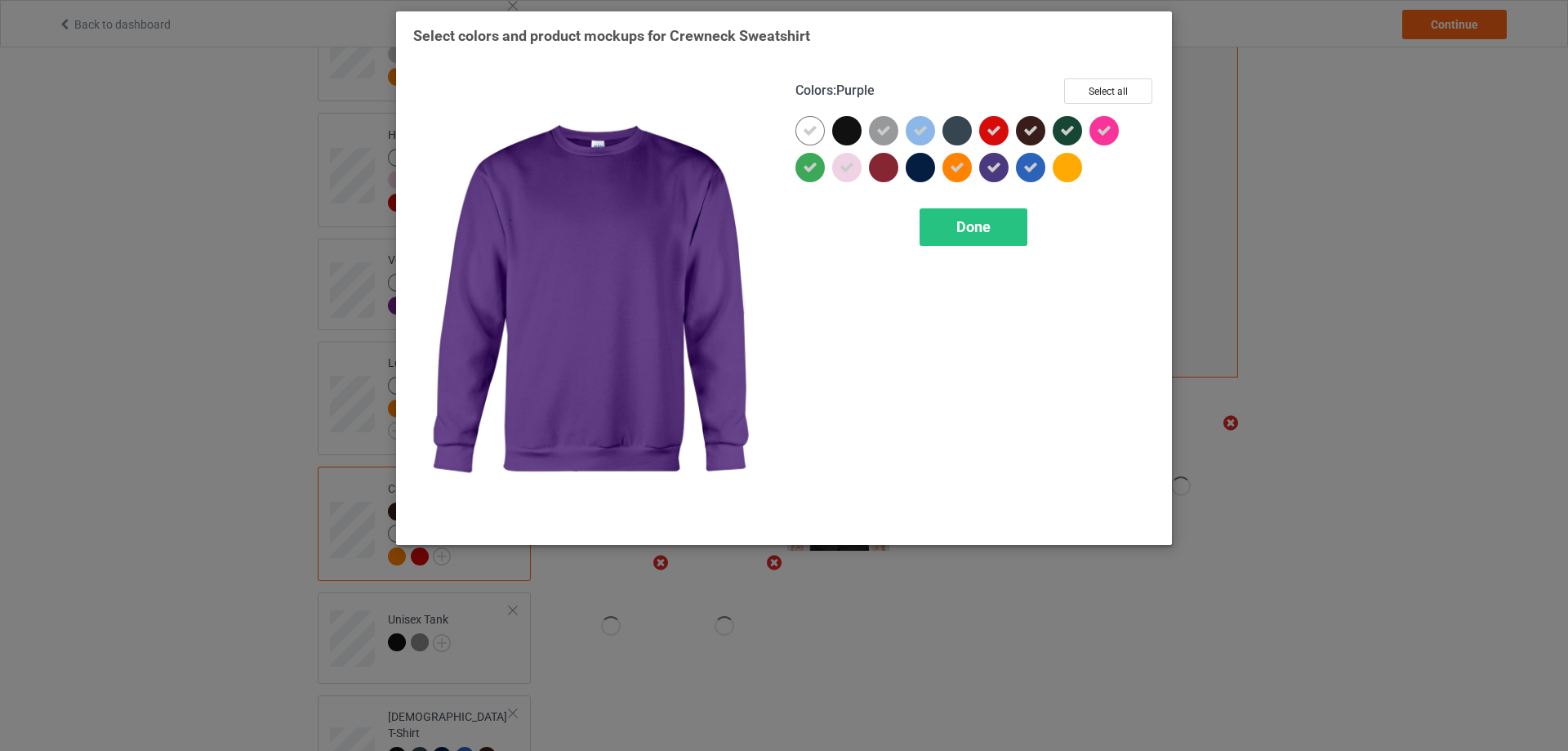
click at [993, 166] on icon at bounding box center [993, 167] width 14 height 14
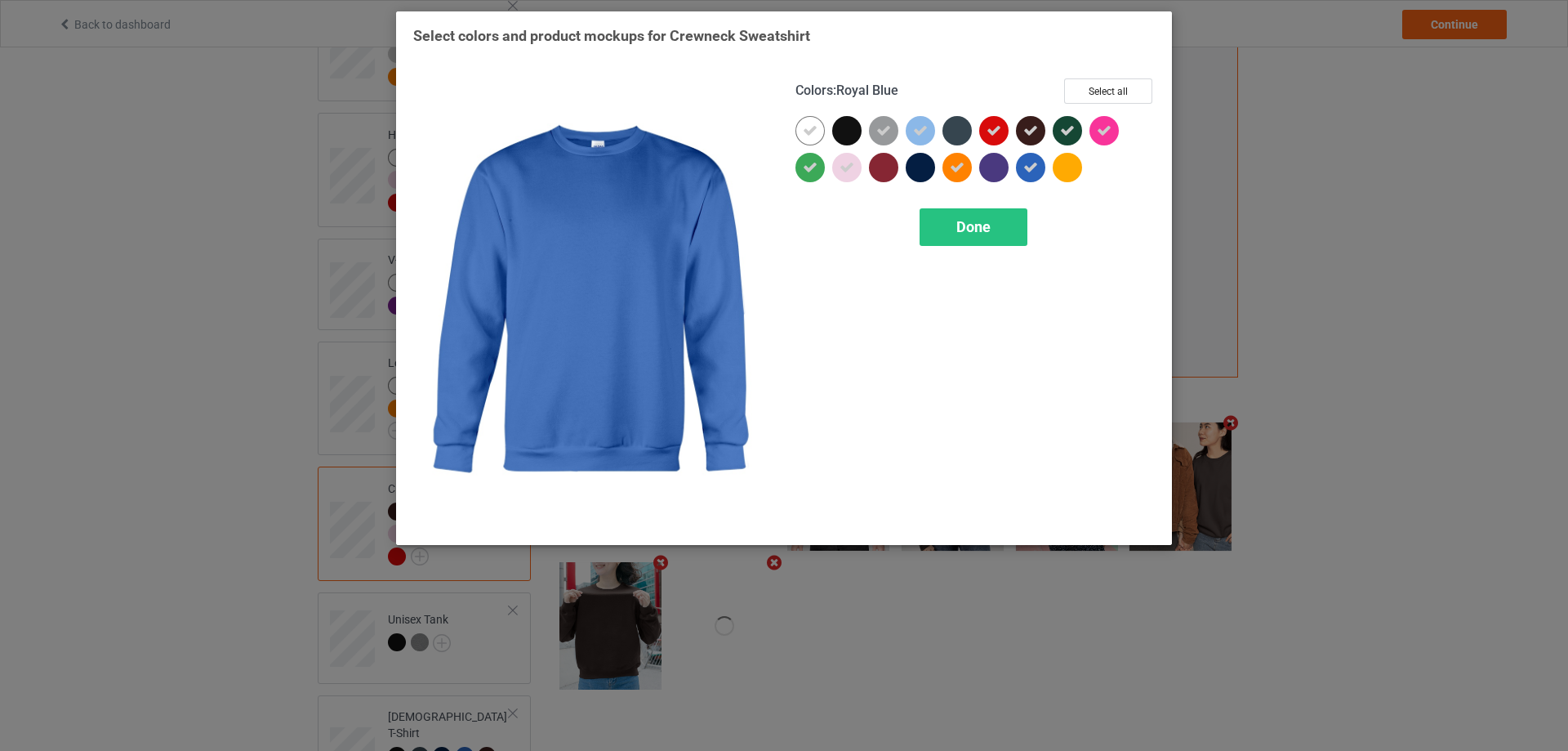
click at [1030, 170] on icon at bounding box center [1030, 167] width 14 height 14
click at [1033, 168] on div at bounding box center [1030, 167] width 30 height 30
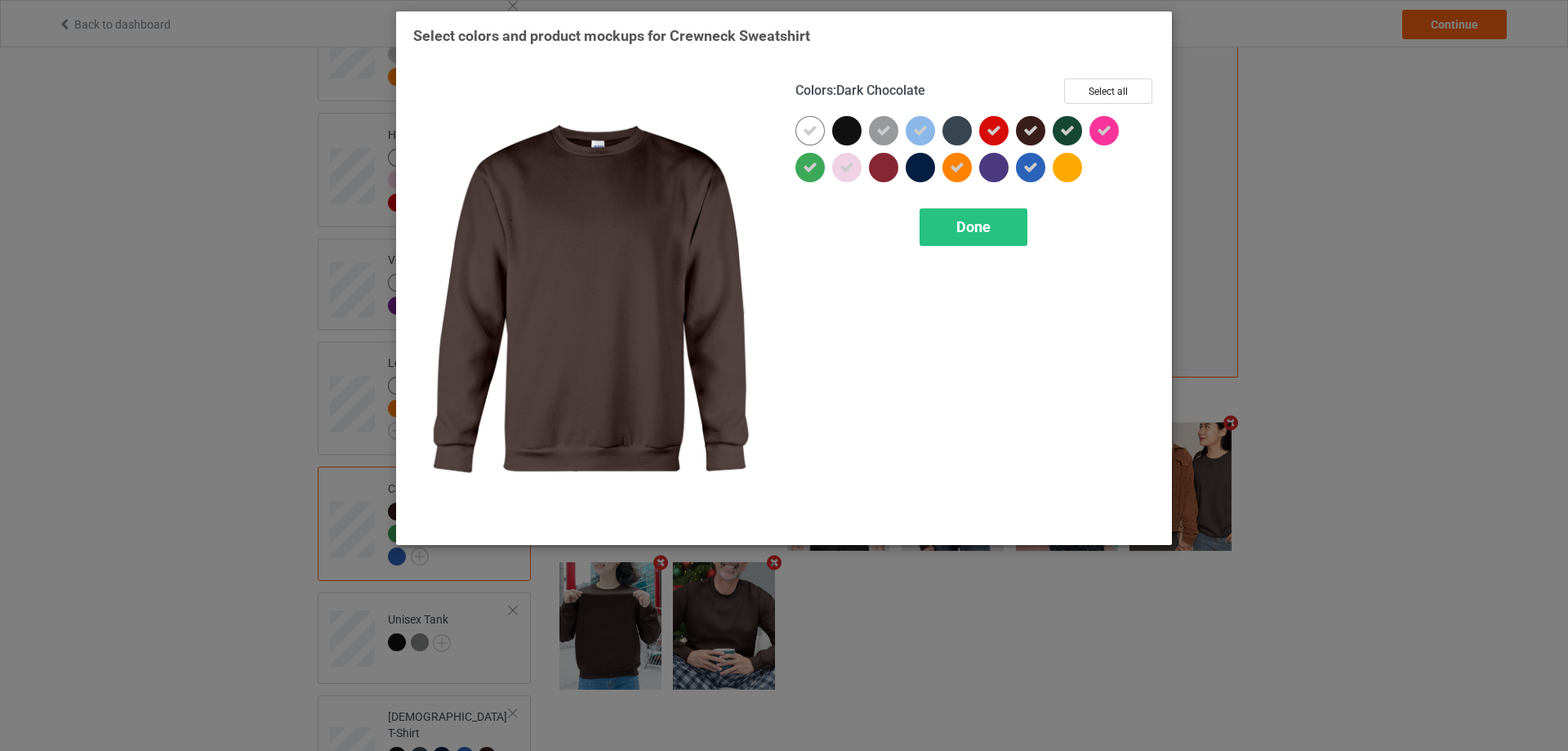
click at [1039, 125] on div at bounding box center [1030, 131] width 30 height 30
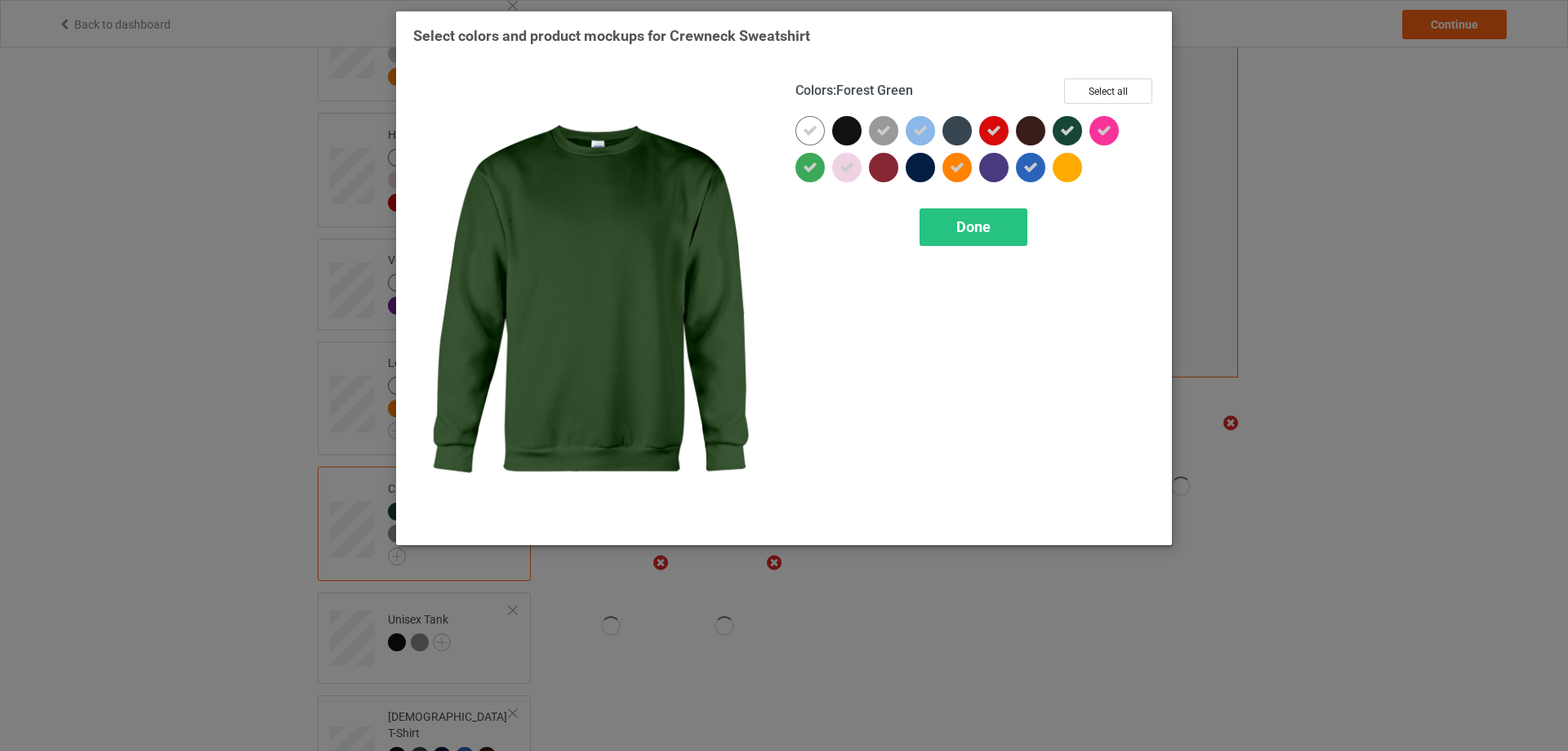
click at [1063, 142] on div at bounding box center [1067, 131] width 30 height 30
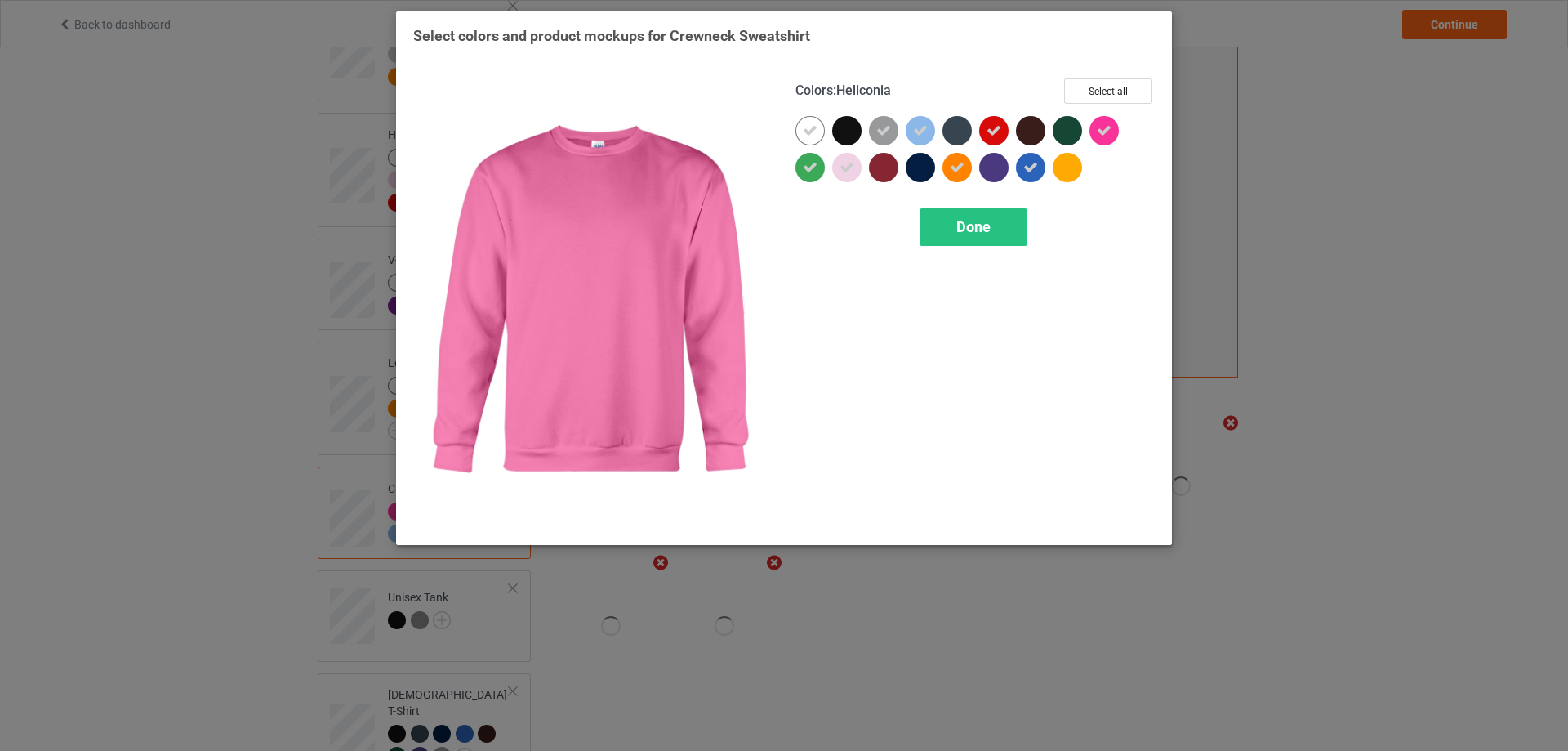
click at [1100, 129] on icon at bounding box center [1103, 131] width 14 height 14
click at [1101, 131] on div at bounding box center [1104, 131] width 30 height 30
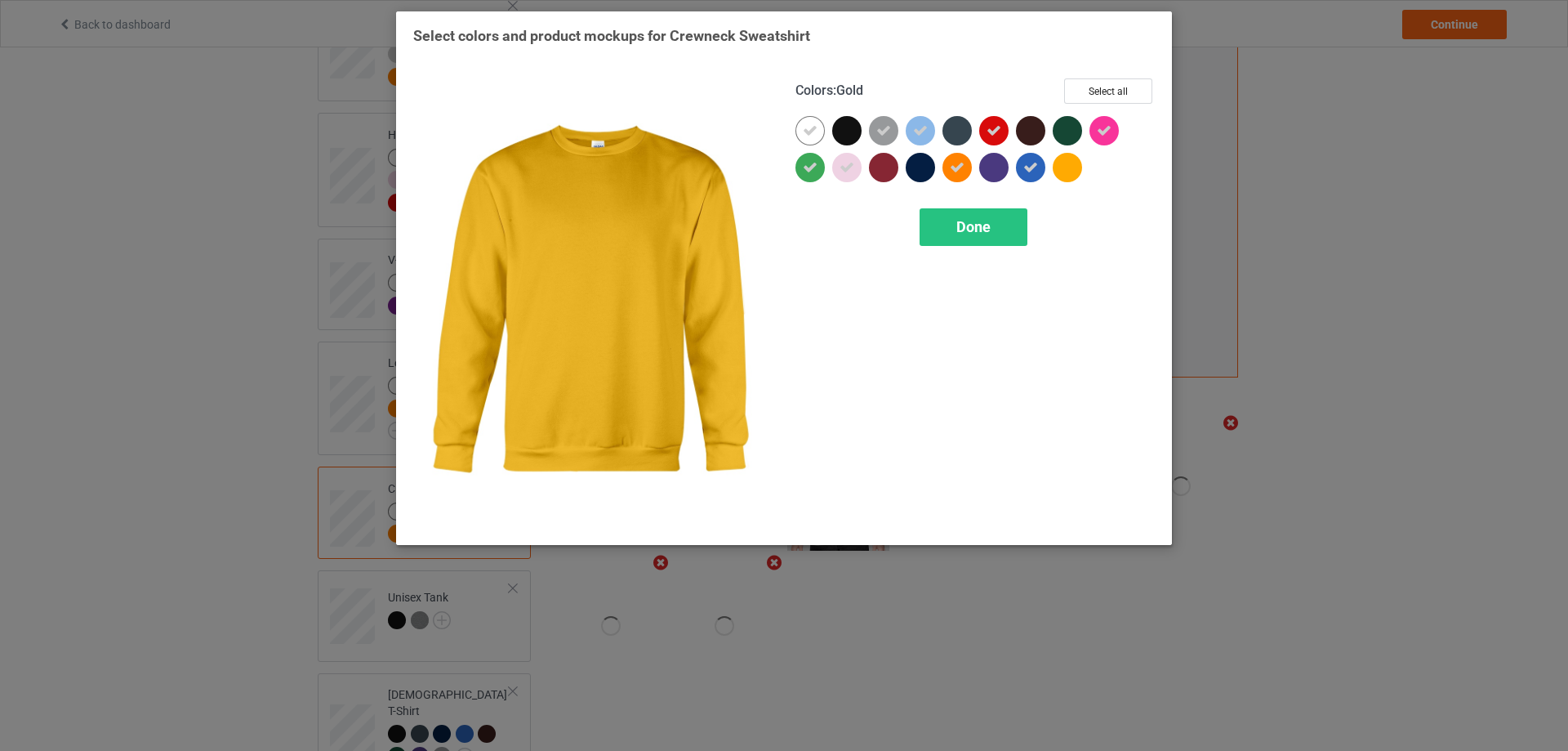
click at [1076, 170] on div at bounding box center [1067, 167] width 30 height 30
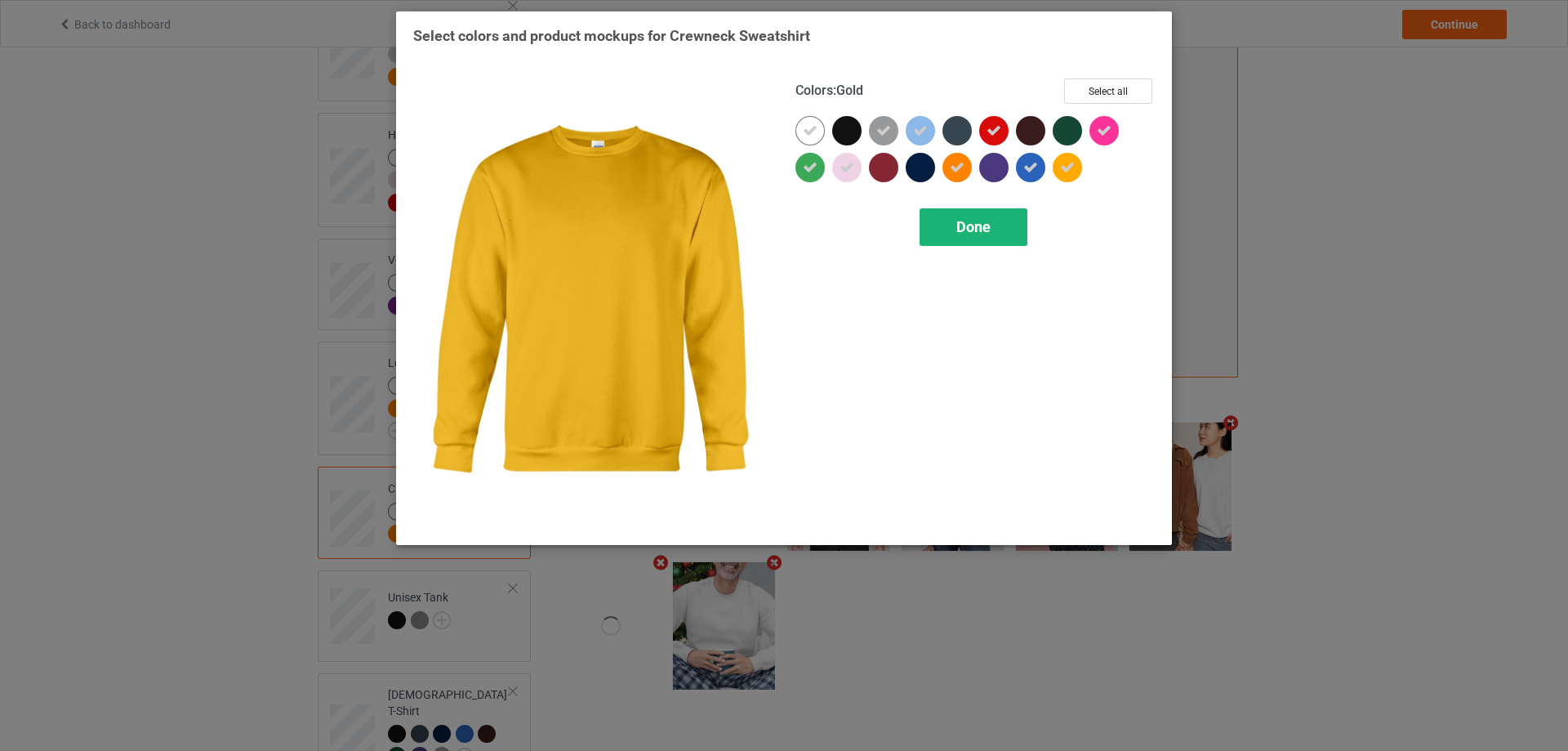
click at [992, 237] on div "Done" at bounding box center [972, 227] width 108 height 37
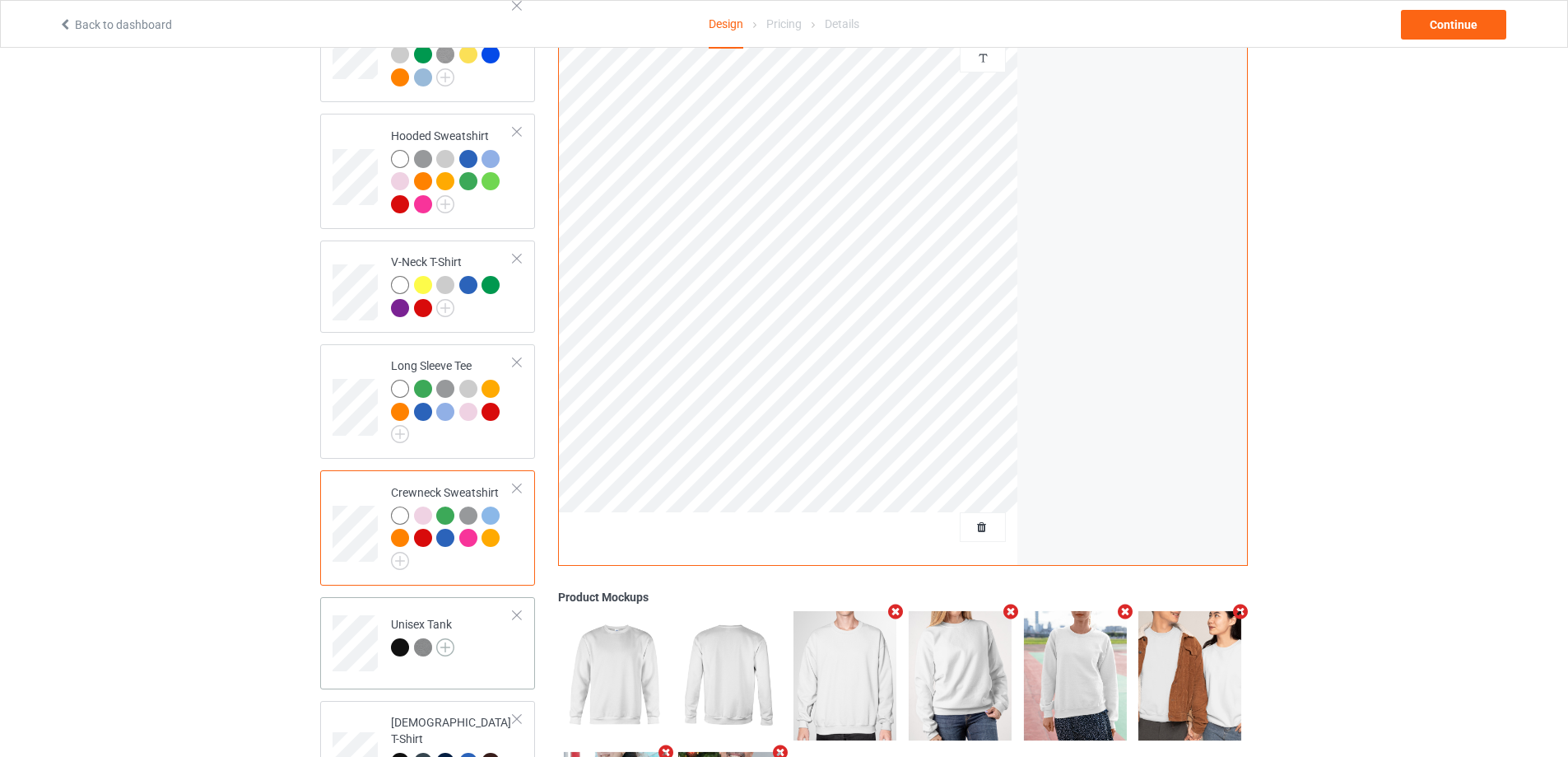
click at [439, 655] on img at bounding box center [445, 647] width 18 height 18
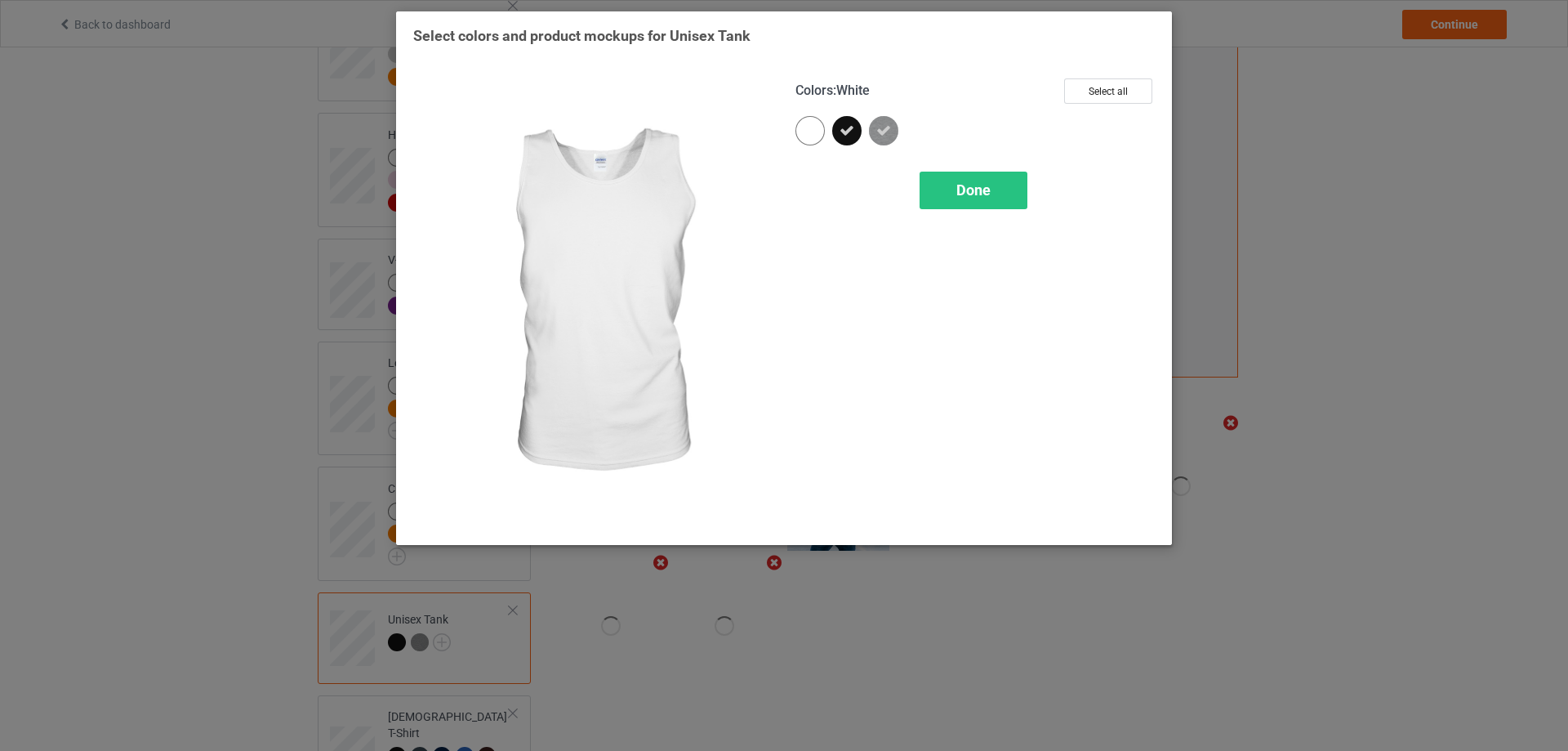
click at [823, 137] on div at bounding box center [810, 131] width 30 height 30
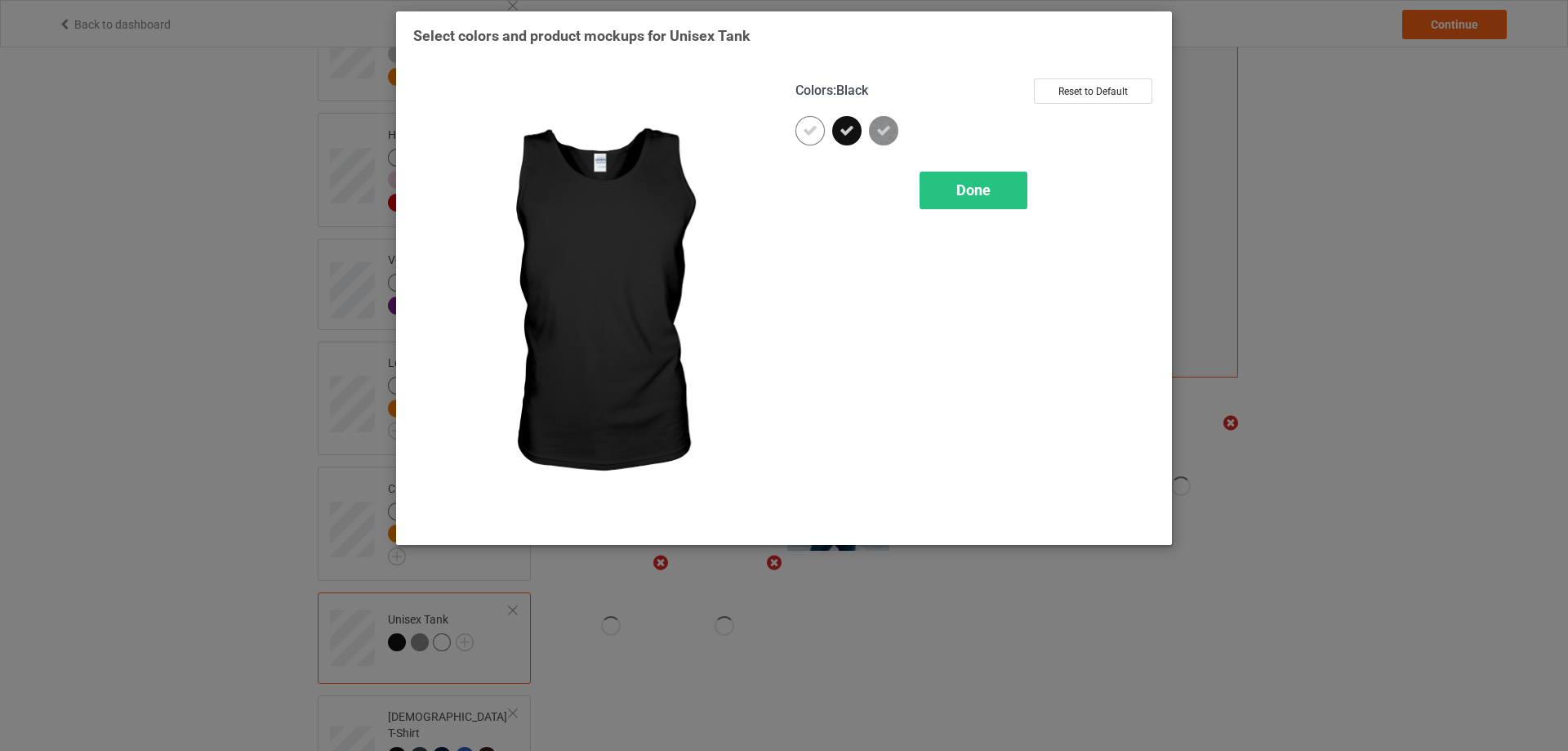
click at [845, 135] on icon at bounding box center [846, 131] width 14 height 14
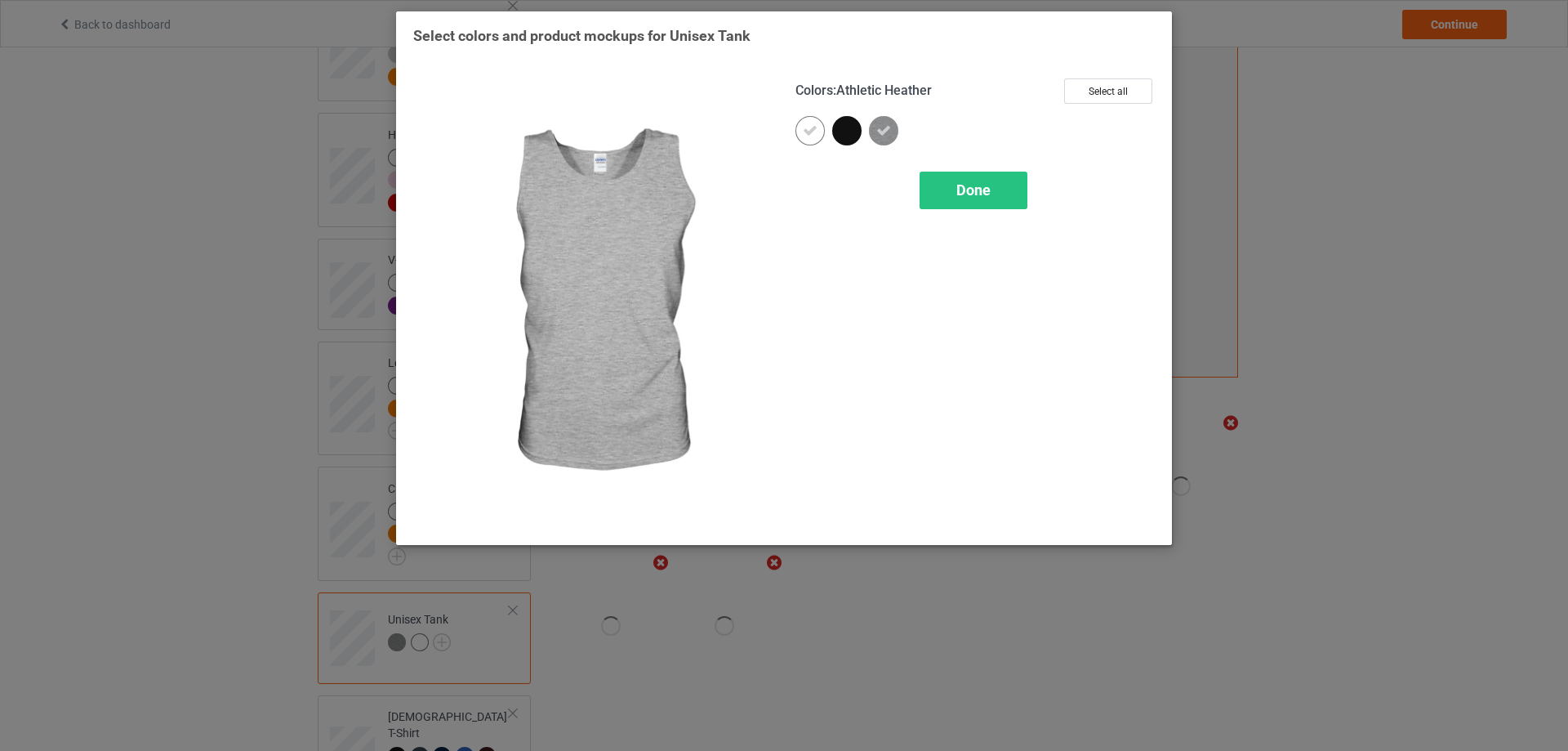
click at [882, 134] on icon at bounding box center [883, 131] width 14 height 14
click at [885, 135] on img at bounding box center [884, 131] width 30 height 30
click at [965, 192] on span "Done" at bounding box center [973, 190] width 34 height 17
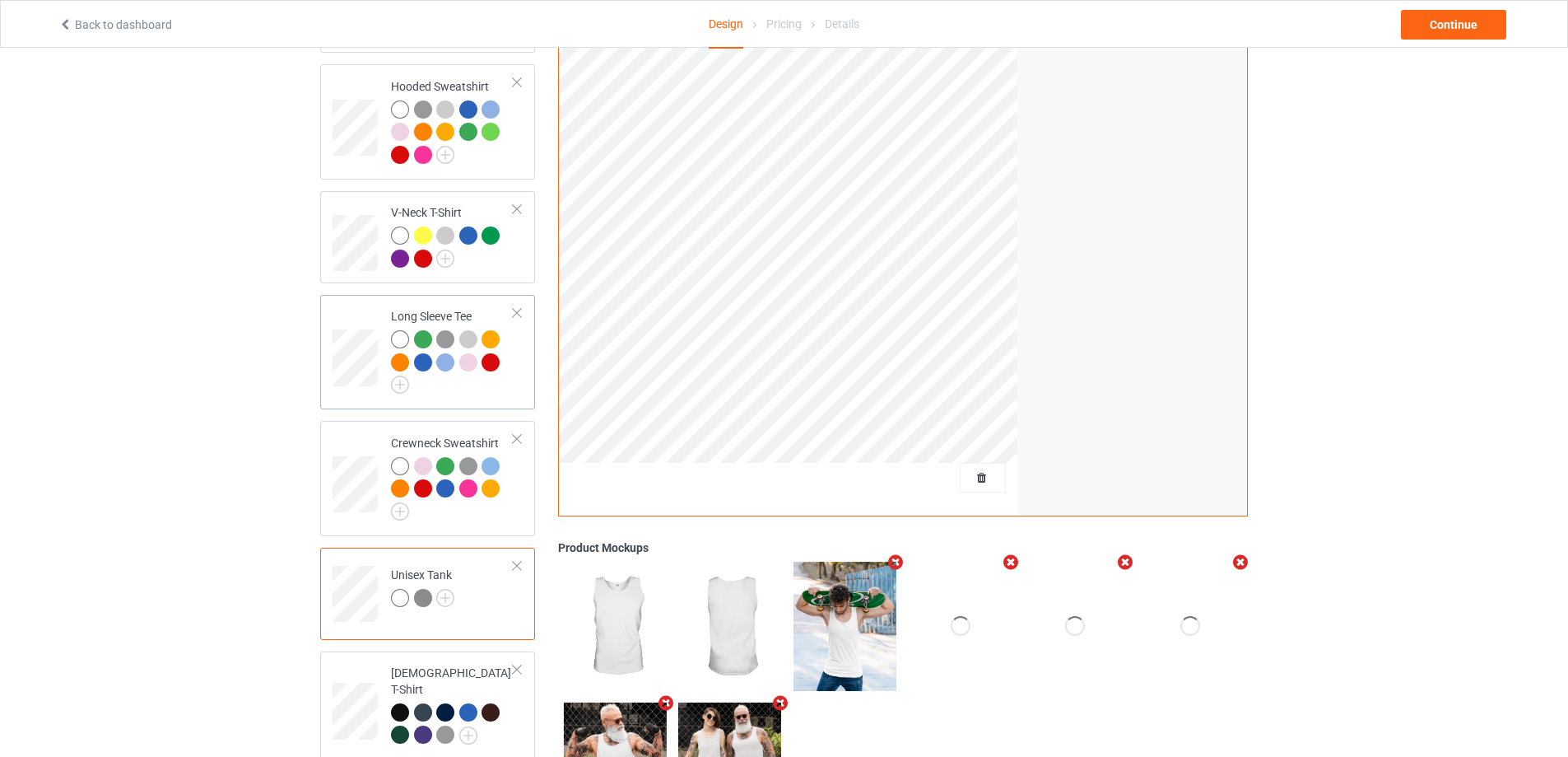
scroll to position [484, 0]
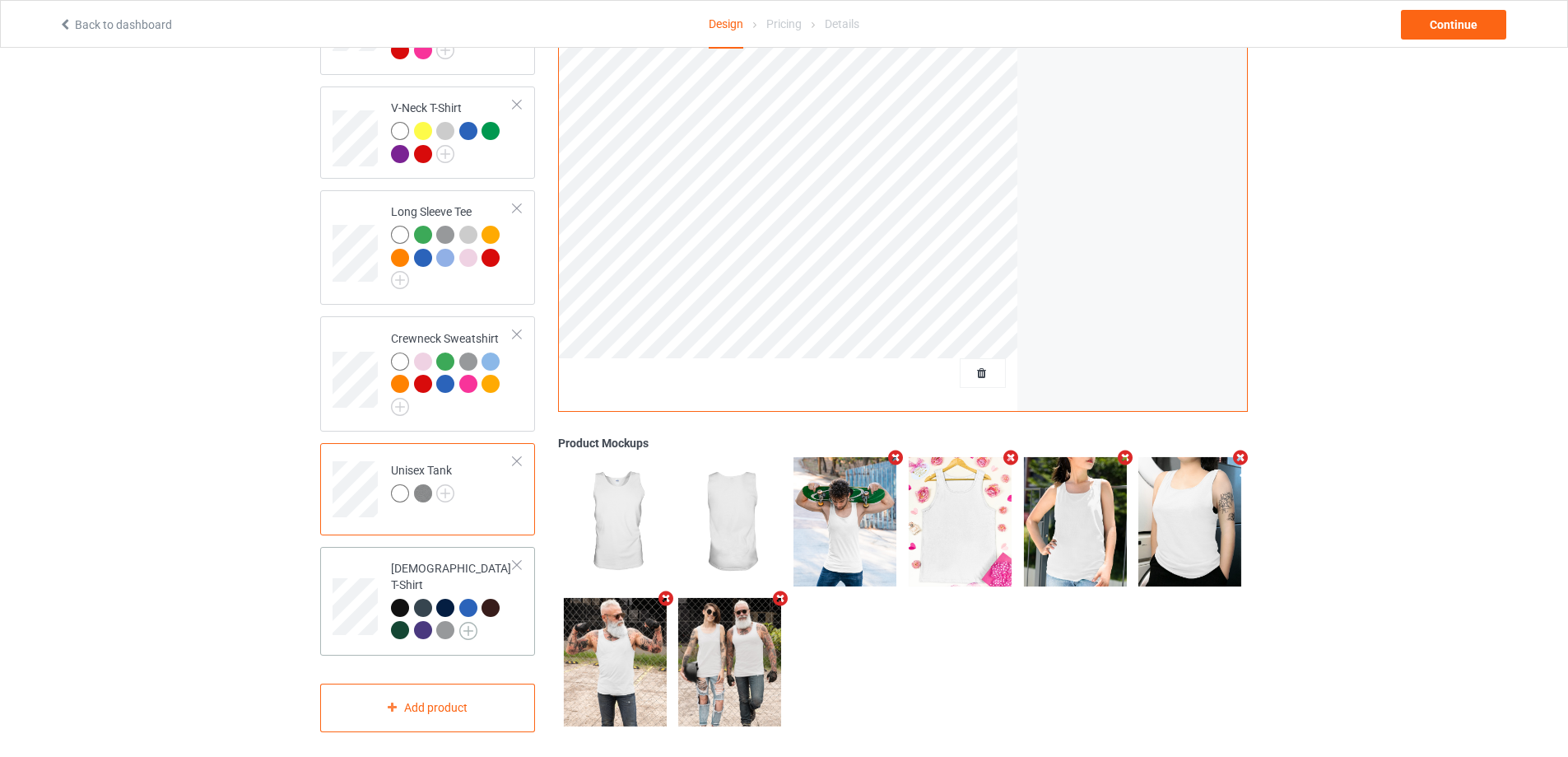
click at [468, 622] on img at bounding box center [468, 631] width 18 height 18
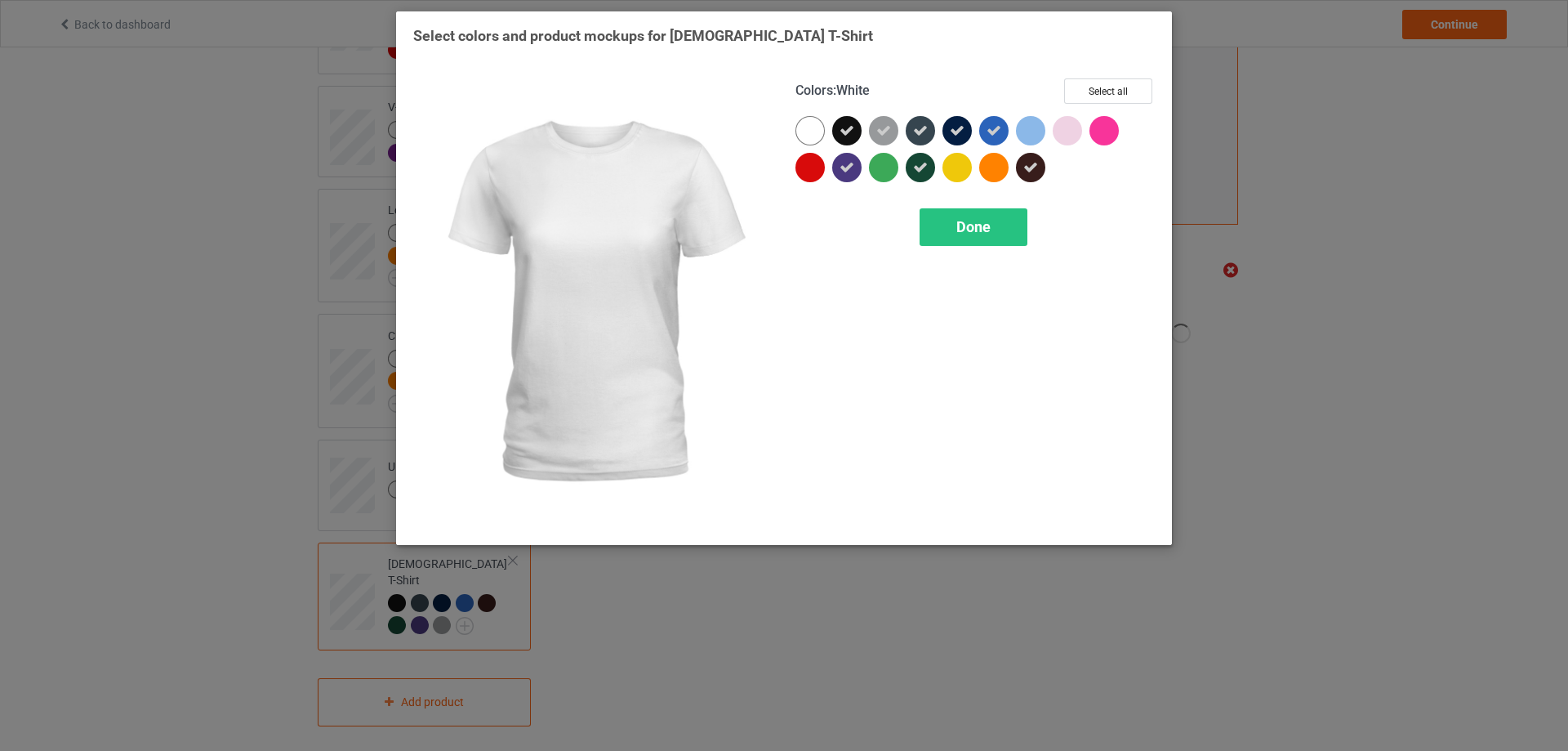
drag, startPoint x: 821, startPoint y: 125, endPoint x: 853, endPoint y: 126, distance: 32.0
click at [821, 126] on div at bounding box center [810, 131] width 30 height 30
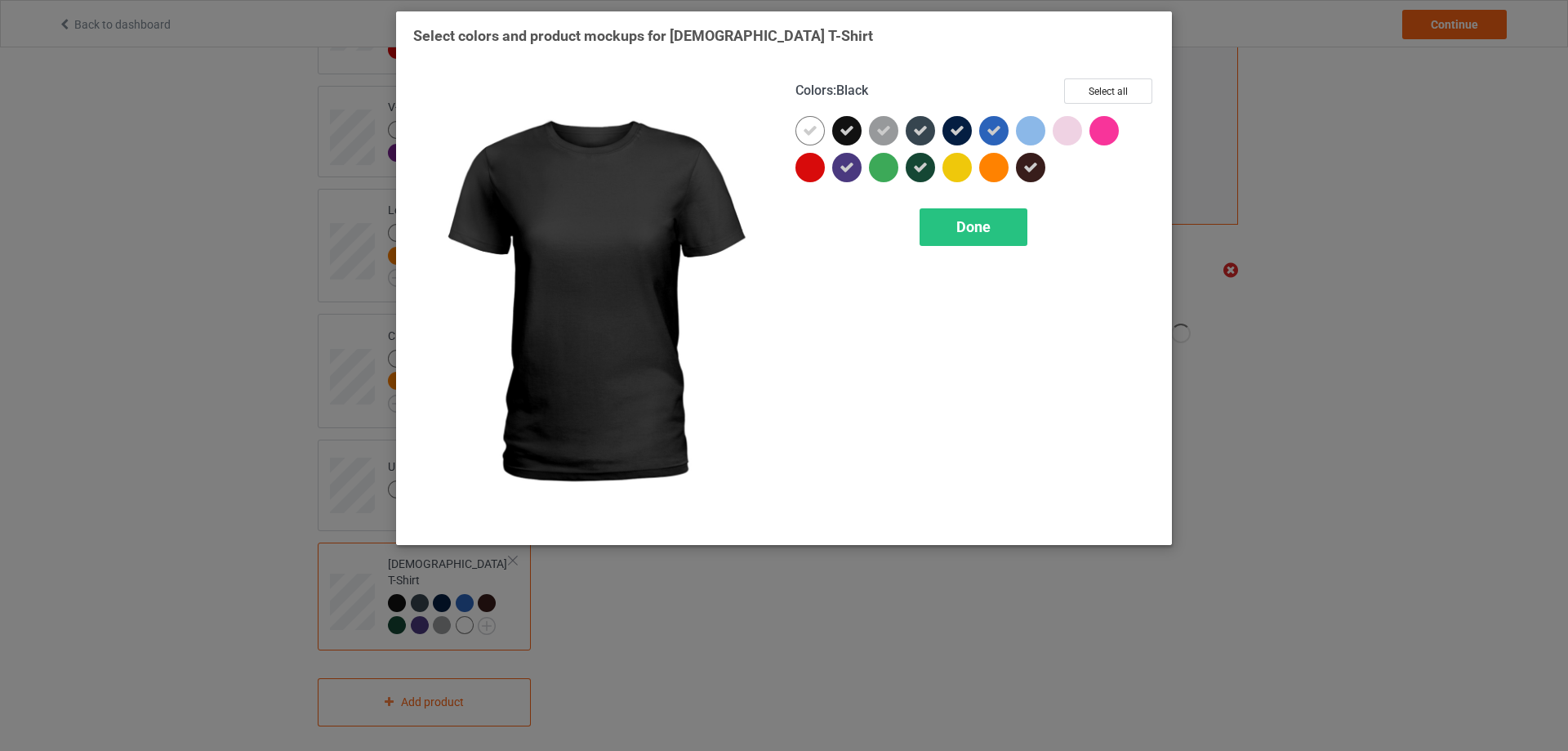
click at [855, 131] on div at bounding box center [846, 131] width 30 height 30
click at [850, 171] on icon at bounding box center [846, 167] width 14 height 14
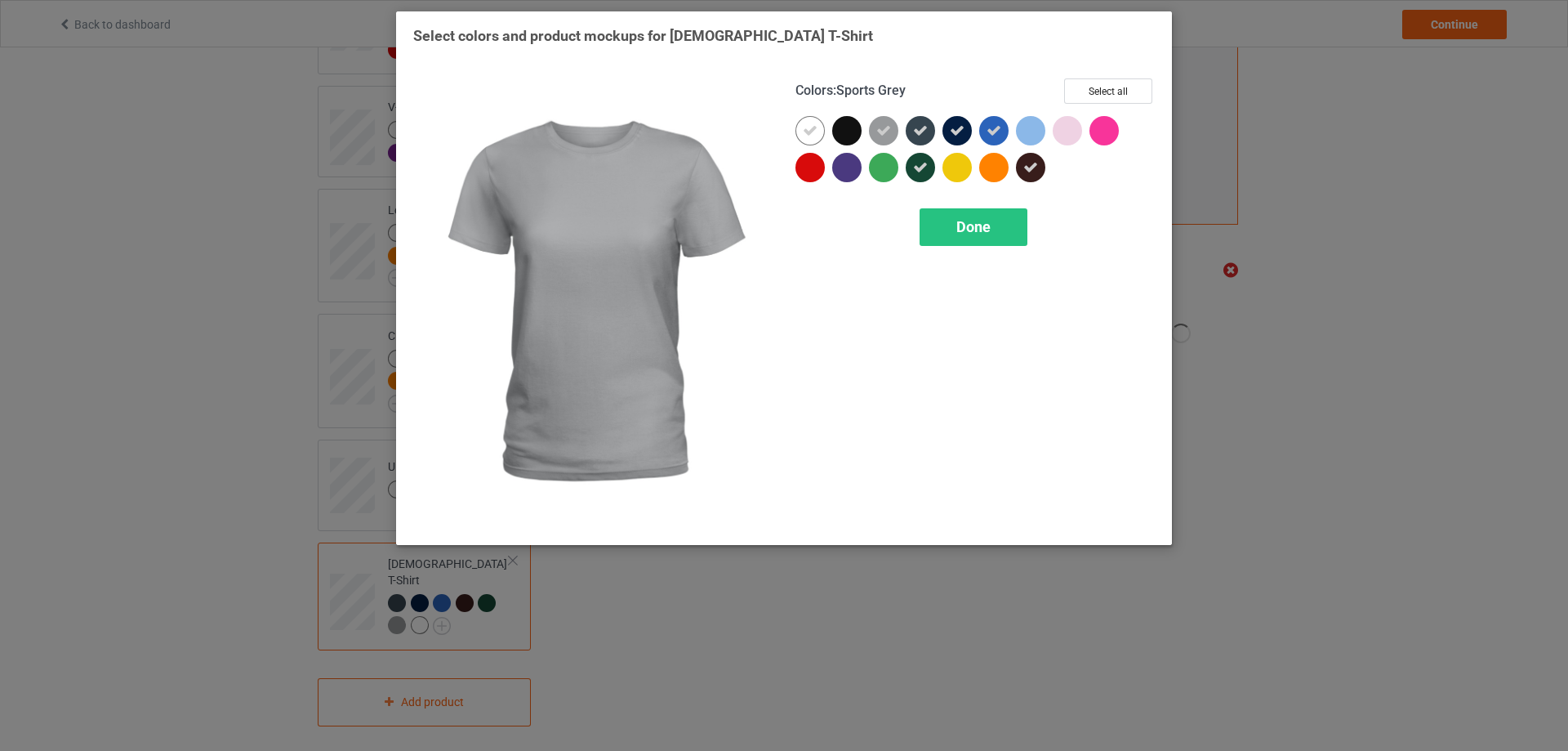
click at [884, 136] on icon at bounding box center [883, 131] width 14 height 14
click at [884, 131] on div at bounding box center [884, 131] width 30 height 30
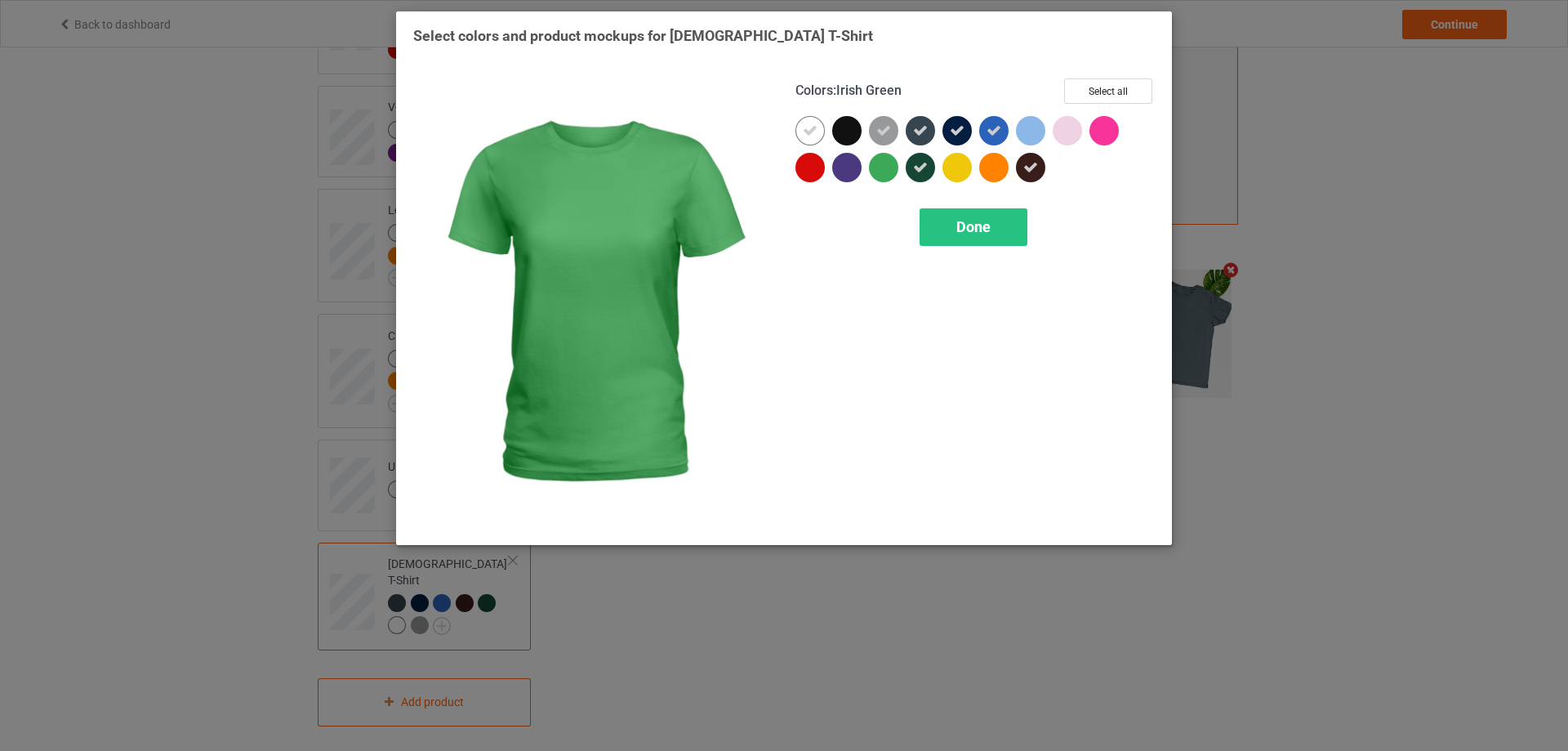
drag, startPoint x: 886, startPoint y: 164, endPoint x: 824, endPoint y: 160, distance: 62.1
click at [883, 167] on div at bounding box center [884, 167] width 30 height 30
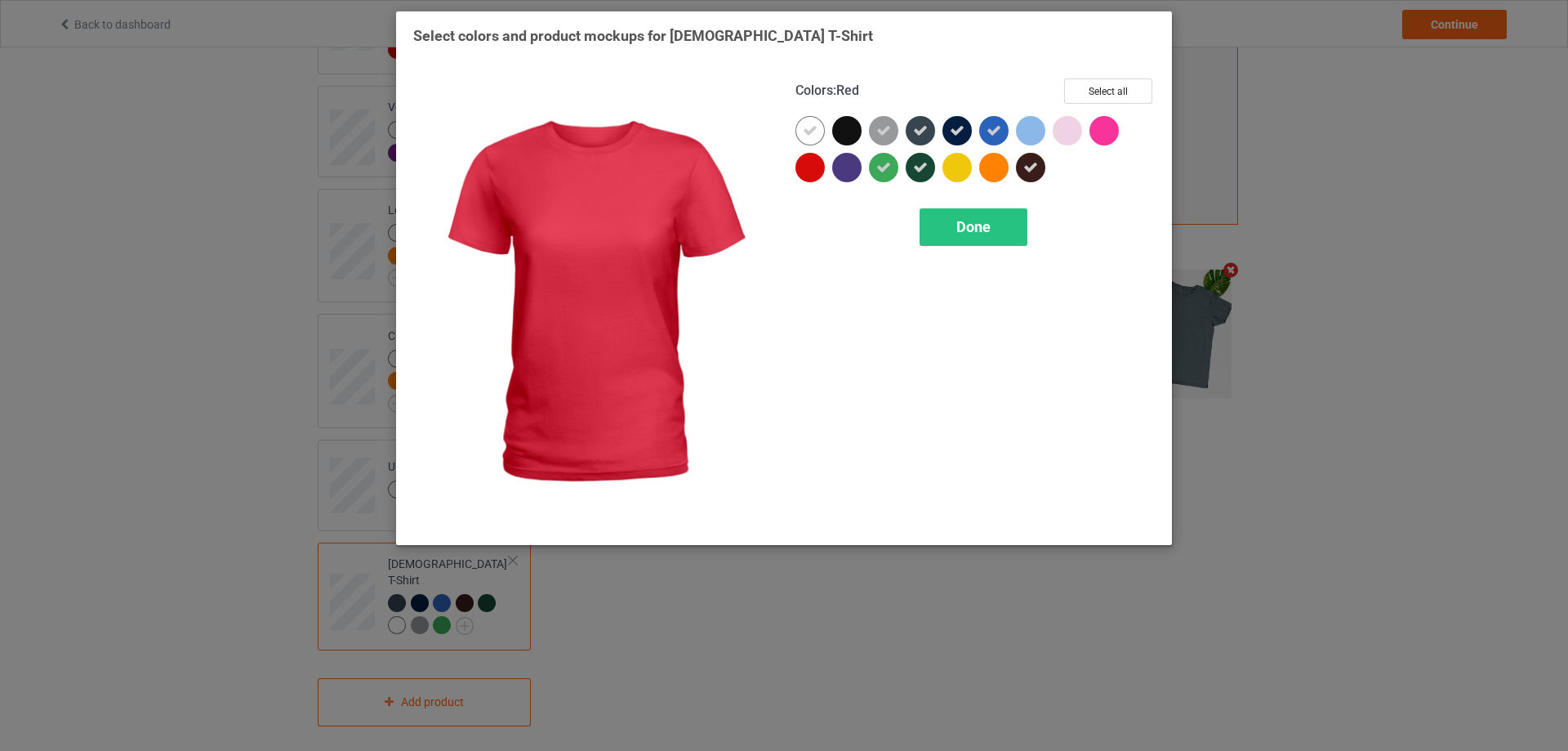
click at [811, 165] on div at bounding box center [810, 167] width 30 height 30
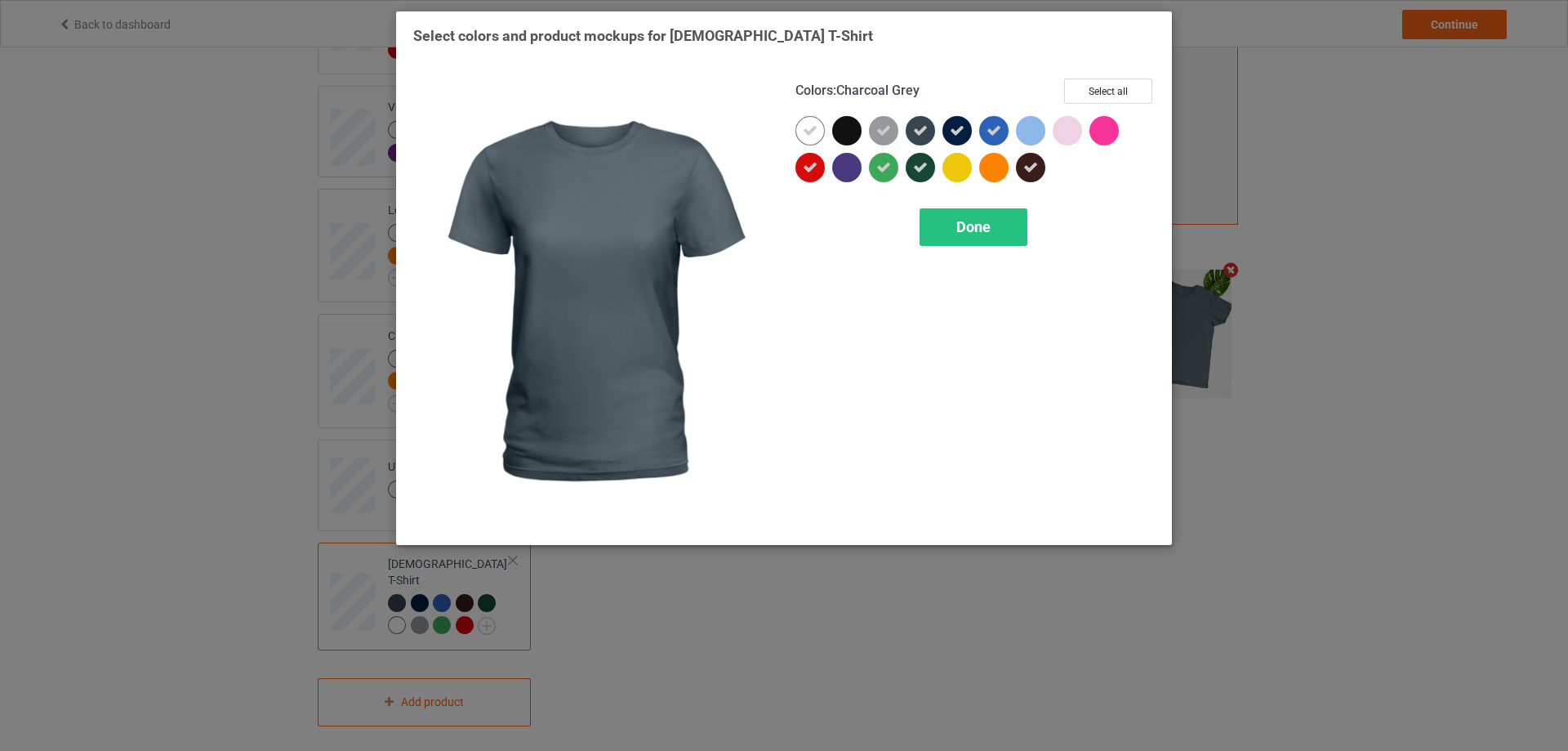
click at [923, 132] on icon at bounding box center [920, 131] width 14 height 14
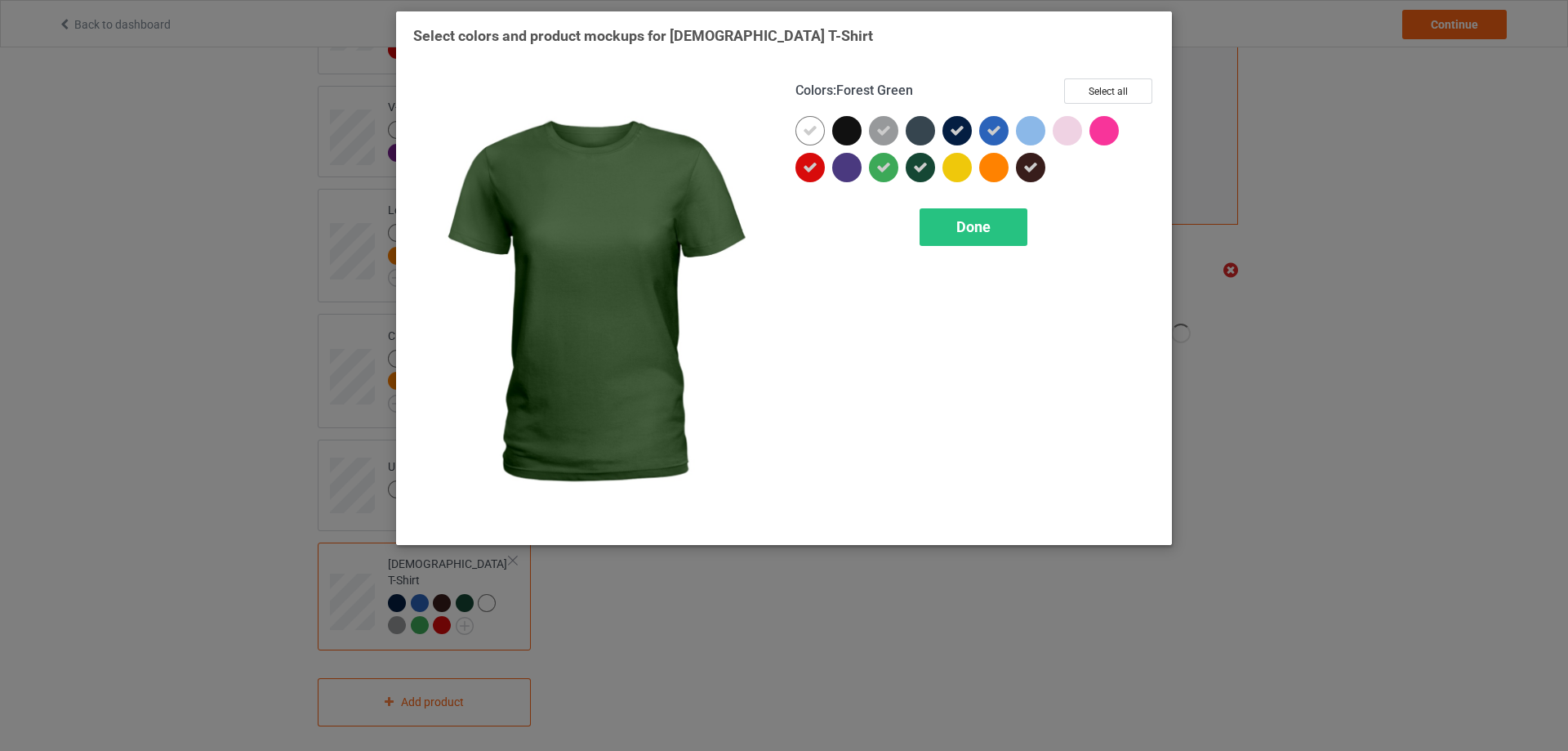
drag, startPoint x: 923, startPoint y: 164, endPoint x: 949, endPoint y: 166, distance: 26.1
click at [923, 168] on icon at bounding box center [920, 167] width 14 height 14
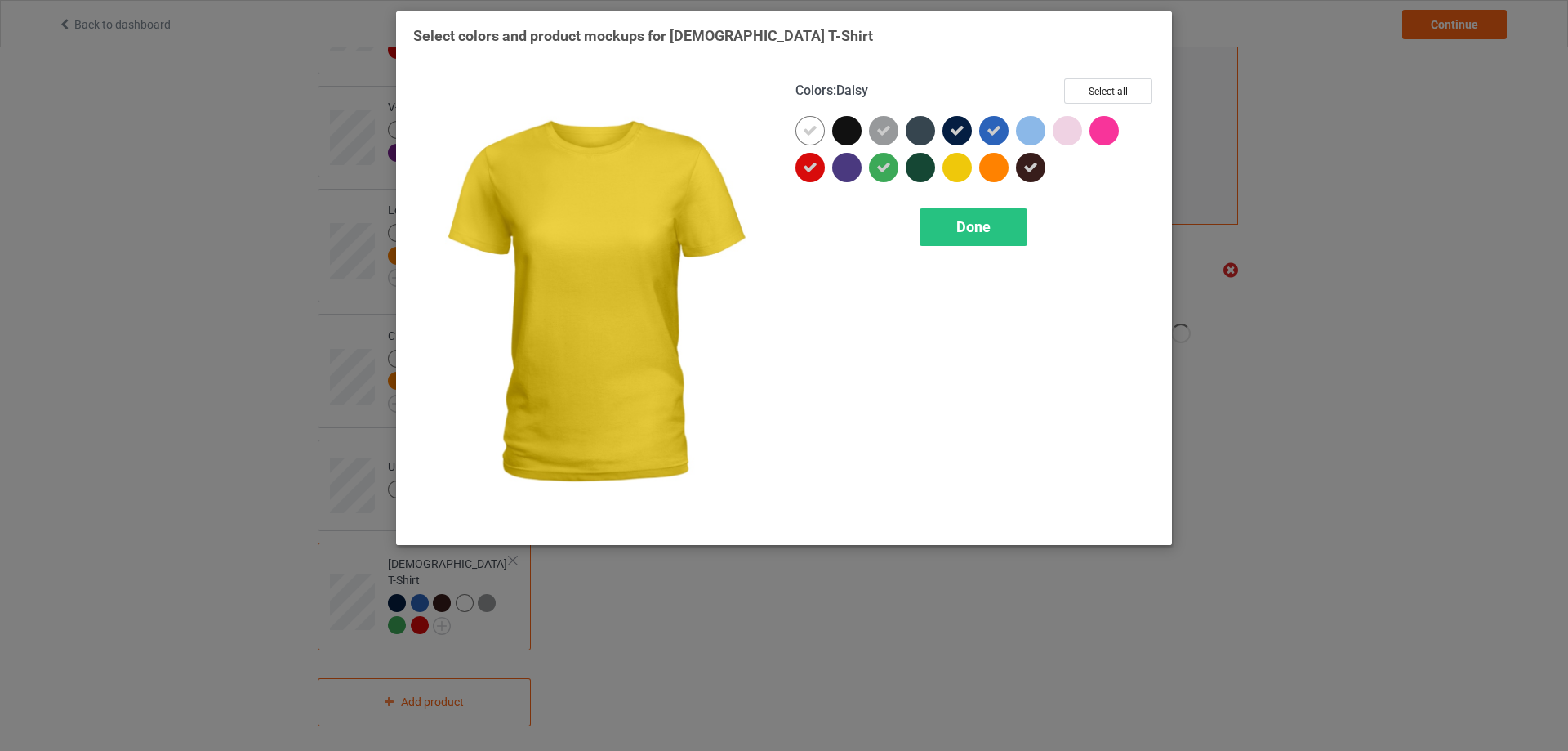
drag, startPoint x: 962, startPoint y: 166, endPoint x: 1003, endPoint y: 168, distance: 41.0
click at [973, 167] on div at bounding box center [960, 170] width 36 height 36
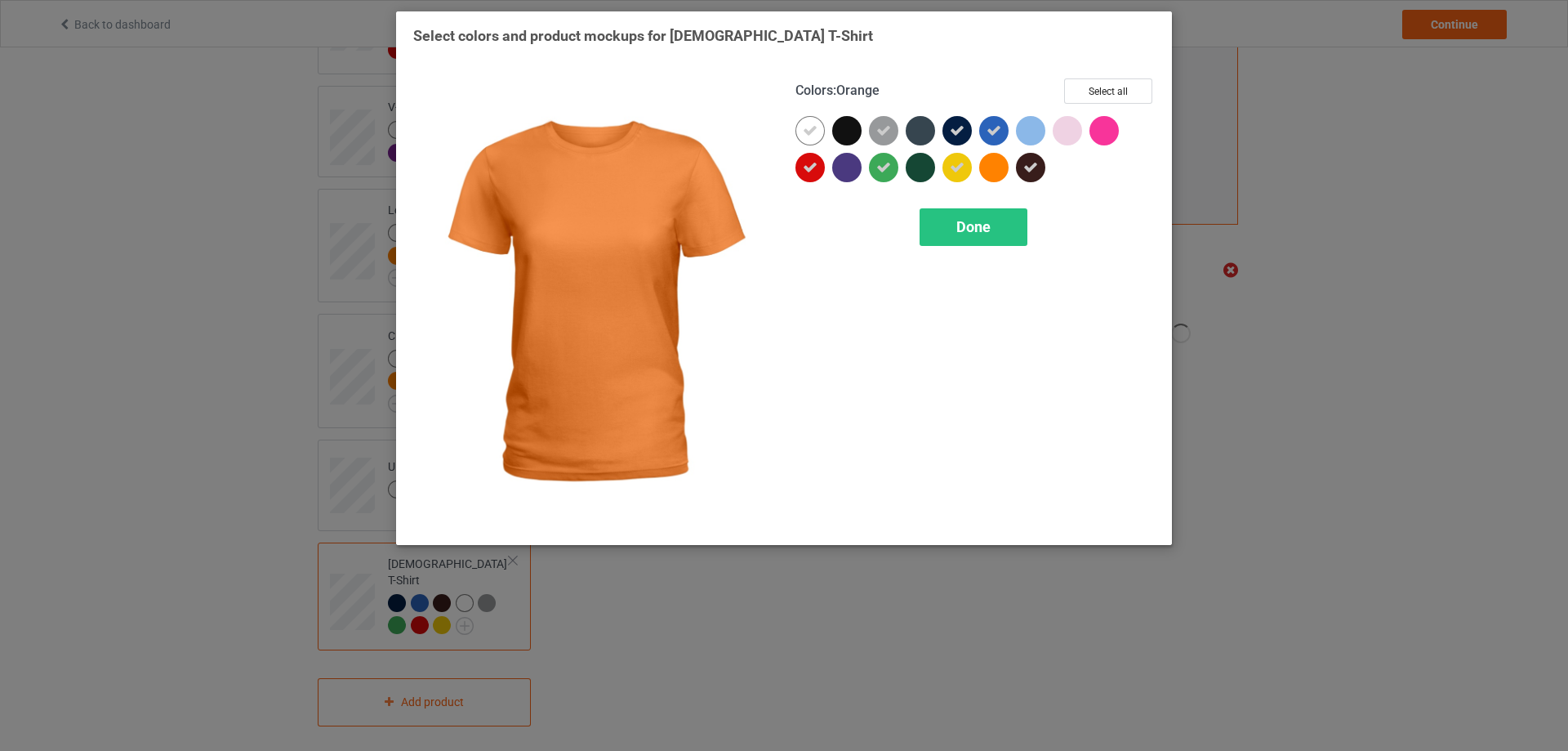
click at [1006, 170] on div at bounding box center [994, 167] width 30 height 30
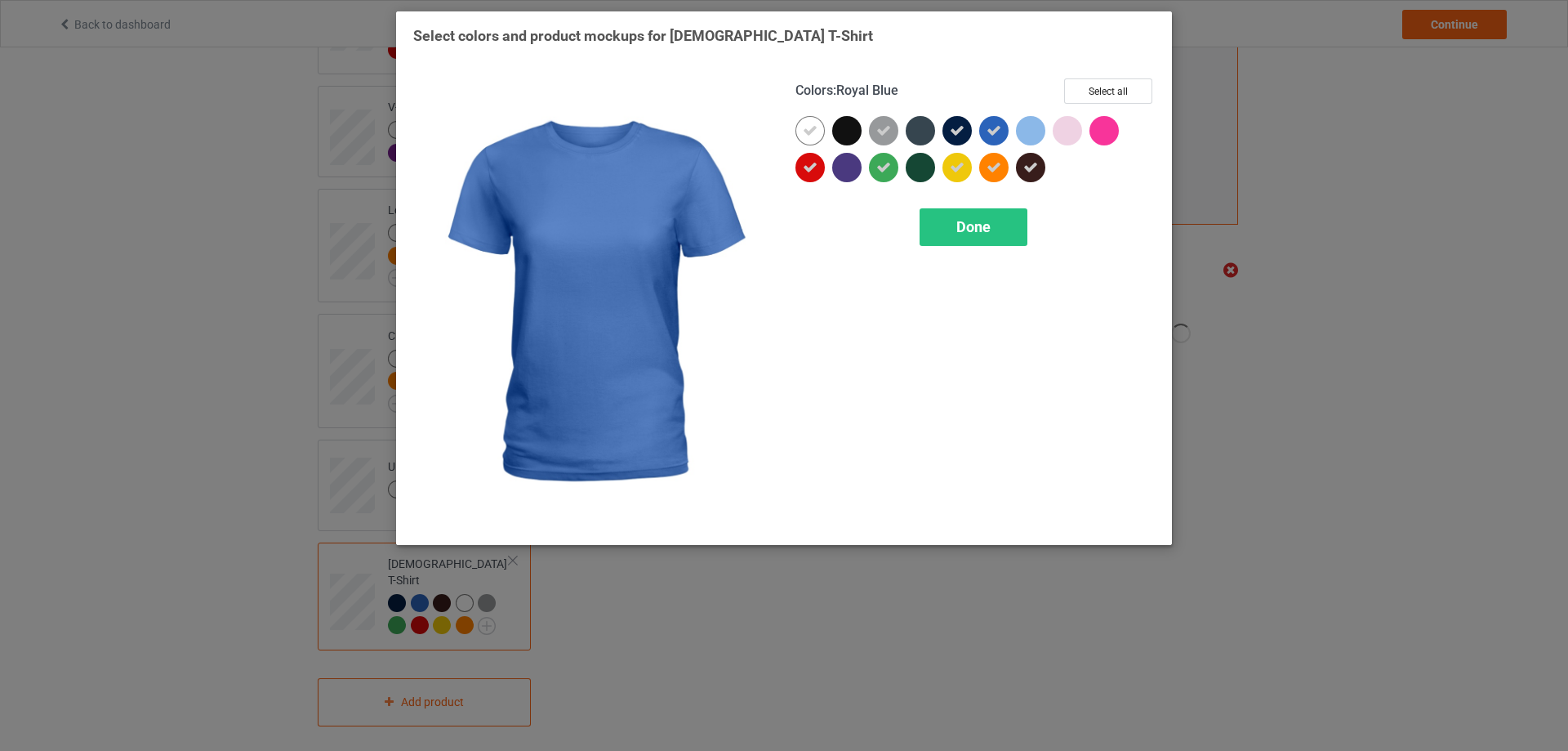
click at [989, 125] on icon at bounding box center [993, 131] width 14 height 14
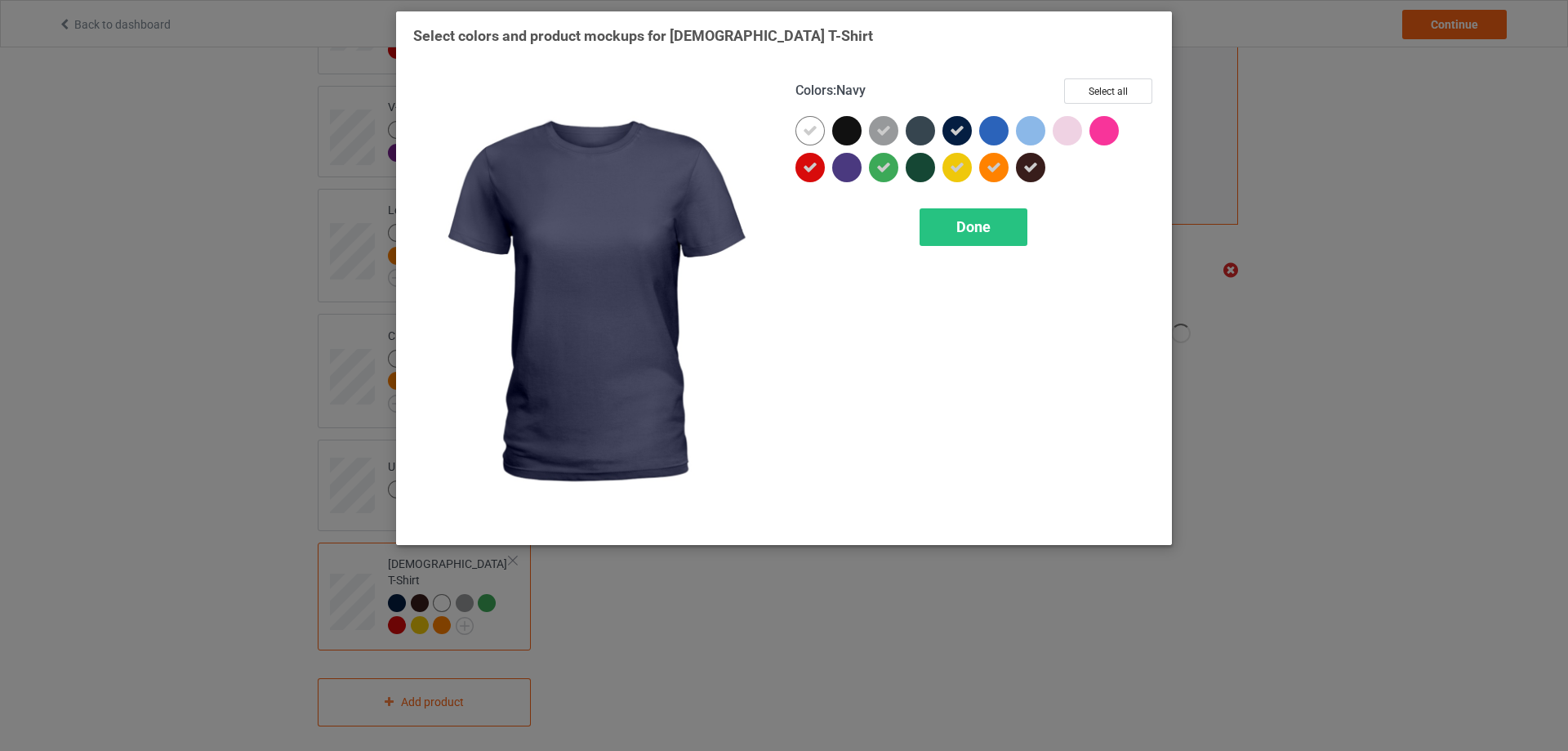
click at [956, 130] on icon at bounding box center [956, 131] width 14 height 14
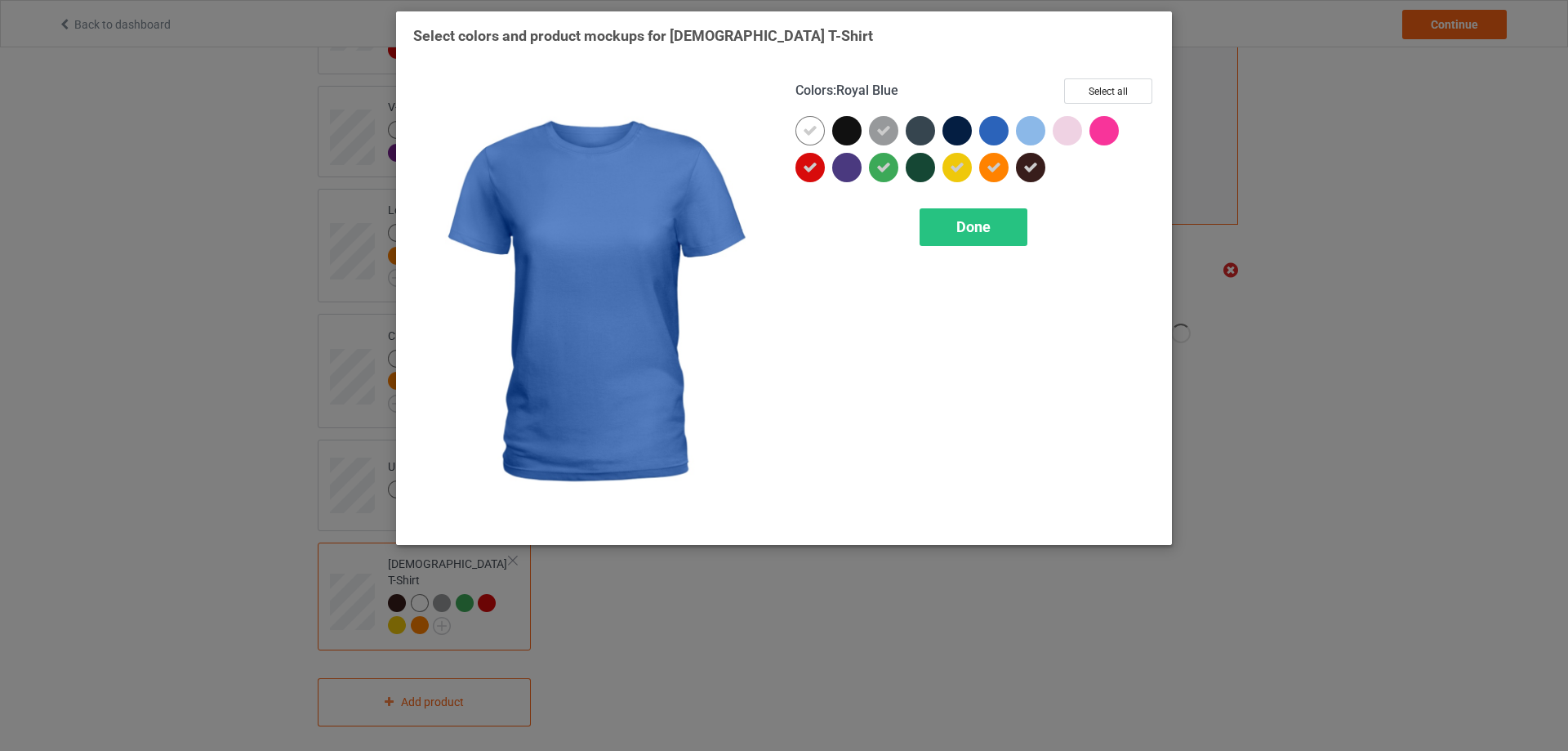
click at [1000, 131] on div at bounding box center [994, 131] width 30 height 30
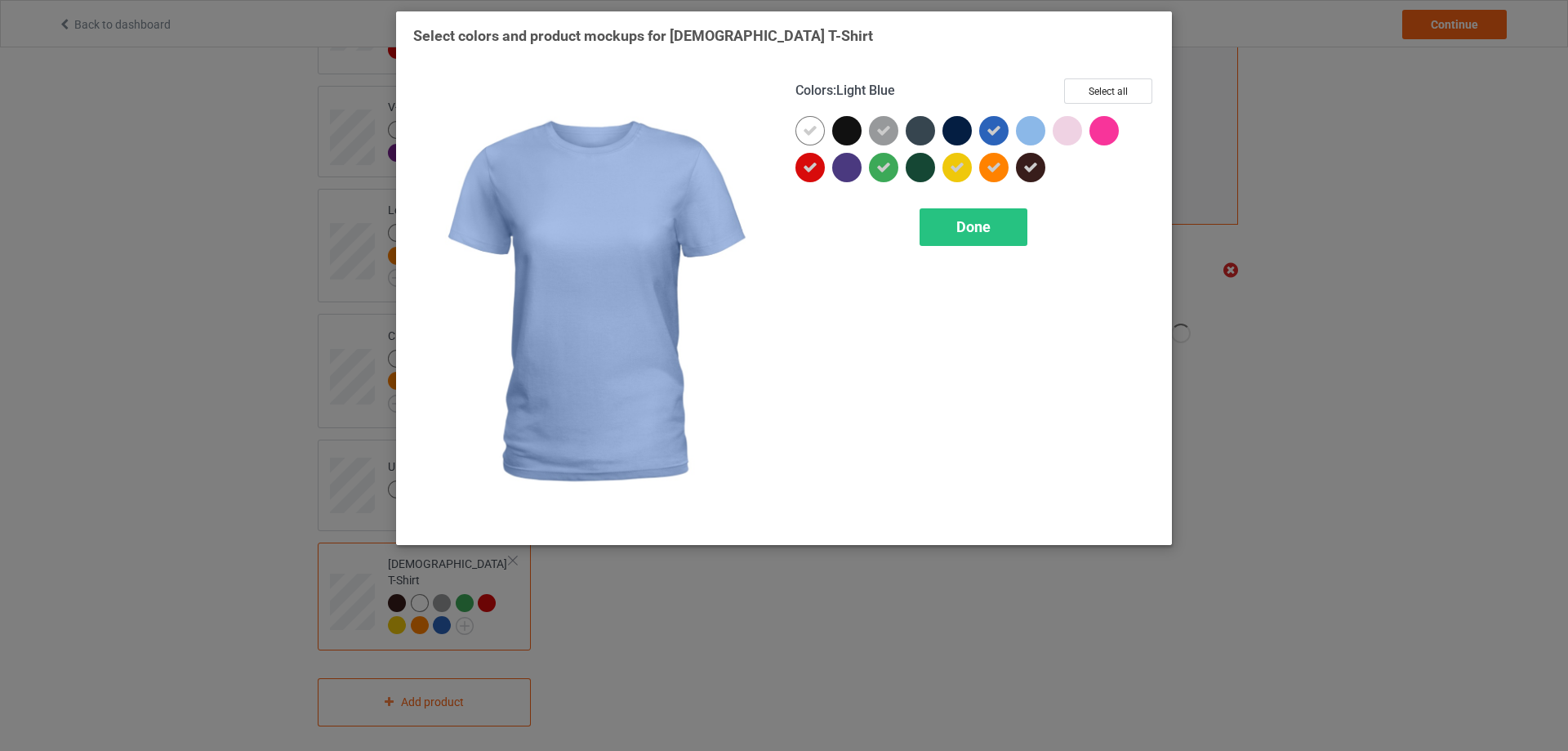
click at [1028, 131] on div at bounding box center [1030, 131] width 30 height 30
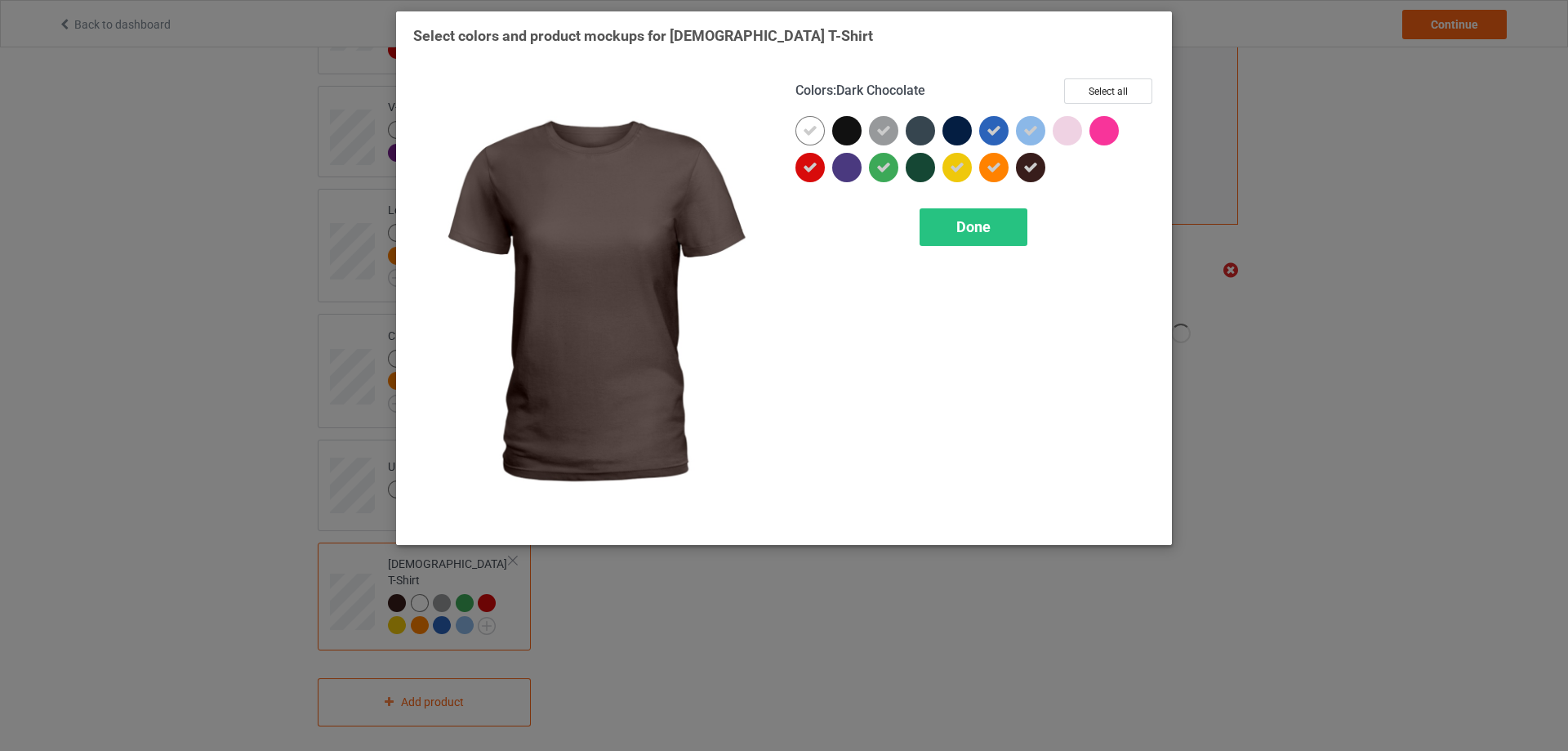
drag, startPoint x: 1028, startPoint y: 170, endPoint x: 1059, endPoint y: 141, distance: 42.4
click at [1028, 171] on icon at bounding box center [1030, 167] width 14 height 14
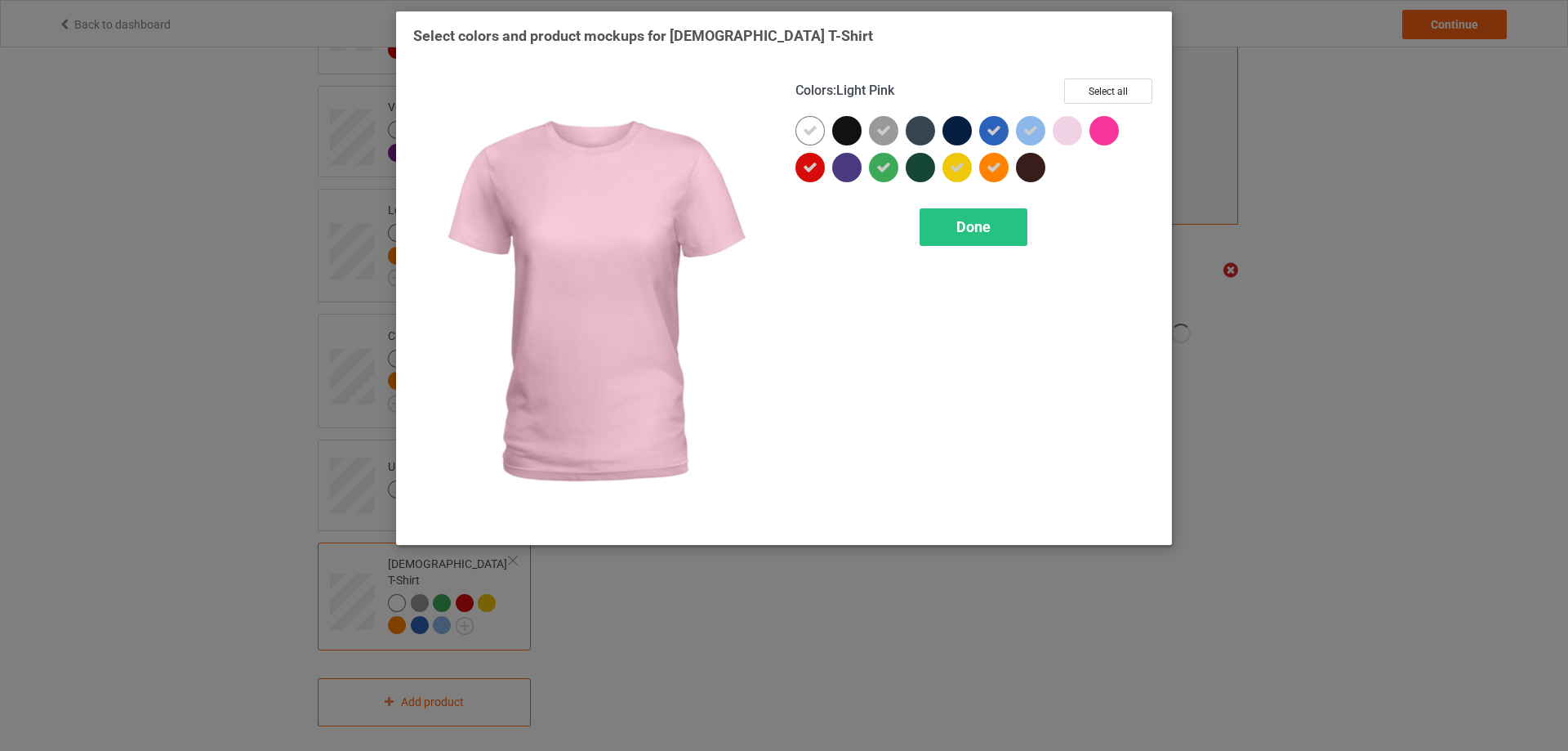
click at [1060, 138] on div at bounding box center [1067, 131] width 30 height 30
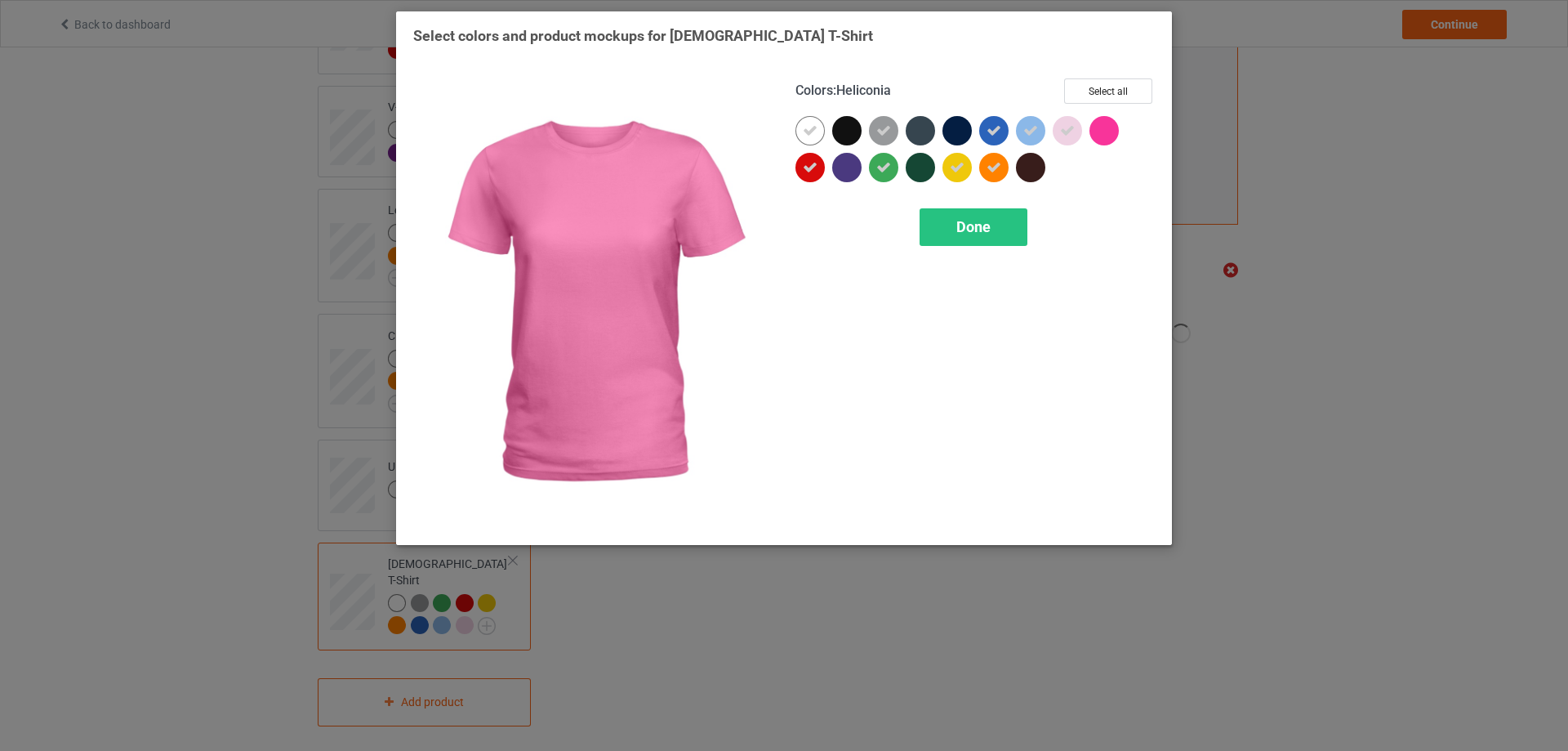
click at [1104, 132] on div at bounding box center [1104, 131] width 30 height 30
click at [991, 231] on div "Done" at bounding box center [972, 227] width 108 height 37
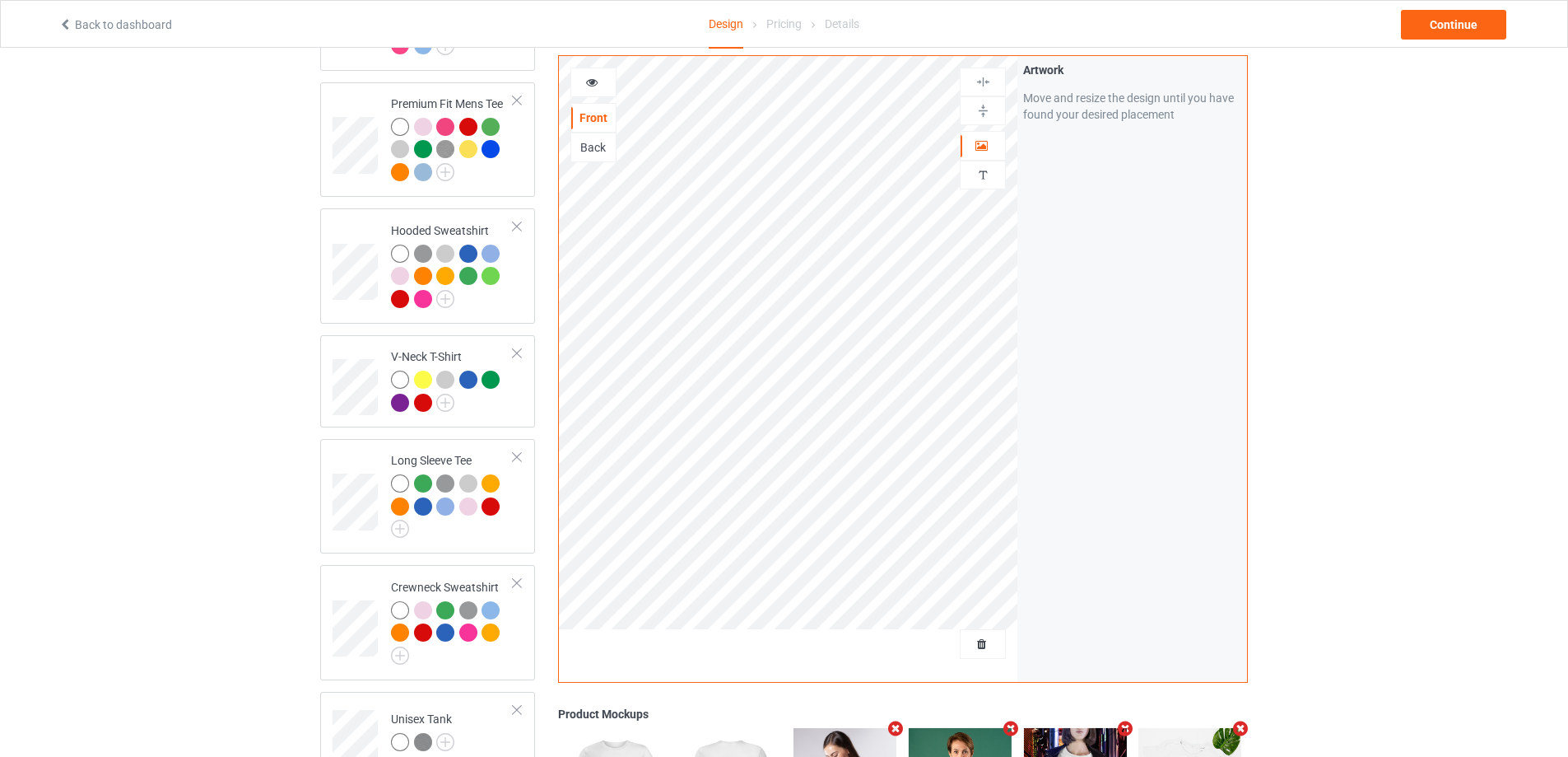
scroll to position [72, 0]
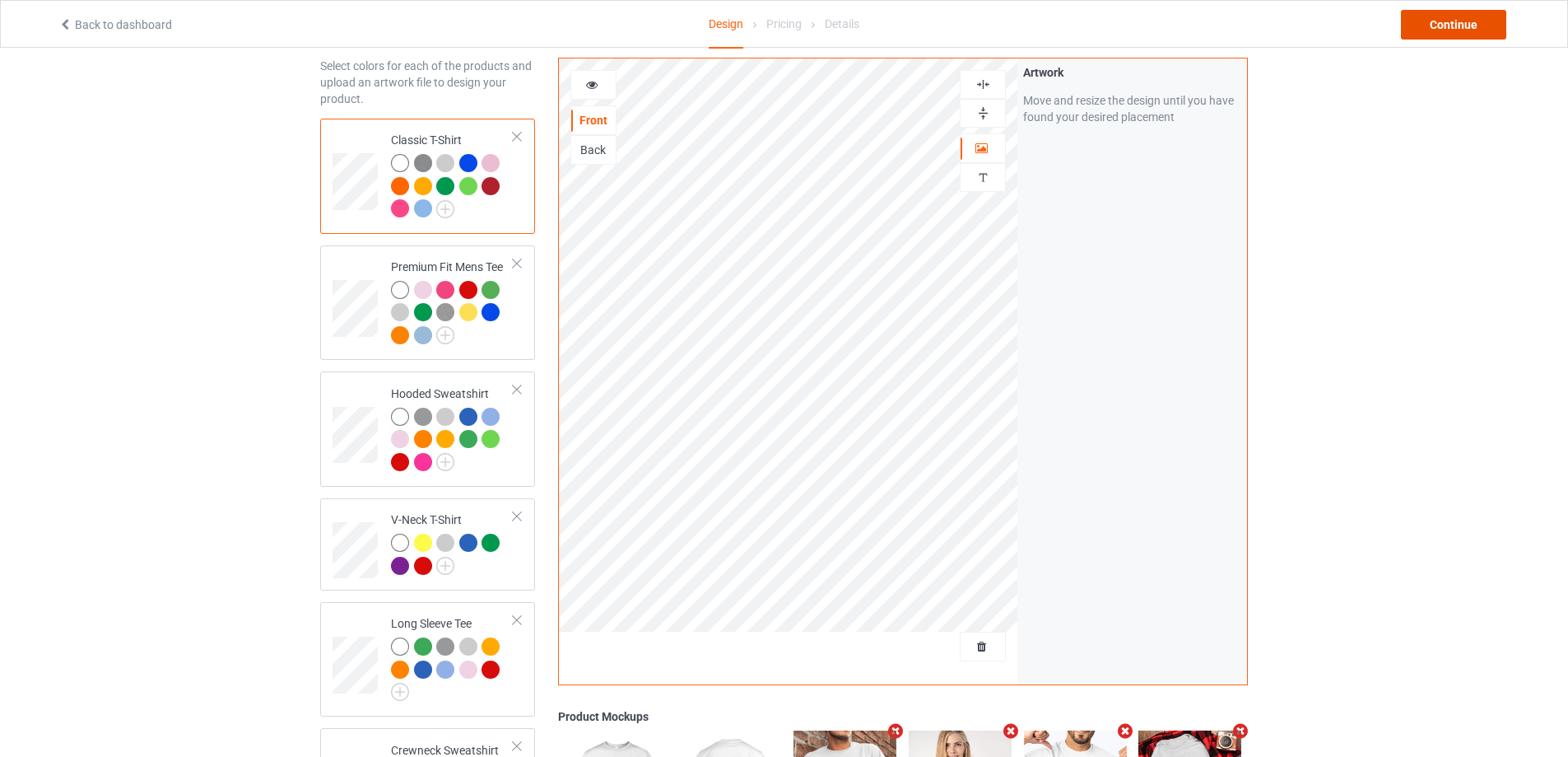
click at [1419, 31] on div "Continue" at bounding box center [1453, 25] width 105 height 30
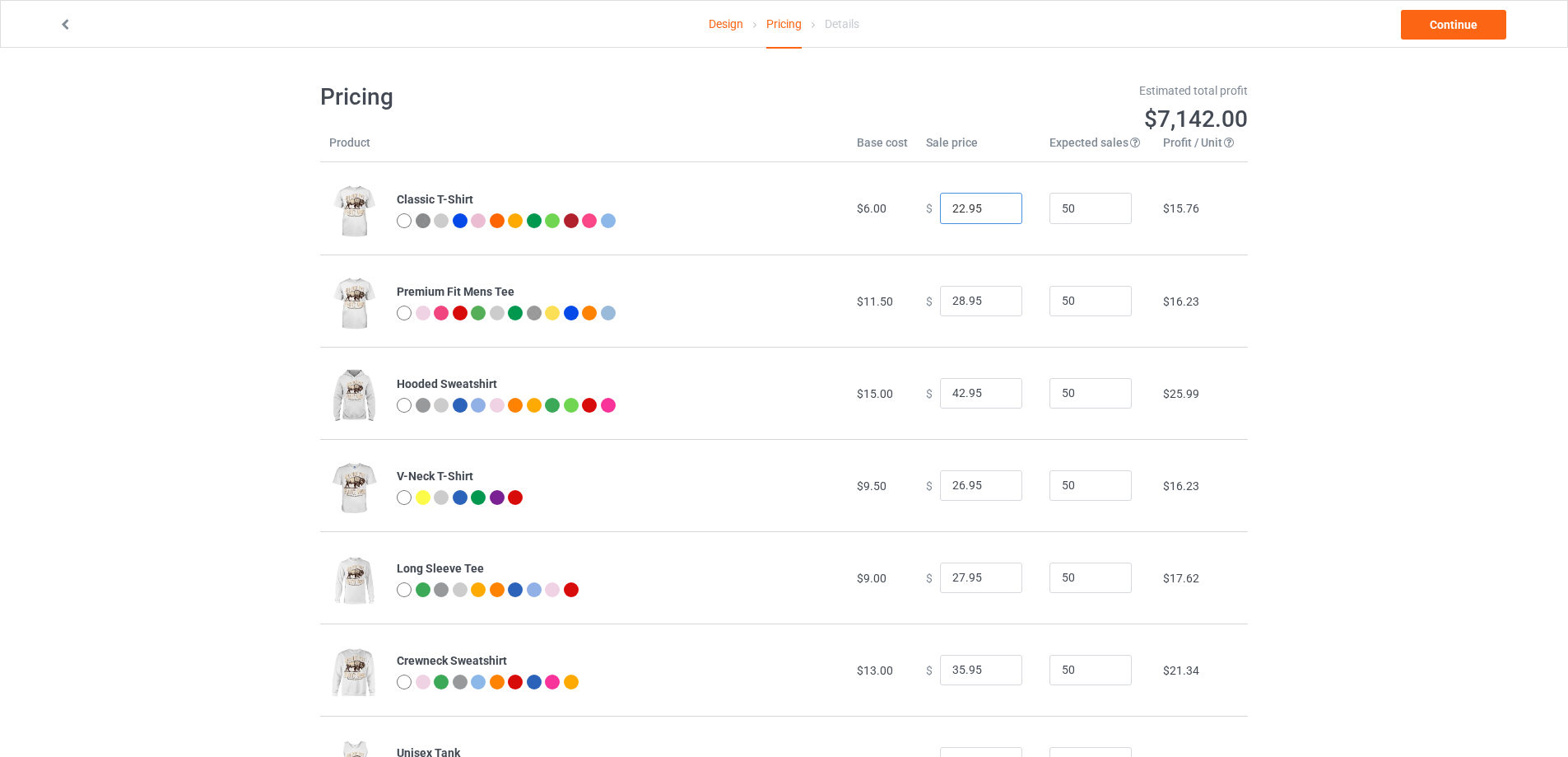
click at [954, 216] on input "22.95" at bounding box center [981, 208] width 82 height 32
click at [966, 214] on input "25.95" at bounding box center [981, 208] width 82 height 32
type input "25.99"
drag, startPoint x: 959, startPoint y: 302, endPoint x: 941, endPoint y: 297, distance: 18.7
click at [941, 297] on input "28.95" at bounding box center [981, 301] width 82 height 32
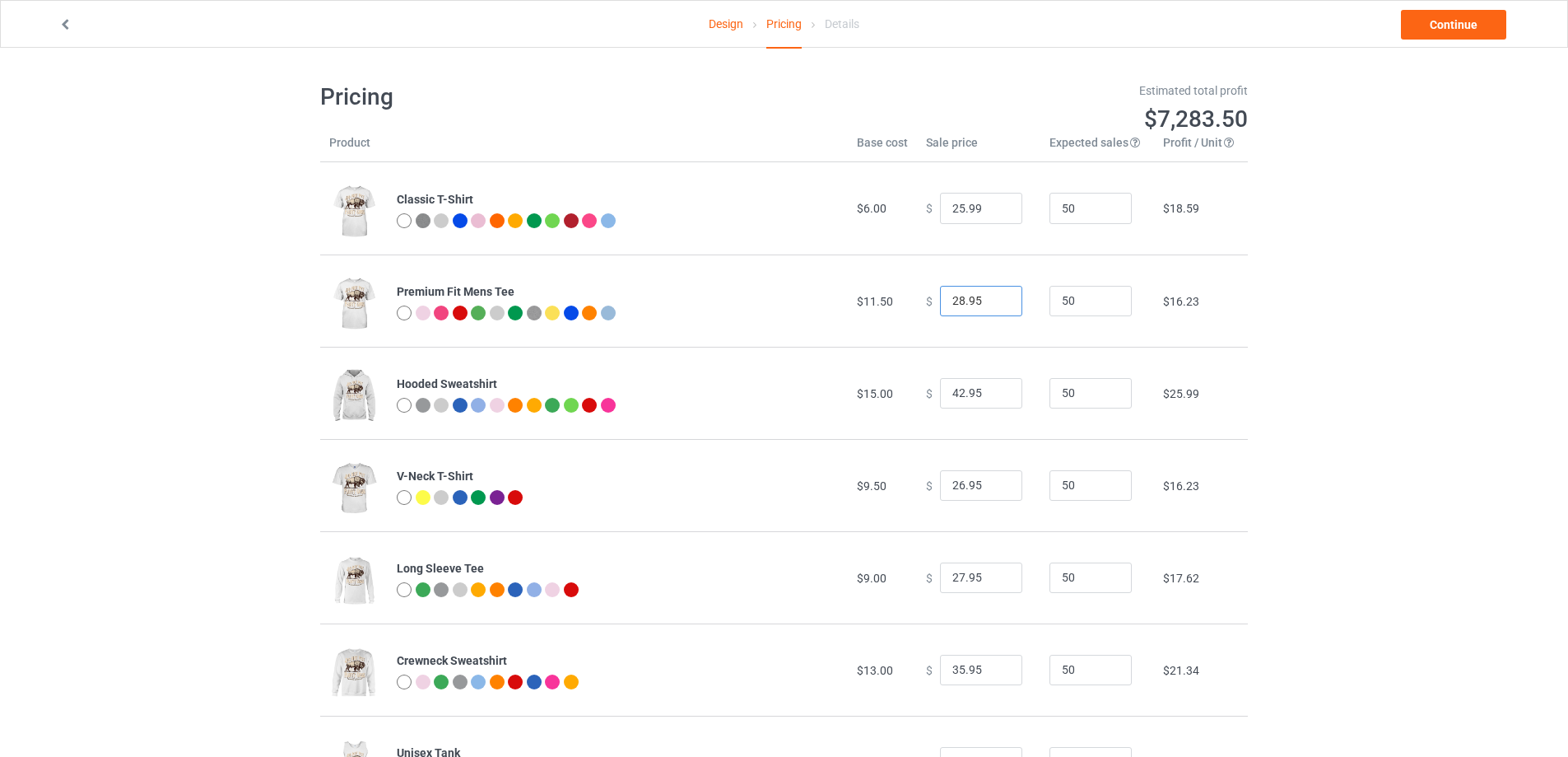
click at [945, 301] on input "28.95" at bounding box center [981, 301] width 82 height 32
drag, startPoint x: 955, startPoint y: 302, endPoint x: 909, endPoint y: 302, distance: 46.0
click at [917, 302] on td "$ 28.95" at bounding box center [979, 301] width 124 height 92
click at [966, 307] on input "33.95" at bounding box center [981, 301] width 82 height 32
type input "33.99"
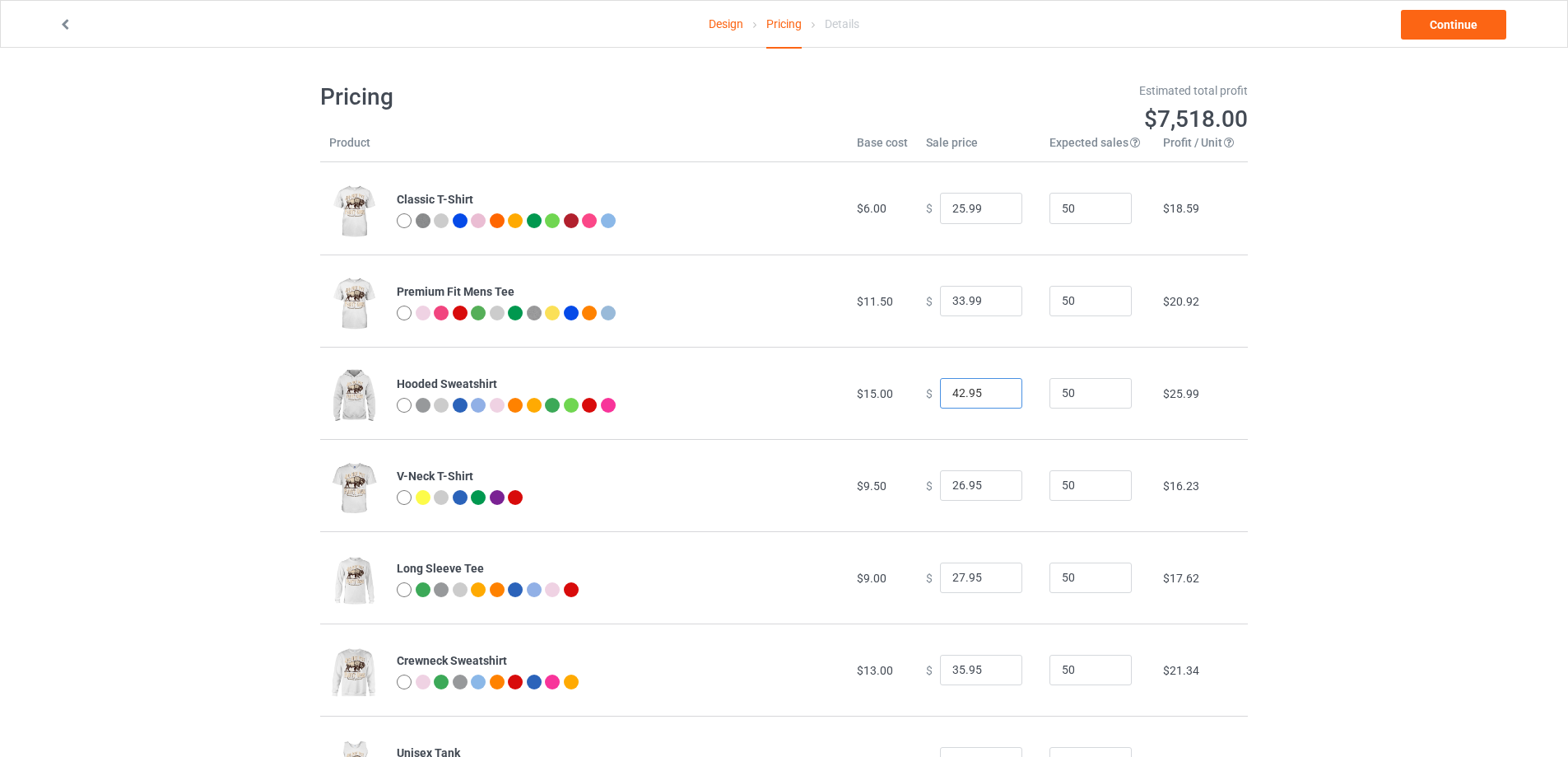
click at [954, 398] on input "42.95" at bounding box center [981, 393] width 82 height 32
click at [960, 398] on input "43.95" at bounding box center [981, 393] width 82 height 32
drag, startPoint x: 964, startPoint y: 393, endPoint x: 976, endPoint y: 393, distance: 12.0
click at [976, 393] on input "43.95" at bounding box center [981, 393] width 82 height 32
type input "43.99"
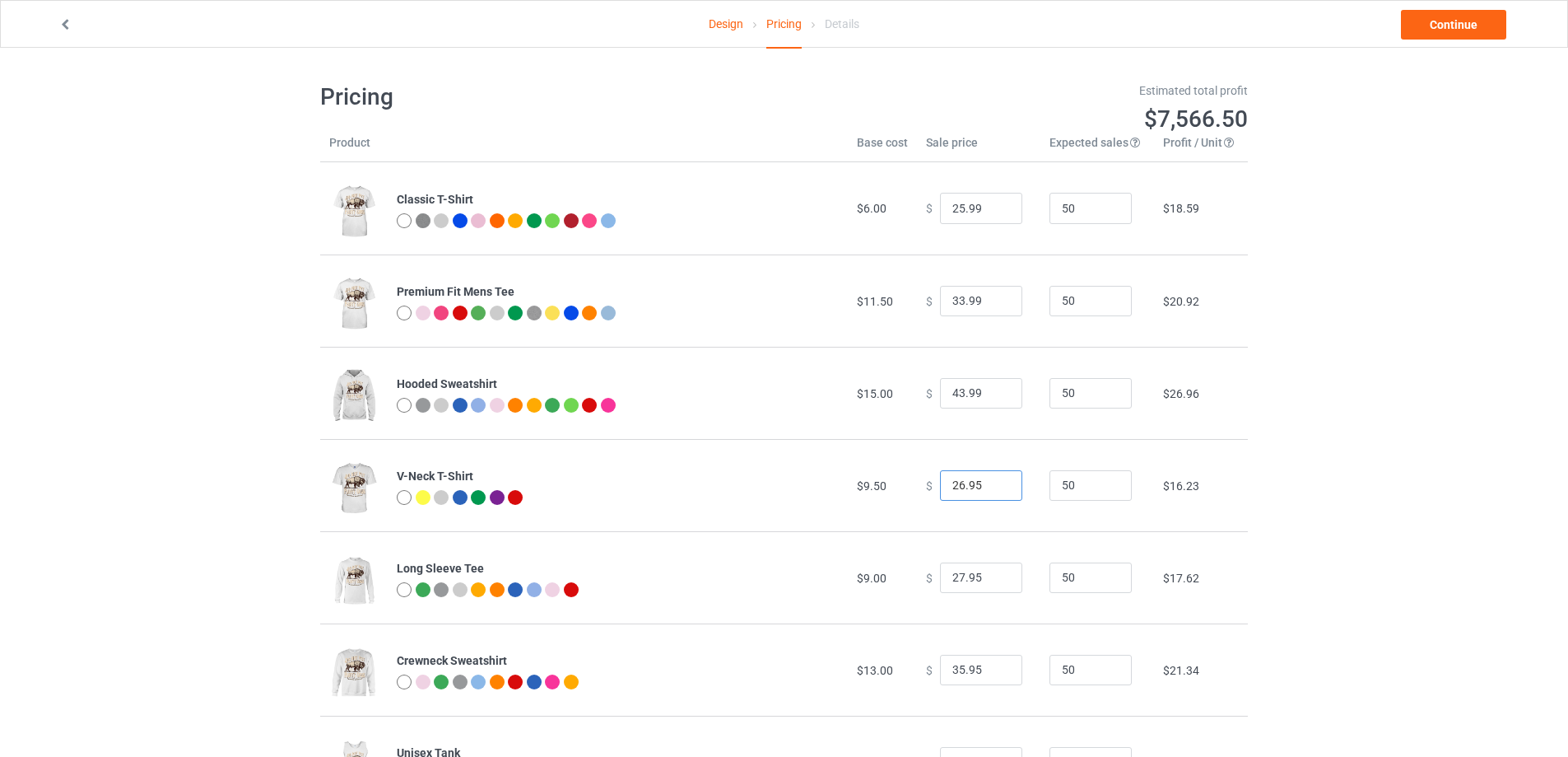
drag, startPoint x: 954, startPoint y: 479, endPoint x: 875, endPoint y: 482, distance: 79.1
click at [875, 482] on tr "V-Neck T-Shirt $9.50 $ 26.95 50 $16.23" at bounding box center [784, 485] width 927 height 92
click at [968, 491] on input "32.95" at bounding box center [981, 485] width 82 height 32
click at [952, 487] on input "32.99" at bounding box center [981, 485] width 82 height 32
type input "31.99"
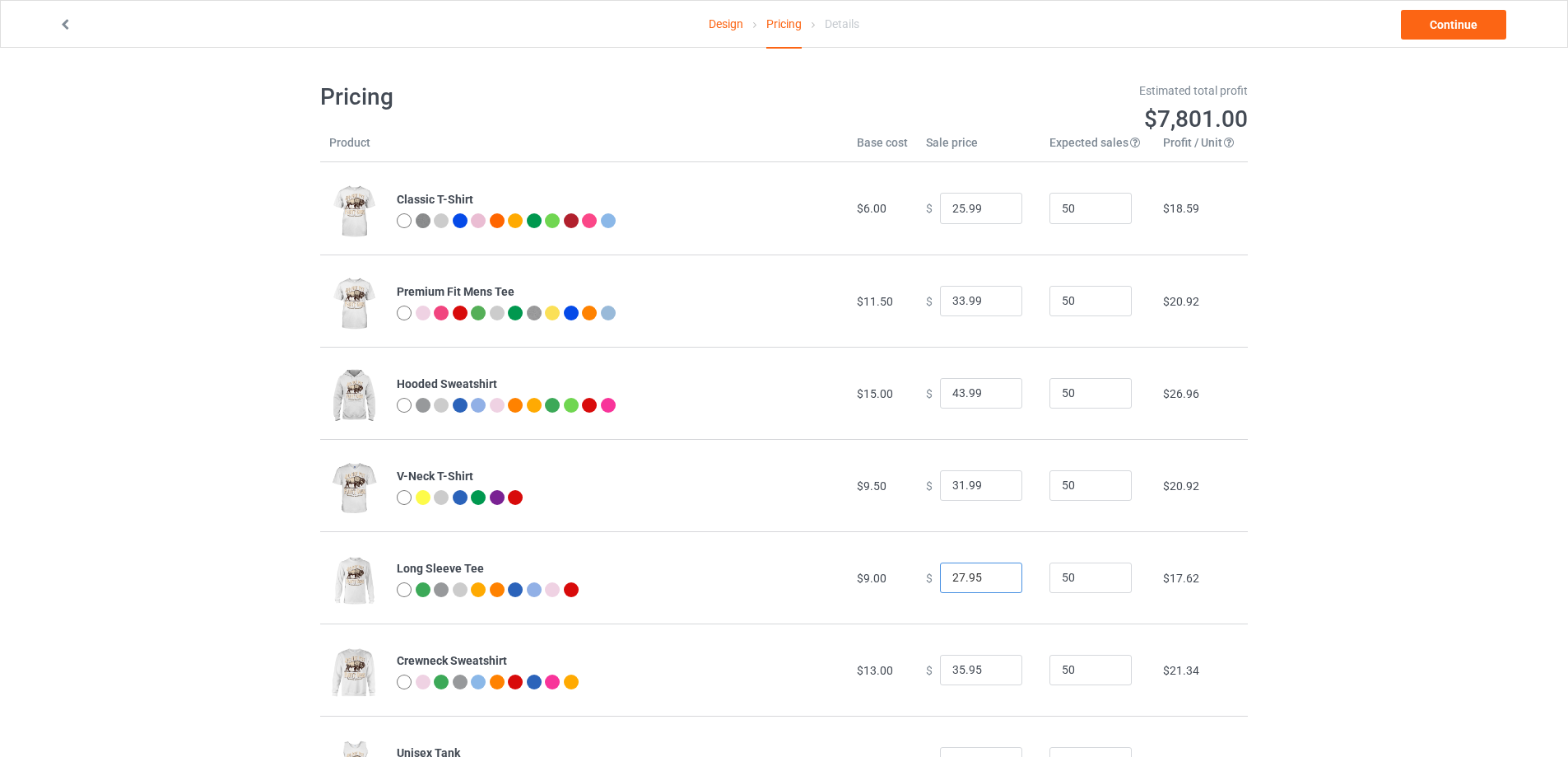
drag, startPoint x: 955, startPoint y: 577, endPoint x: 890, endPoint y: 577, distance: 65.0
click at [890, 577] on tr "Long Sleeve Tee $9.00 $ 27.95 50 $17.62" at bounding box center [784, 578] width 927 height 92
drag, startPoint x: 966, startPoint y: 583, endPoint x: 975, endPoint y: 583, distance: 9.0
click at [975, 583] on input "34.95" at bounding box center [981, 578] width 82 height 32
type input "34.99"
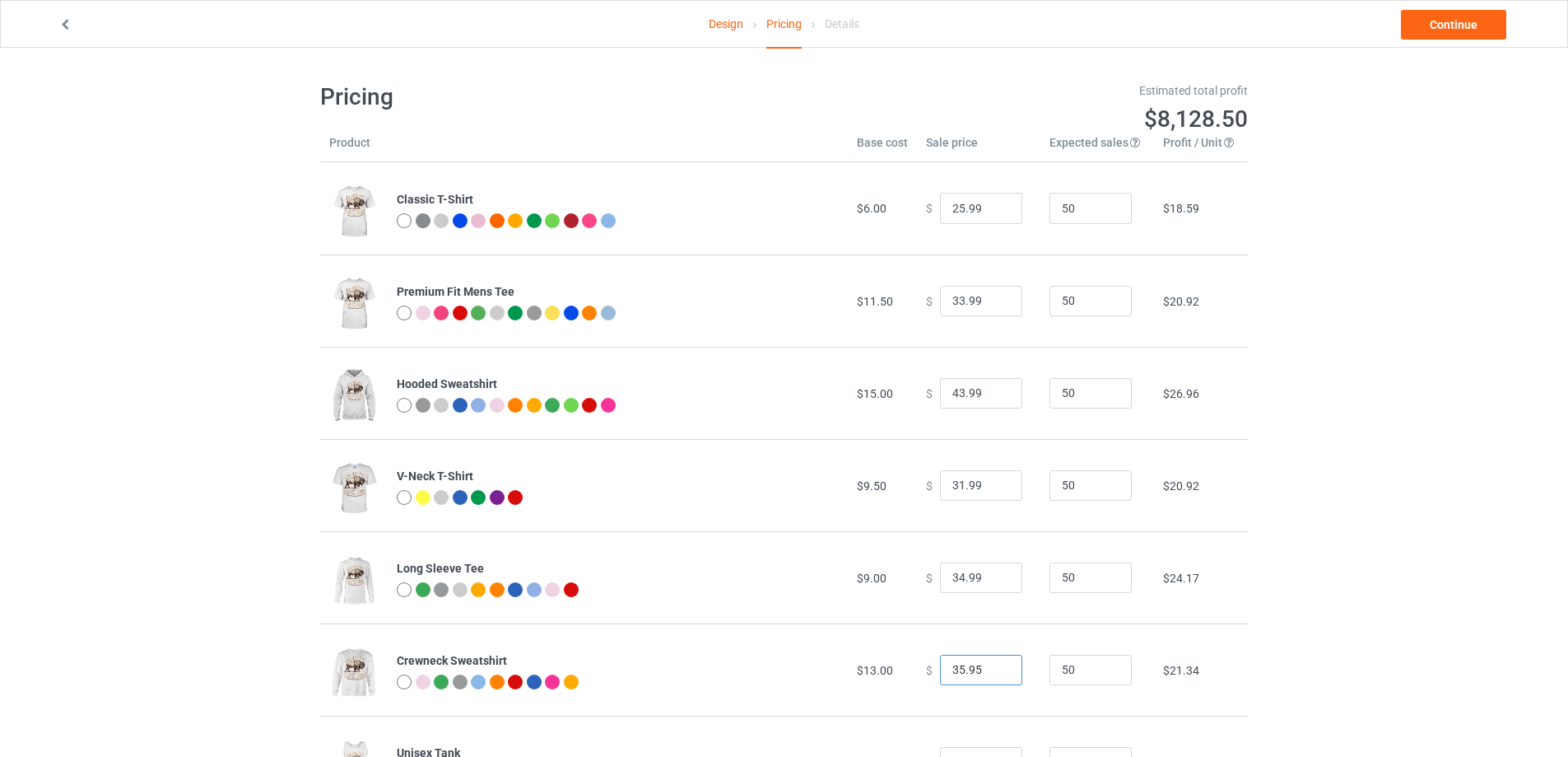
click at [955, 666] on input "35.95" at bounding box center [981, 670] width 82 height 32
click at [974, 669] on input "39.95" at bounding box center [981, 670] width 82 height 32
type input "39.99"
click at [835, 660] on td "Crewneck Sweatshirt" at bounding box center [617, 670] width 460 height 92
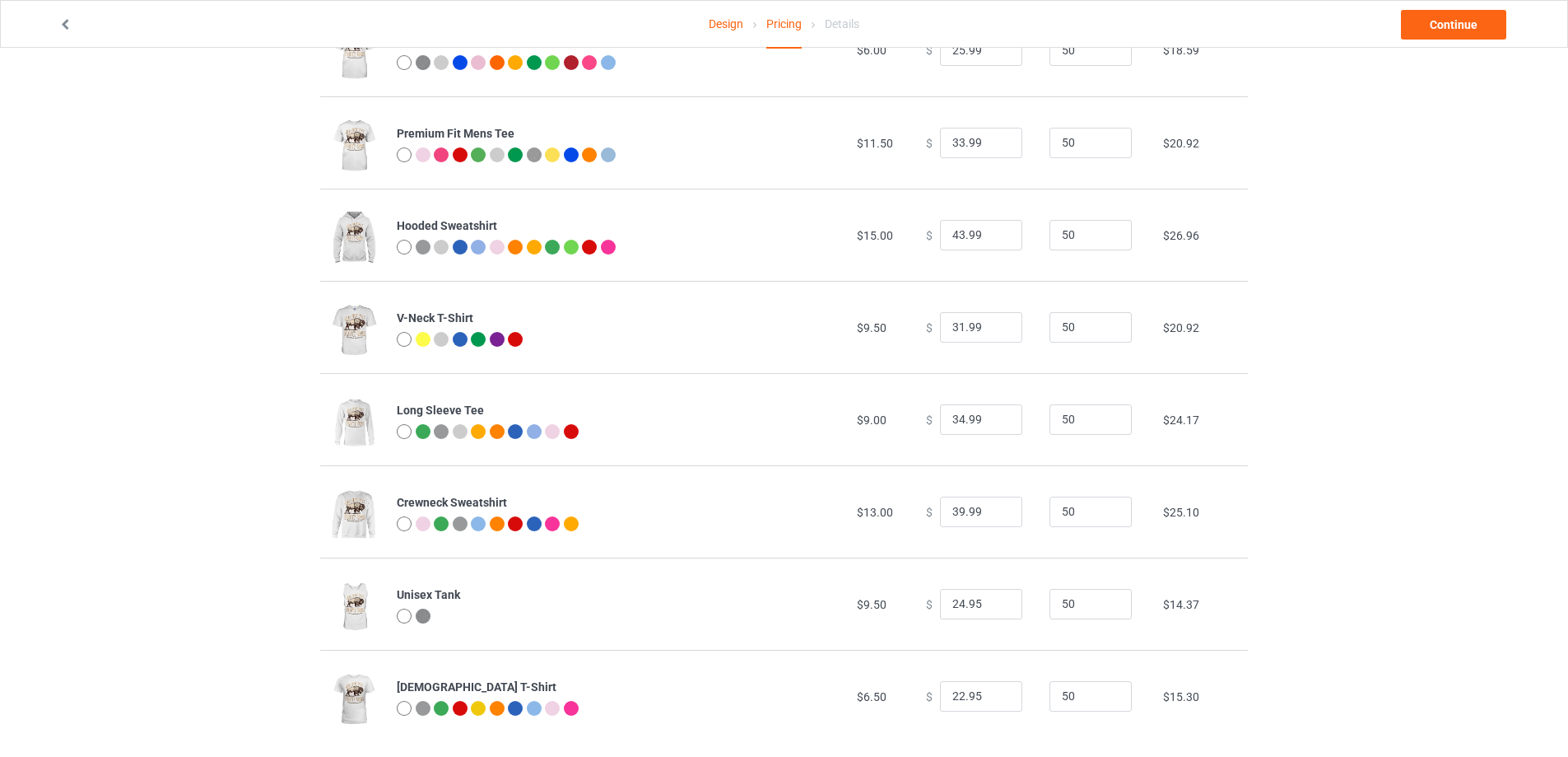
scroll to position [165, 0]
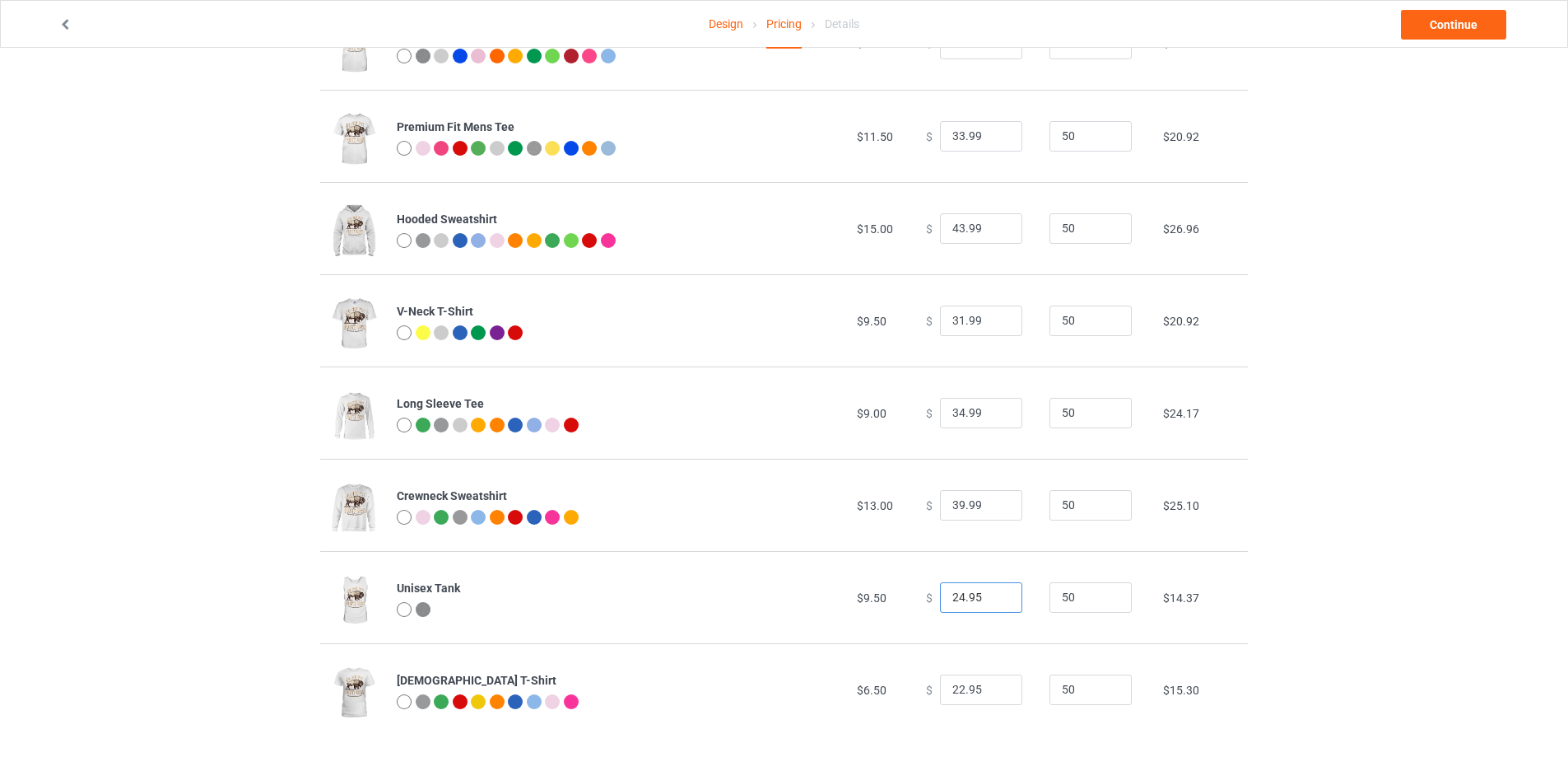
drag, startPoint x: 955, startPoint y: 605, endPoint x: 930, endPoint y: 605, distance: 25.0
click at [930, 605] on div "$ 24.95" at bounding box center [978, 597] width 105 height 32
click at [967, 599] on input "32.95" at bounding box center [981, 597] width 82 height 32
type input "32.99"
click at [949, 690] on input "22.95" at bounding box center [981, 690] width 82 height 32
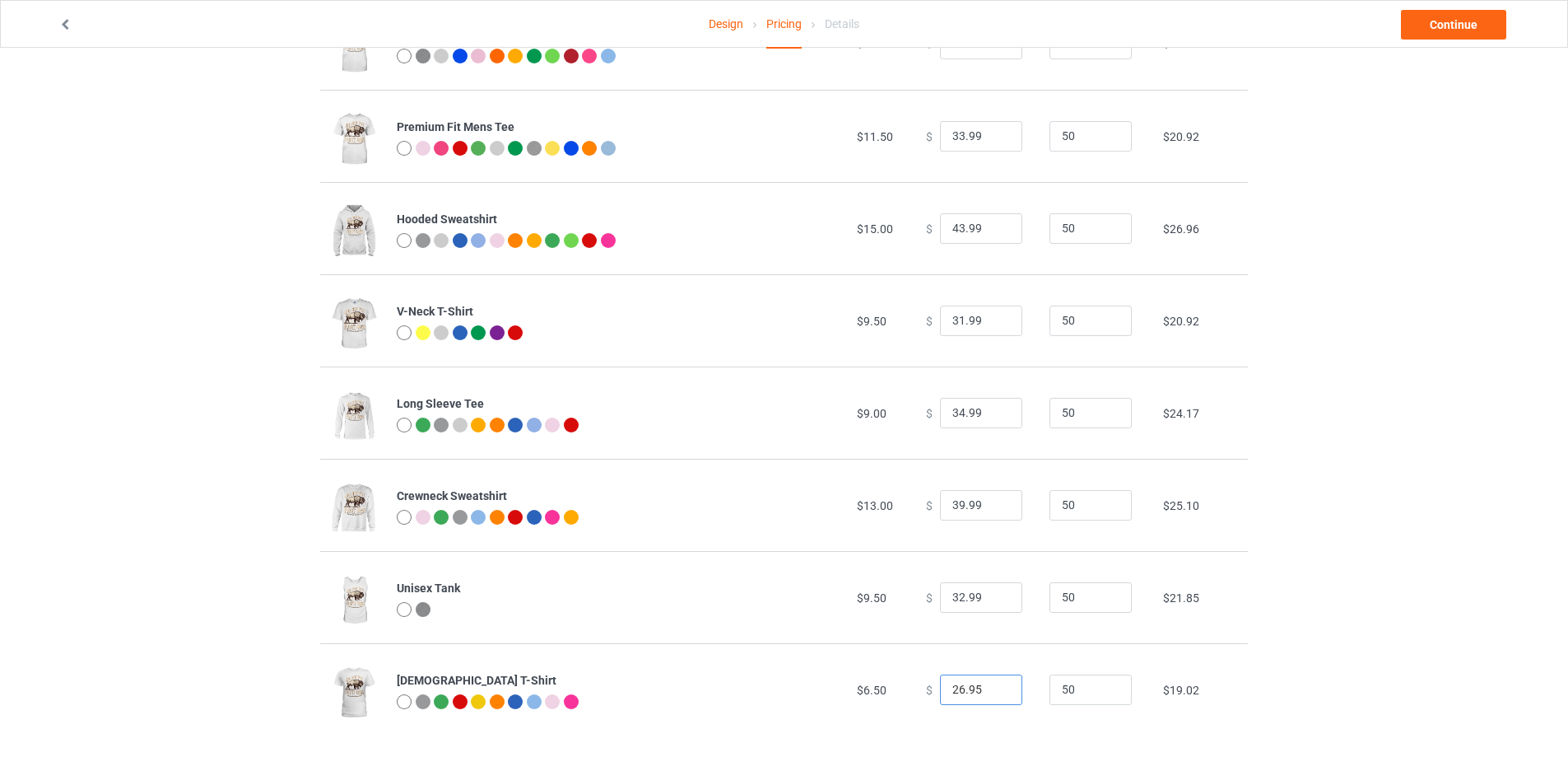
click at [965, 690] on input "26.95" at bounding box center [981, 690] width 82 height 32
type input "26.99"
click at [864, 679] on td "$6.50" at bounding box center [882, 690] width 69 height 92
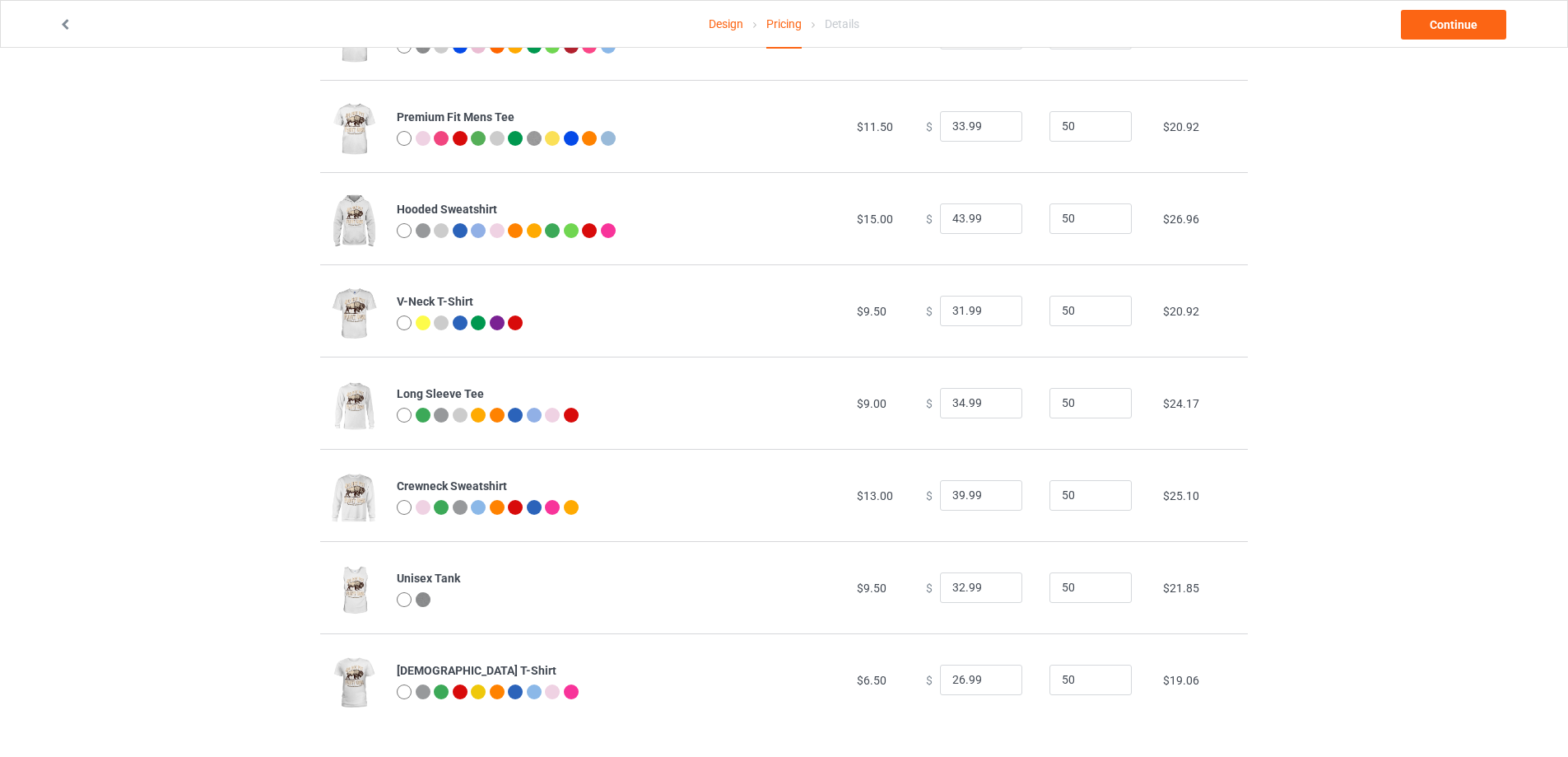
scroll to position [179, 0]
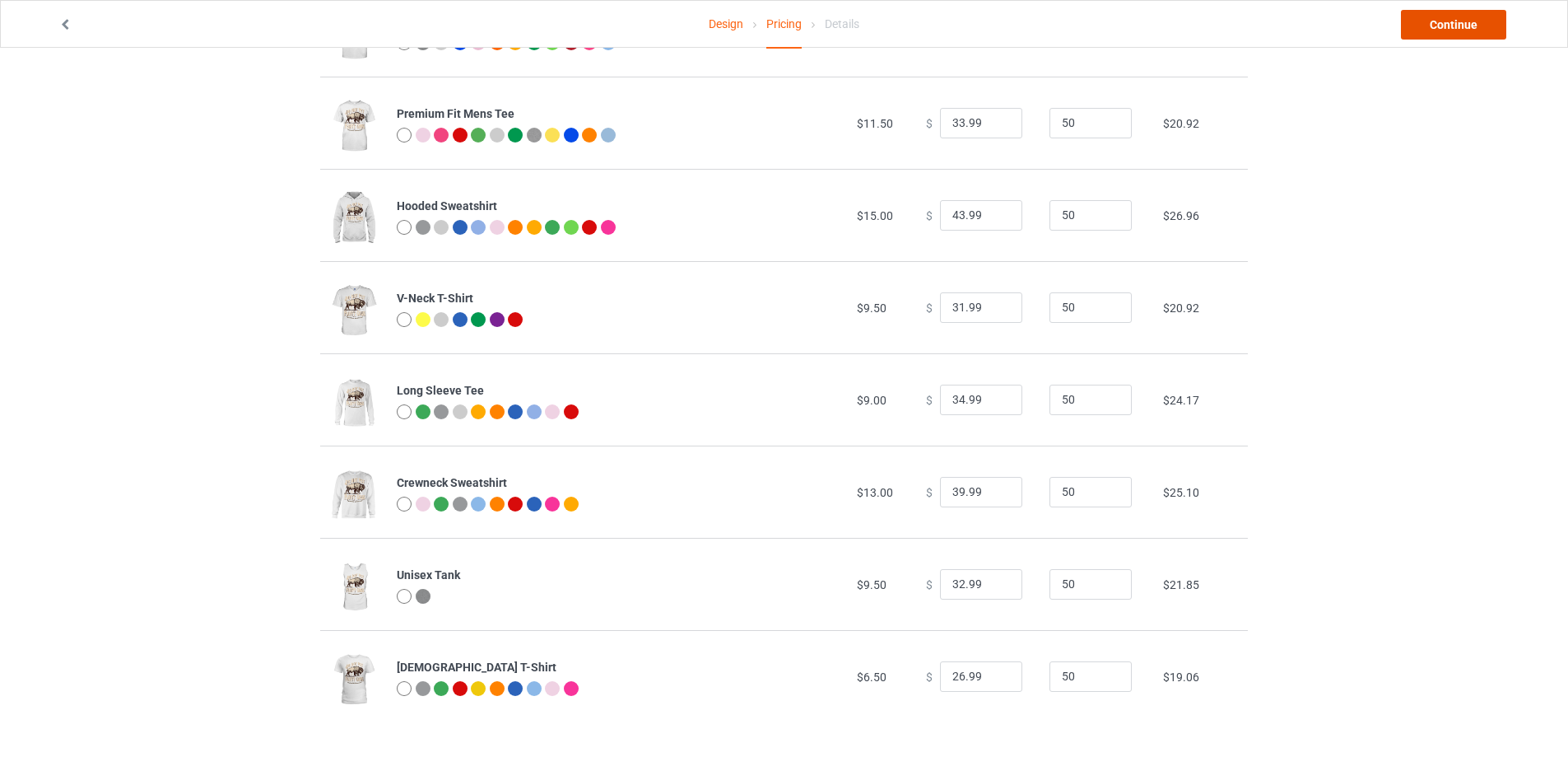
click at [1426, 25] on link "Continue" at bounding box center [1453, 25] width 105 height 30
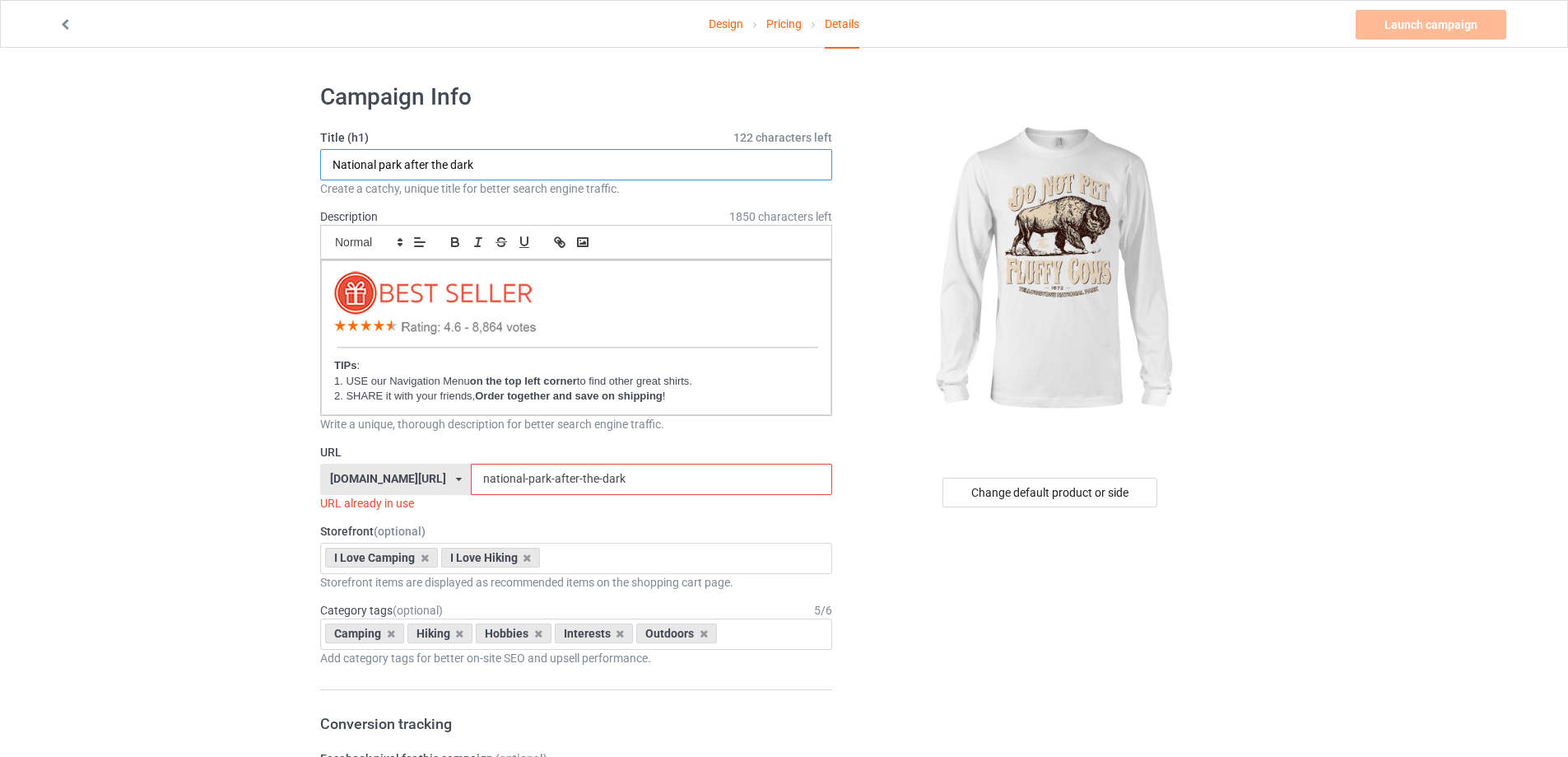
drag, startPoint x: 506, startPoint y: 167, endPoint x: 139, endPoint y: 156, distance: 367.2
type input "Do Not Pet Fluffy Cows"
drag, startPoint x: 670, startPoint y: 479, endPoint x: 404, endPoint y: 496, distance: 266.5
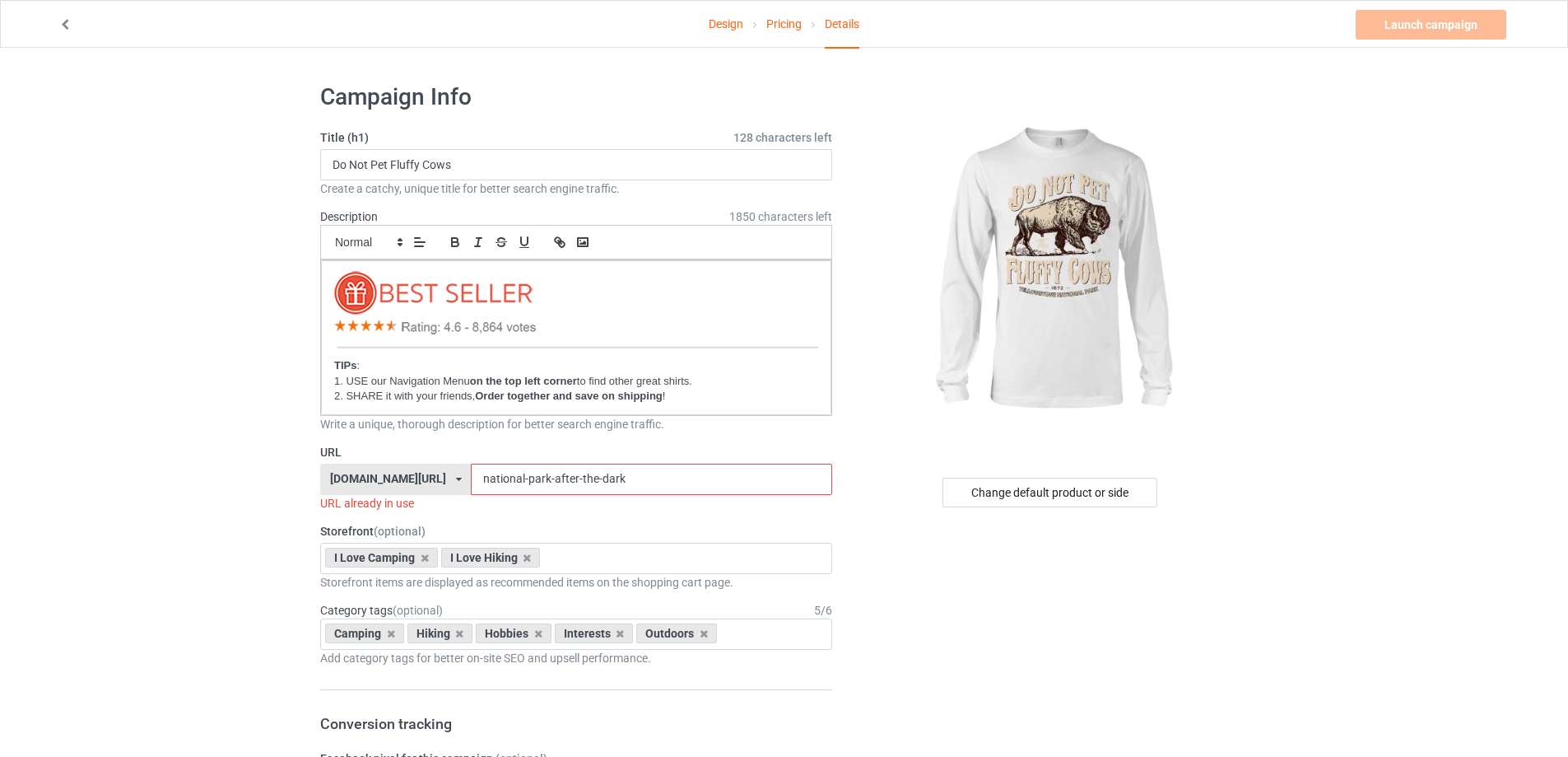
paste input "Do Not Pet Fluffy Cows"
click at [483, 480] on input "Do Not Pet Fluffy Cows" at bounding box center [651, 479] width 360 height 32
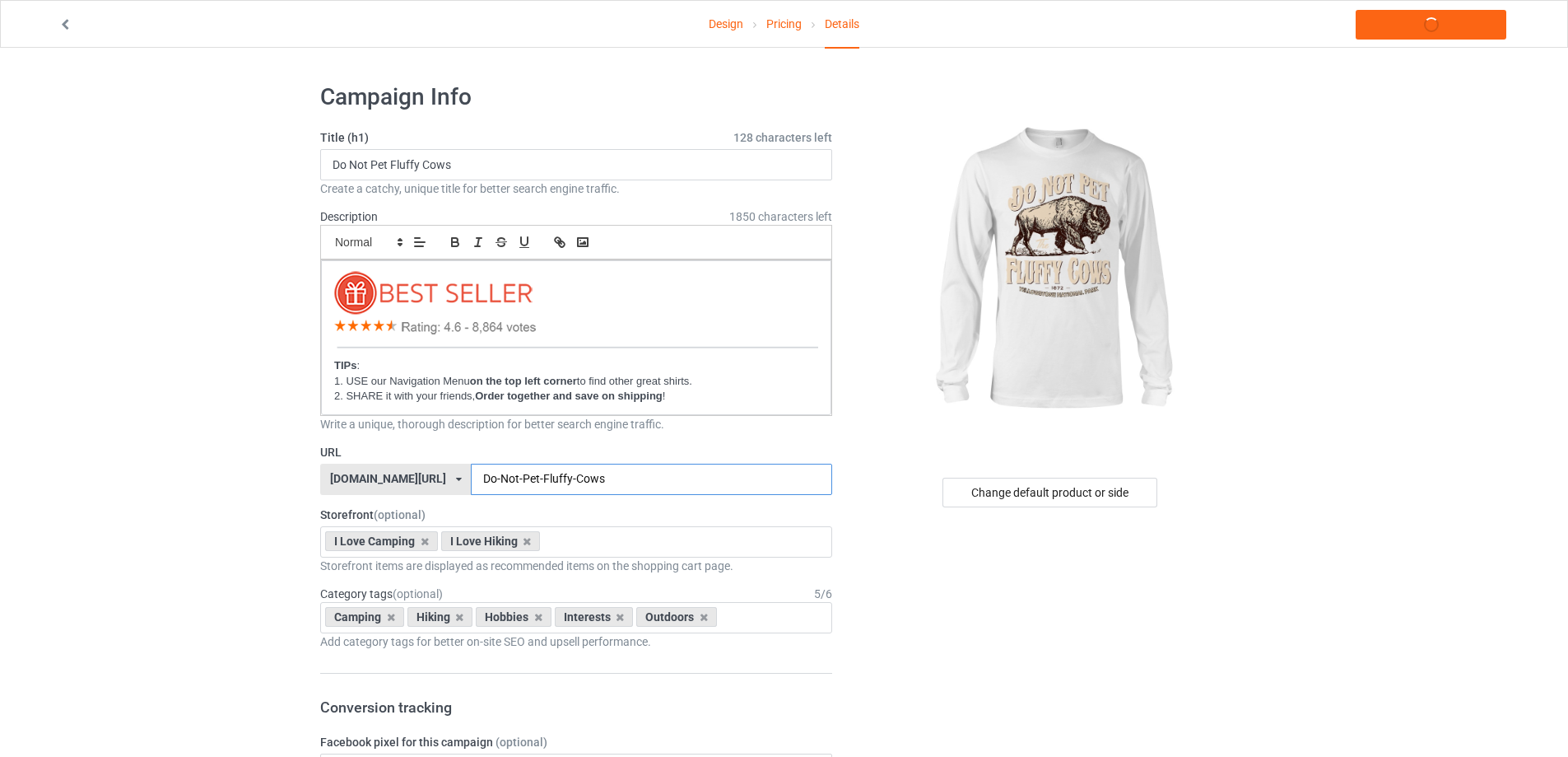
type input "Do-Not-Pet-Fluffy-Cows"
click at [1440, 17] on link "Launch campaign" at bounding box center [1431, 25] width 150 height 30
